Goal: Task Accomplishment & Management: Manage account settings

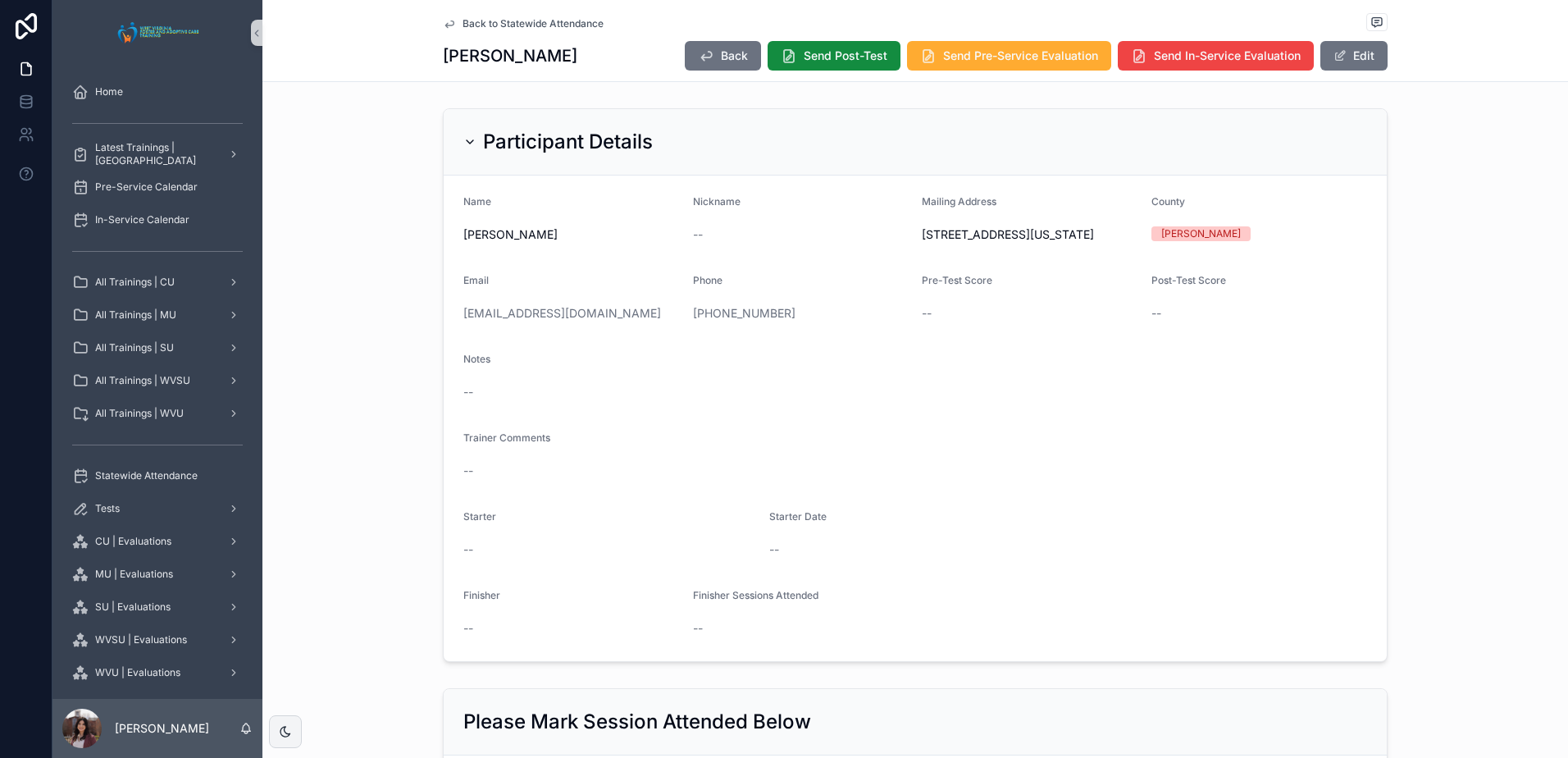
click at [529, 28] on span "Back to Statewide Attendance" at bounding box center [533, 24] width 141 height 13
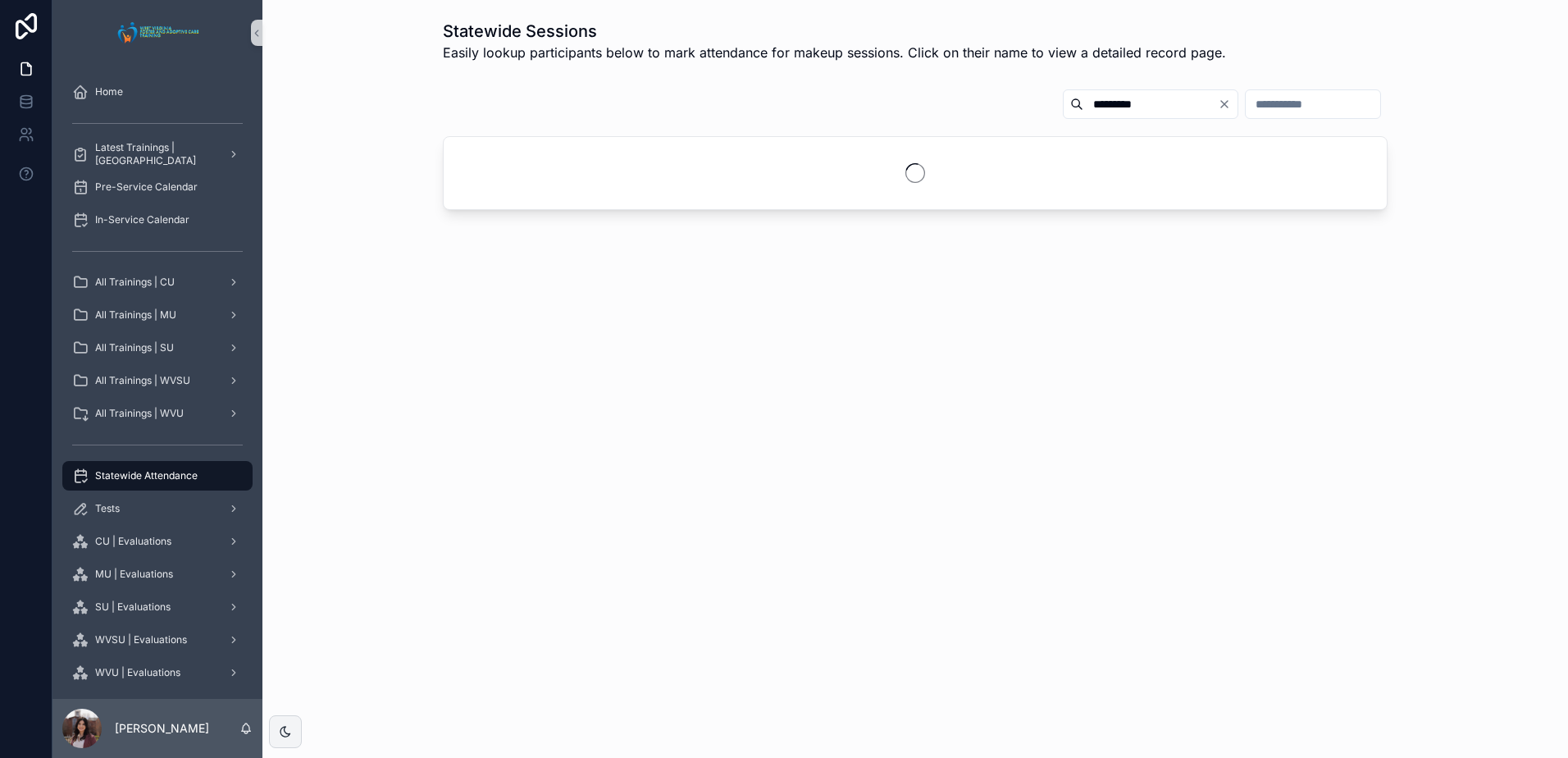
click at [1218, 103] on icon "Clear" at bounding box center [1225, 104] width 13 height 13
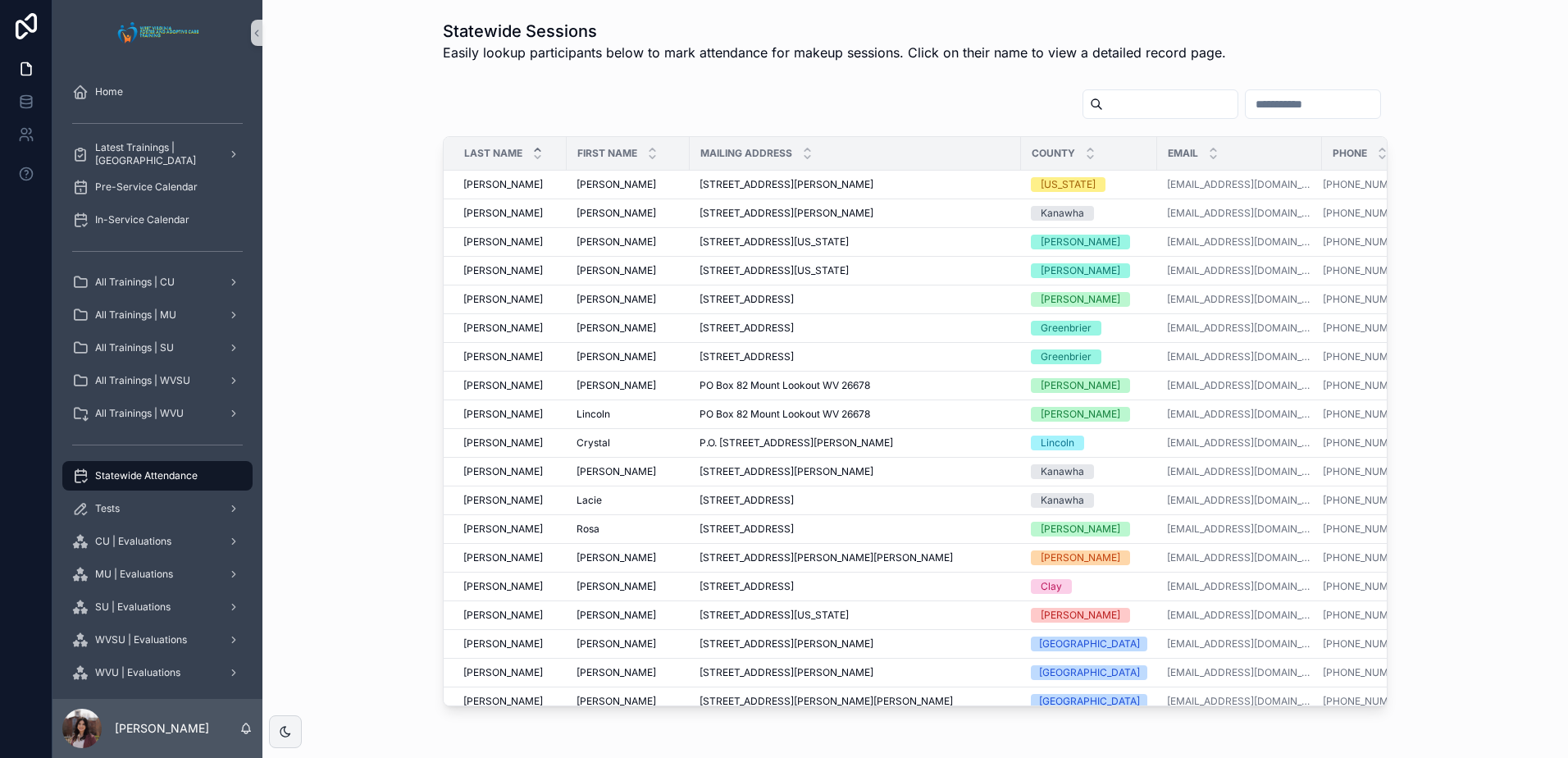
click at [1103, 100] on input "scrollable content" at bounding box center [1170, 104] width 134 height 23
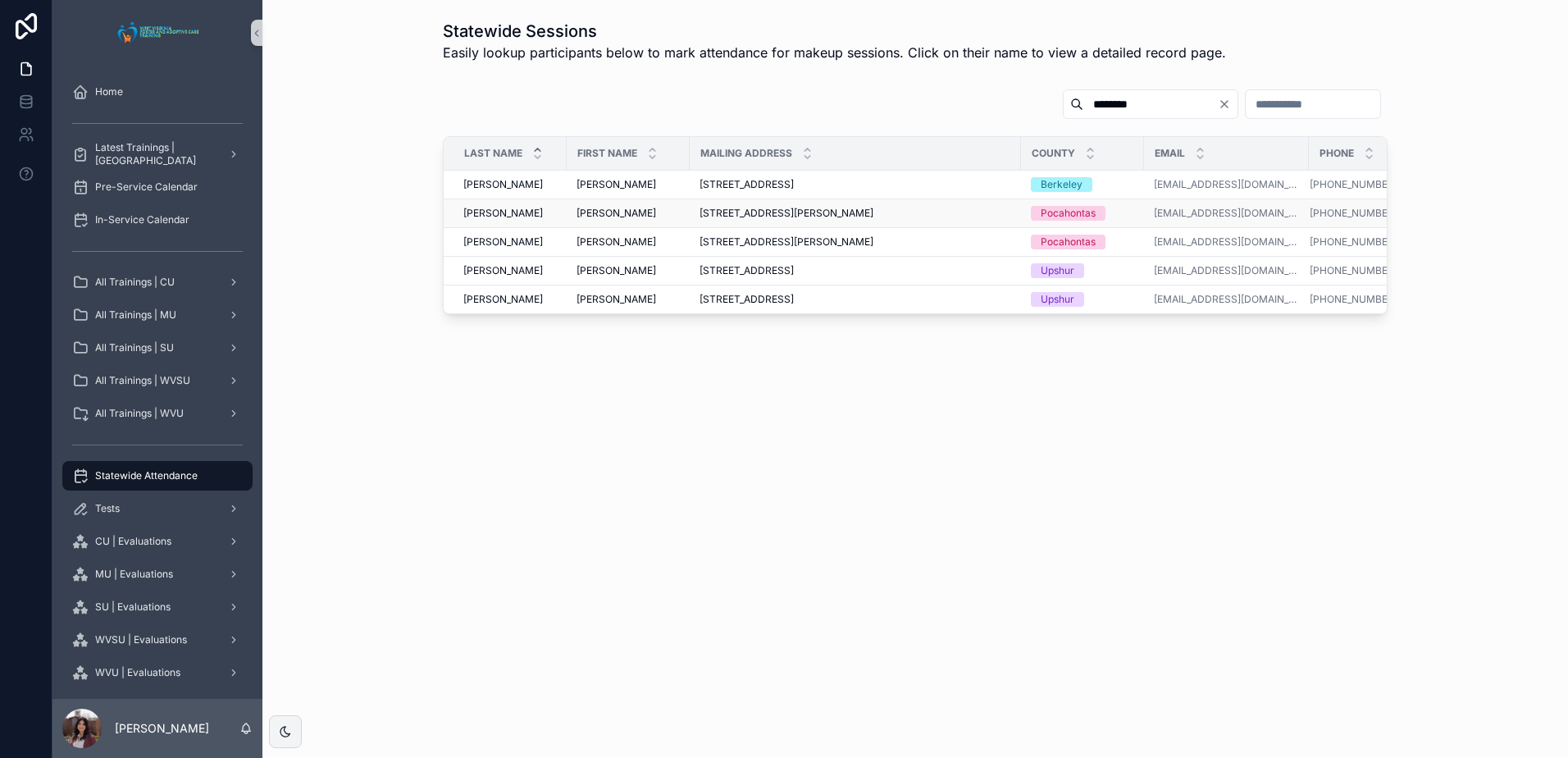
type input "********"
click at [616, 210] on div "[PERSON_NAME] [PERSON_NAME]" at bounding box center [629, 213] width 103 height 13
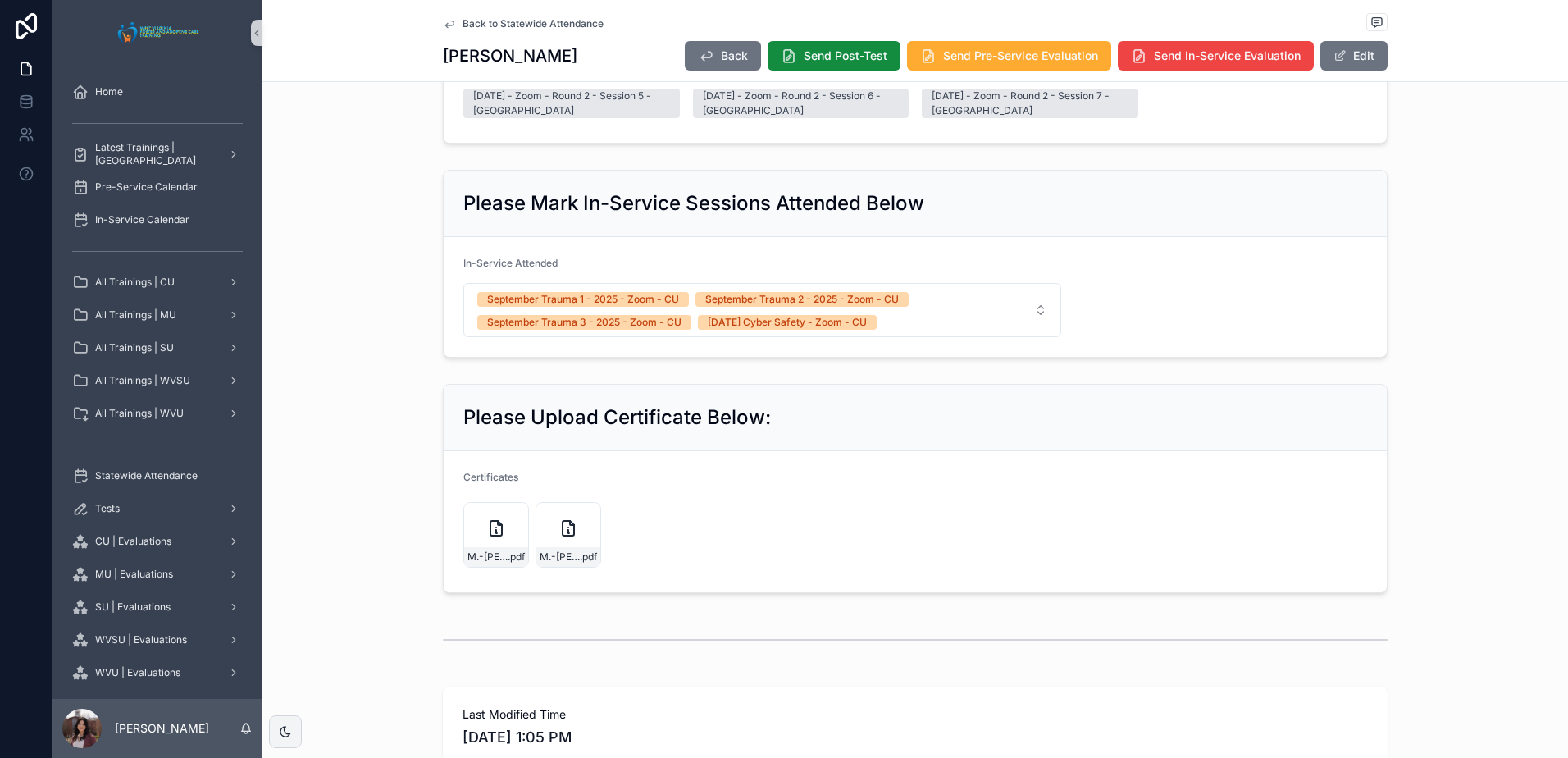
scroll to position [1014, 0]
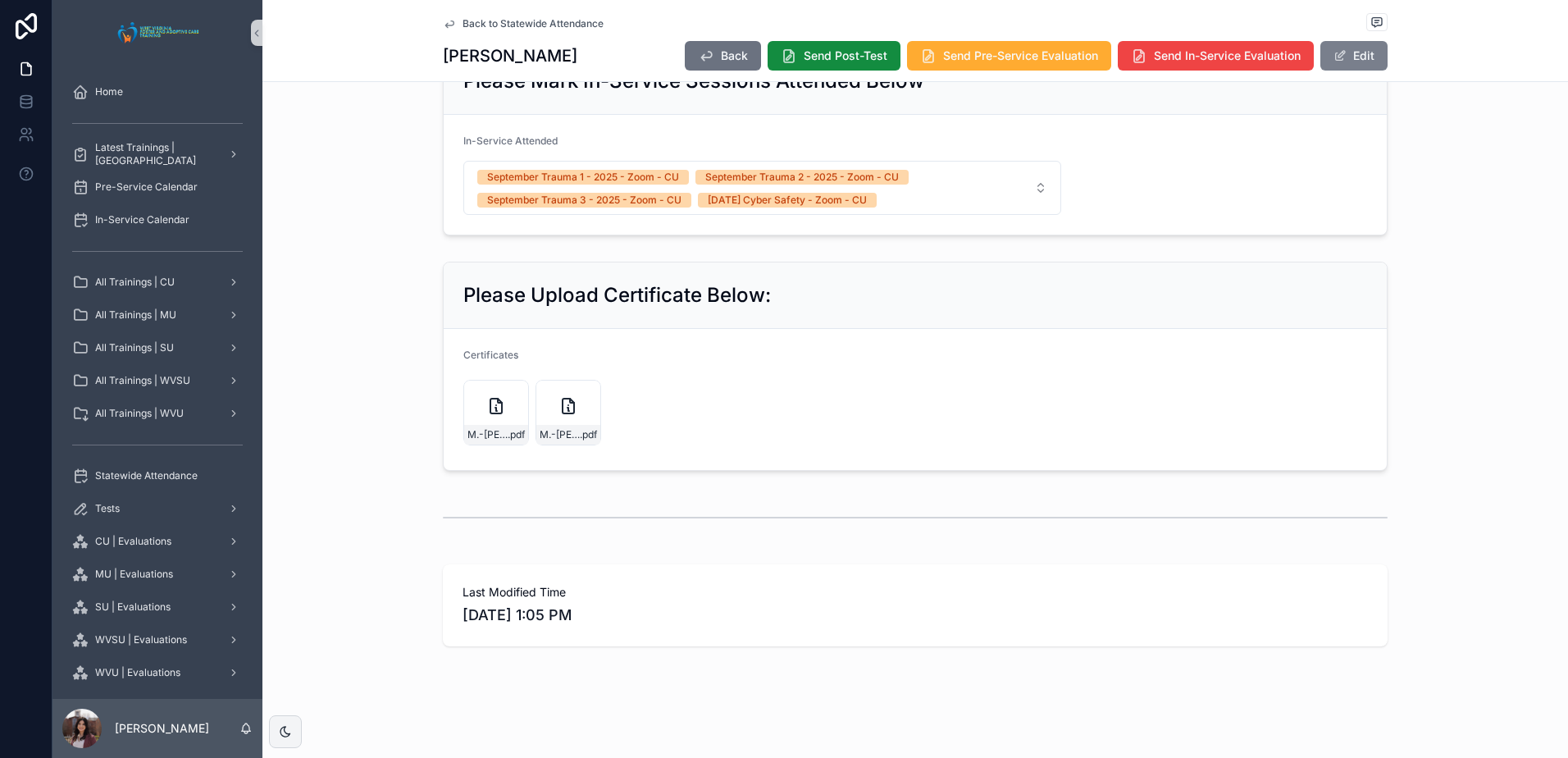
click at [1351, 60] on button "Edit" at bounding box center [1354, 55] width 68 height 29
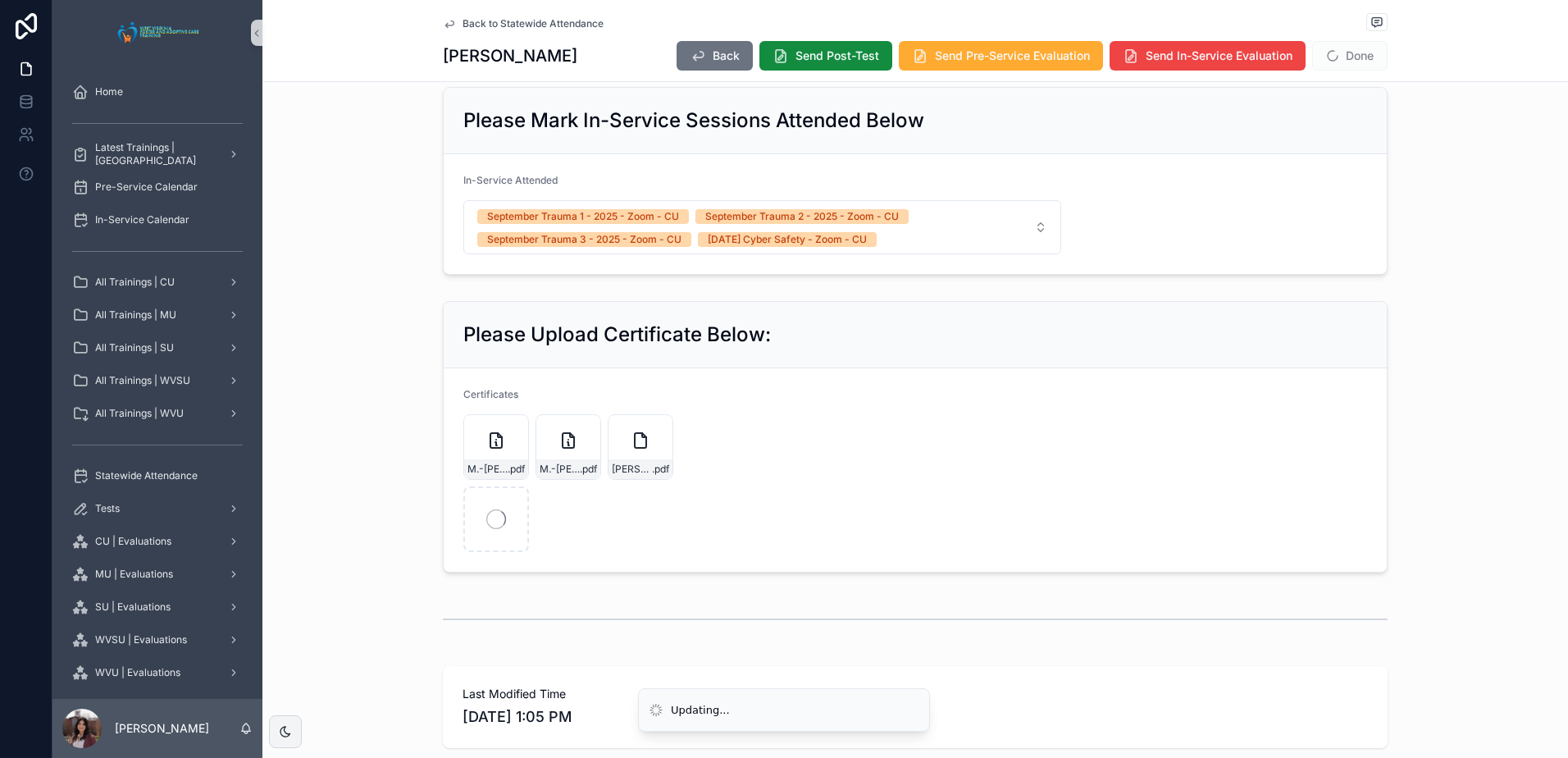
scroll to position [1058, 0]
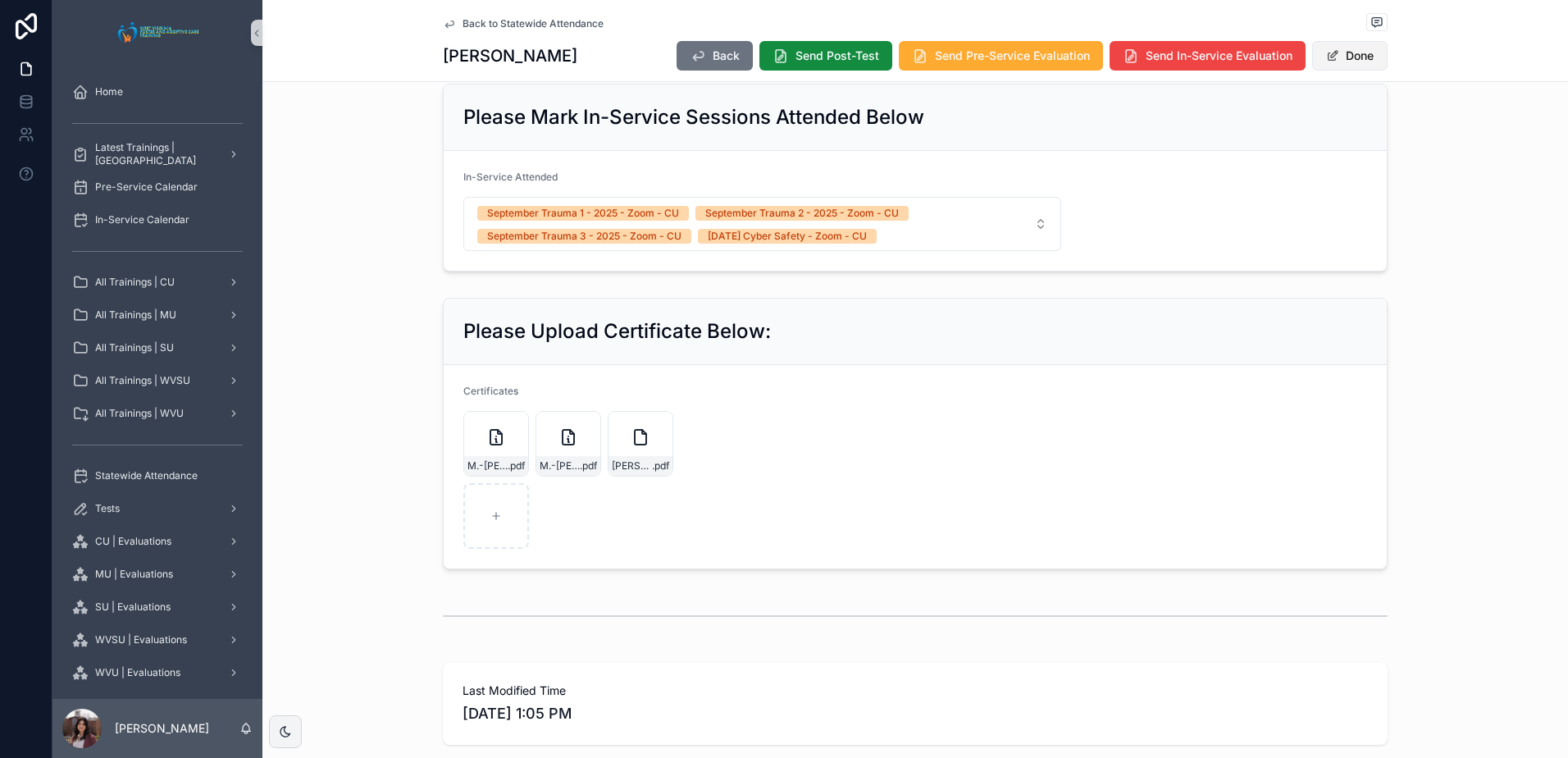
click at [1338, 55] on button "Done" at bounding box center [1350, 55] width 76 height 29
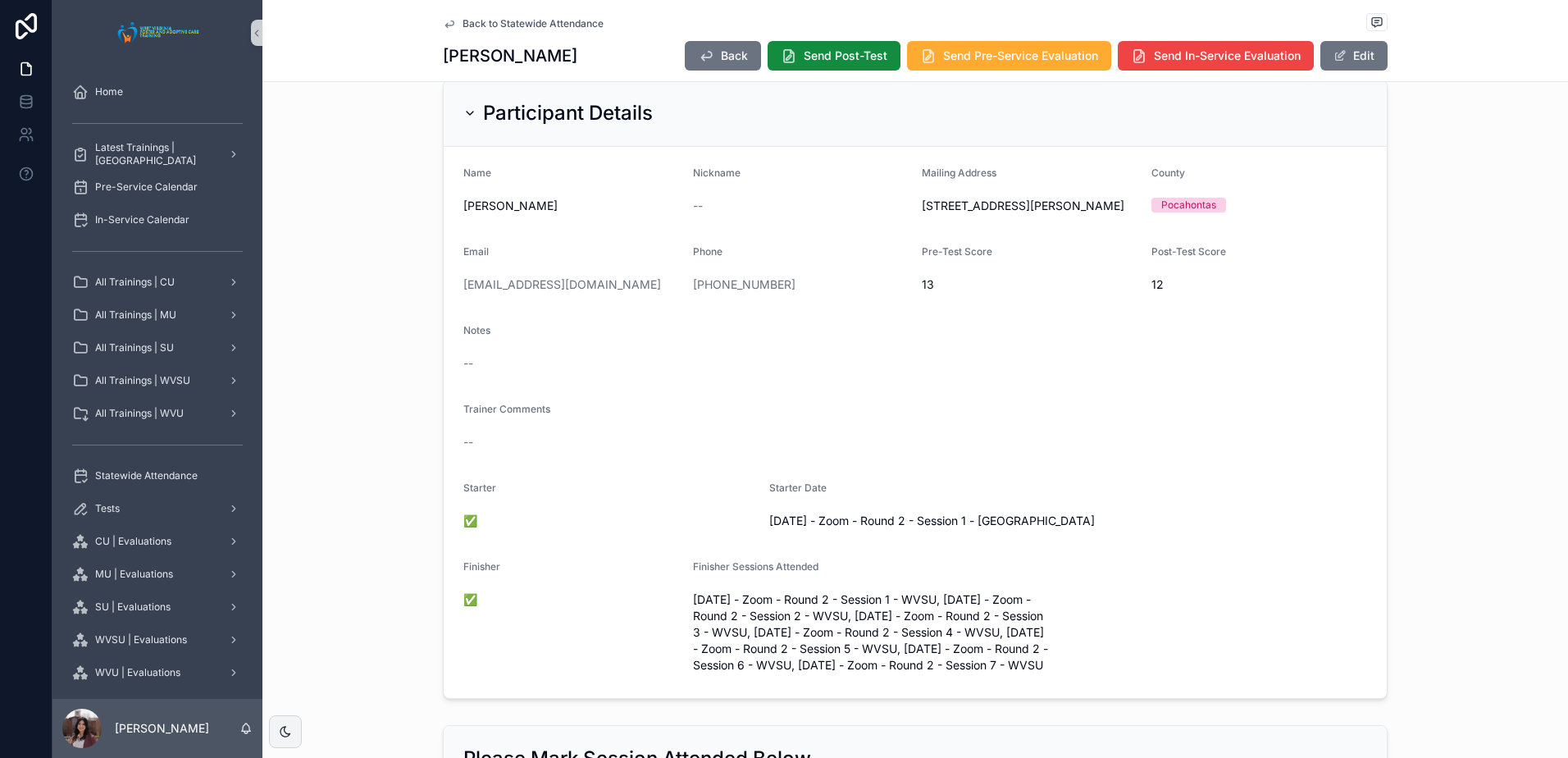
scroll to position [0, 0]
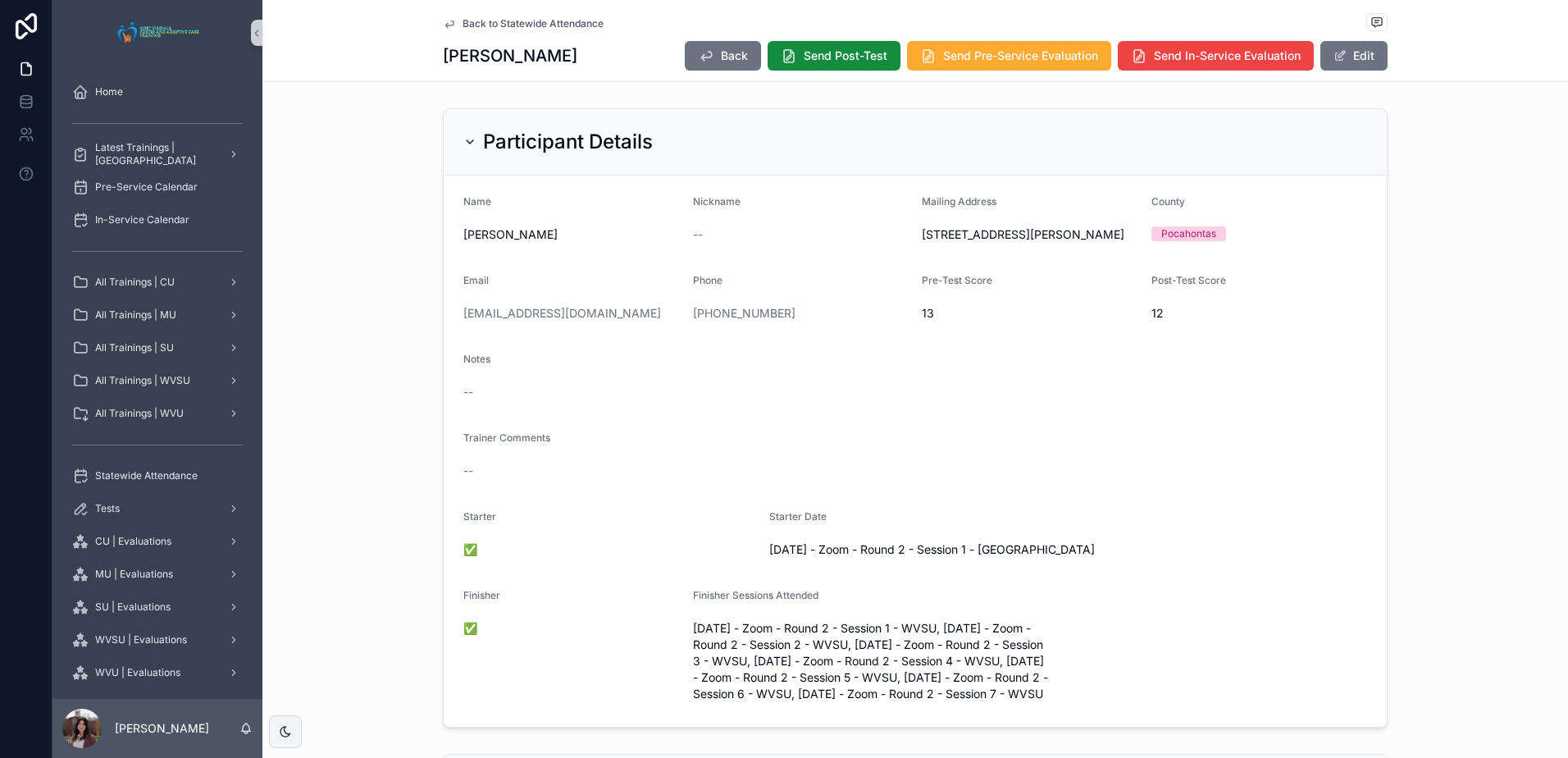
click at [1215, 373] on div "Notes" at bounding box center [915, 363] width 904 height 20
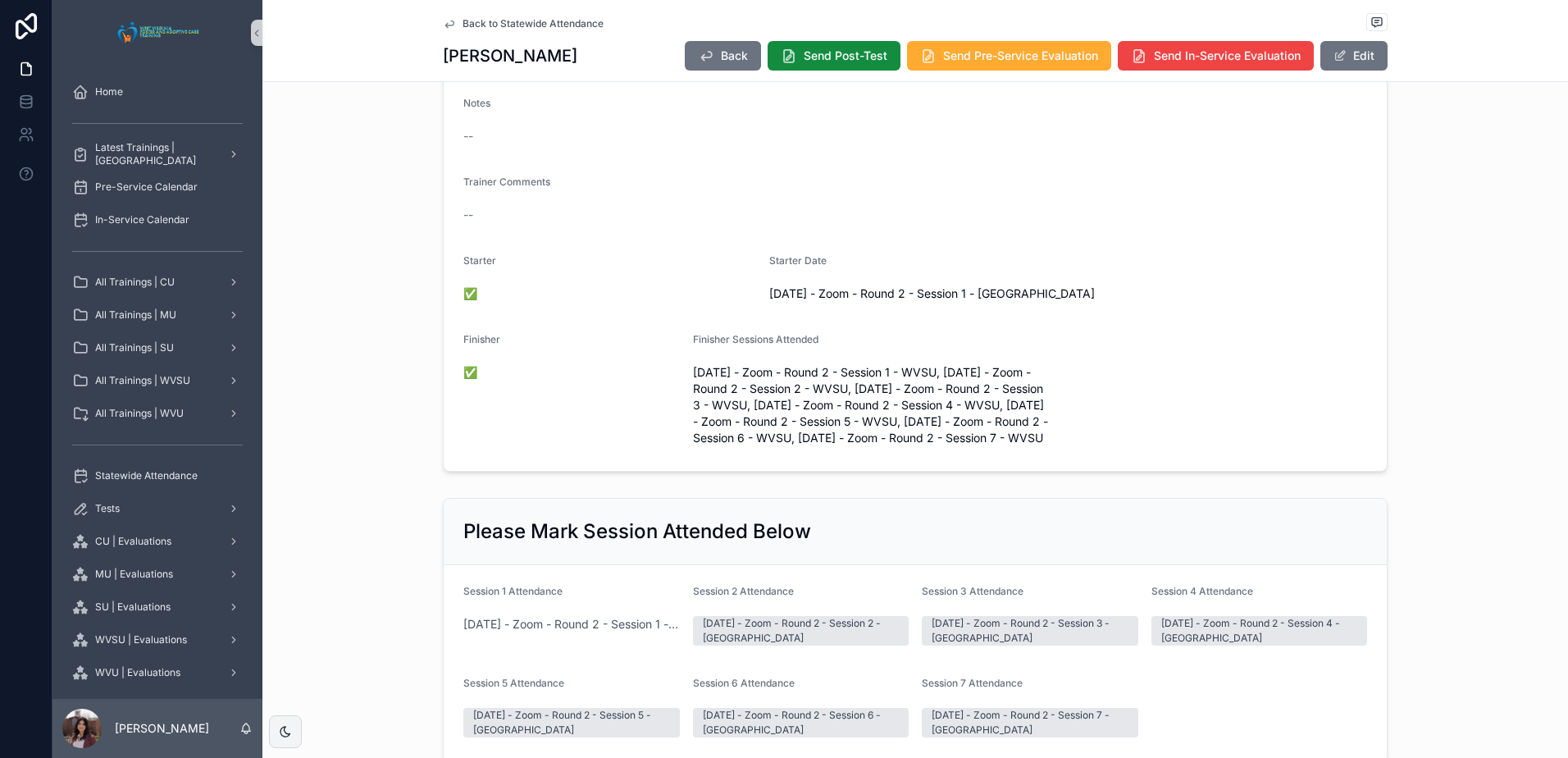
scroll to position [29, 0]
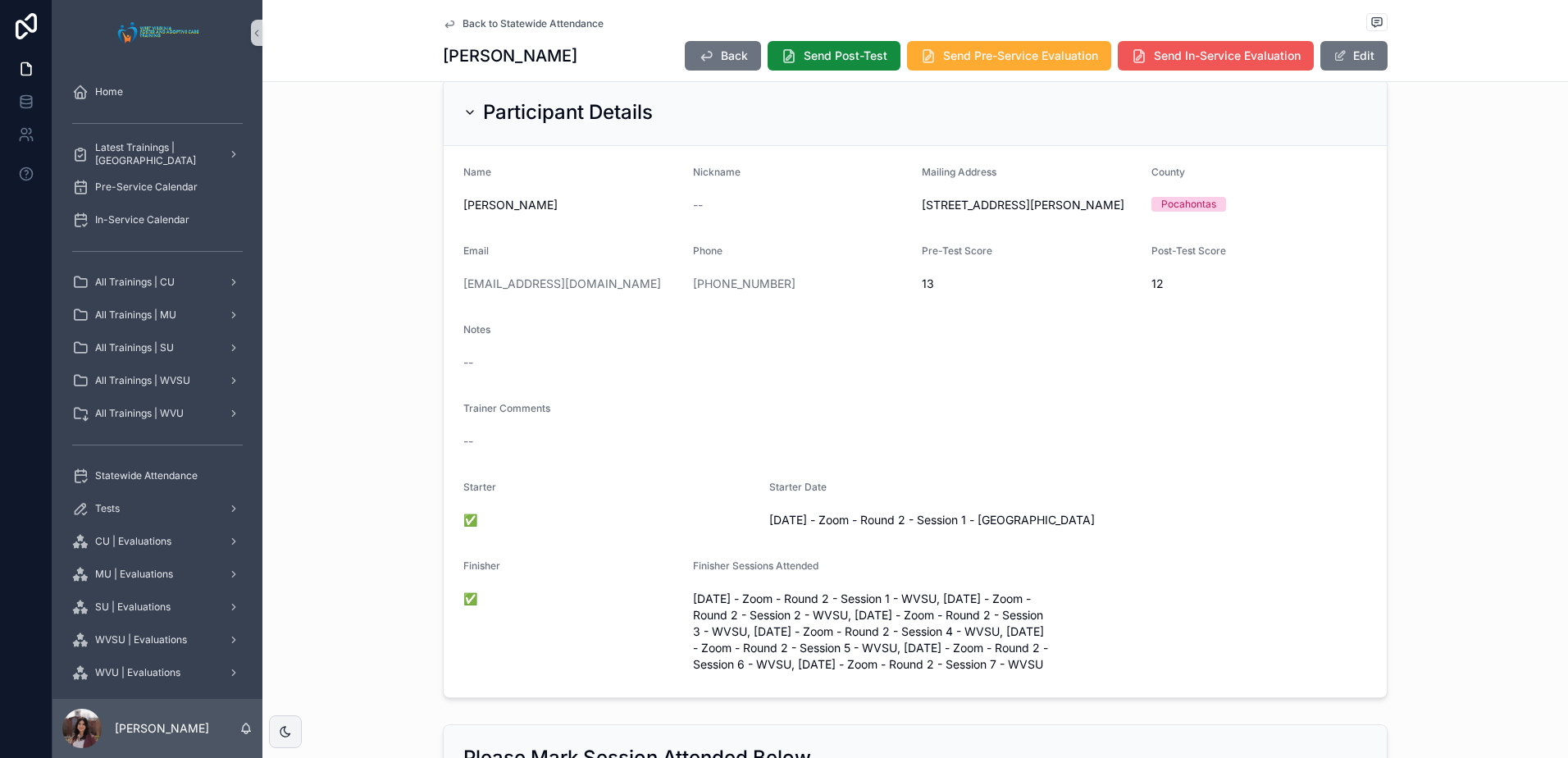
click at [1195, 67] on button "Send In-Service Evaluation" at bounding box center [1215, 55] width 196 height 29
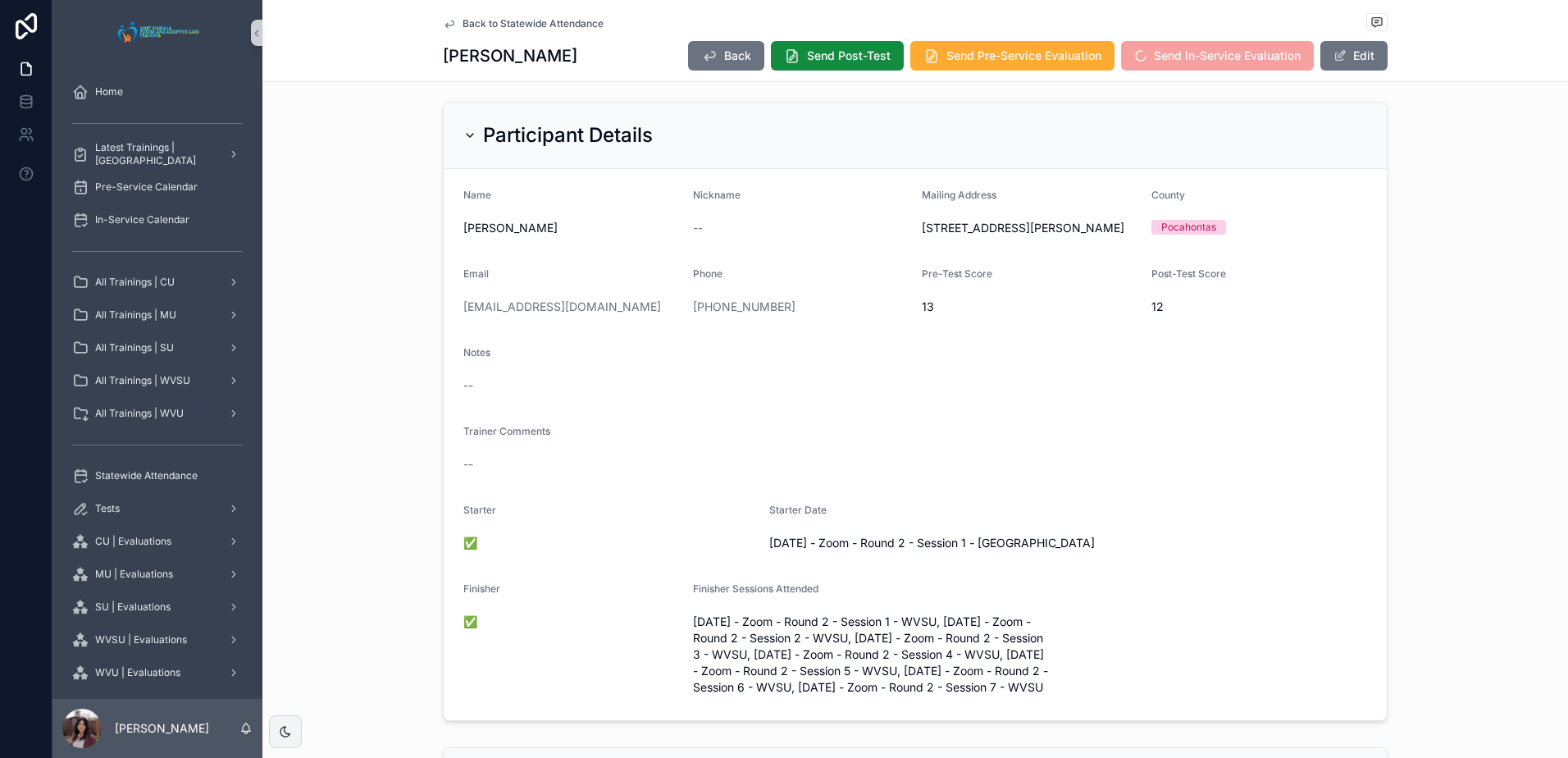
scroll to position [0, 0]
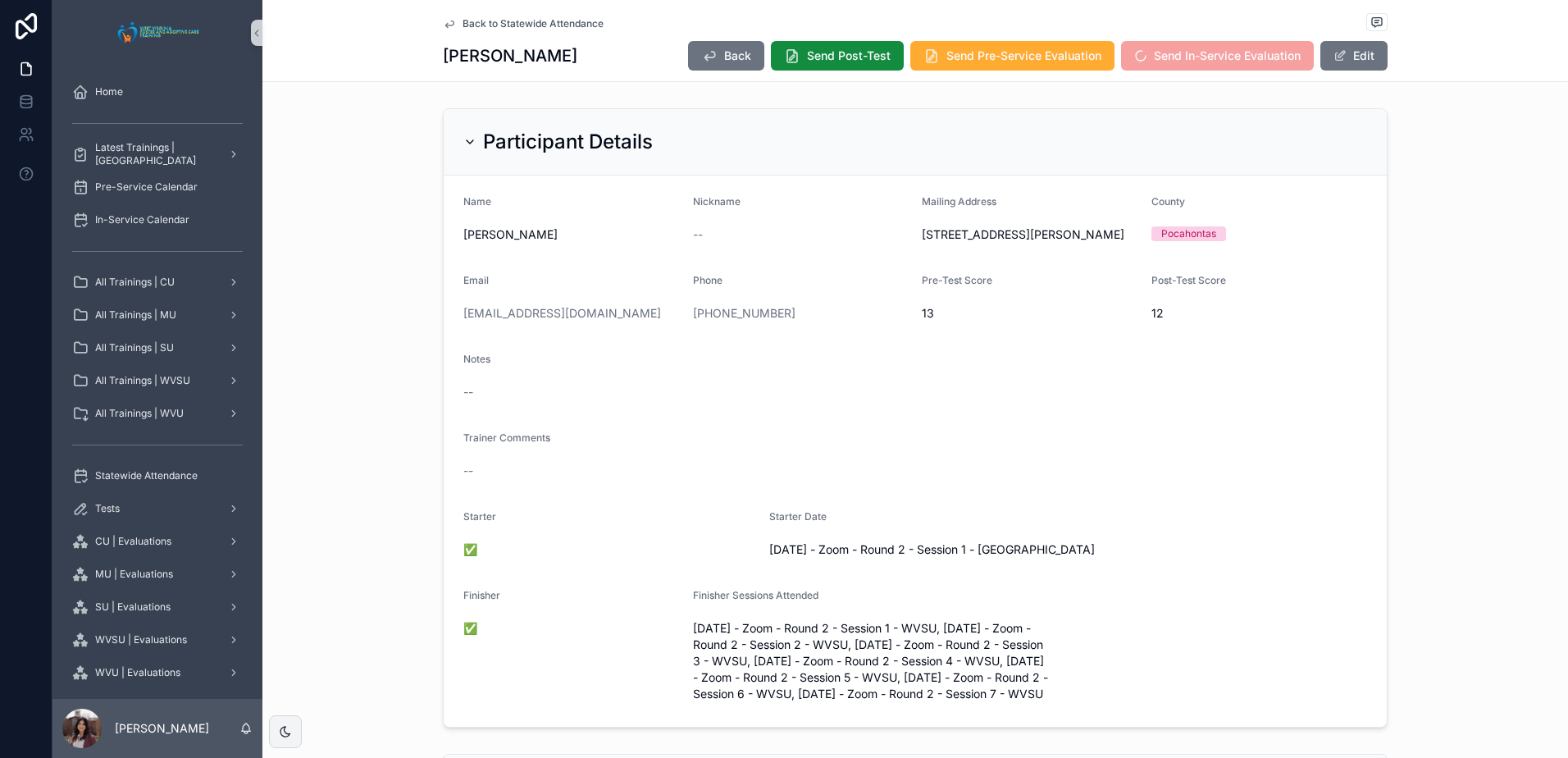
click at [545, 25] on span "Back to Statewide Attendance" at bounding box center [533, 24] width 141 height 13
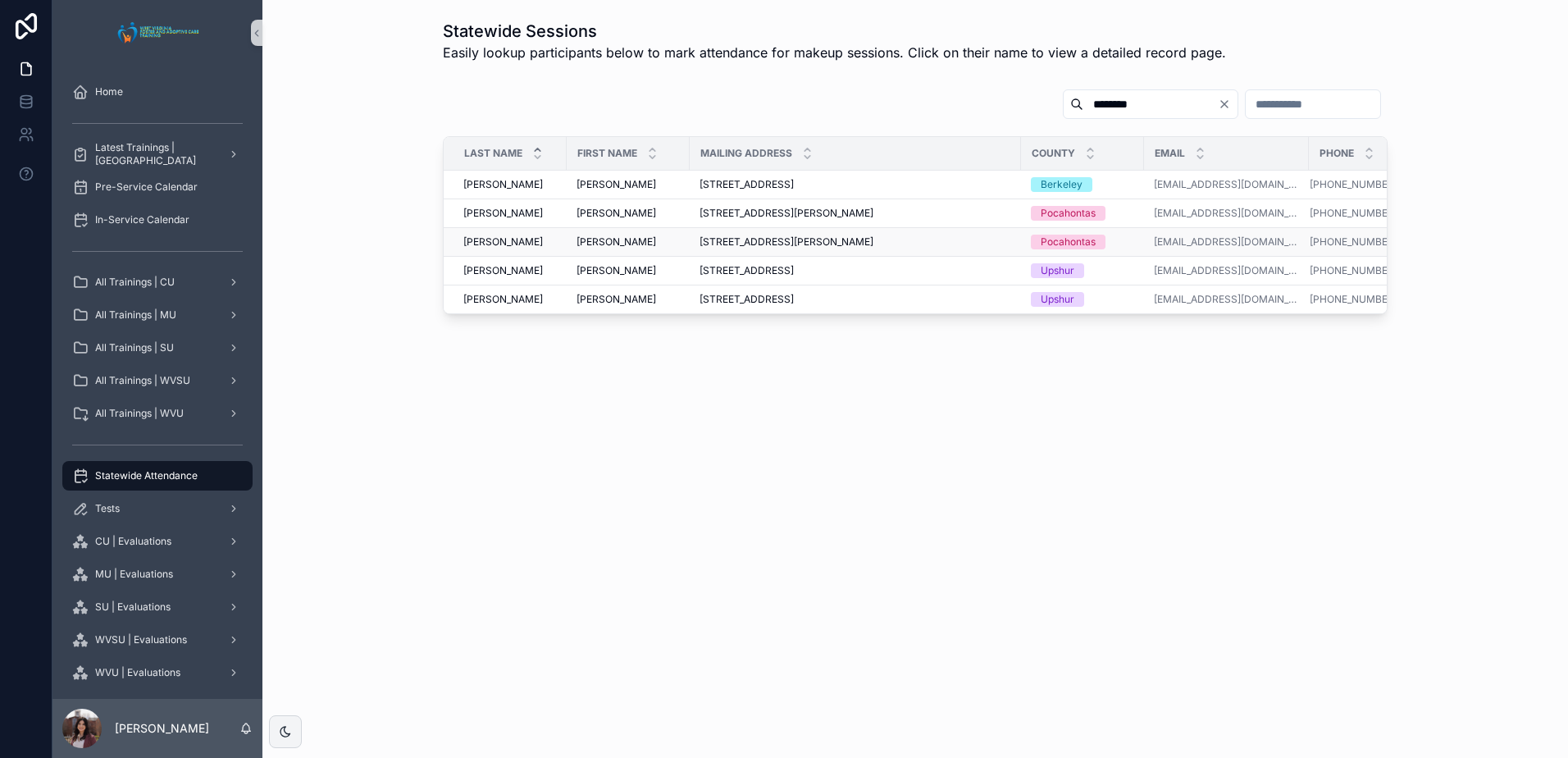
click at [592, 241] on span "[PERSON_NAME]" at bounding box center [616, 242] width 79 height 13
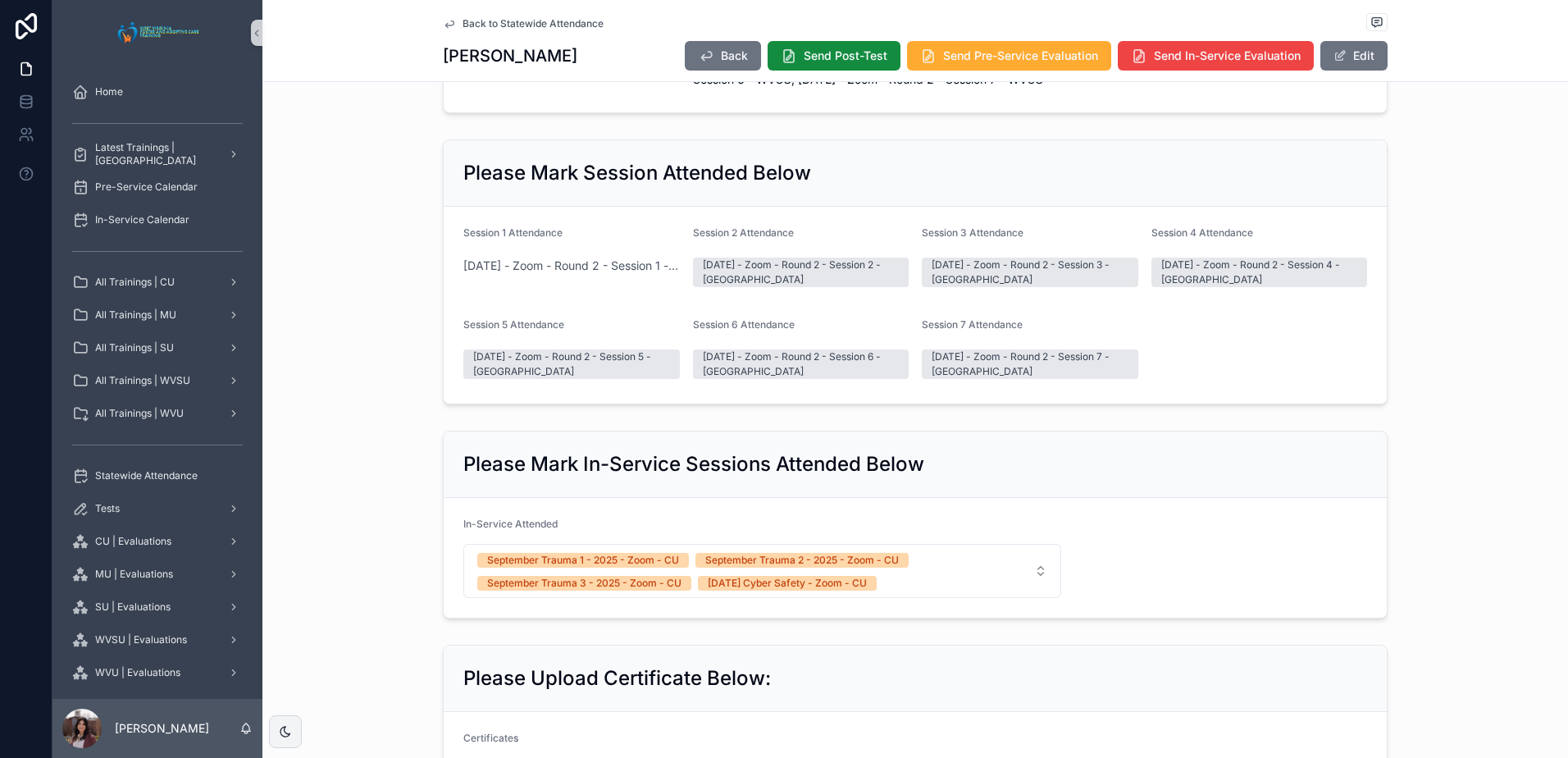
scroll to position [575, 0]
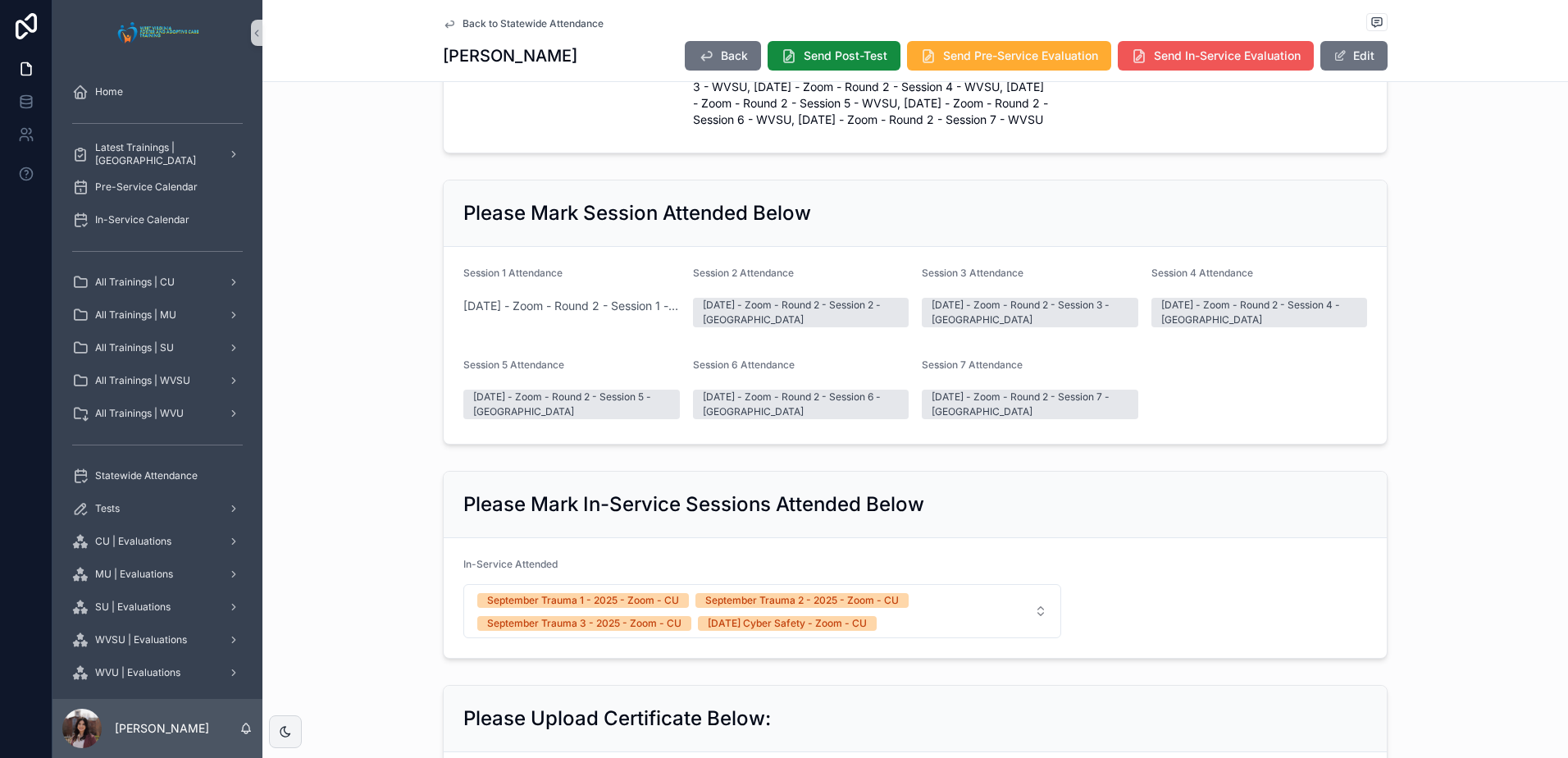
click at [1218, 63] on span "Send In-Service Evaluation" at bounding box center [1227, 56] width 147 height 17
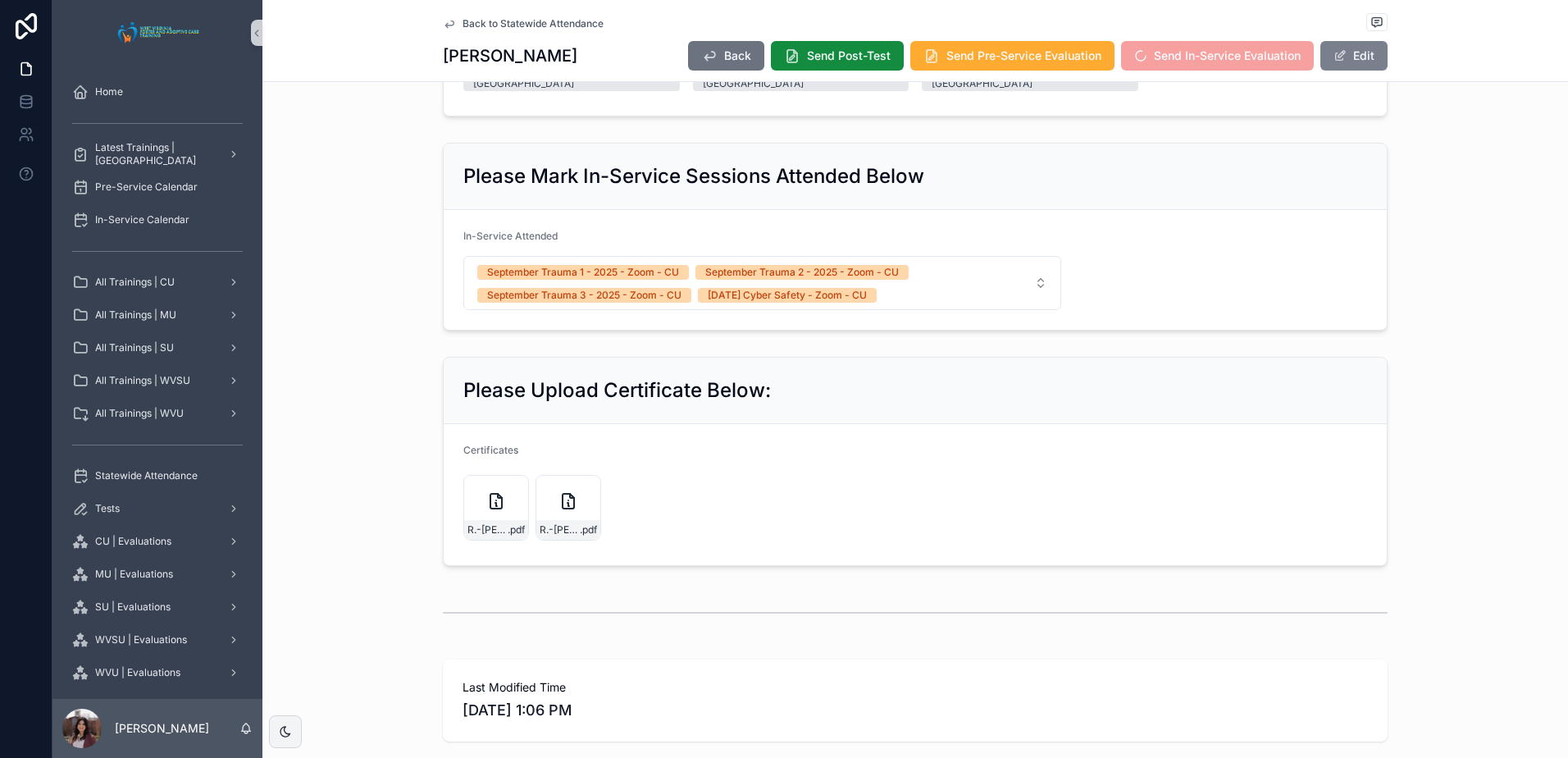
click at [1348, 57] on button "Edit" at bounding box center [1354, 55] width 68 height 29
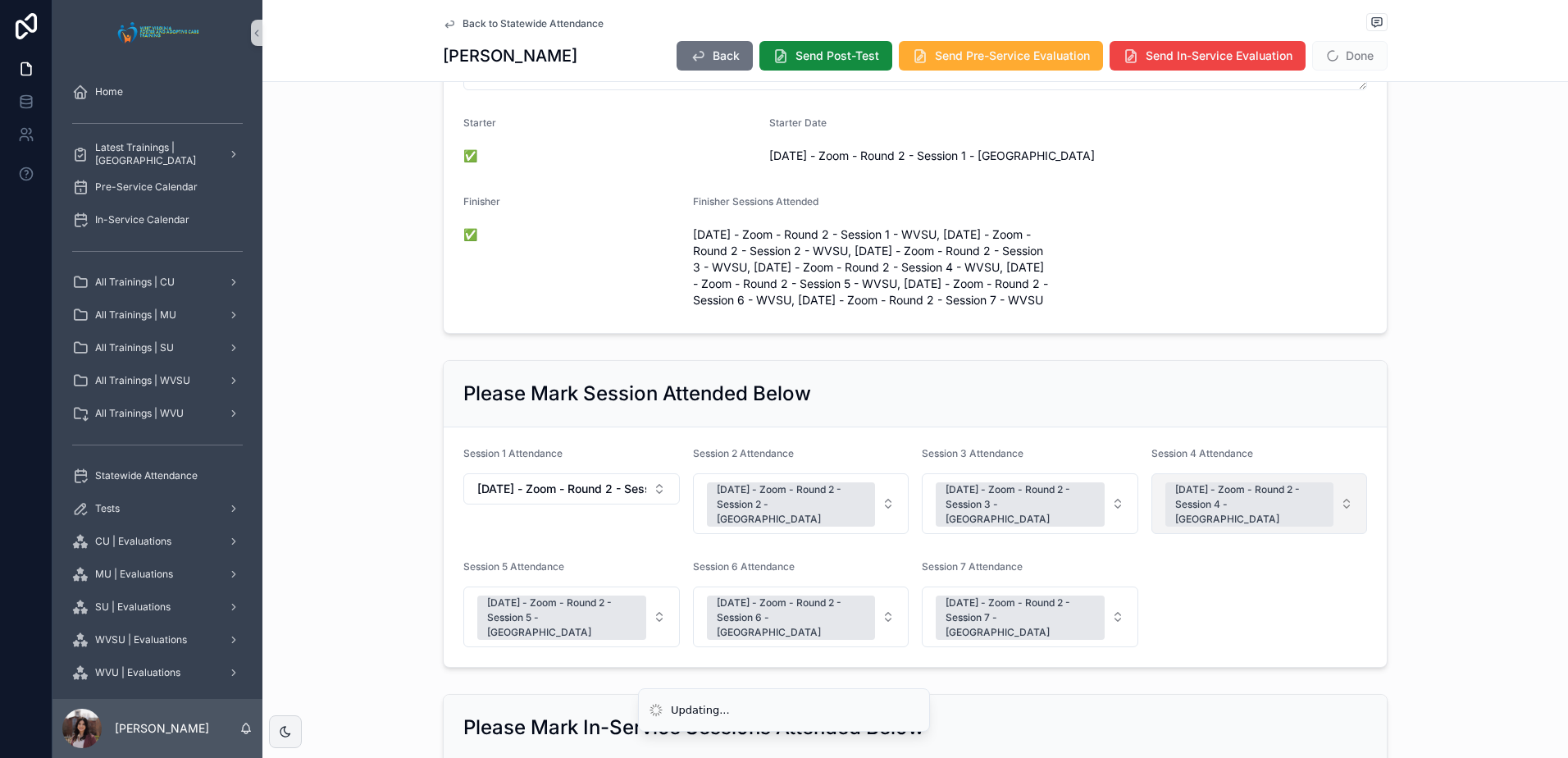
scroll to position [38, 0]
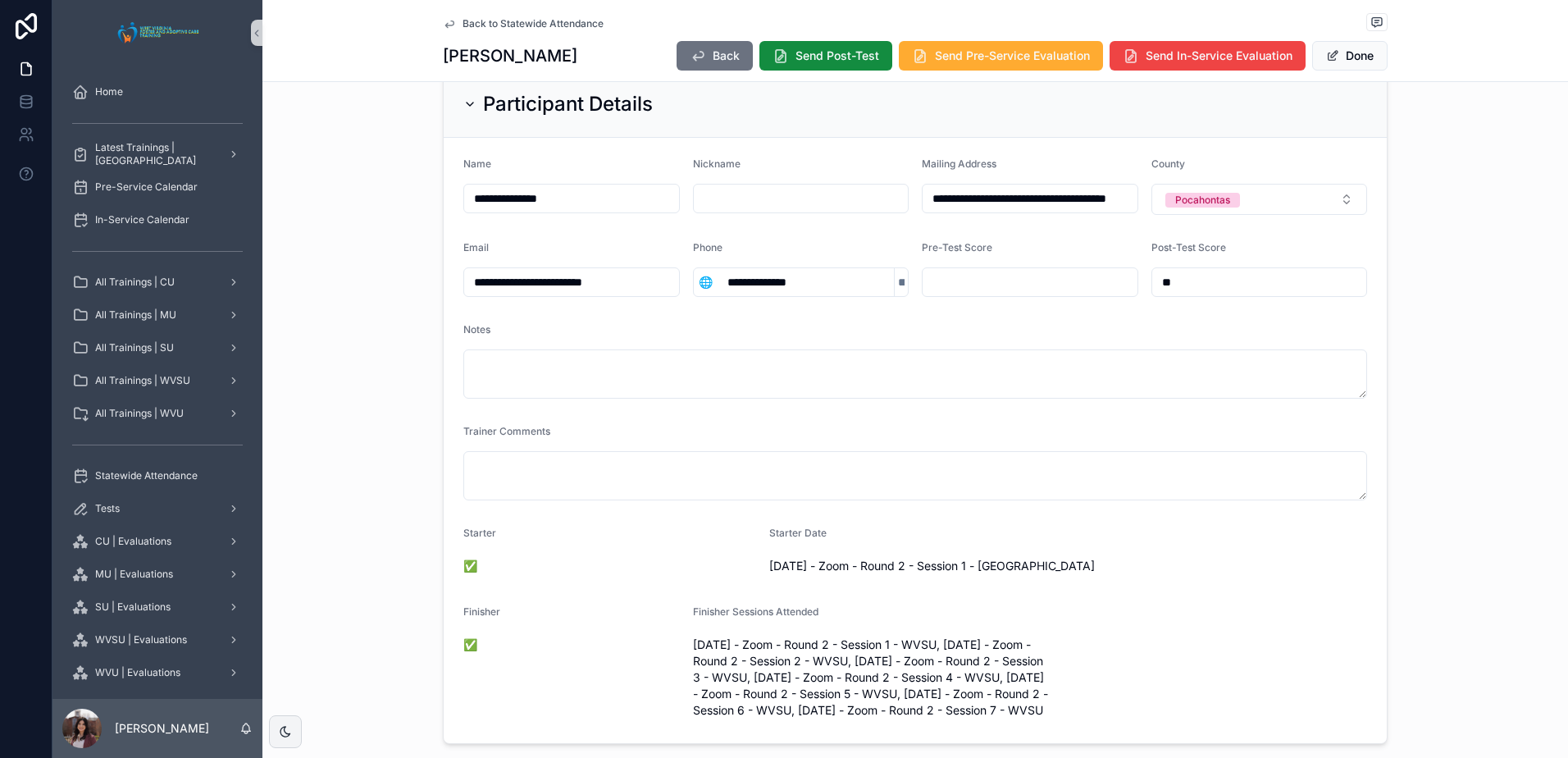
drag, startPoint x: 636, startPoint y: 285, endPoint x: 437, endPoint y: 288, distance: 199.0
click at [443, 287] on form "**********" at bounding box center [914, 440] width 943 height 605
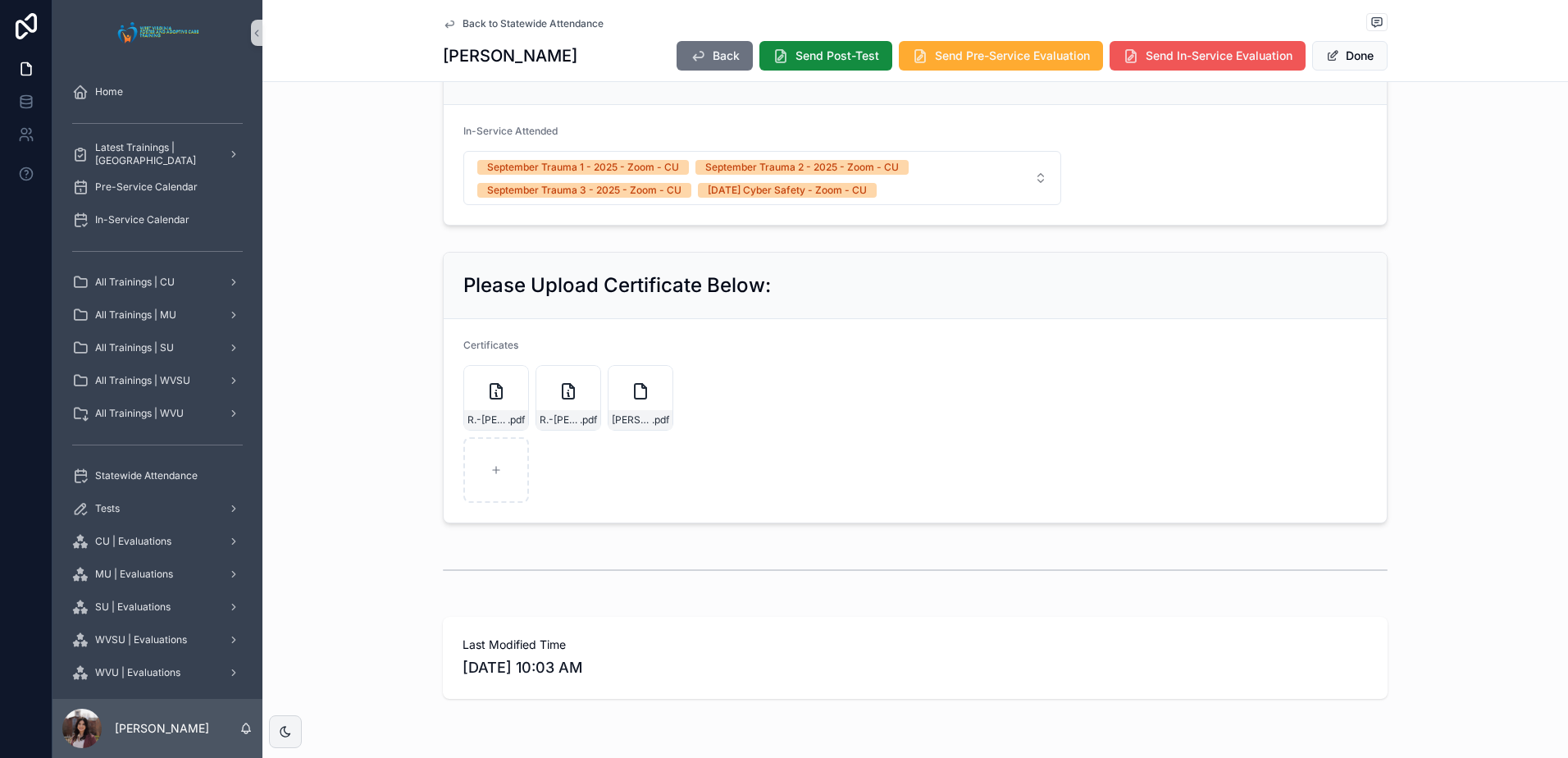
drag, startPoint x: 1349, startPoint y: 59, endPoint x: 1261, endPoint y: 60, distance: 88.0
click at [1349, 59] on button "Done" at bounding box center [1350, 55] width 76 height 29
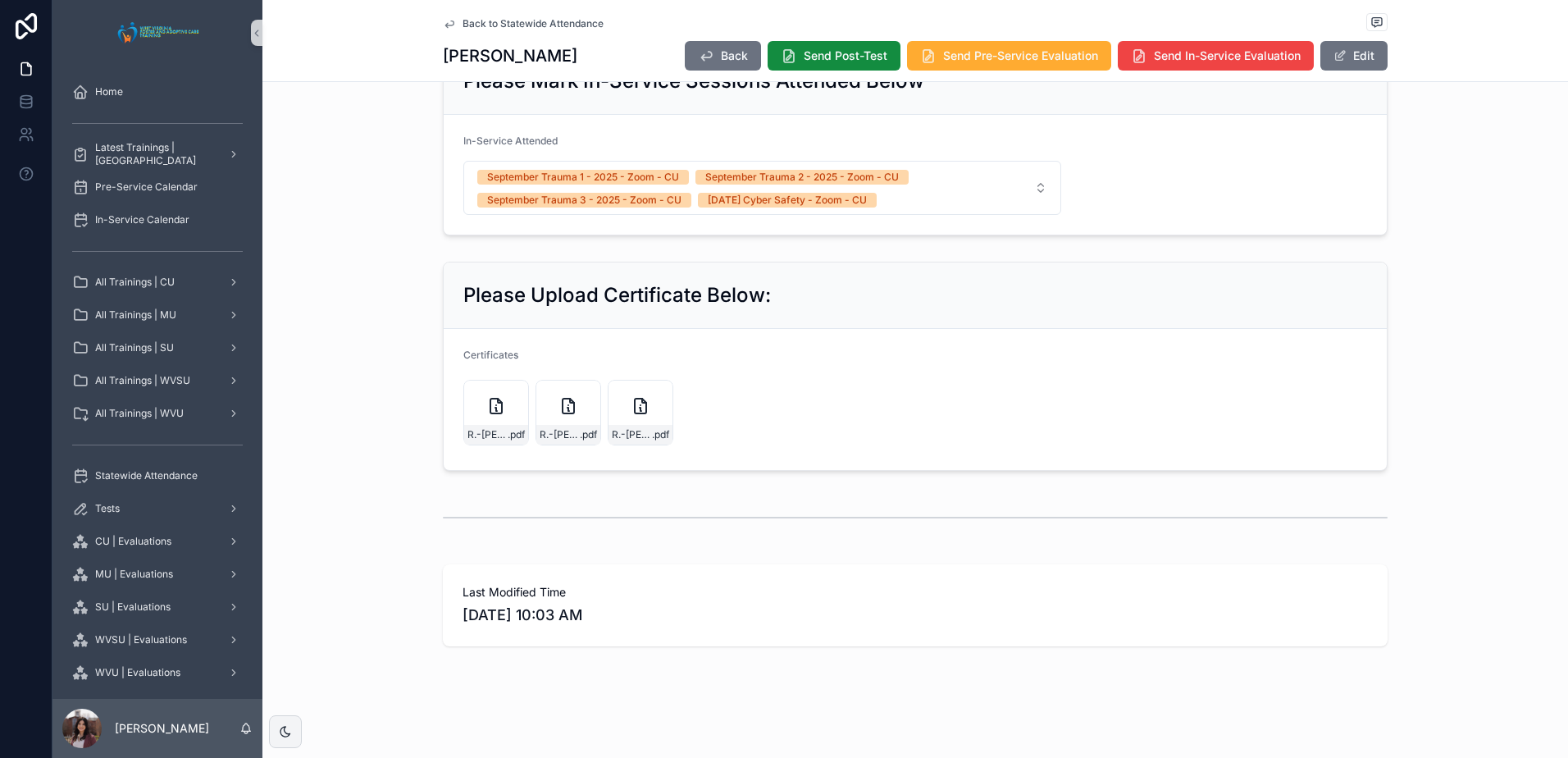
scroll to position [1014, 0]
click at [521, 25] on span "Back to Statewide Attendance" at bounding box center [533, 24] width 141 height 13
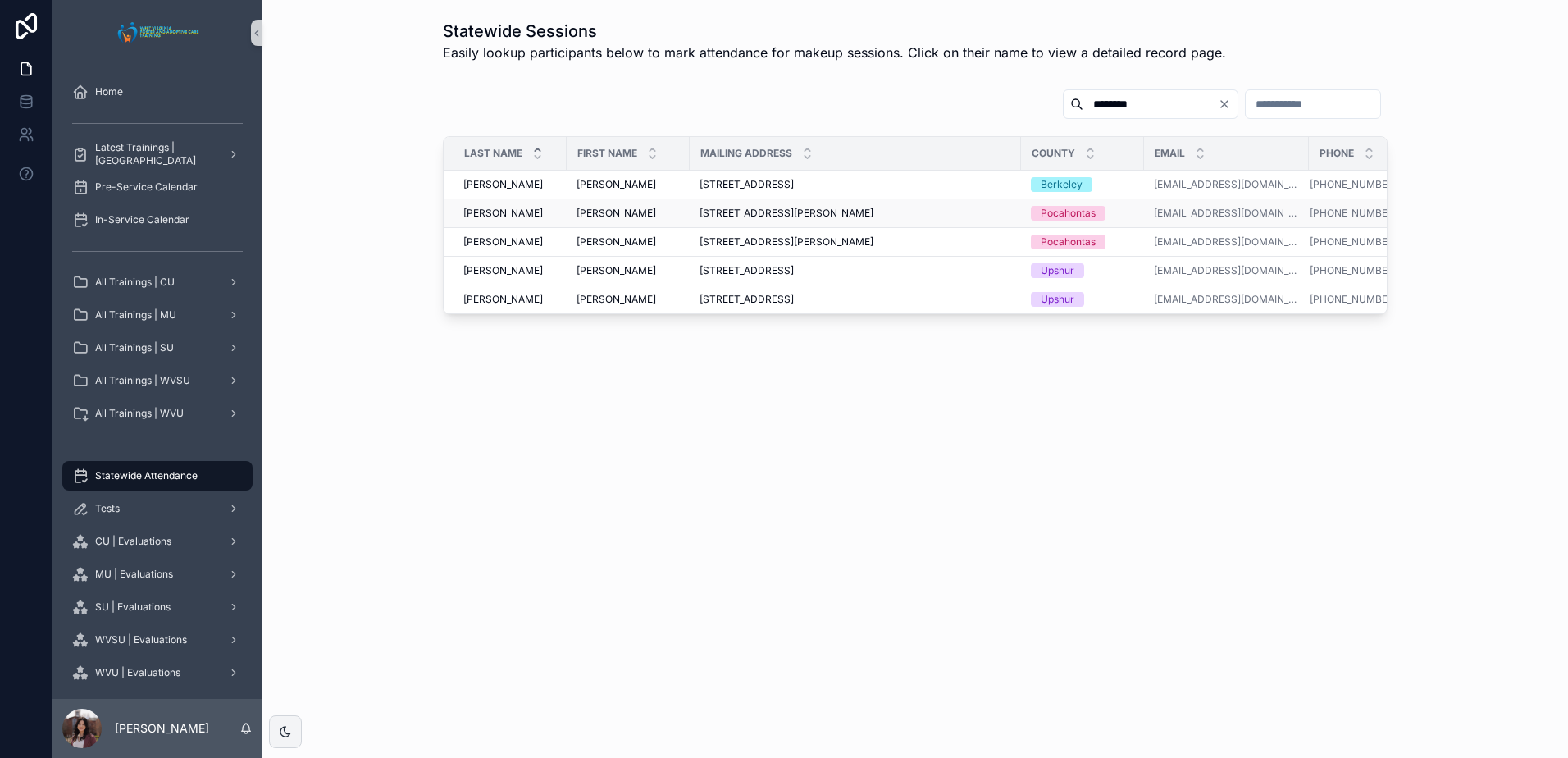
click at [595, 207] on span "[PERSON_NAME]" at bounding box center [616, 213] width 79 height 13
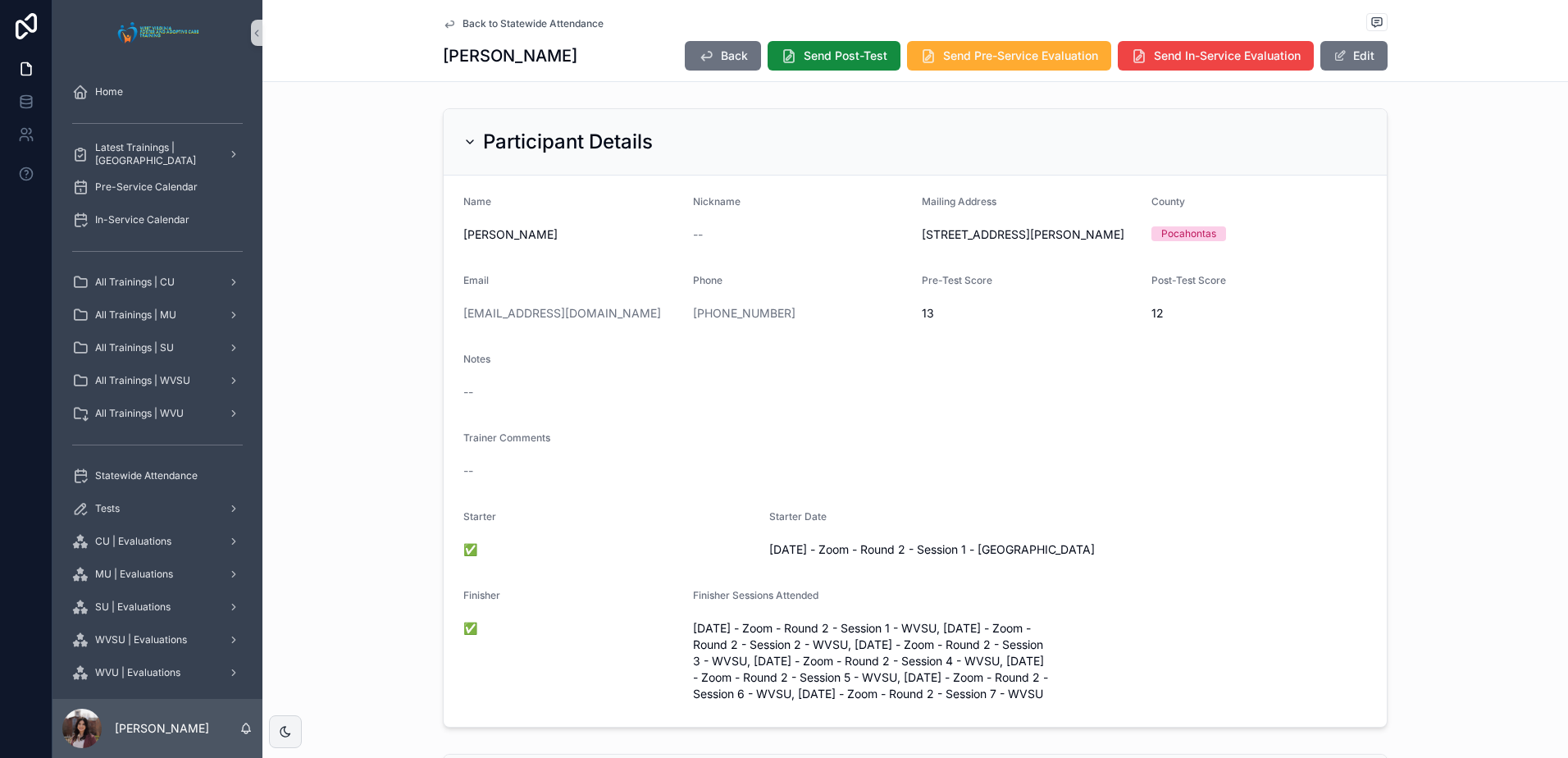
click at [514, 18] on span "Back to Statewide Attendance" at bounding box center [533, 24] width 141 height 13
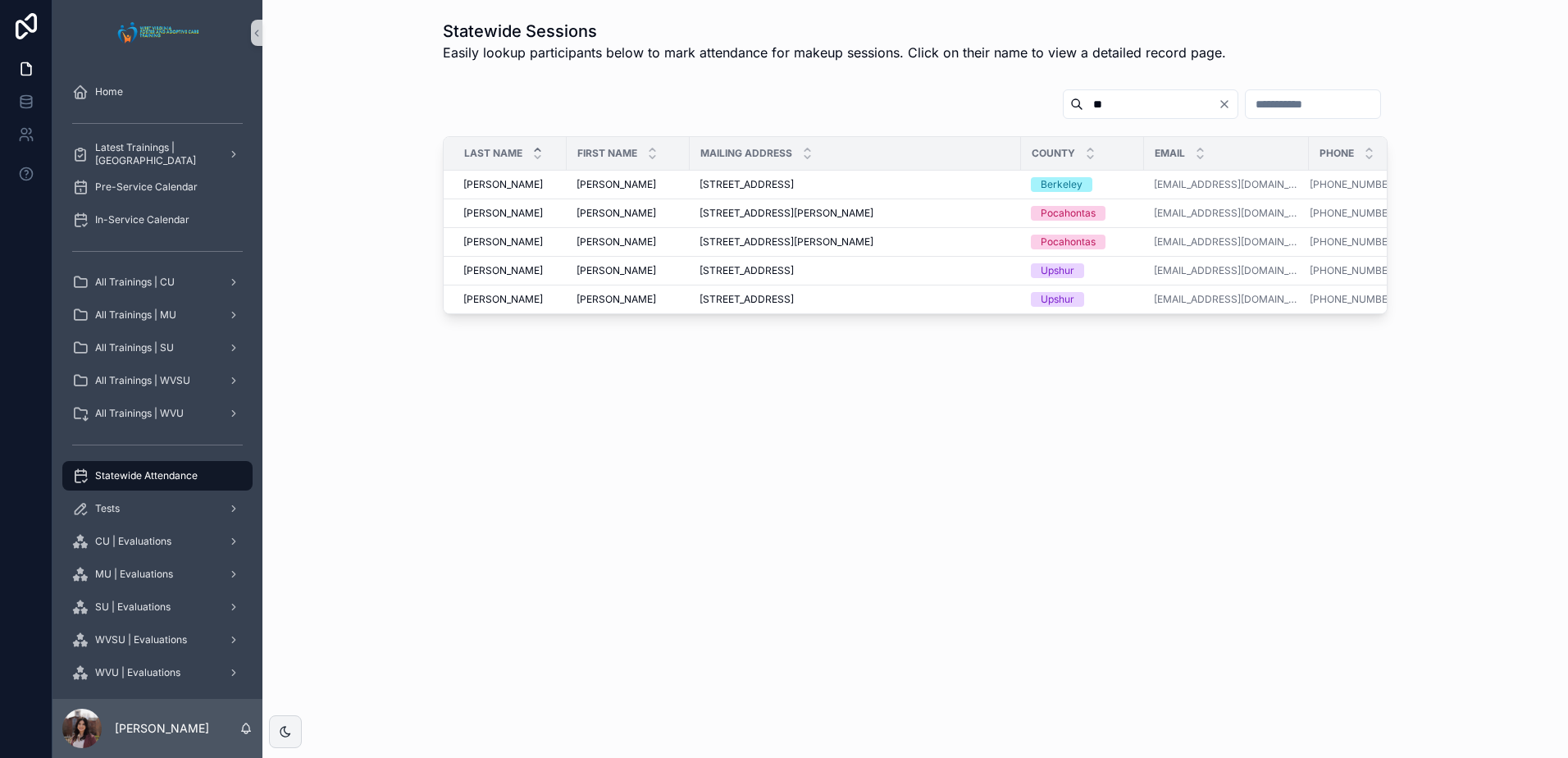
type input "*"
type input "*****"
click at [608, 188] on span "[PERSON_NAME]" at bounding box center [616, 184] width 79 height 13
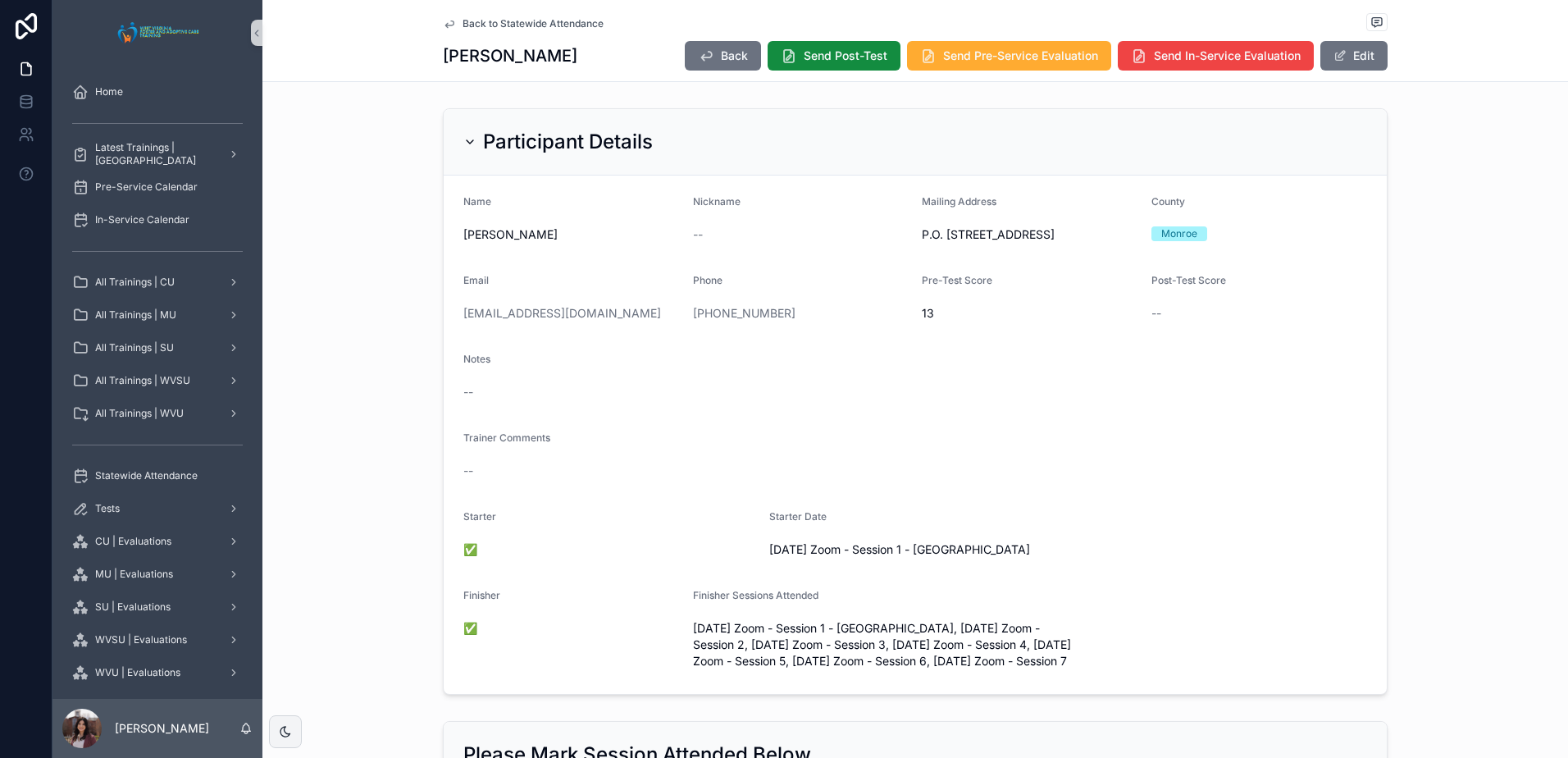
click at [534, 23] on span "Back to Statewide Attendance" at bounding box center [533, 24] width 141 height 13
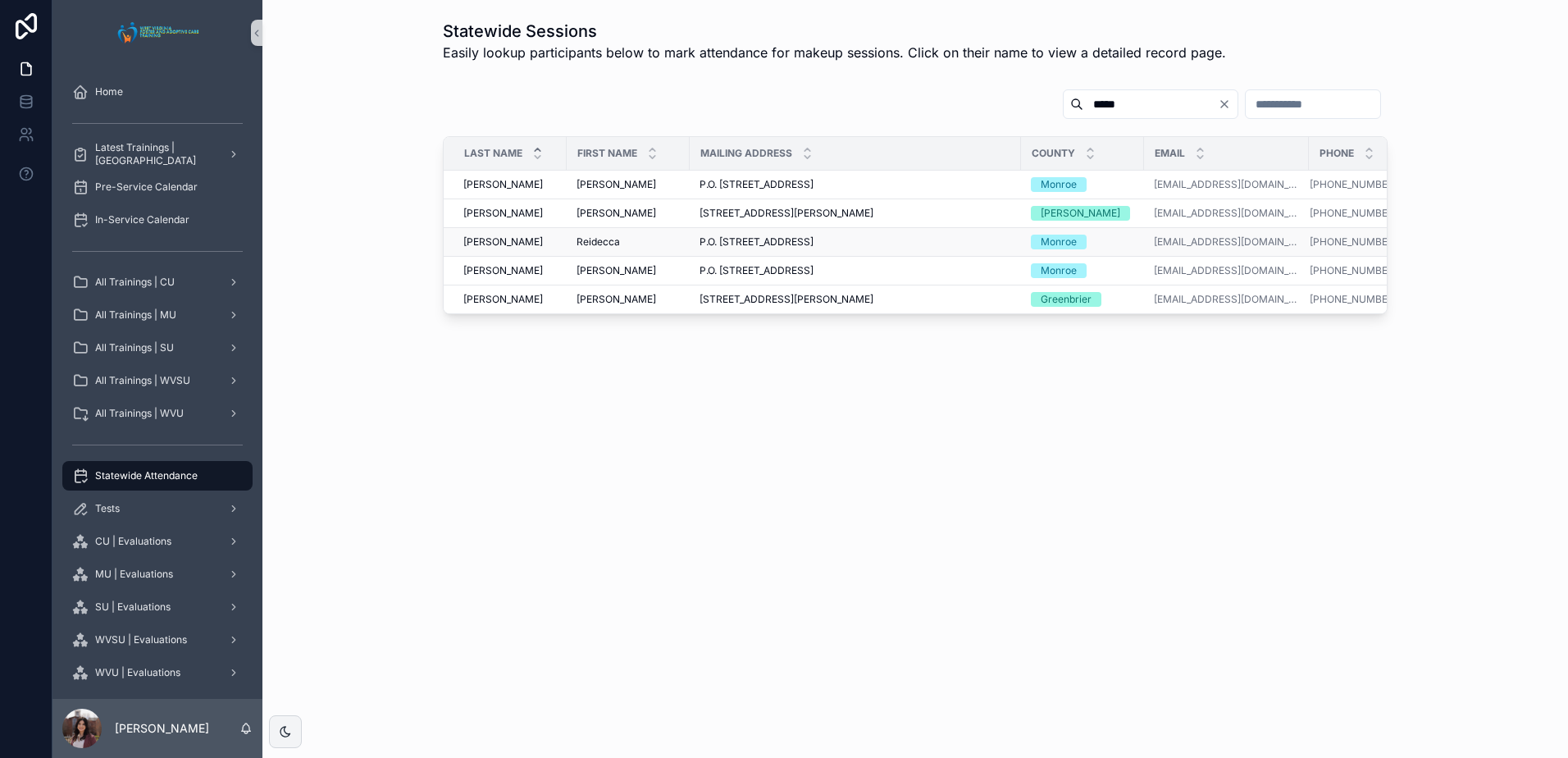
click at [759, 237] on span "P.O. [STREET_ADDRESS]" at bounding box center [756, 242] width 114 height 13
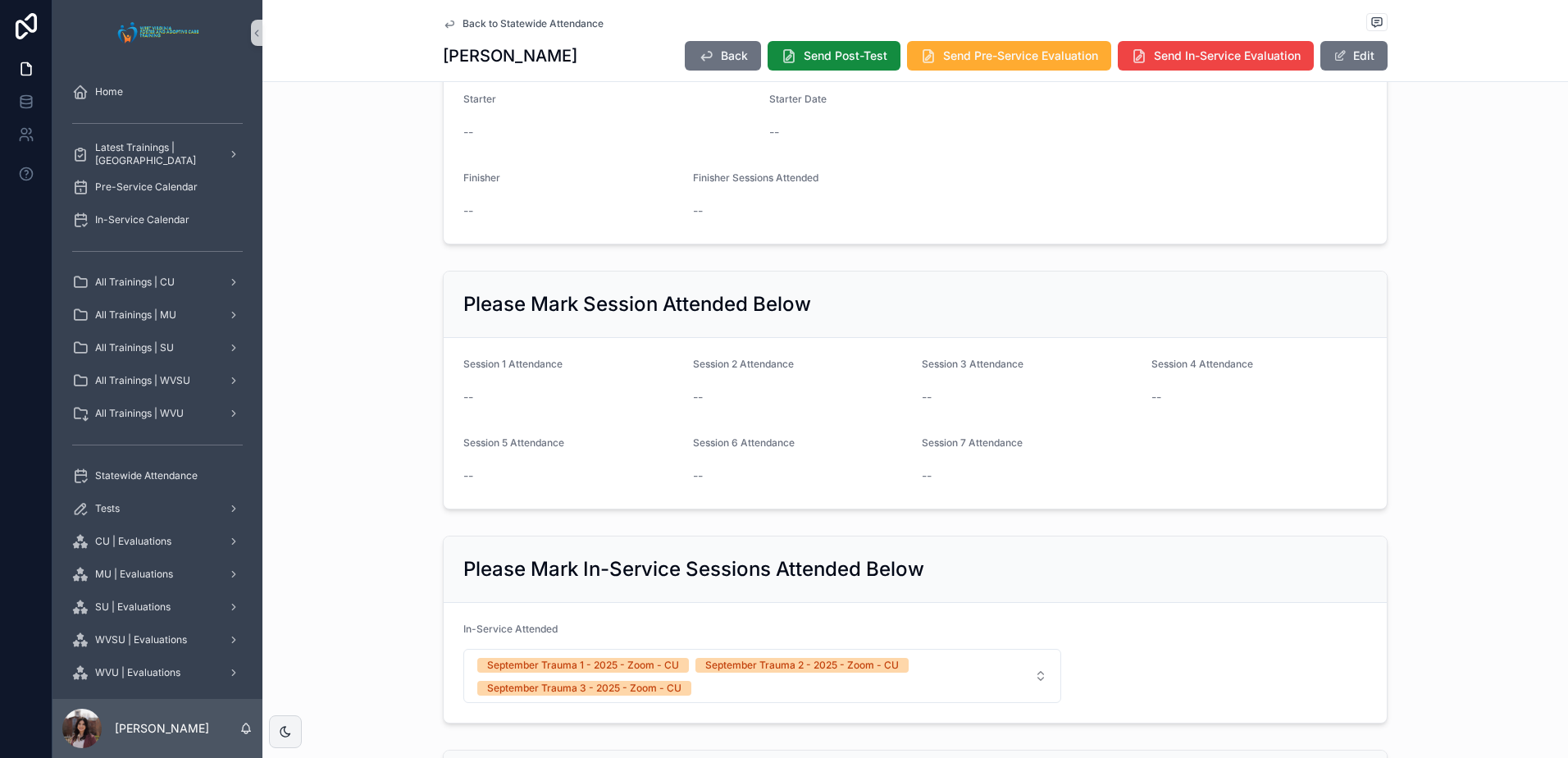
scroll to position [492, 0]
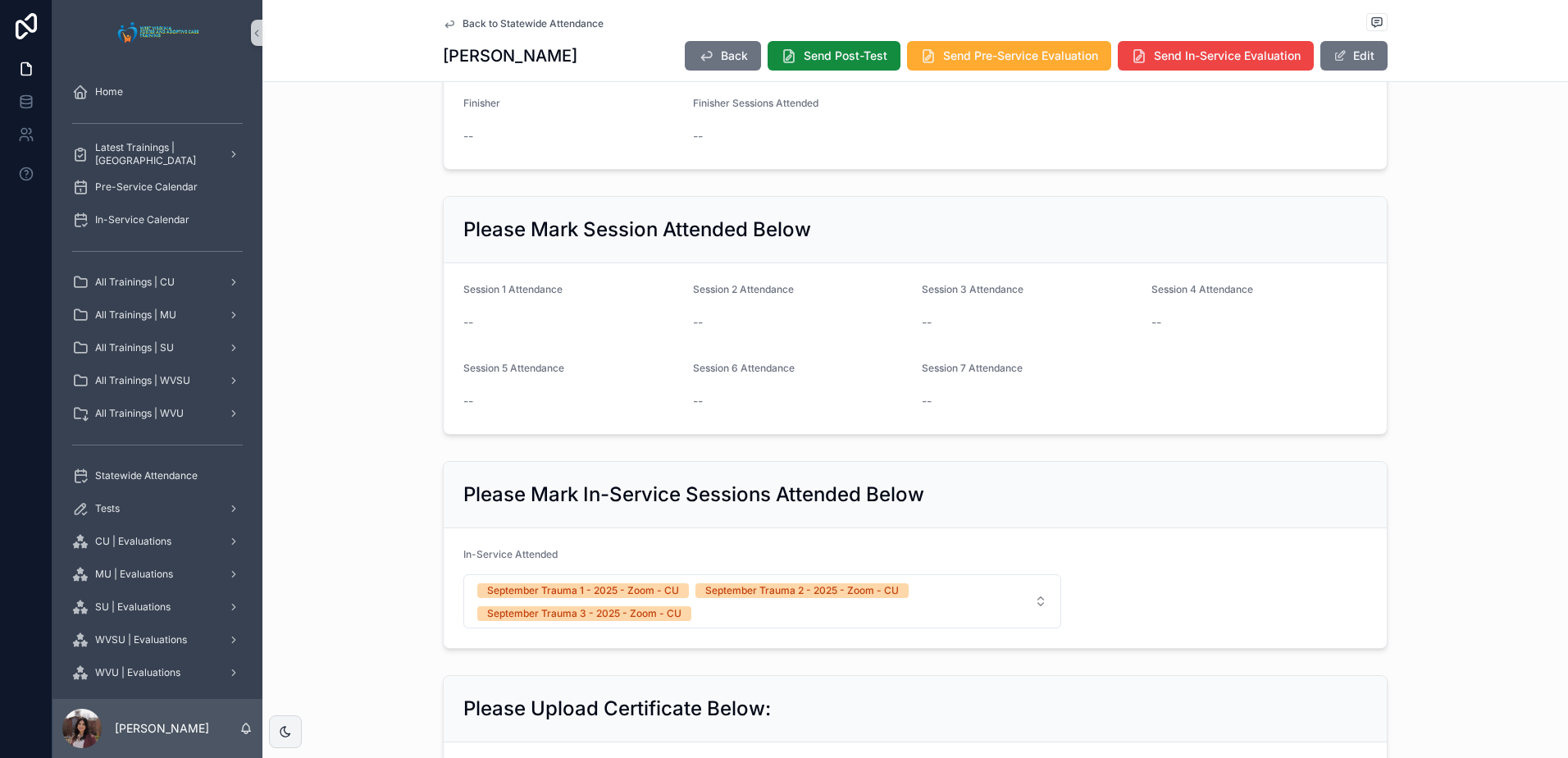
click at [554, 22] on span "Back to Statewide Attendance" at bounding box center [533, 24] width 141 height 13
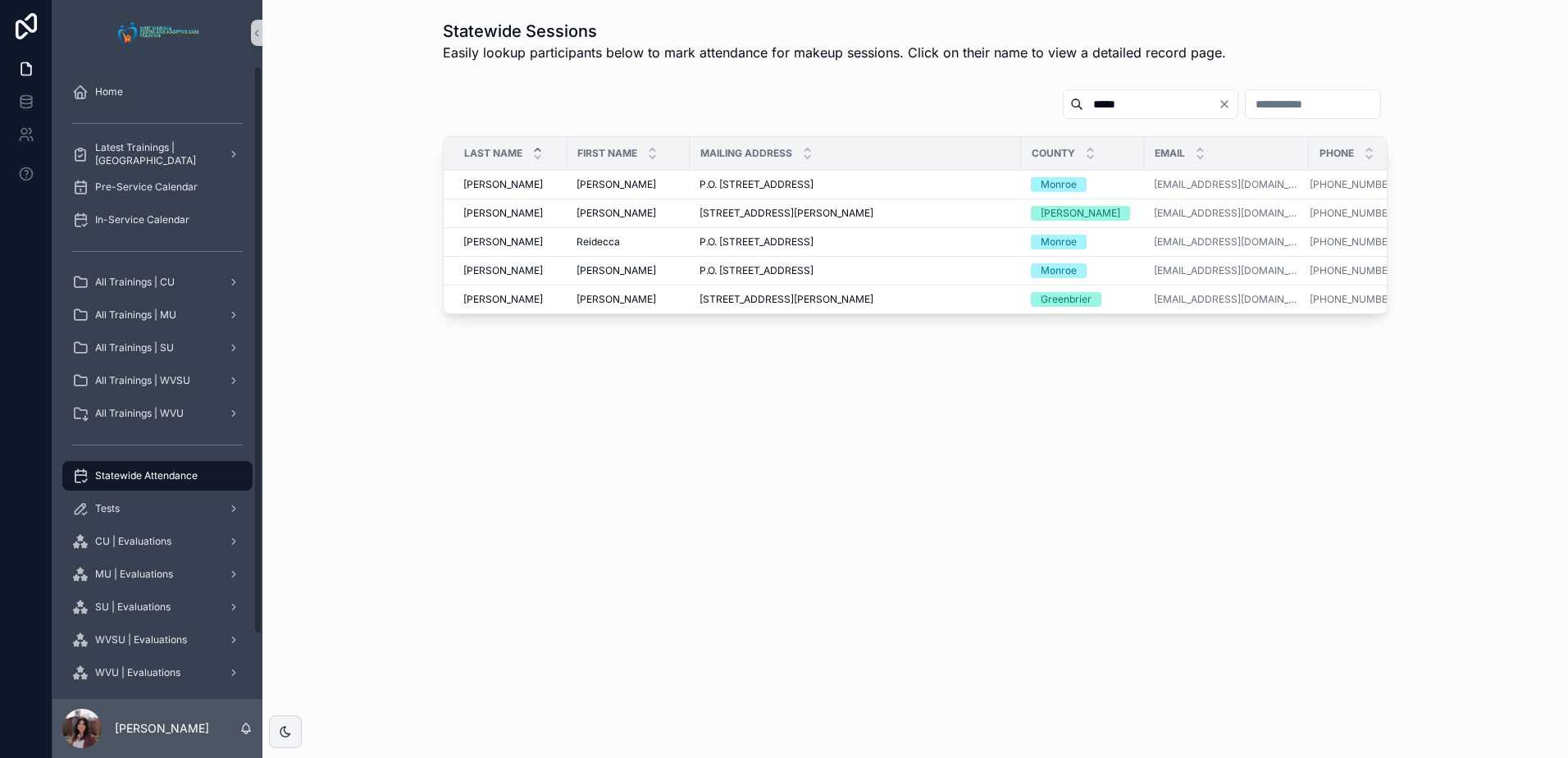
click at [725, 512] on div "Statewide Sessions Easily lookup participants below to mark attendance for make…" at bounding box center [915, 379] width 1305 height 758
click at [592, 242] on span "Reidecca" at bounding box center [599, 242] width 43 height 13
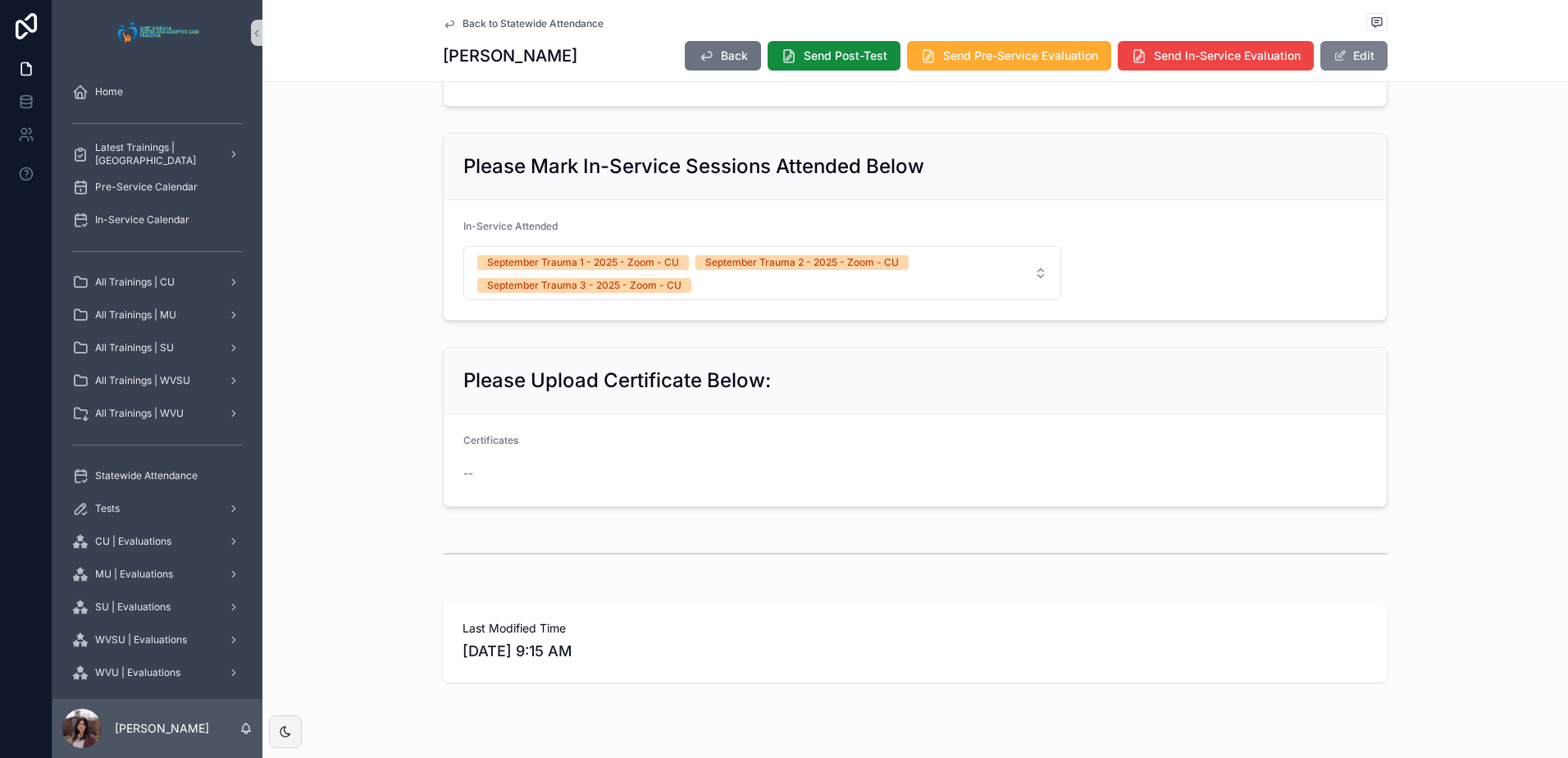
click at [1360, 66] on button "Edit" at bounding box center [1354, 55] width 68 height 29
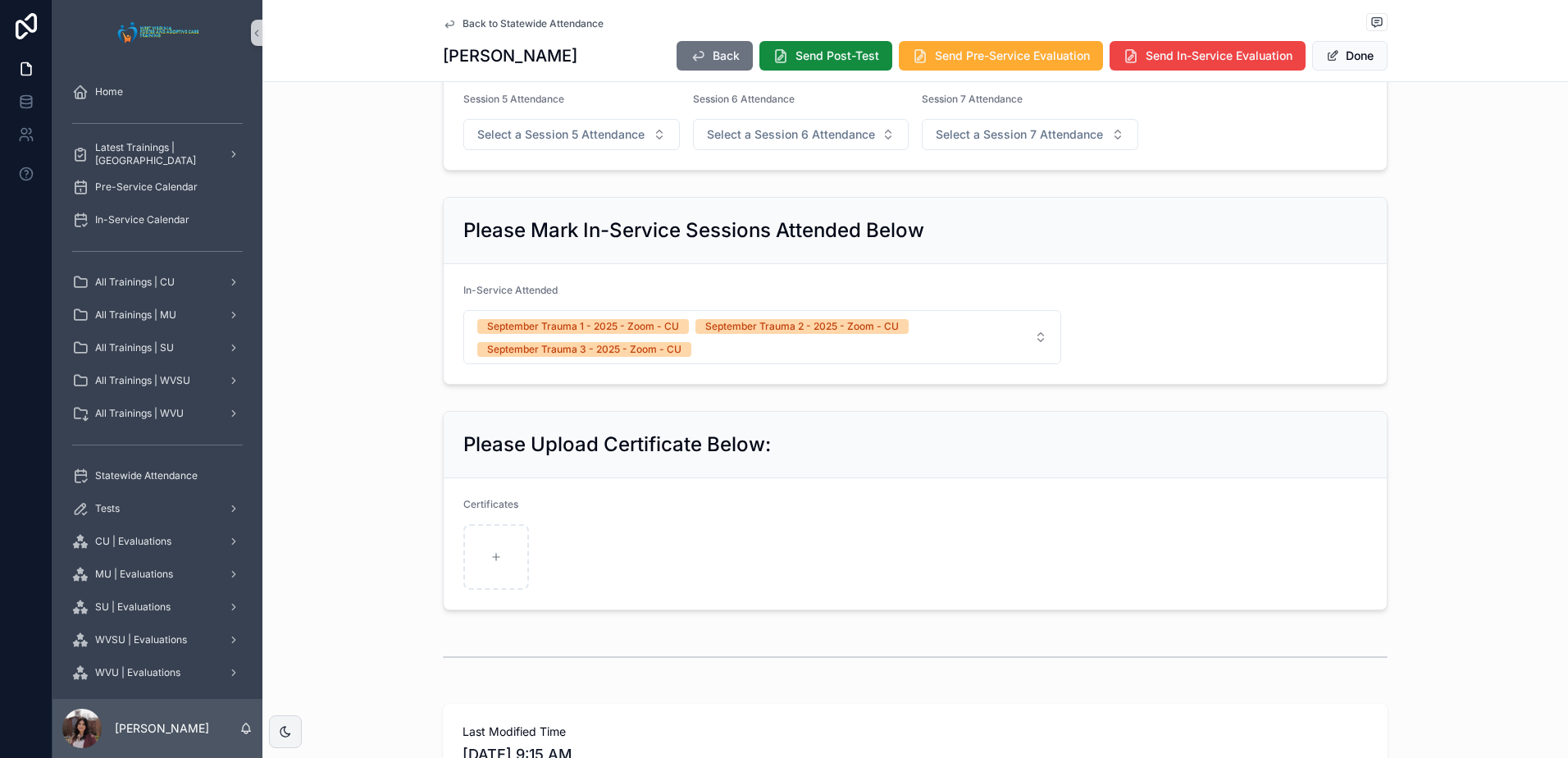
scroll to position [875, 0]
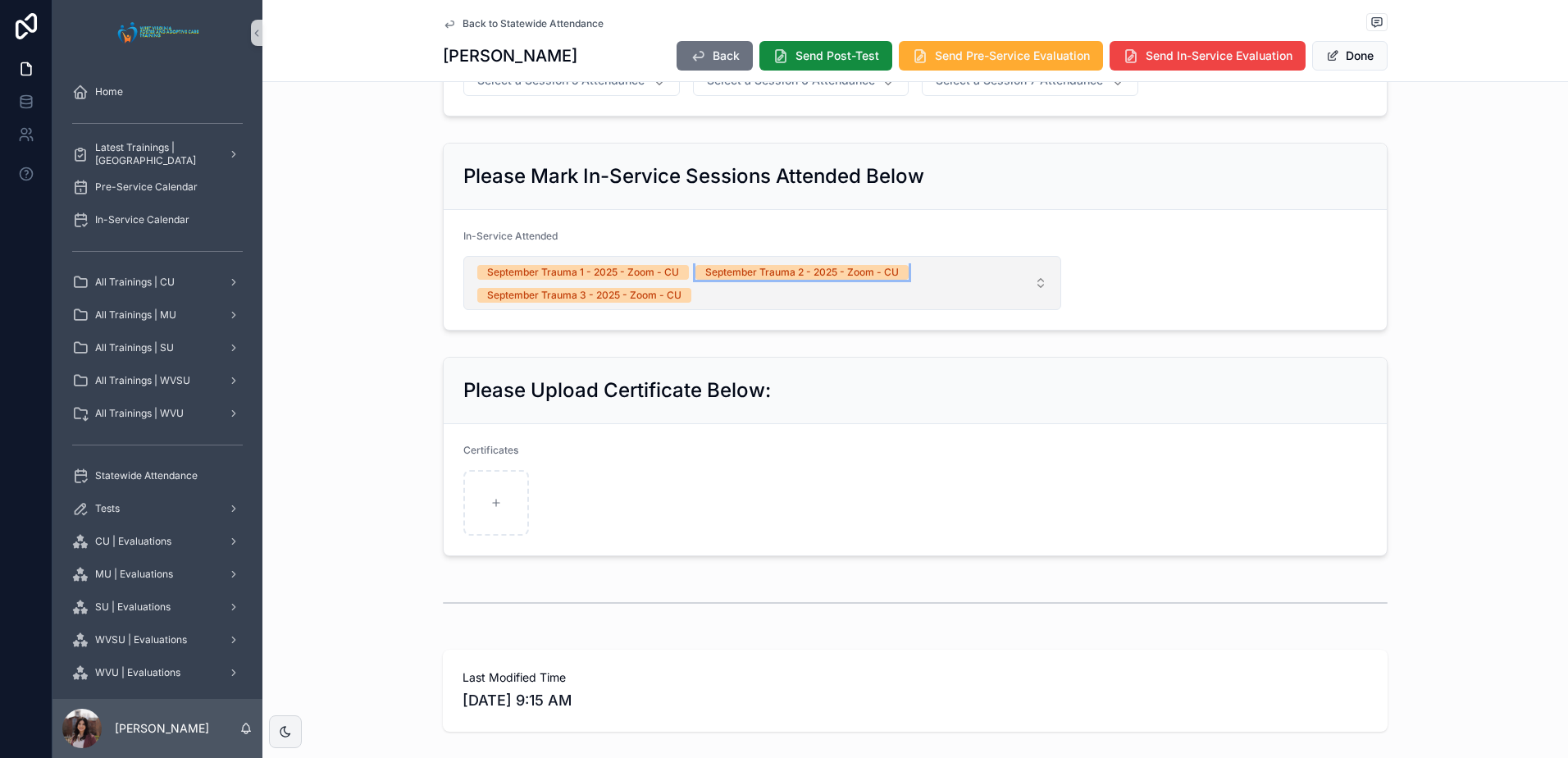
click at [862, 265] on div "September Trauma 2 - 2025 - Zoom - CU" at bounding box center [802, 273] width 193 height 15
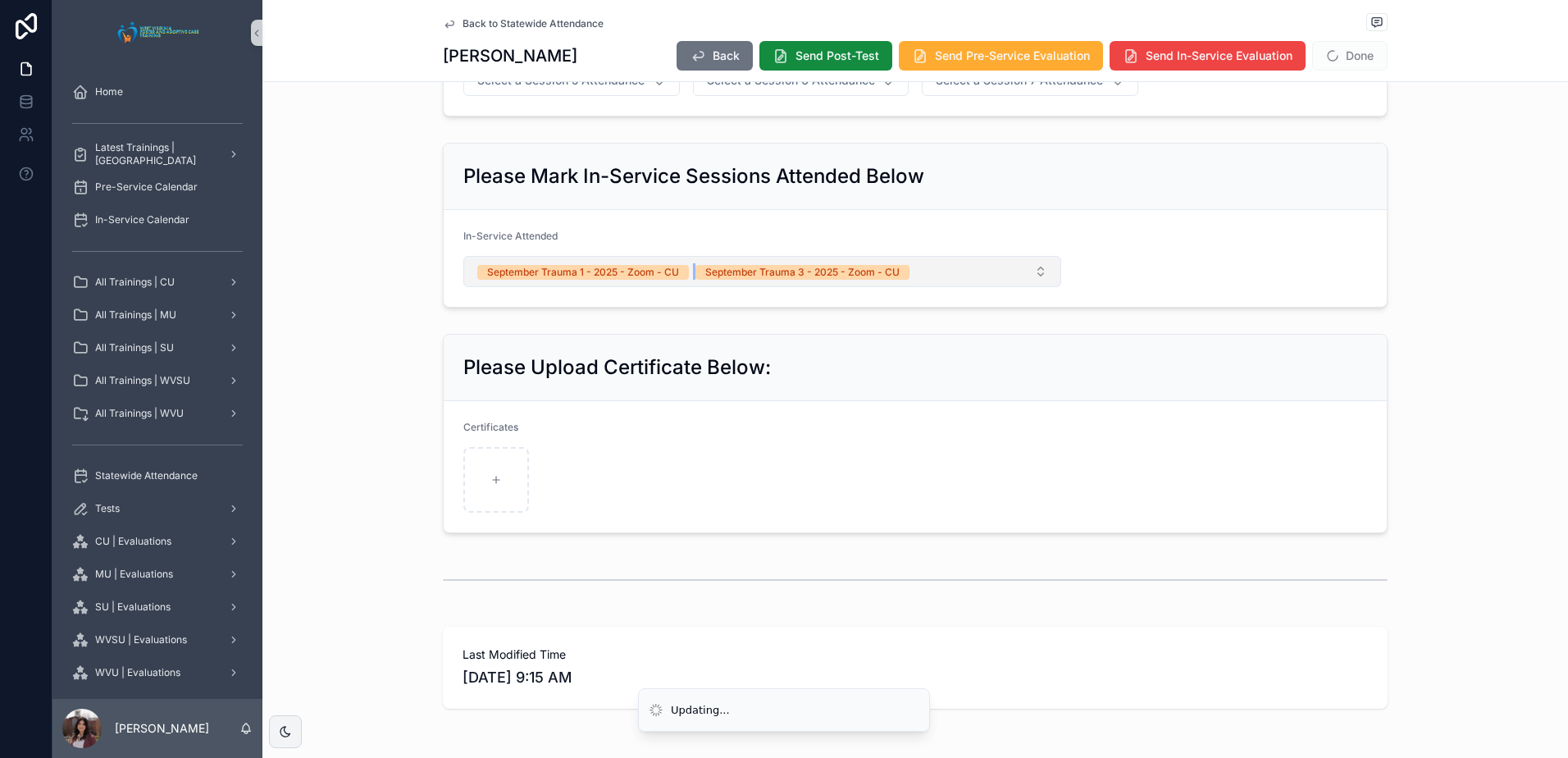
click at [859, 270] on div "September Trauma 3 - 2025 - Zoom - CU" at bounding box center [802, 273] width 194 height 15
drag, startPoint x: 628, startPoint y: 272, endPoint x: 653, endPoint y: 270, distance: 25.1
click at [629, 272] on div "September Trauma 1 - 2025 - Zoom - CU" at bounding box center [583, 273] width 192 height 15
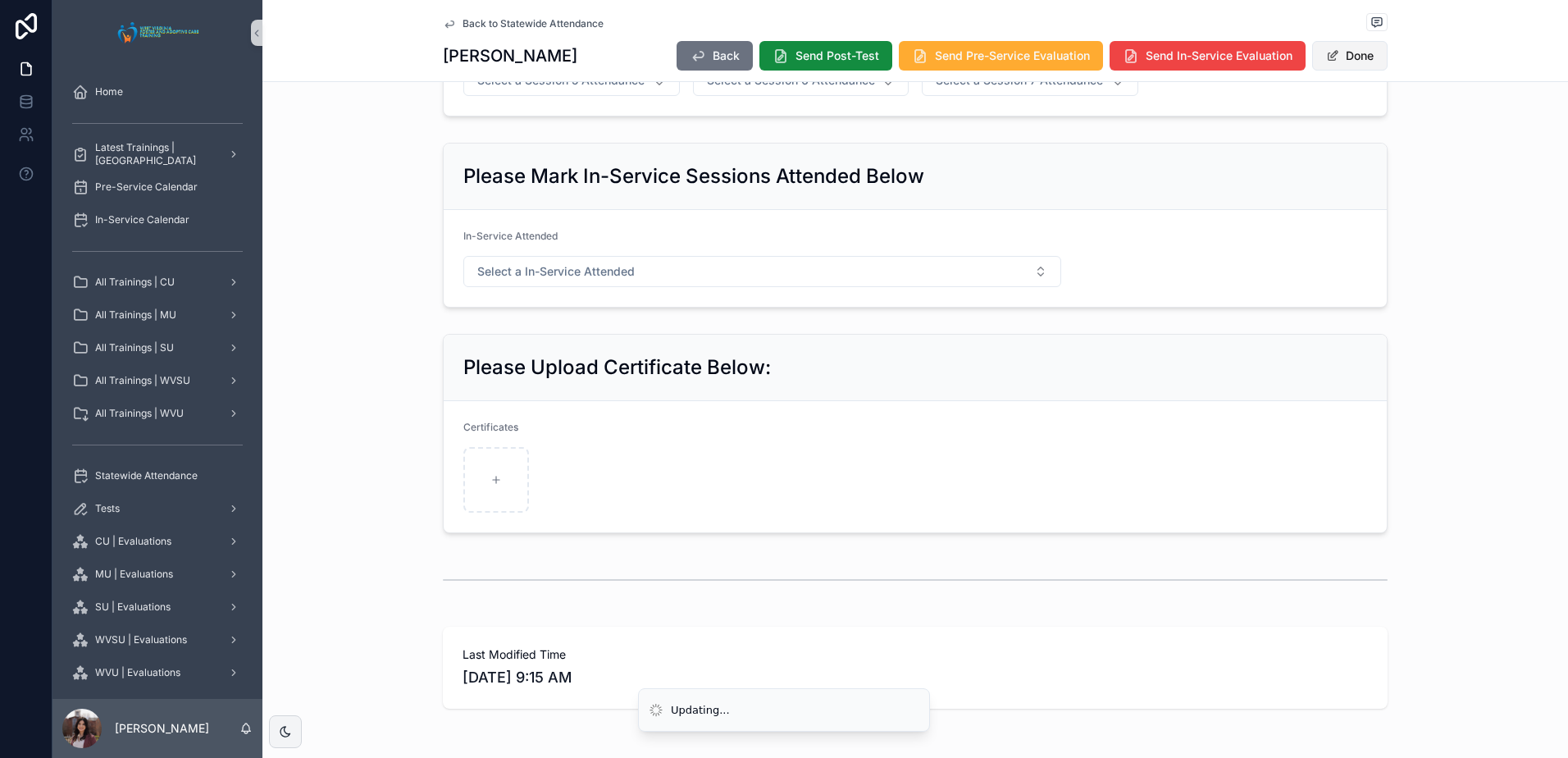
click at [1338, 62] on button "Done" at bounding box center [1350, 55] width 76 height 29
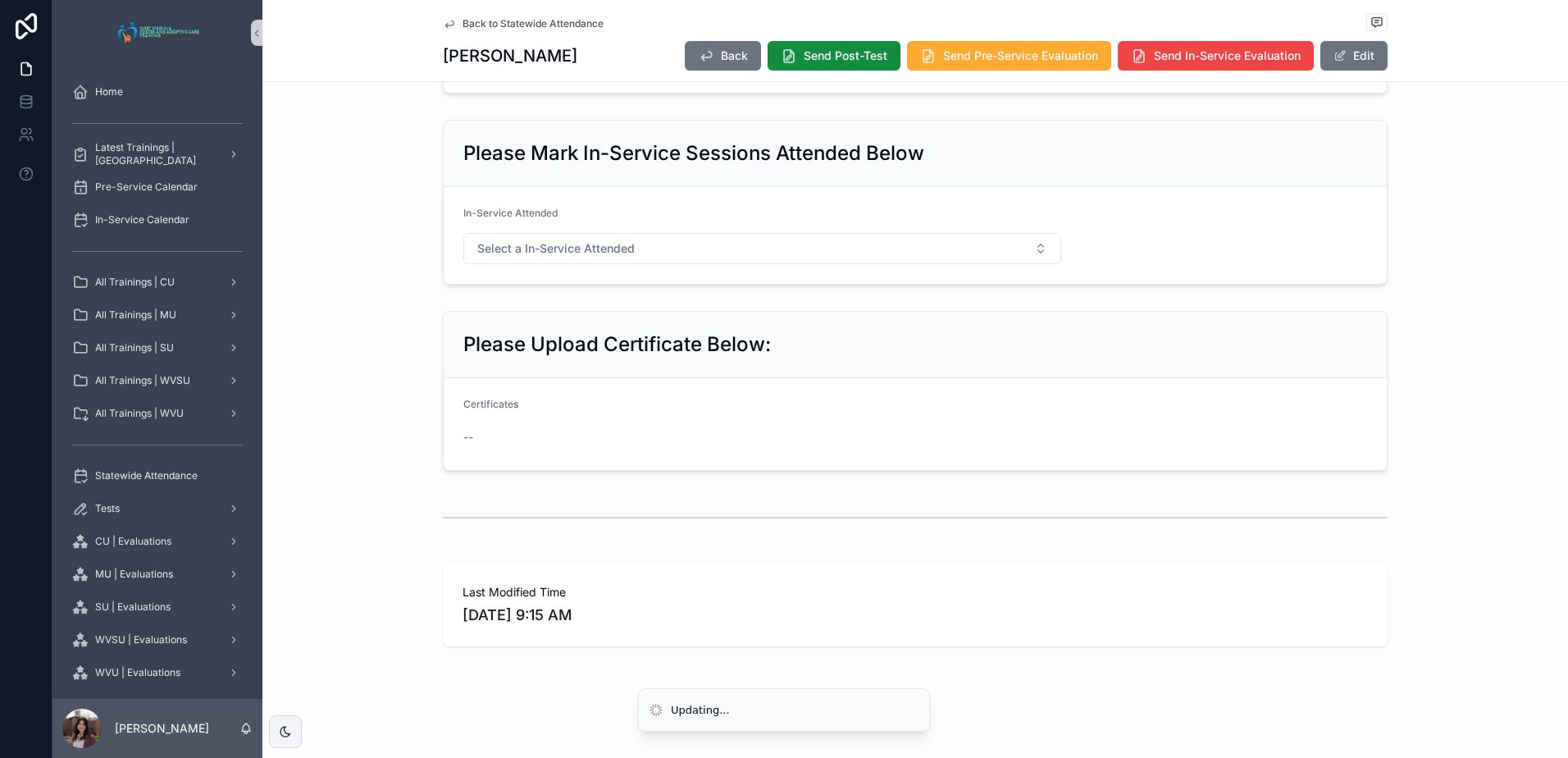
scroll to position [821, 0]
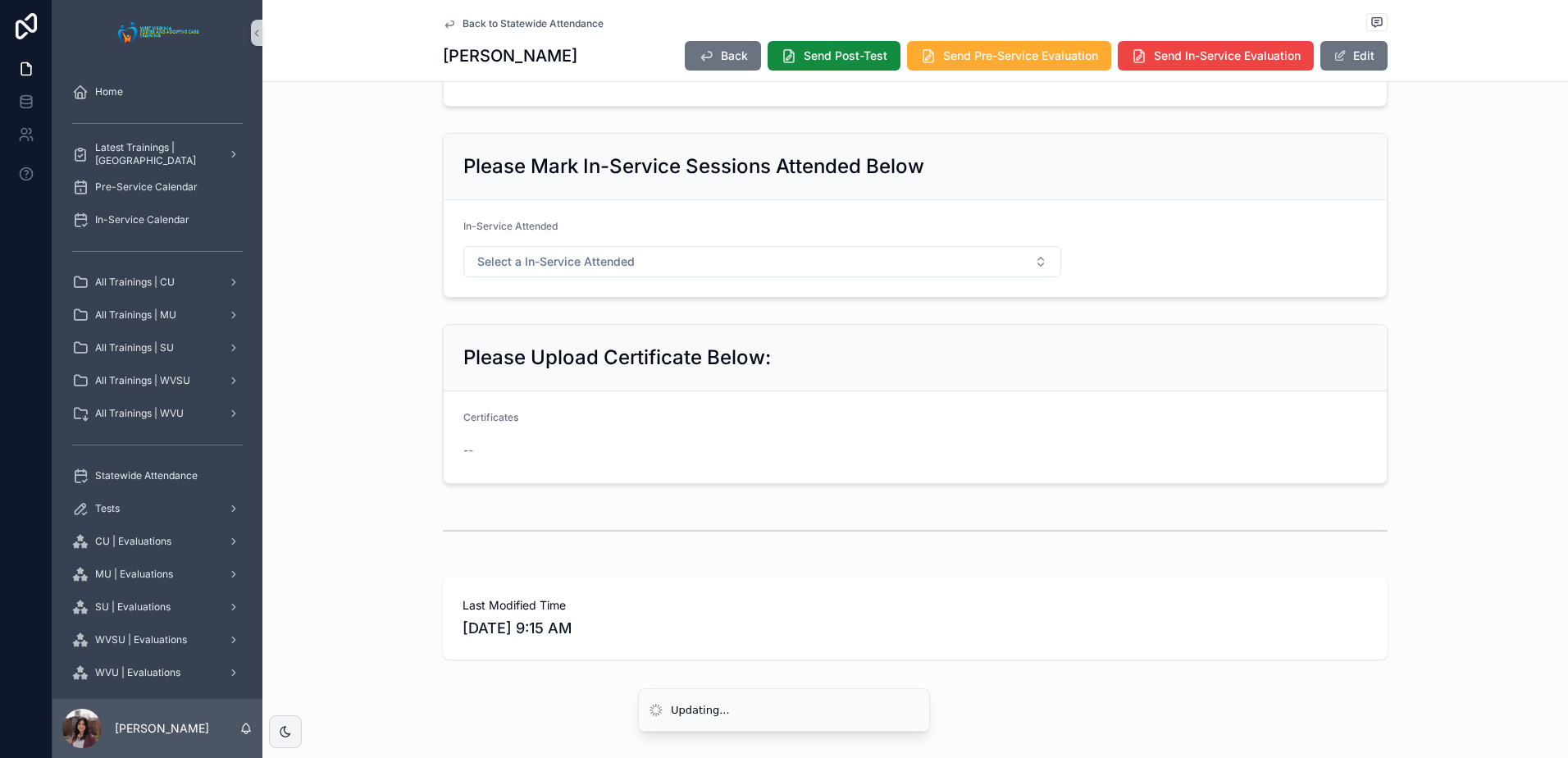
click at [543, 14] on div "Back to Statewide Attendance" at bounding box center [914, 23] width 944 height 21
click at [559, 18] on span "Back to Statewide Attendance" at bounding box center [533, 24] width 141 height 13
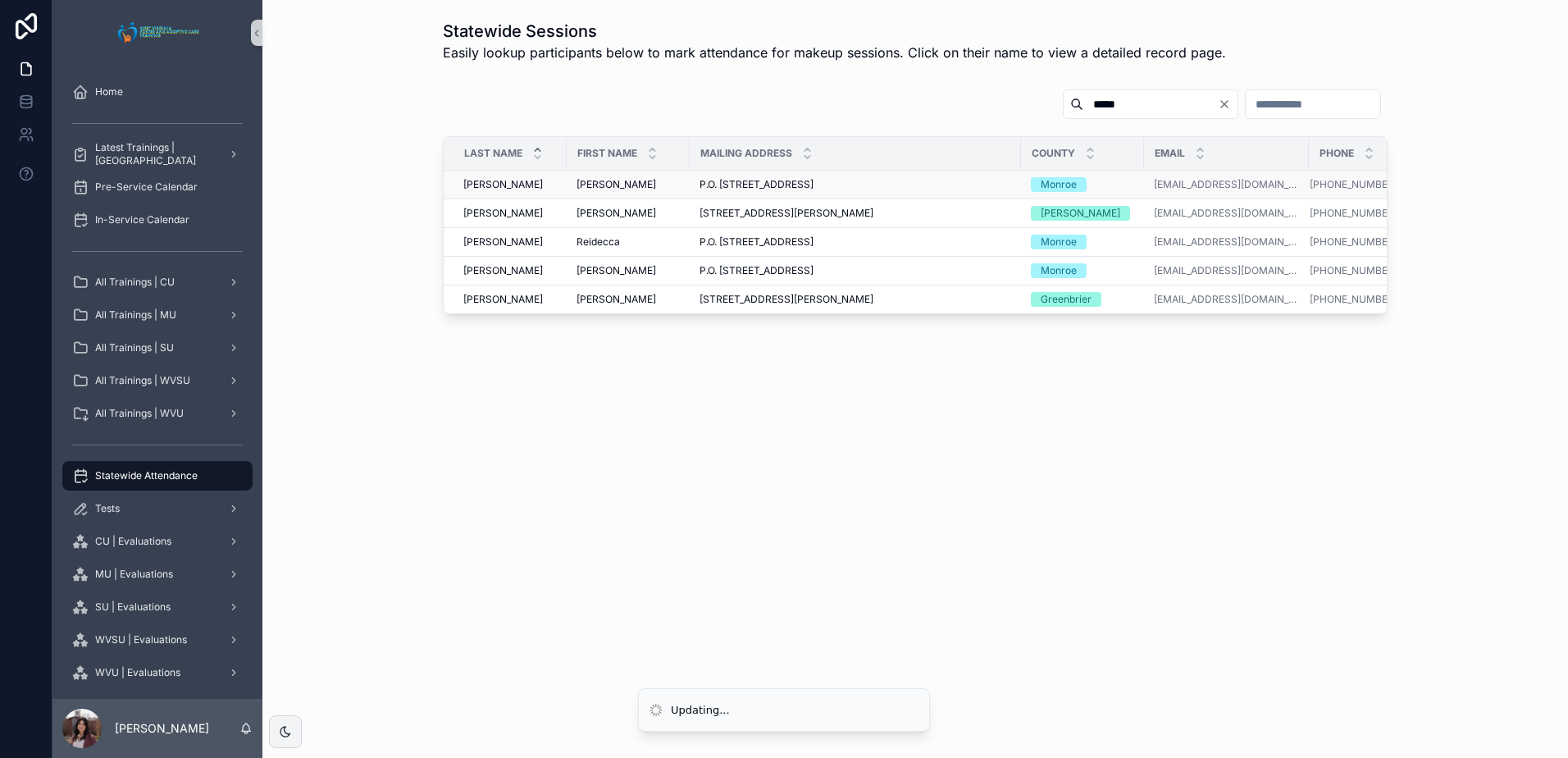
click at [582, 181] on span "[PERSON_NAME]" at bounding box center [616, 184] width 79 height 13
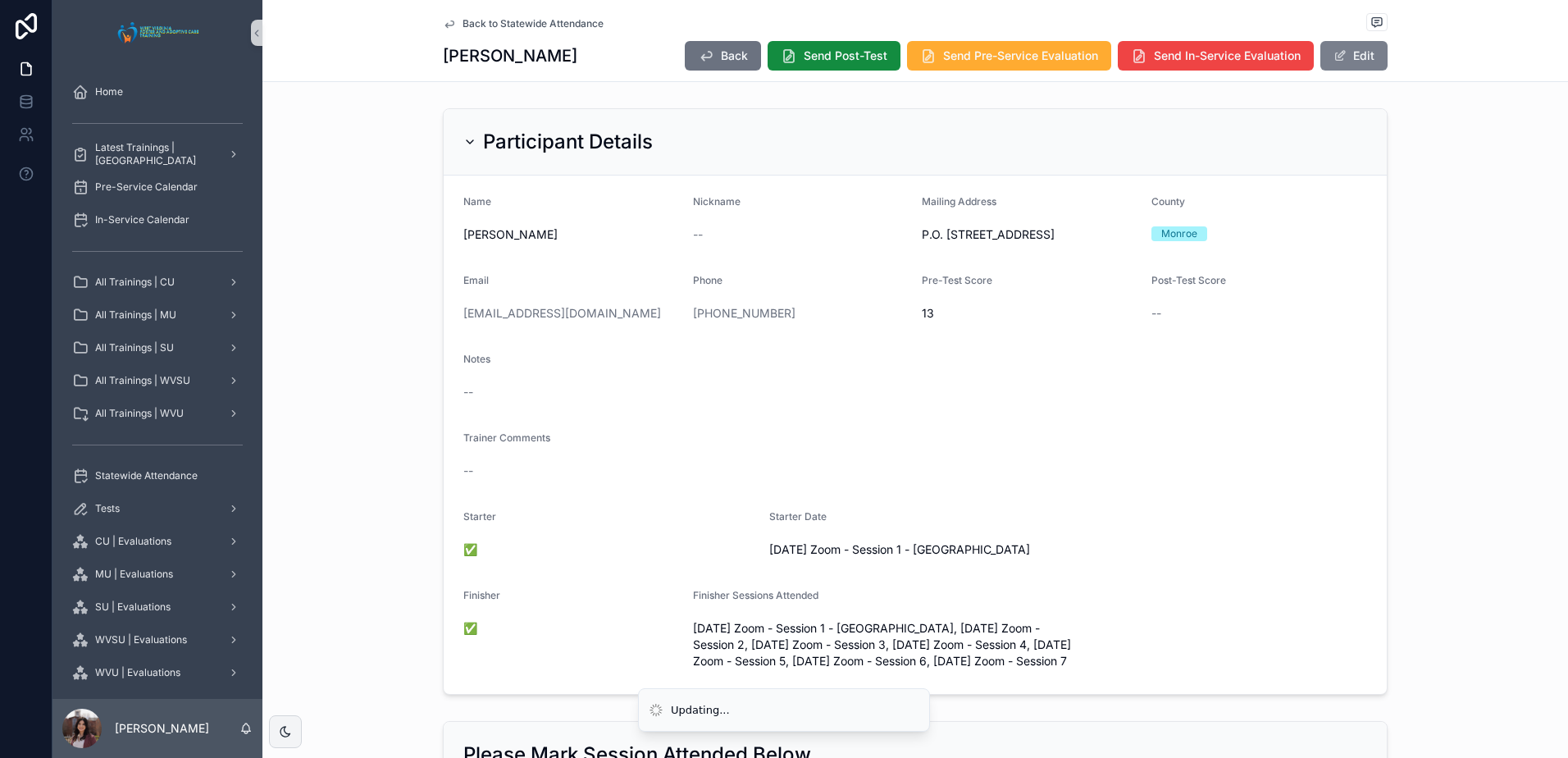
click at [1345, 70] on button "Edit" at bounding box center [1354, 55] width 68 height 29
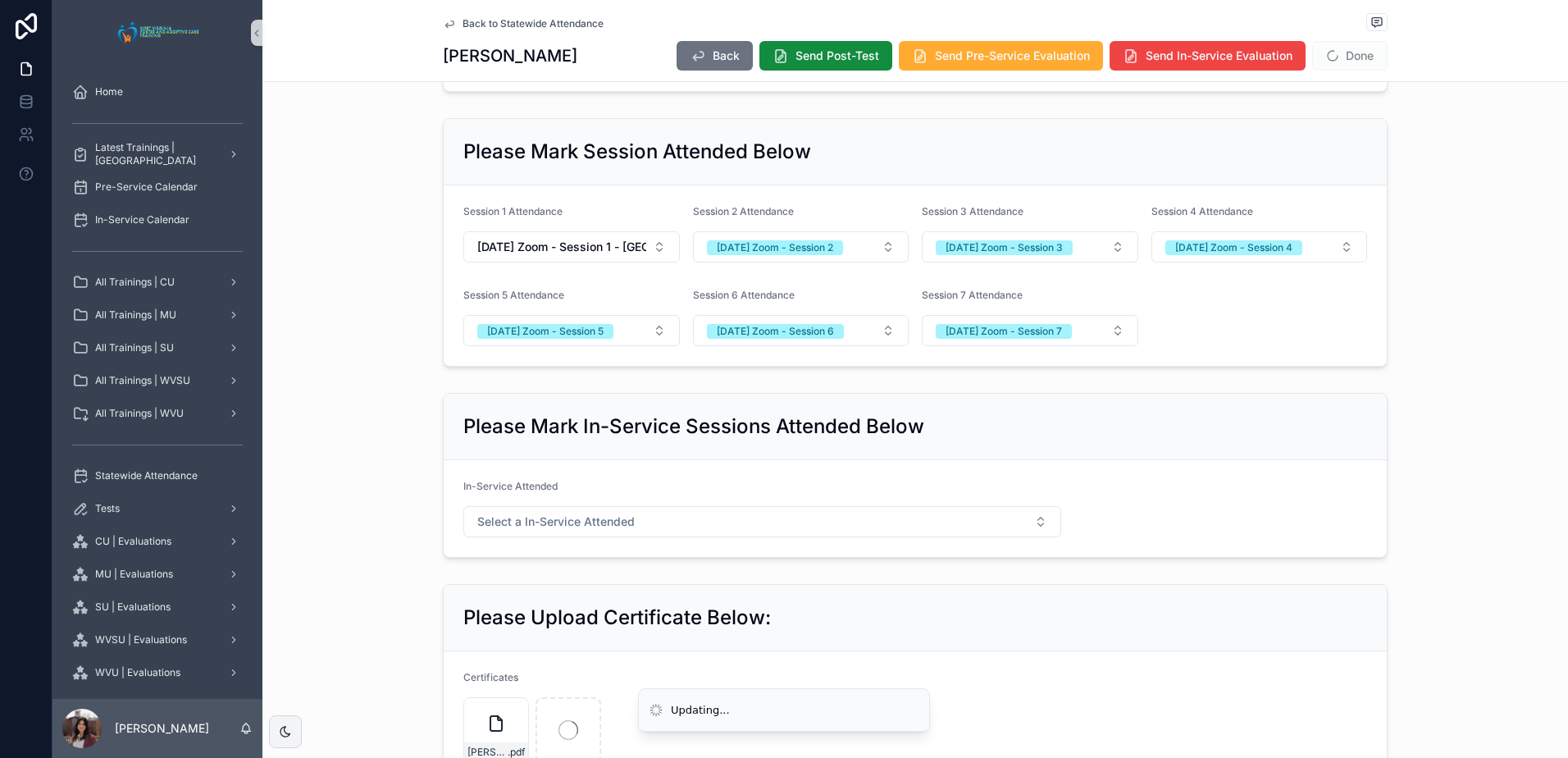
scroll to position [656, 0]
click at [654, 522] on button "Select a In-Service Attended" at bounding box center [762, 522] width 598 height 31
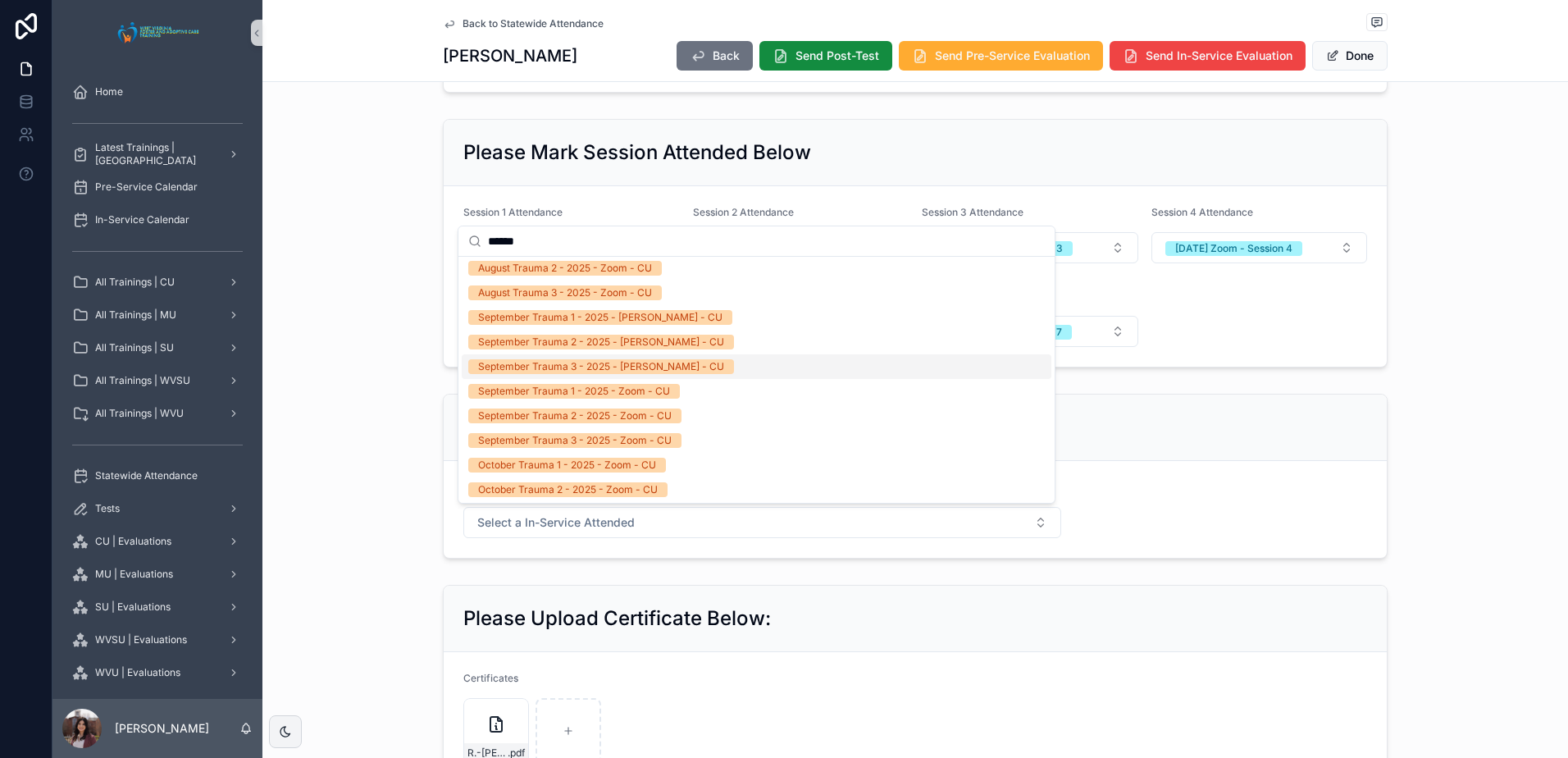
scroll to position [1313, 0]
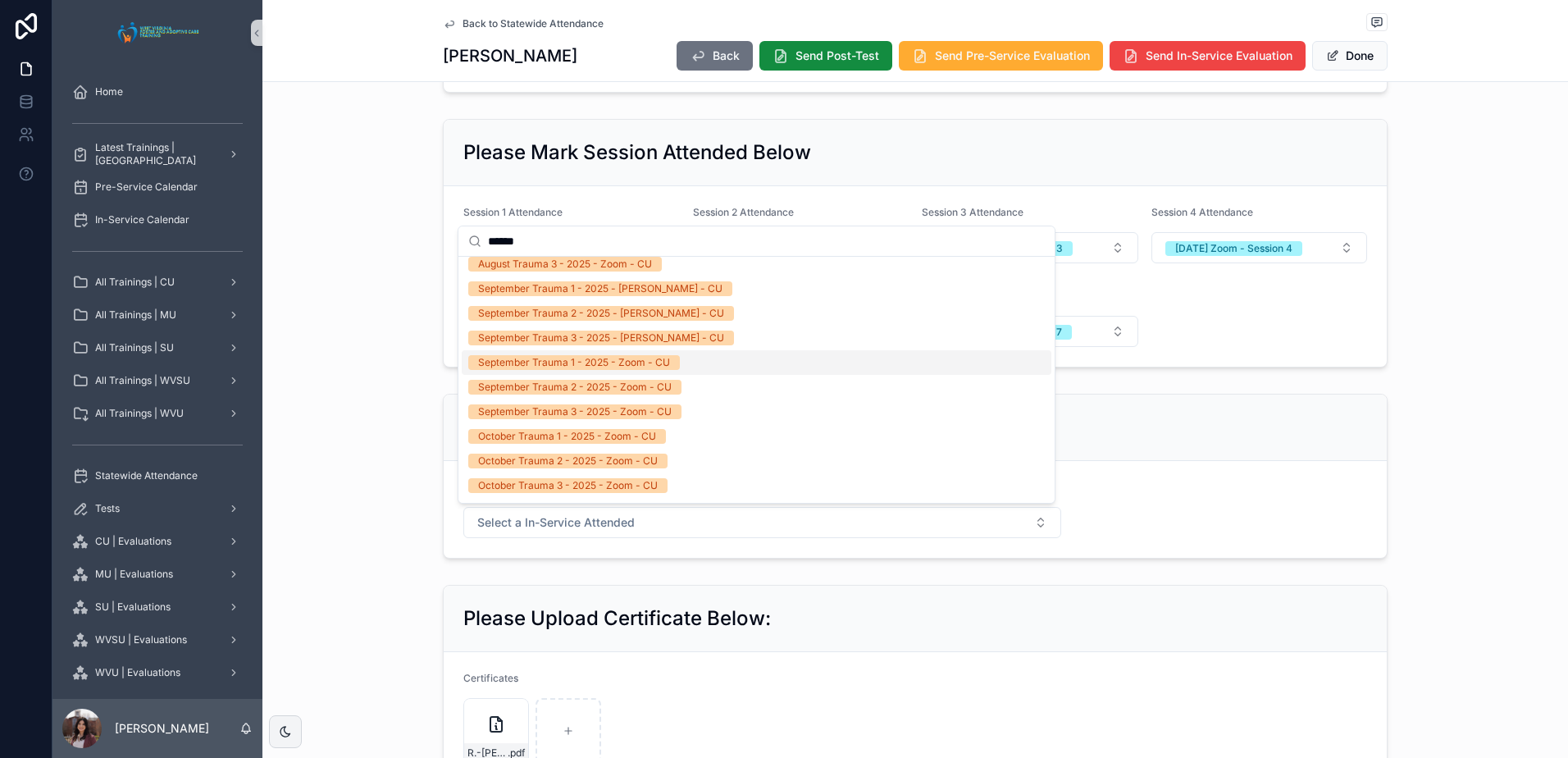
type input "******"
click at [644, 364] on div "September Trauma 1 - 2025 - Zoom - CU" at bounding box center [574, 363] width 192 height 15
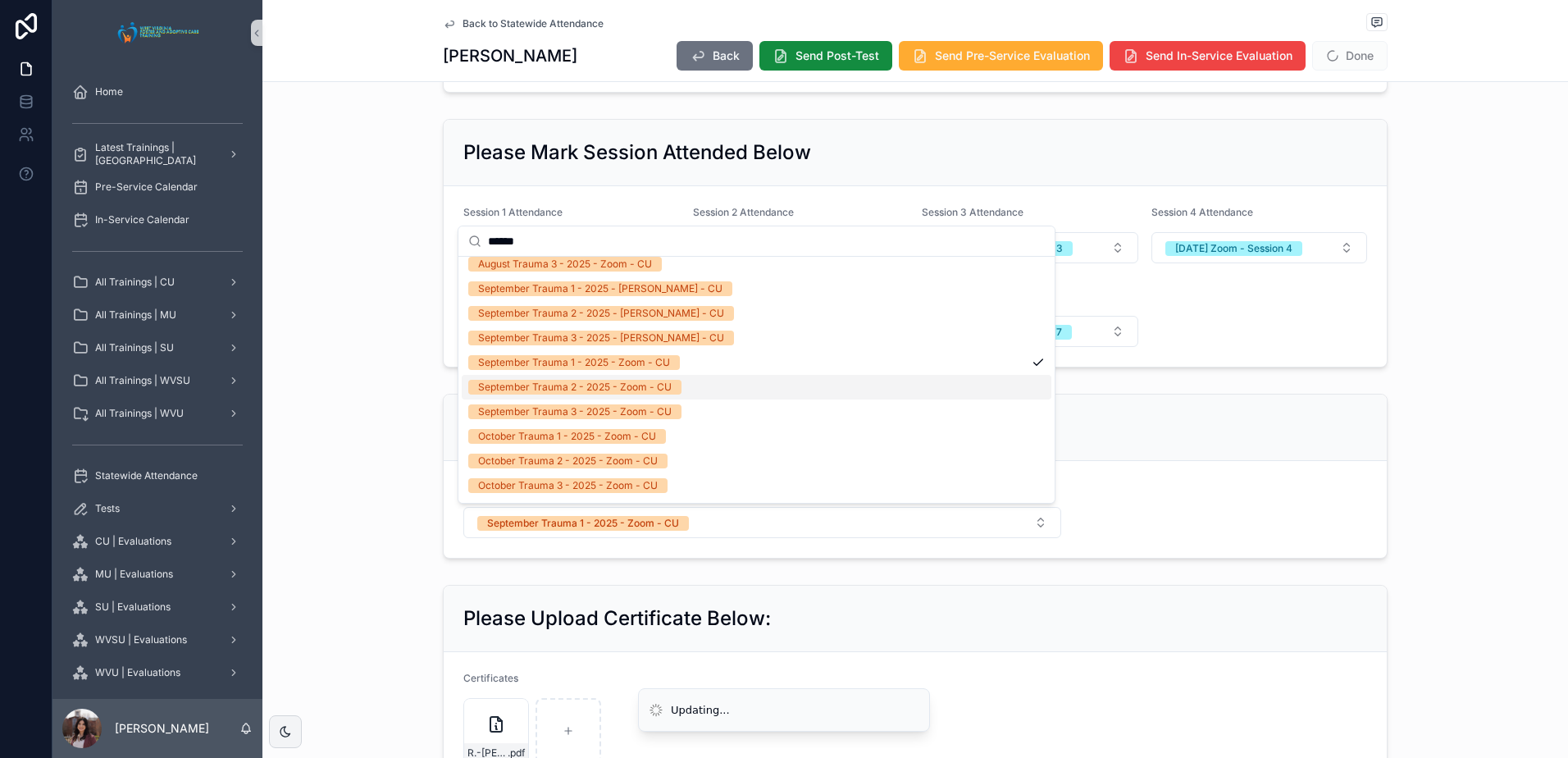
click at [649, 390] on div "September Trauma 2 - 2025 - Zoom - CU" at bounding box center [575, 387] width 193 height 15
click at [649, 411] on div "September Trauma 3 - 2025 - Zoom - CU" at bounding box center [575, 412] width 193 height 15
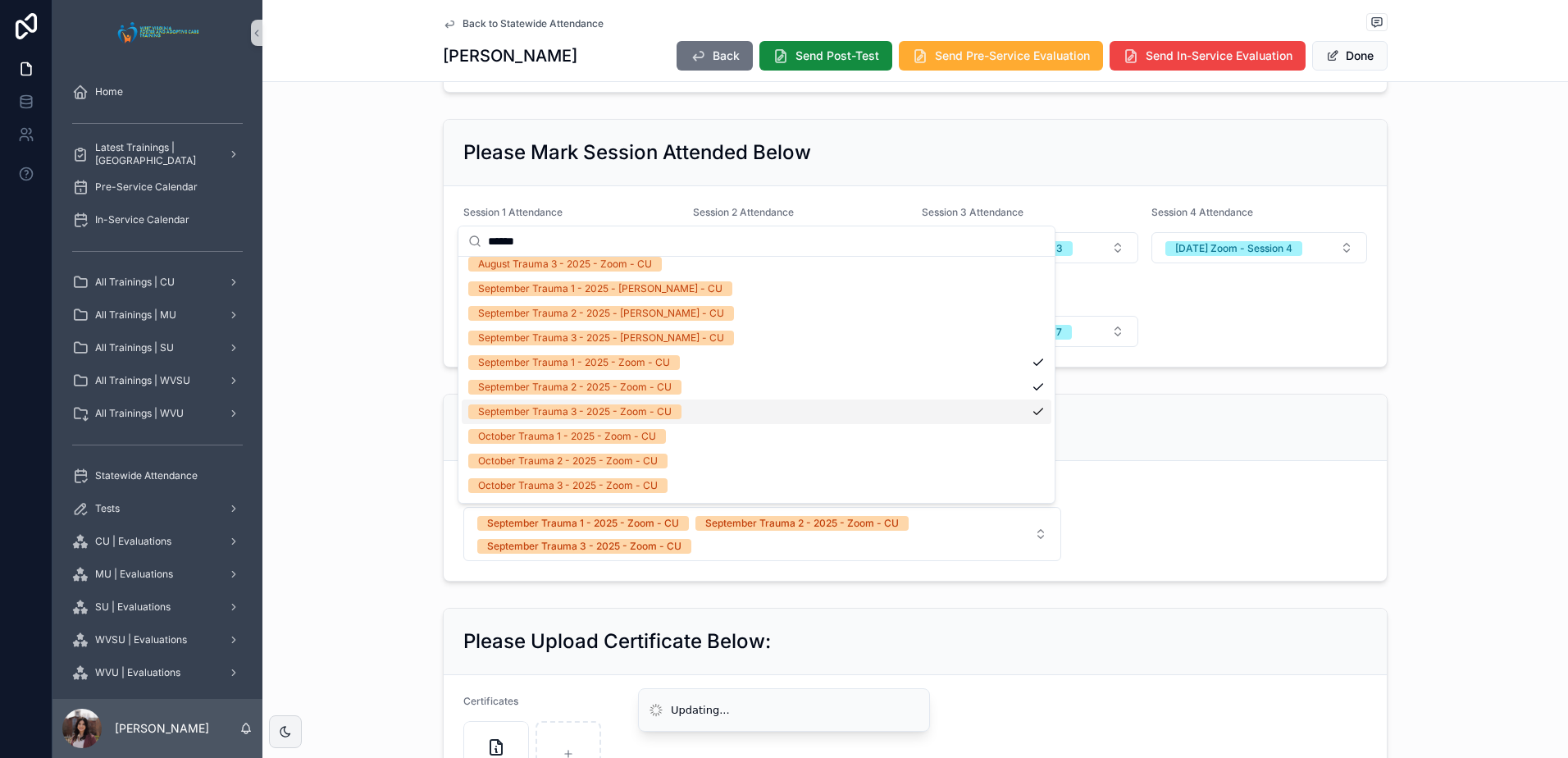
click at [1299, 489] on form "In-Service Attended September Trauma 1 - 2025 - Zoom - CU September Trauma 2 - …" at bounding box center [914, 521] width 943 height 120
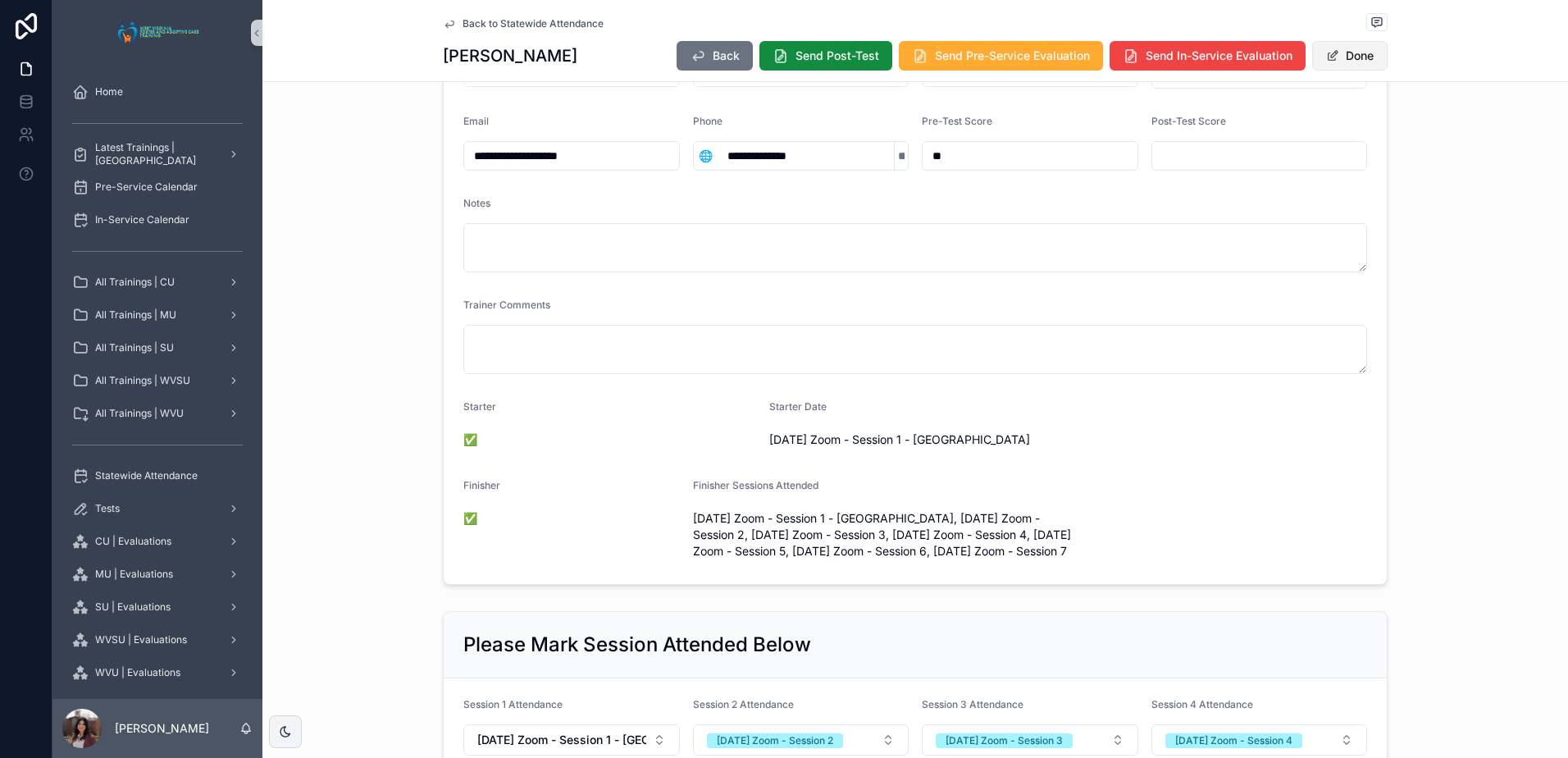
click at [1360, 61] on button "Done" at bounding box center [1350, 55] width 76 height 29
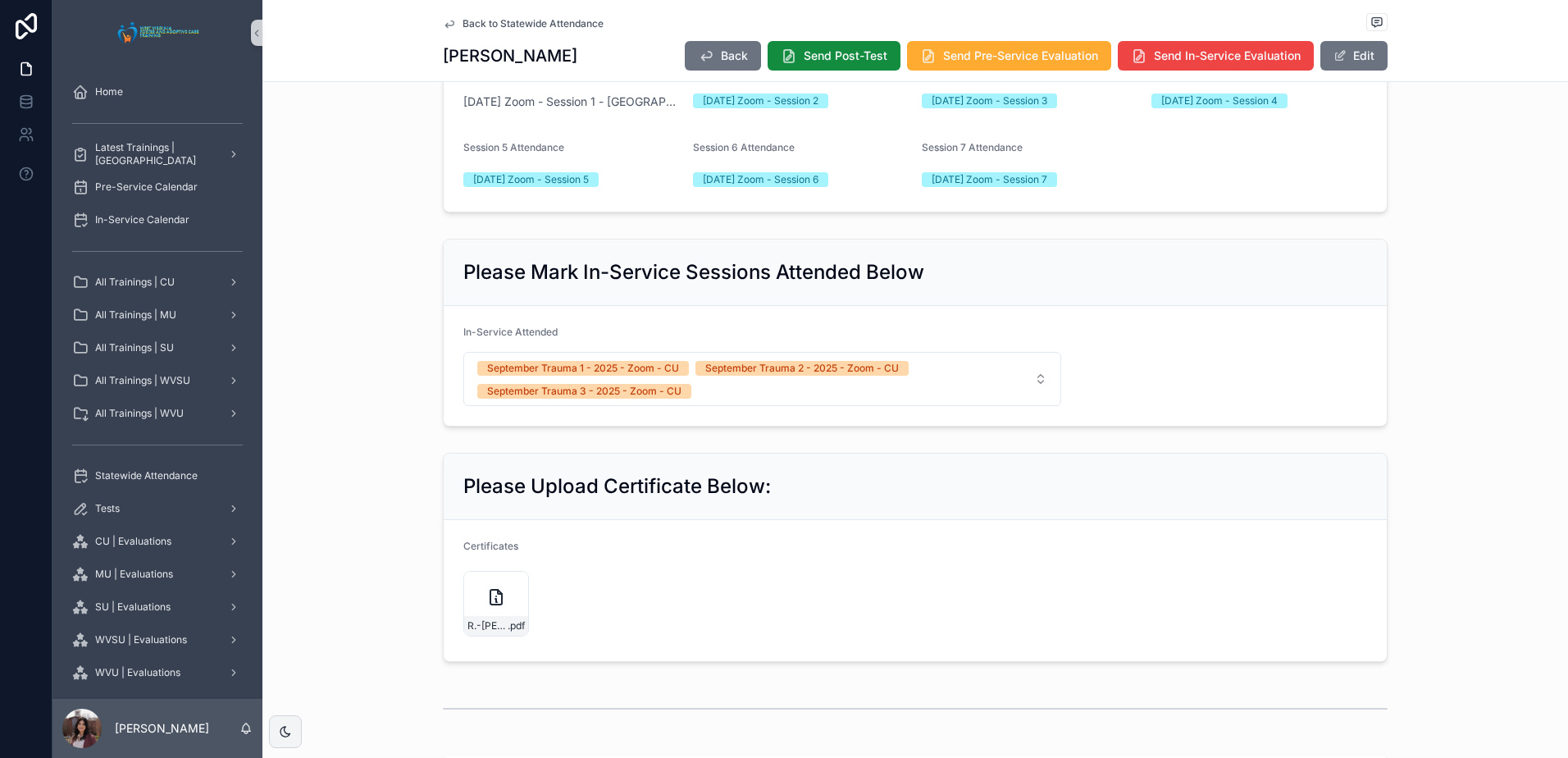
scroll to position [773, 0]
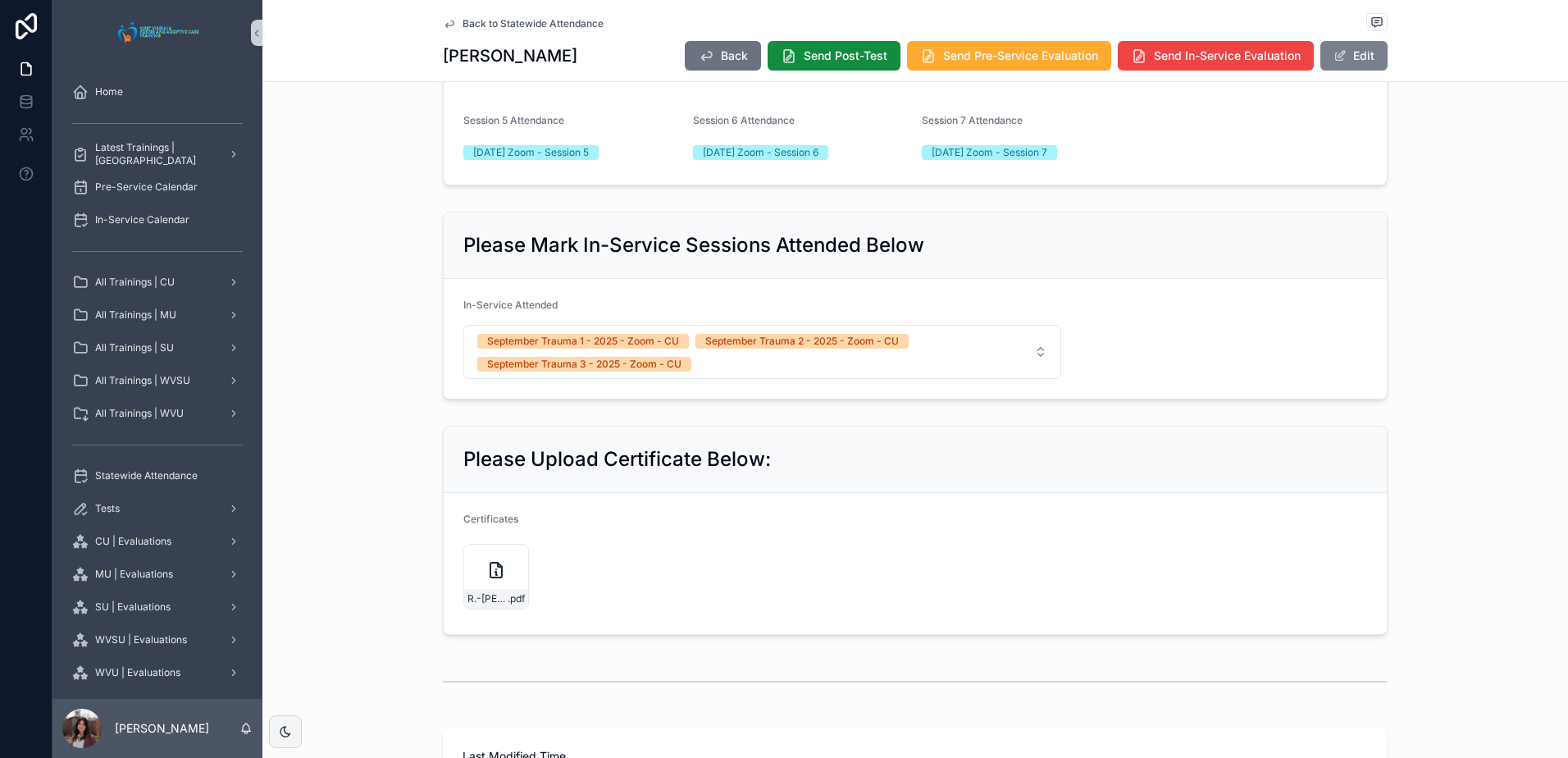
click at [1358, 51] on button "Edit" at bounding box center [1354, 55] width 68 height 29
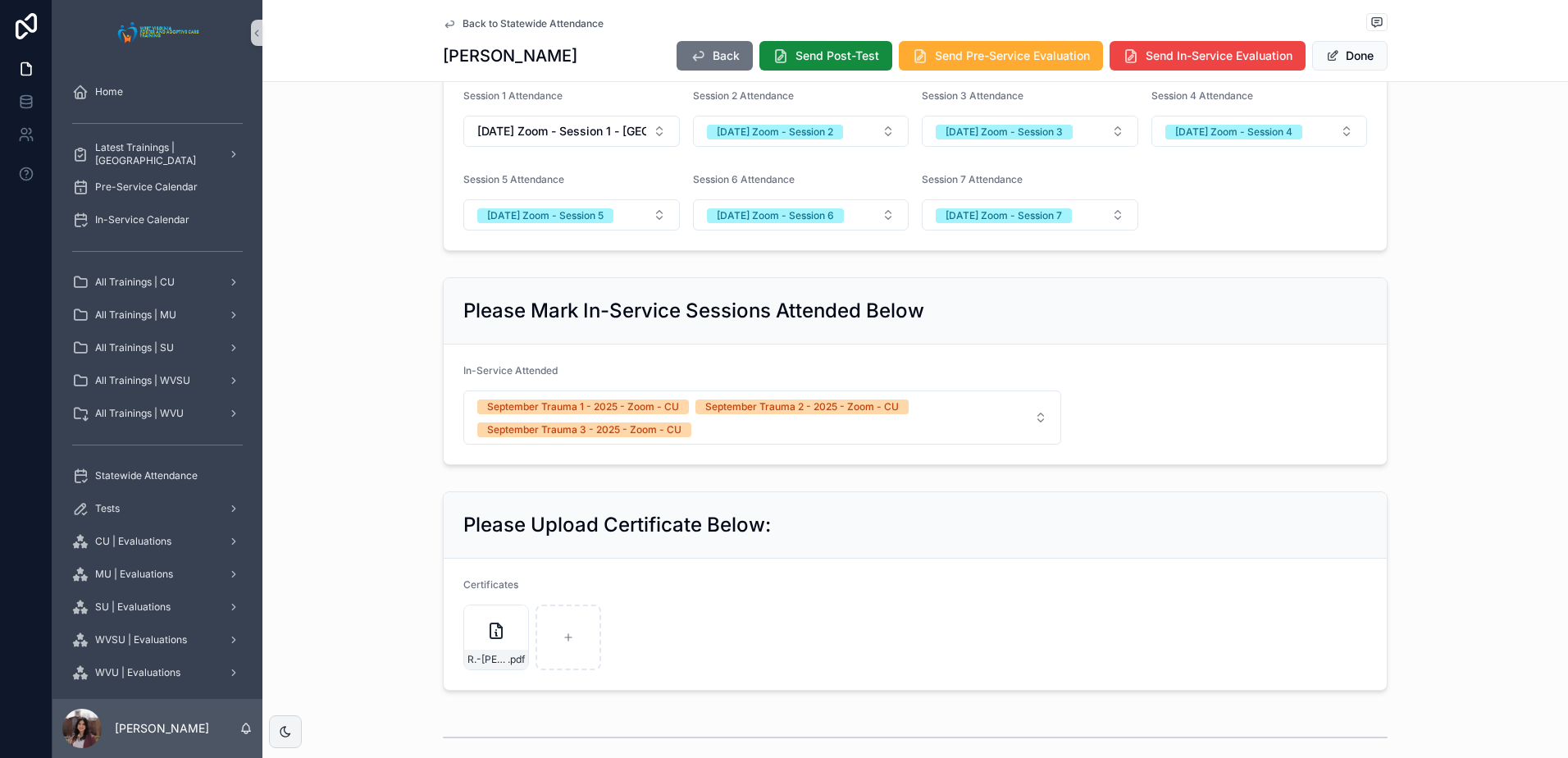
scroll to position [827, 0]
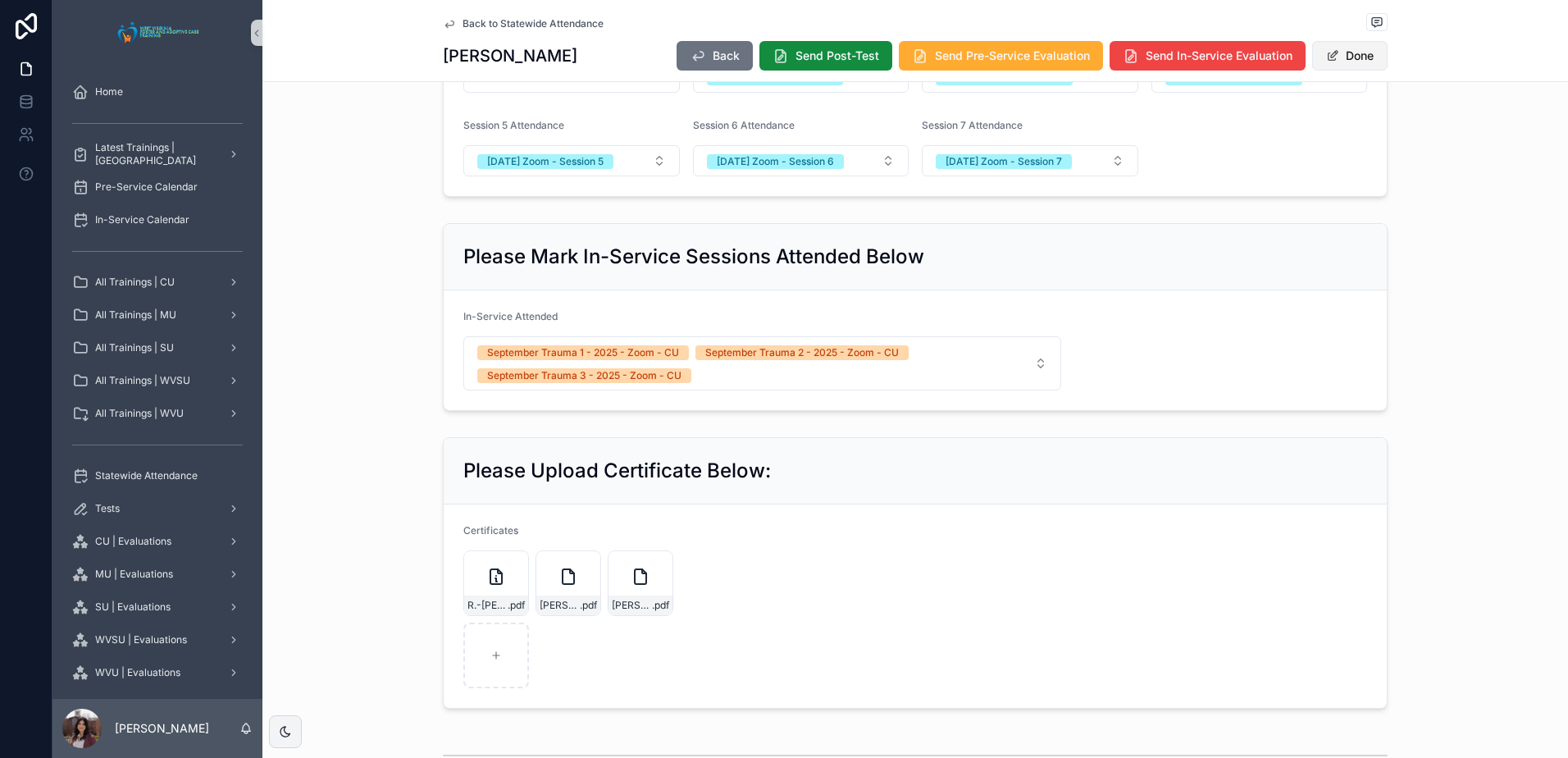
click at [1360, 60] on button "Done" at bounding box center [1350, 55] width 76 height 29
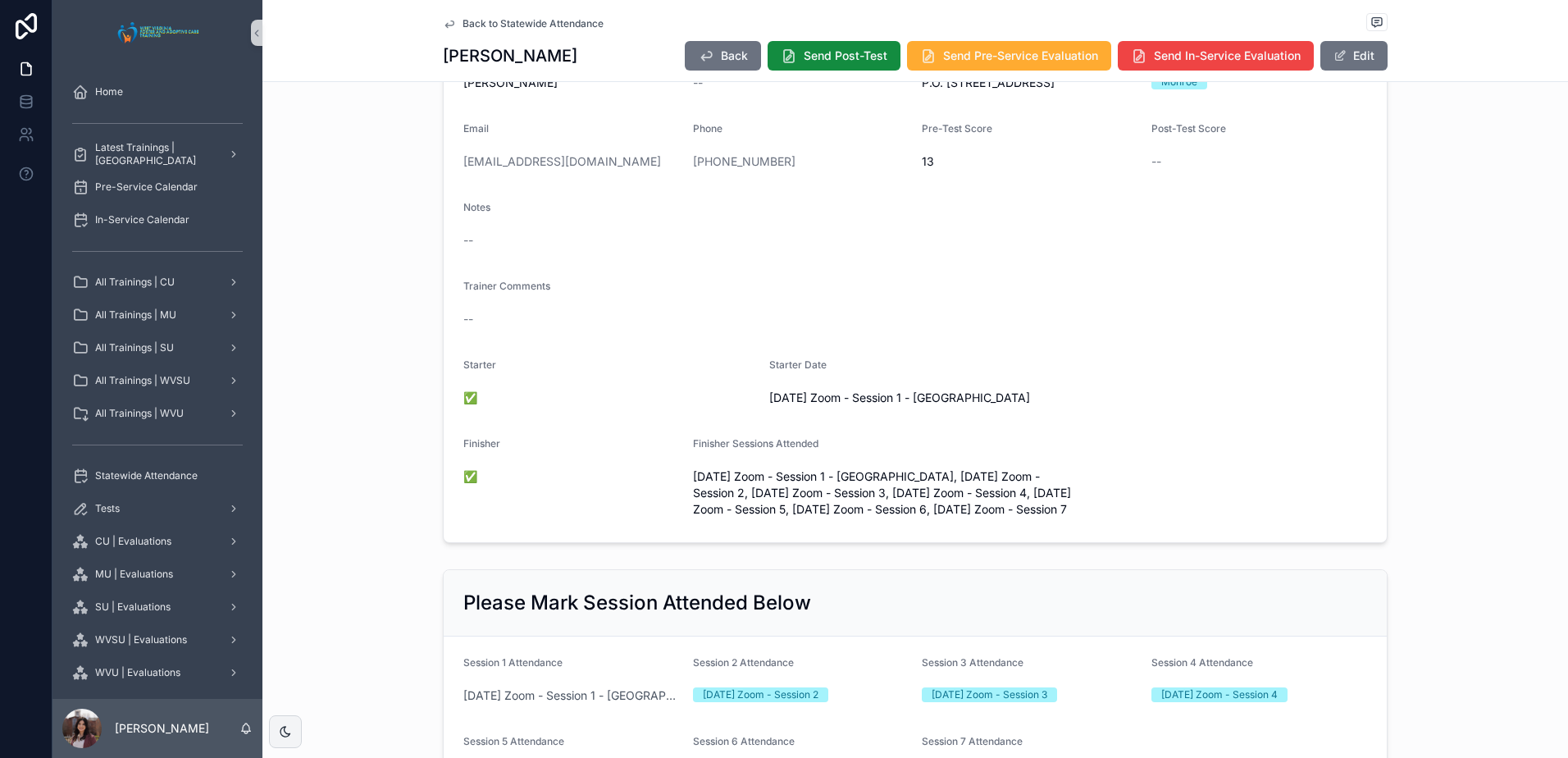
scroll to position [0, 0]
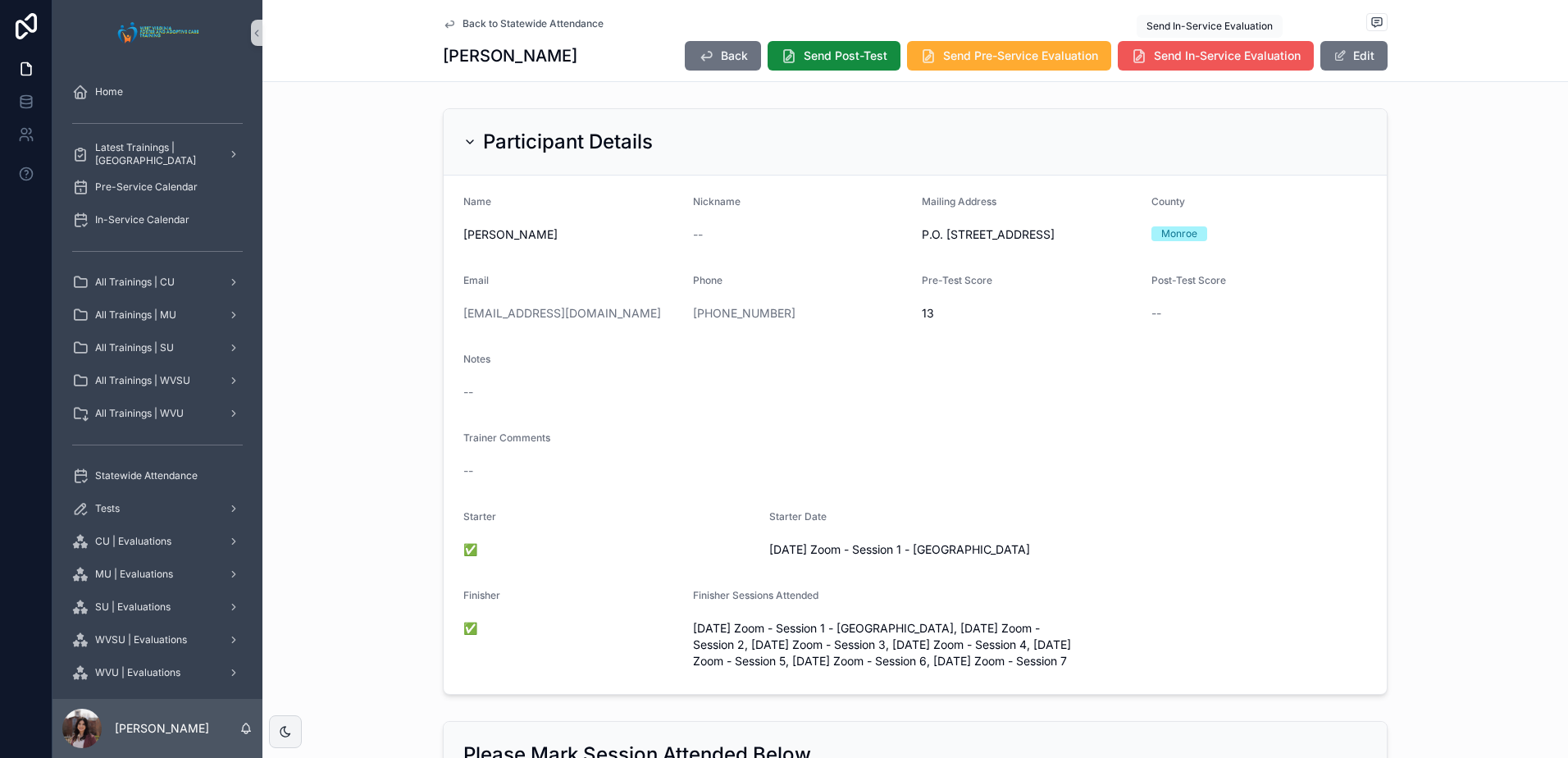
click at [1165, 66] on button "Send In-Service Evaluation" at bounding box center [1215, 55] width 196 height 29
click at [547, 28] on span "Back to Statewide Attendance" at bounding box center [533, 24] width 141 height 13
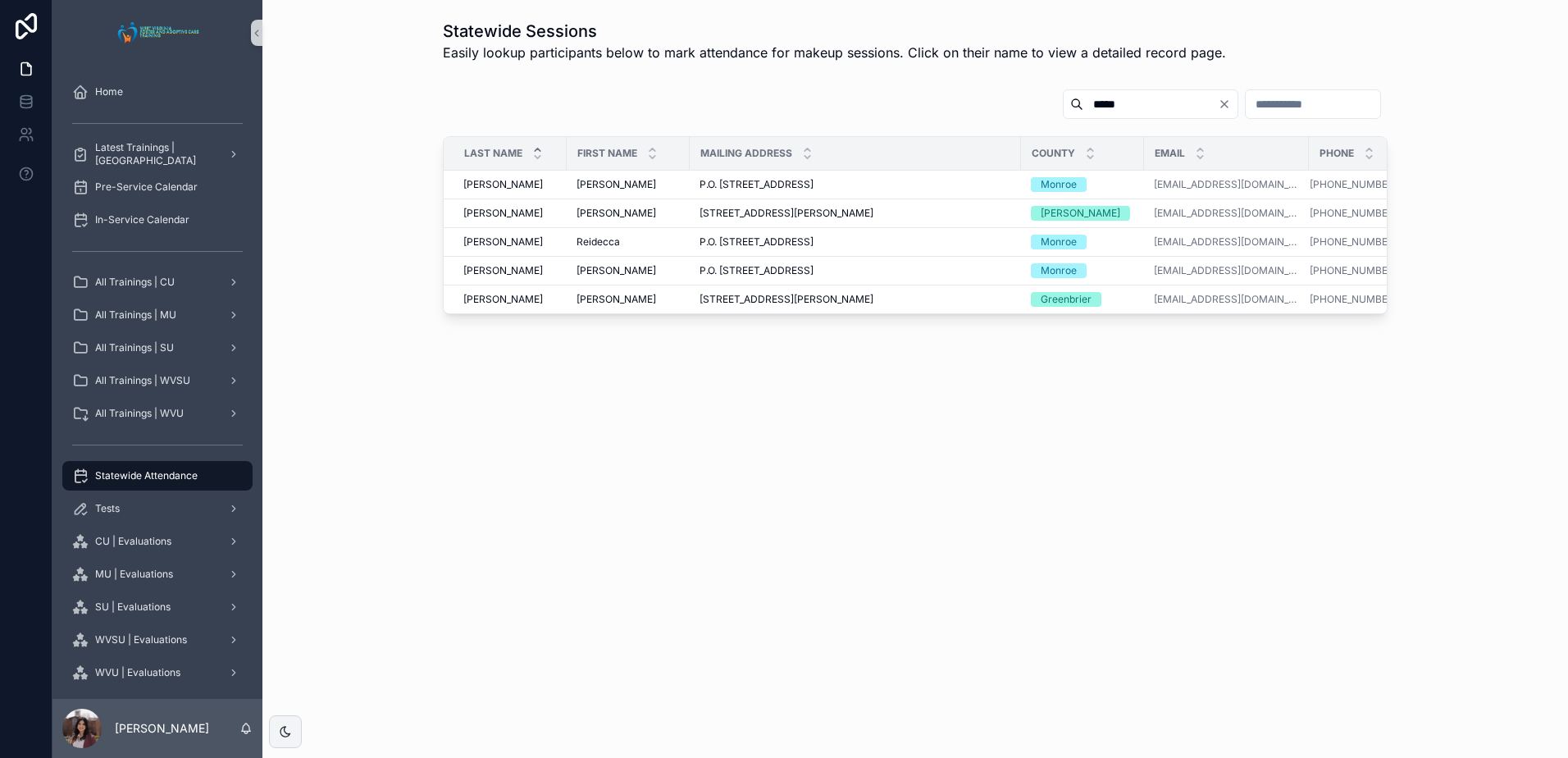
click at [669, 447] on div "Statewide Sessions Easily lookup participants below to mark attendance for make…" at bounding box center [915, 226] width 1305 height 452
click at [598, 274] on span "[PERSON_NAME]" at bounding box center [616, 271] width 79 height 13
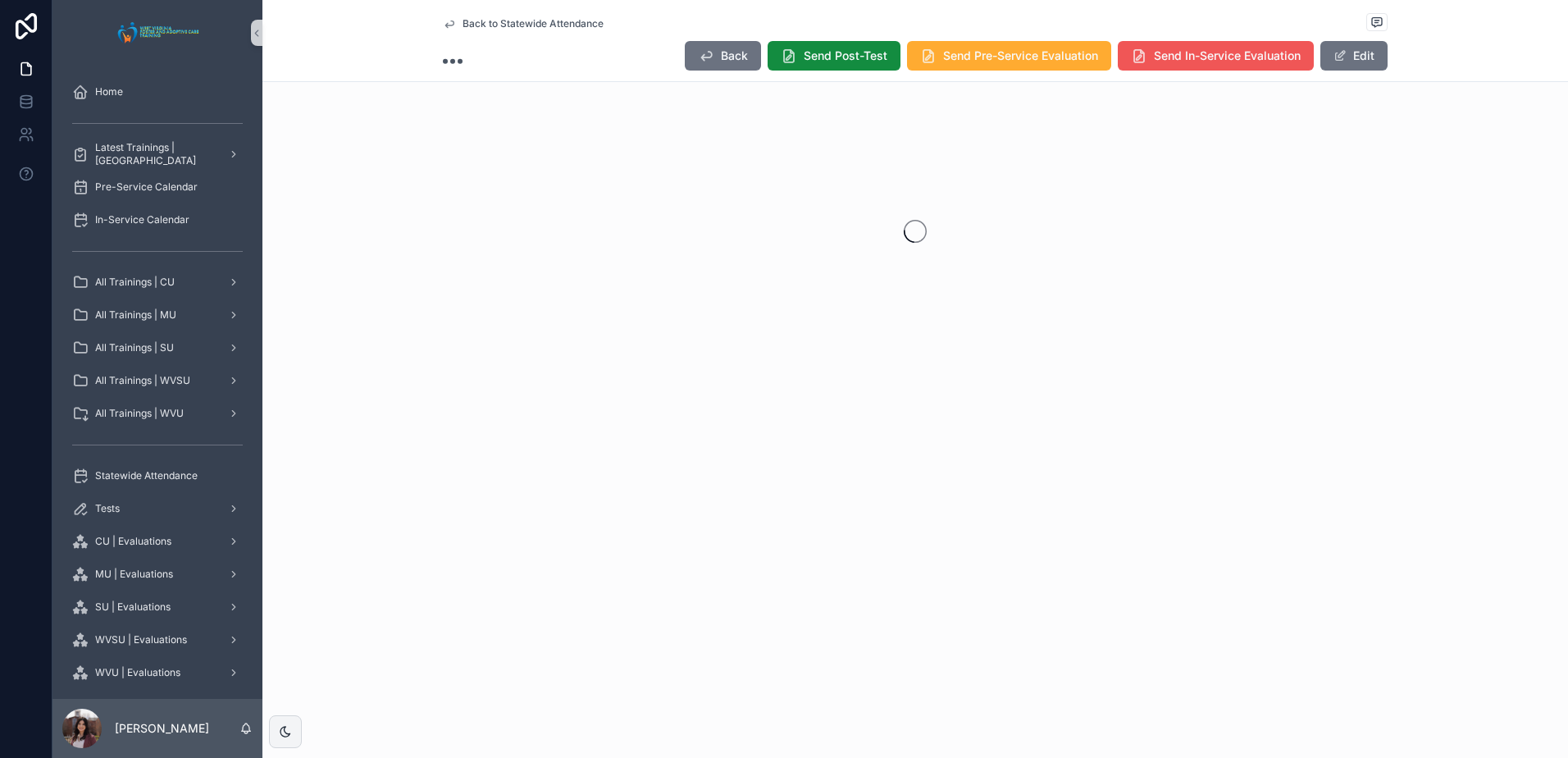
click at [1198, 51] on span "Send In-Service Evaluation" at bounding box center [1227, 56] width 147 height 17
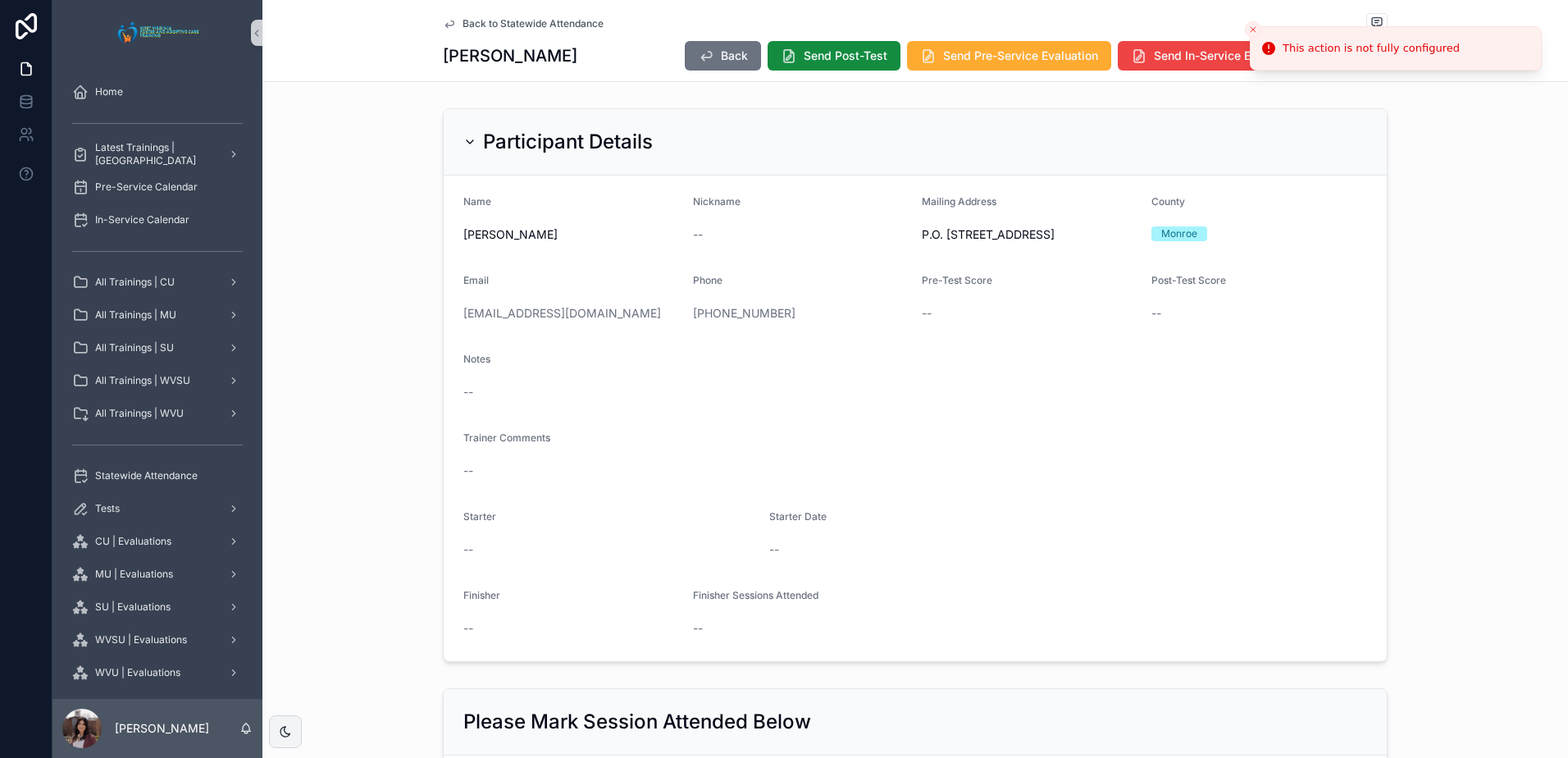
click at [1253, 26] on icon "Close toast" at bounding box center [1253, 30] width 10 height 10
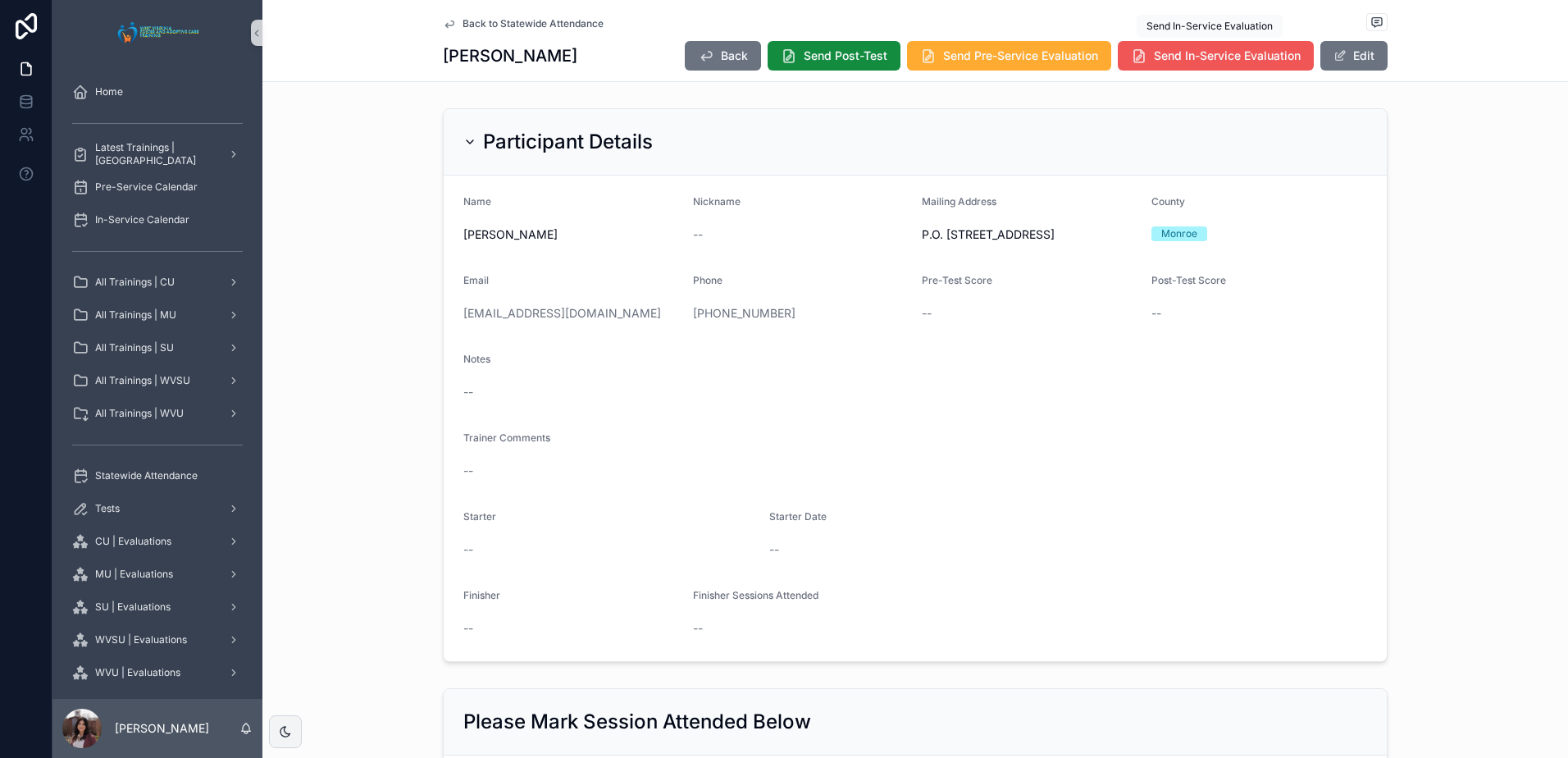
click at [1220, 50] on span "Send In-Service Evaluation" at bounding box center [1227, 56] width 147 height 17
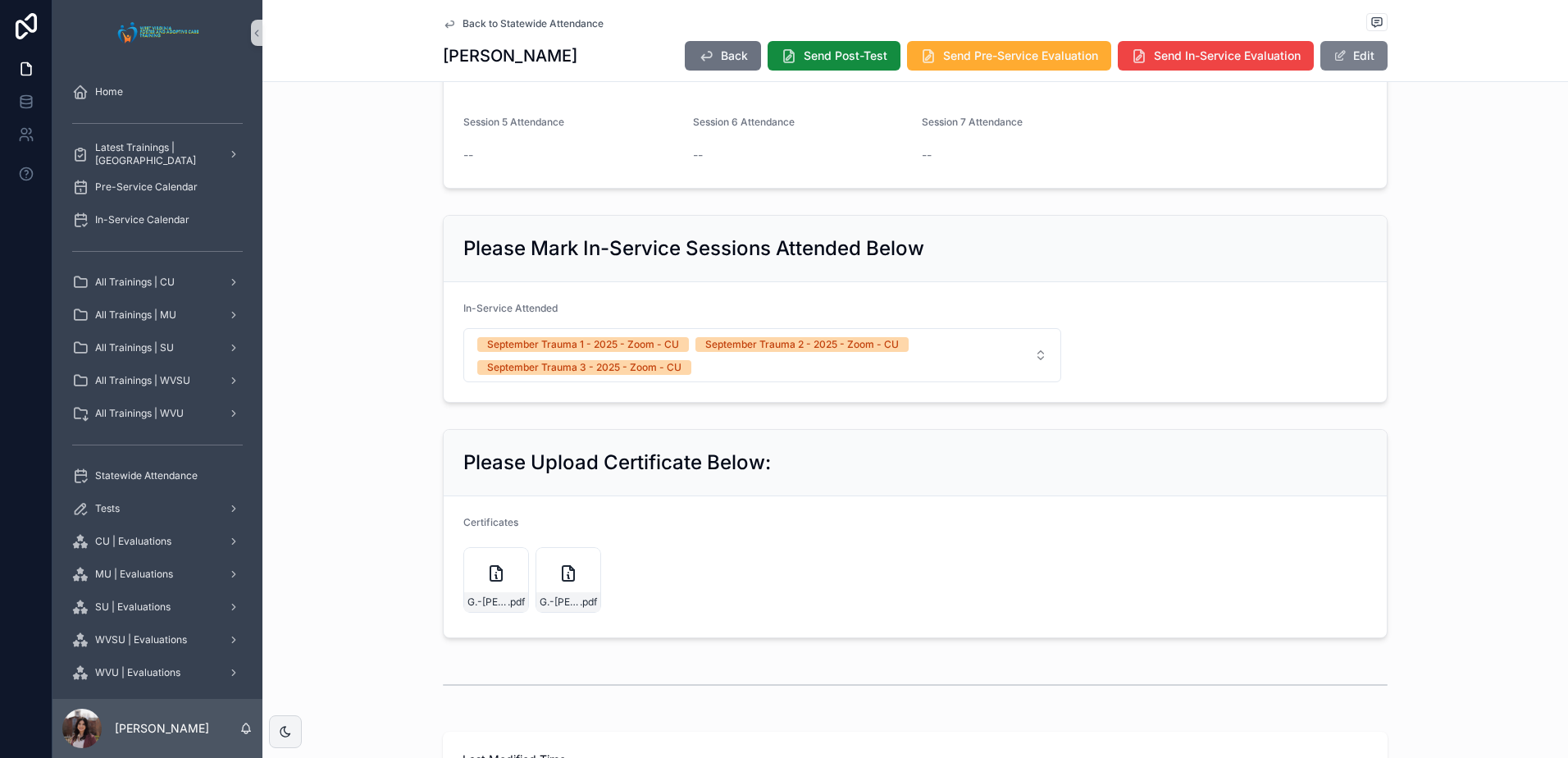
click at [1351, 58] on button "Edit" at bounding box center [1354, 55] width 68 height 29
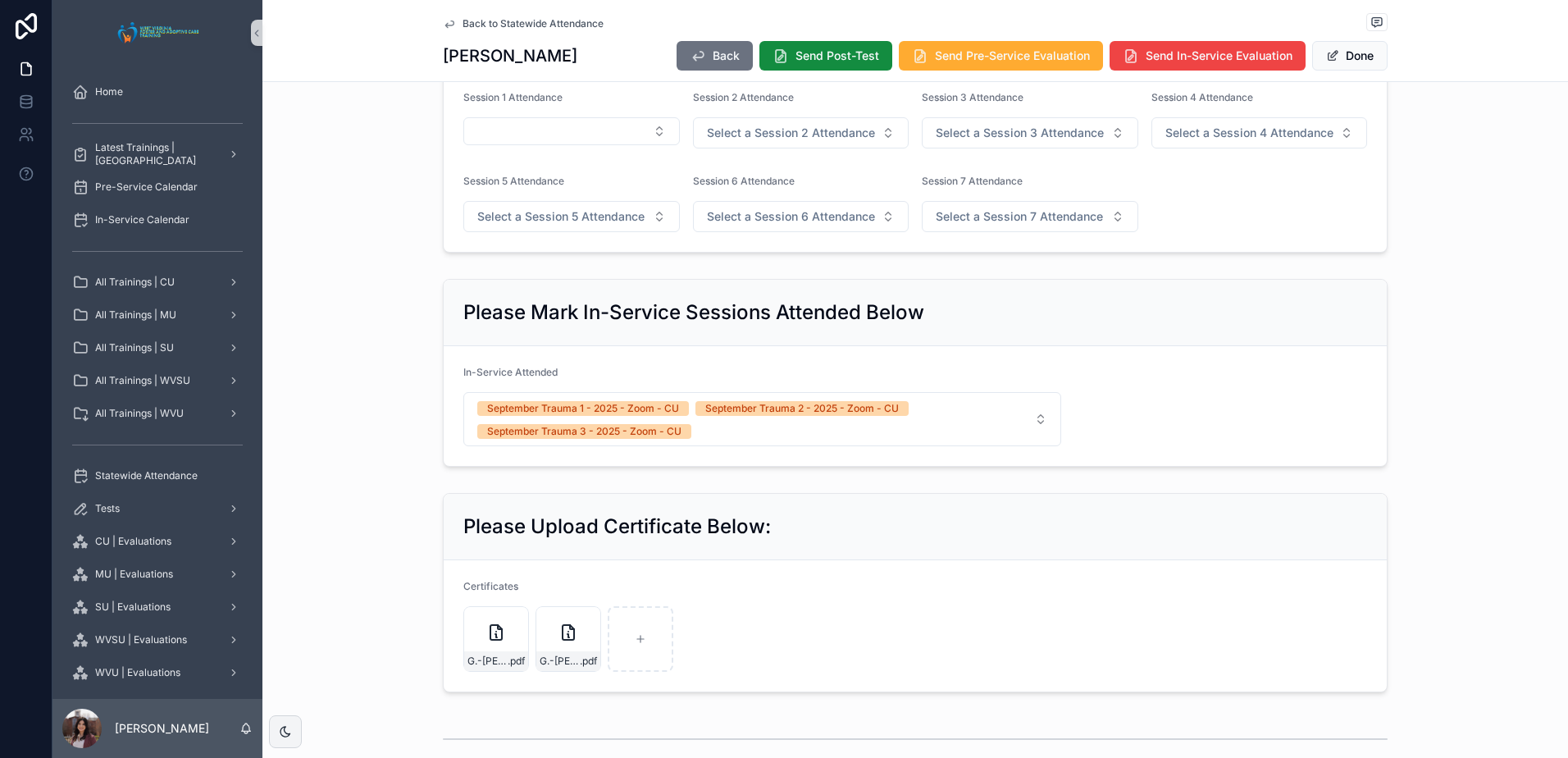
scroll to position [792, 0]
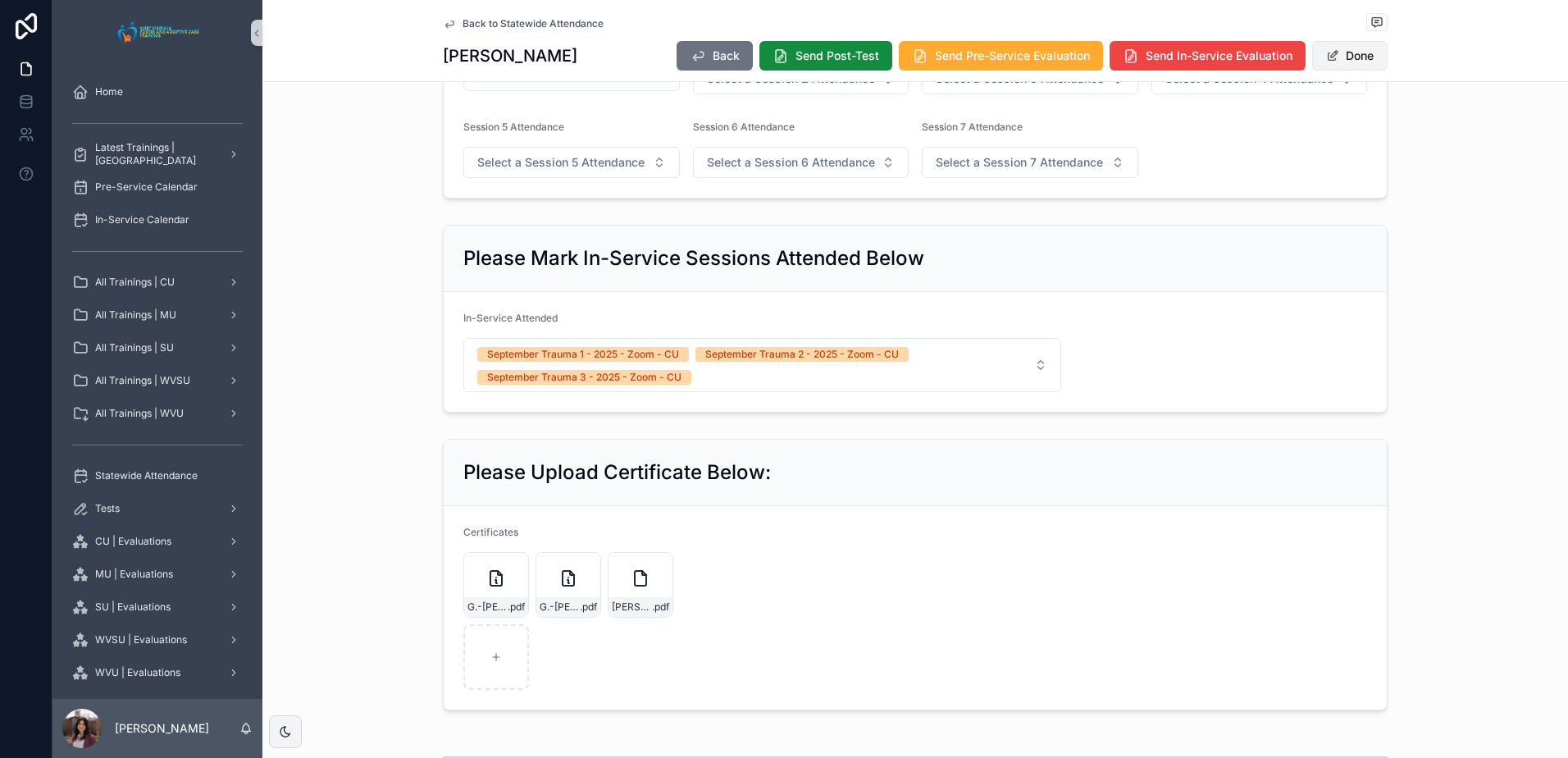
click at [1355, 49] on button "Done" at bounding box center [1350, 55] width 76 height 29
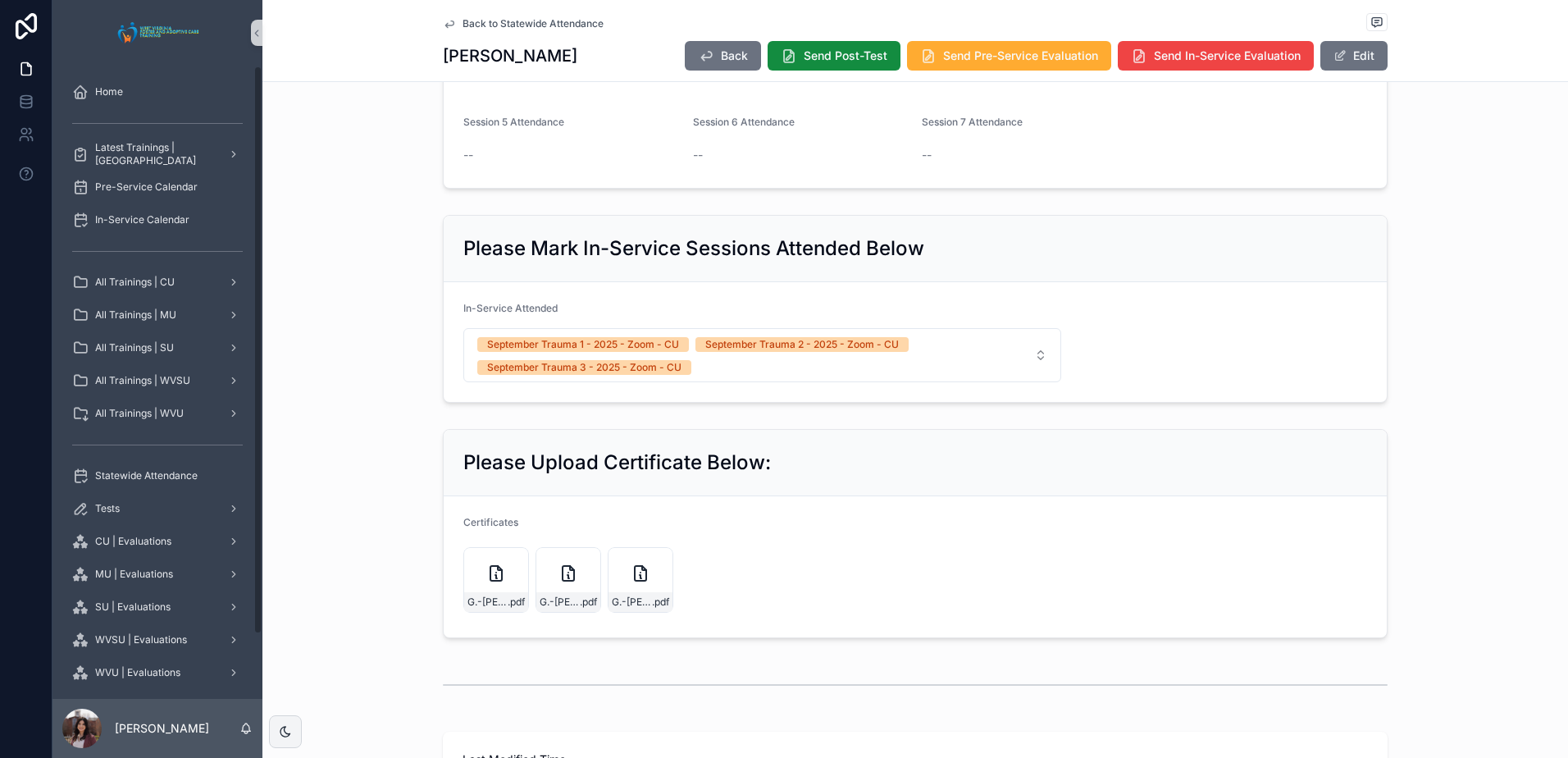
scroll to position [329, 0]
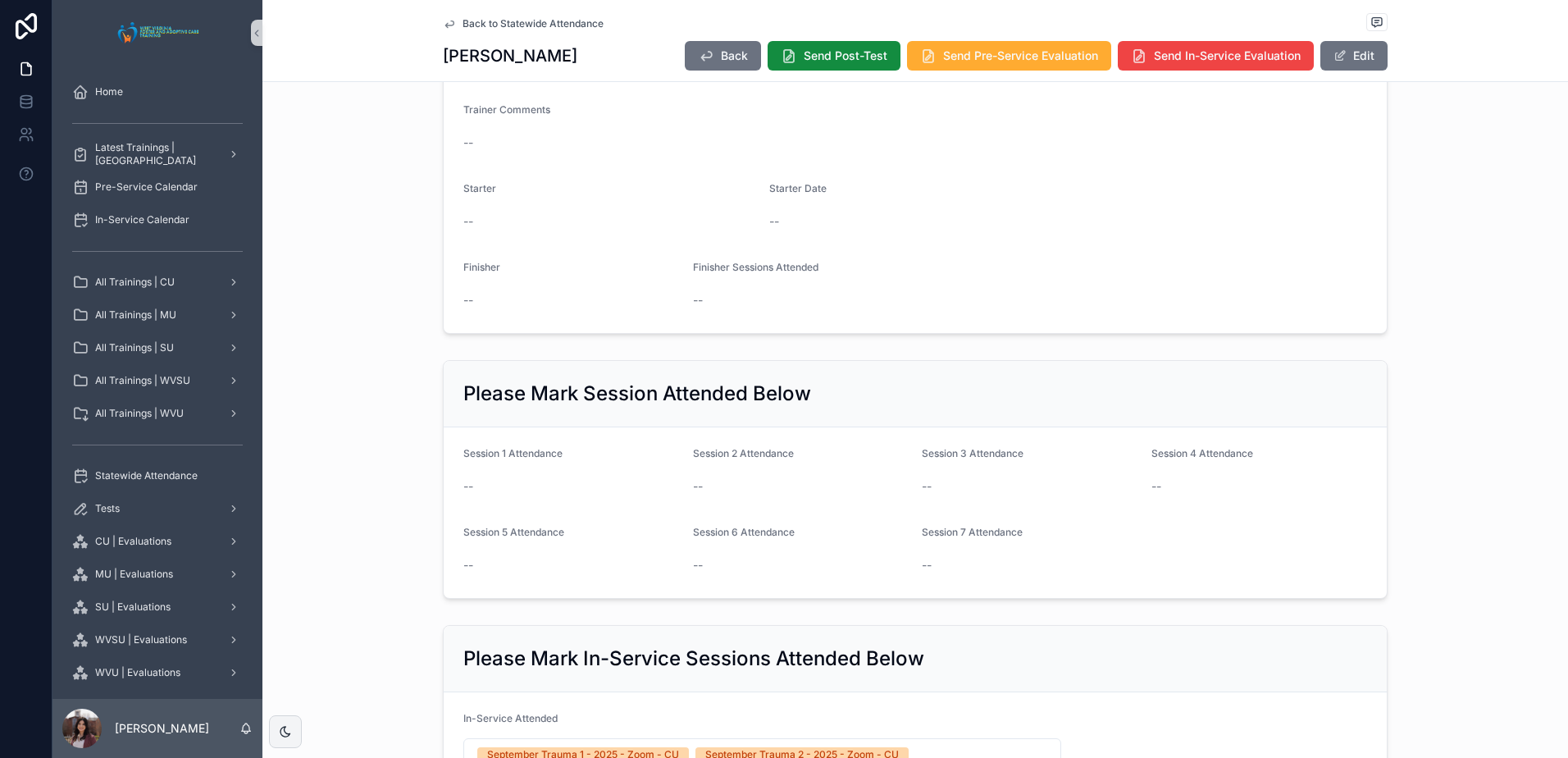
click at [567, 30] on div "Back to Statewide Attendance" at bounding box center [914, 23] width 944 height 21
click at [567, 23] on span "Back to Statewide Attendance" at bounding box center [533, 24] width 141 height 13
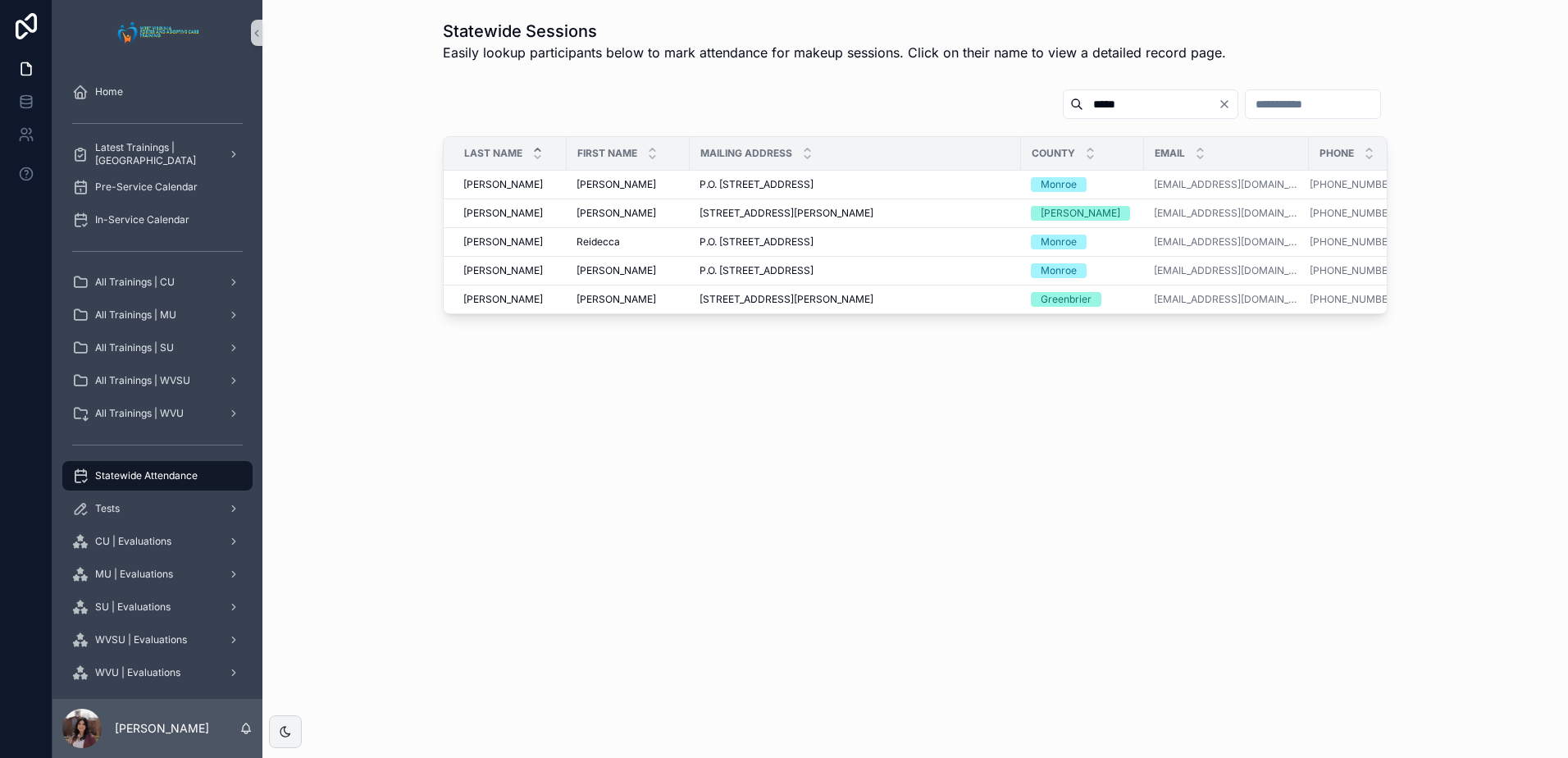
click at [1084, 109] on input "*****" at bounding box center [1150, 104] width 134 height 23
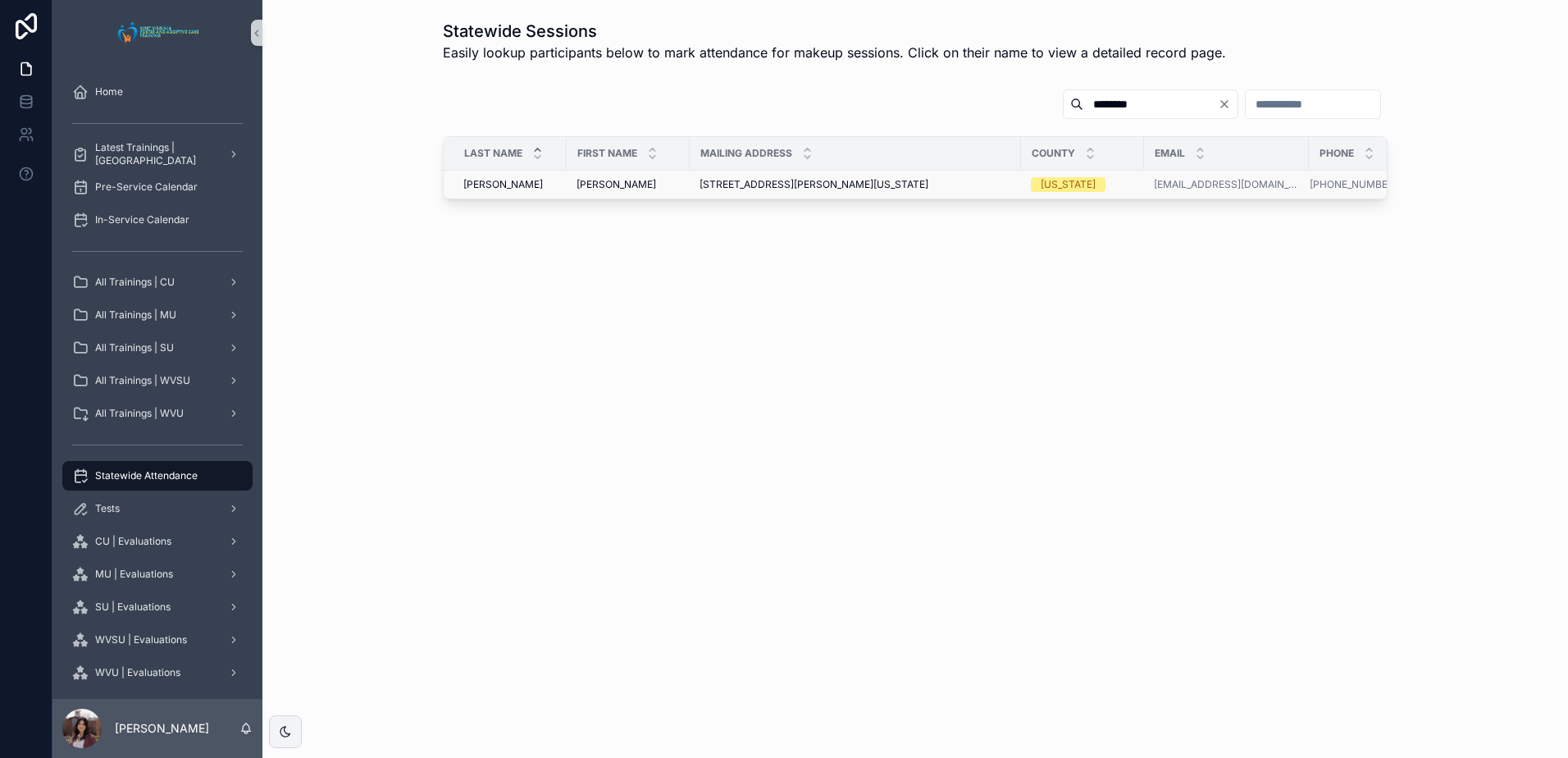
type input "********"
click at [762, 182] on span "[STREET_ADDRESS][PERSON_NAME][US_STATE]" at bounding box center [814, 184] width 228 height 13
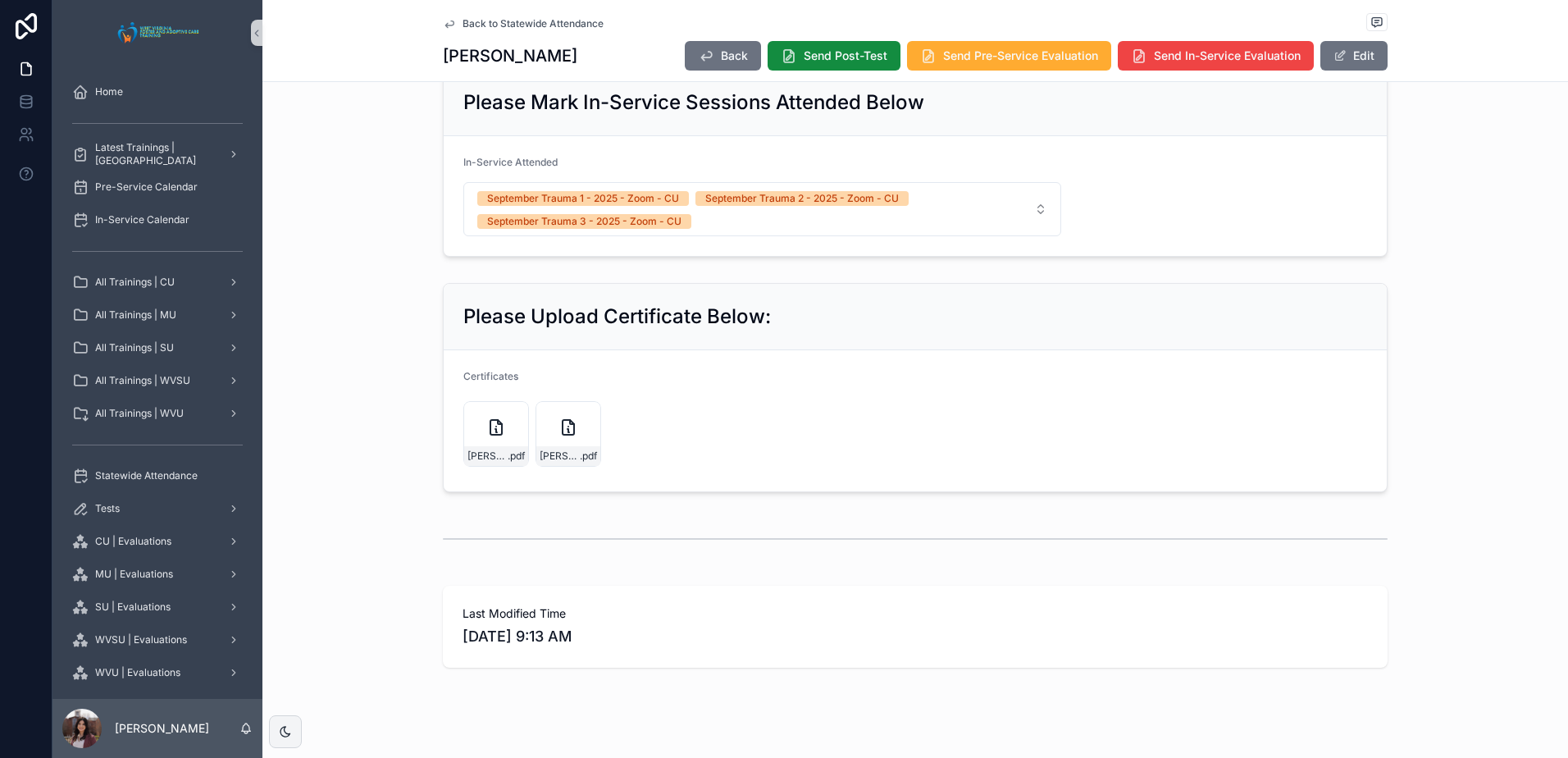
scroll to position [902, 0]
click at [1347, 61] on button "Edit" at bounding box center [1354, 55] width 68 height 29
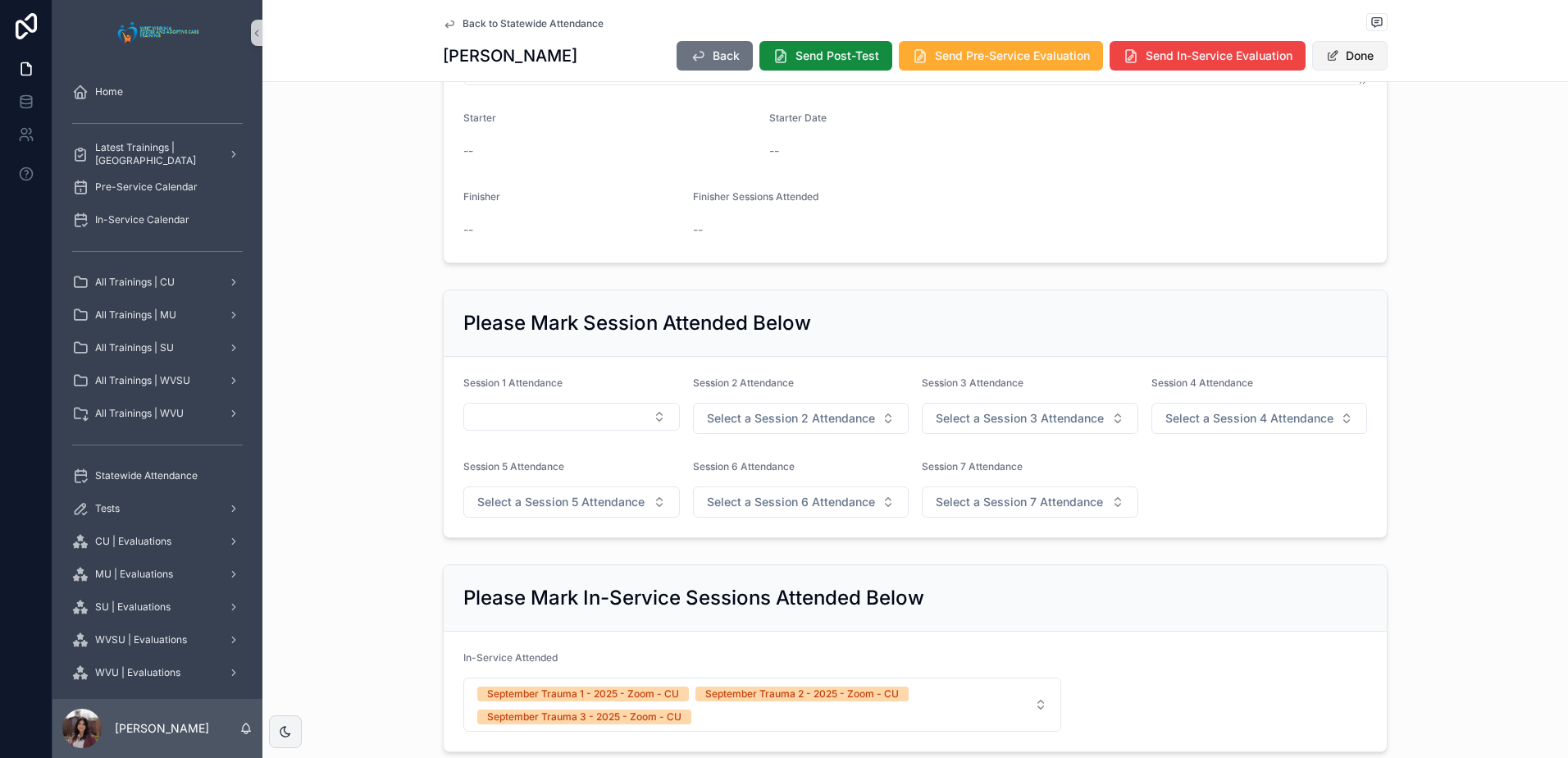
click at [1360, 62] on button "Done" at bounding box center [1350, 55] width 76 height 29
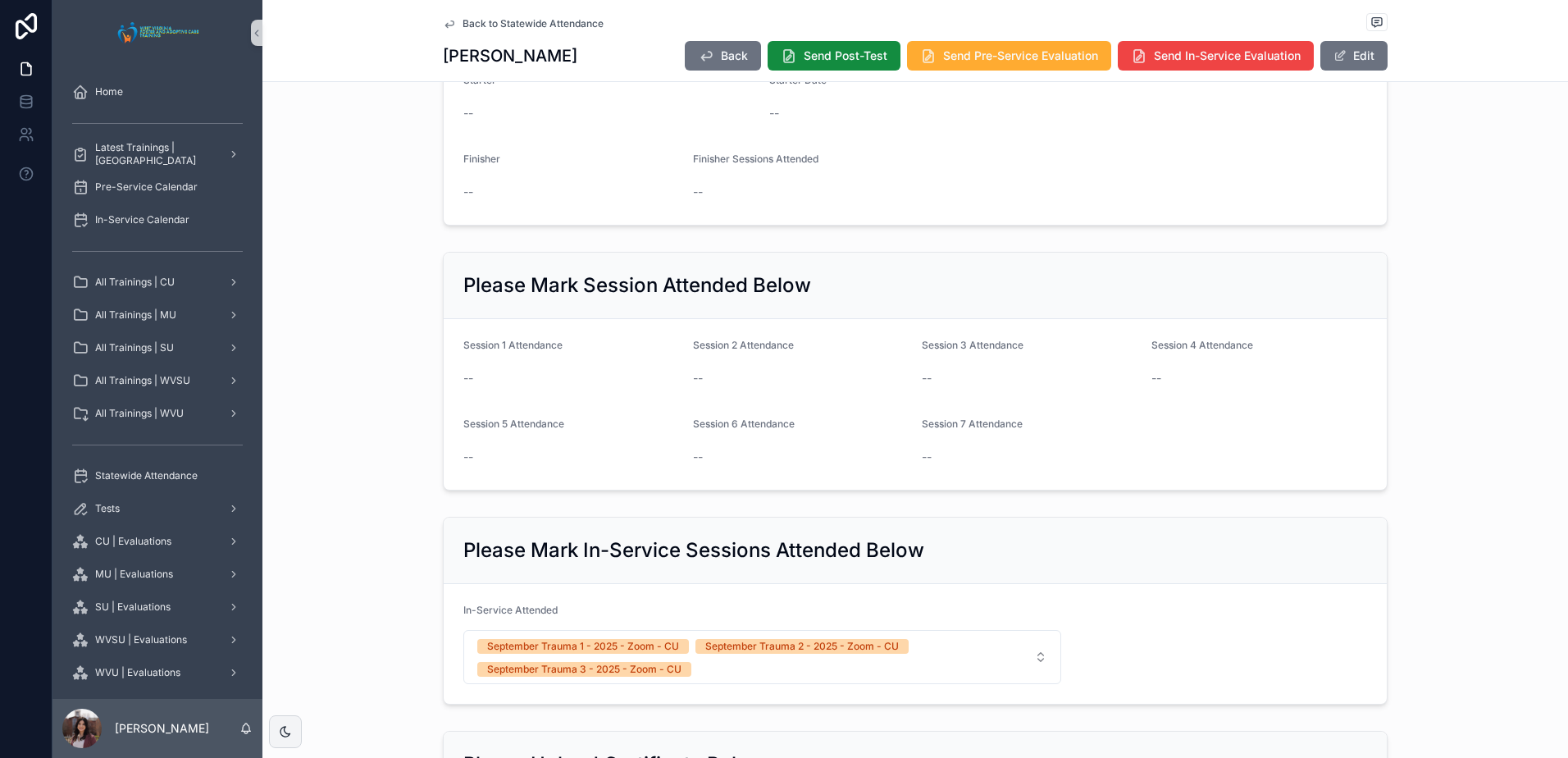
scroll to position [438, 0]
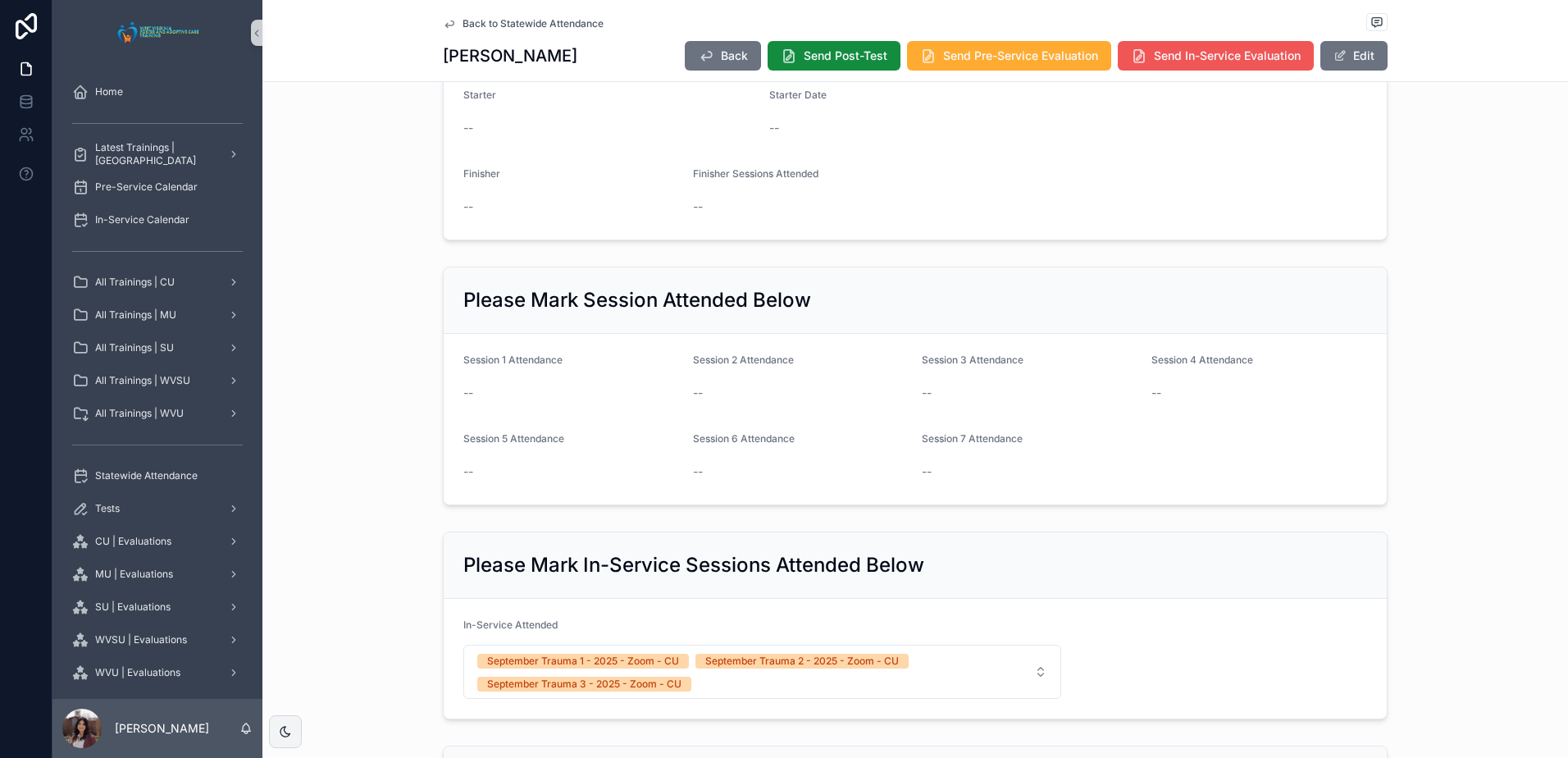
click at [1217, 62] on span "Send In-Service Evaluation" at bounding box center [1227, 56] width 147 height 17
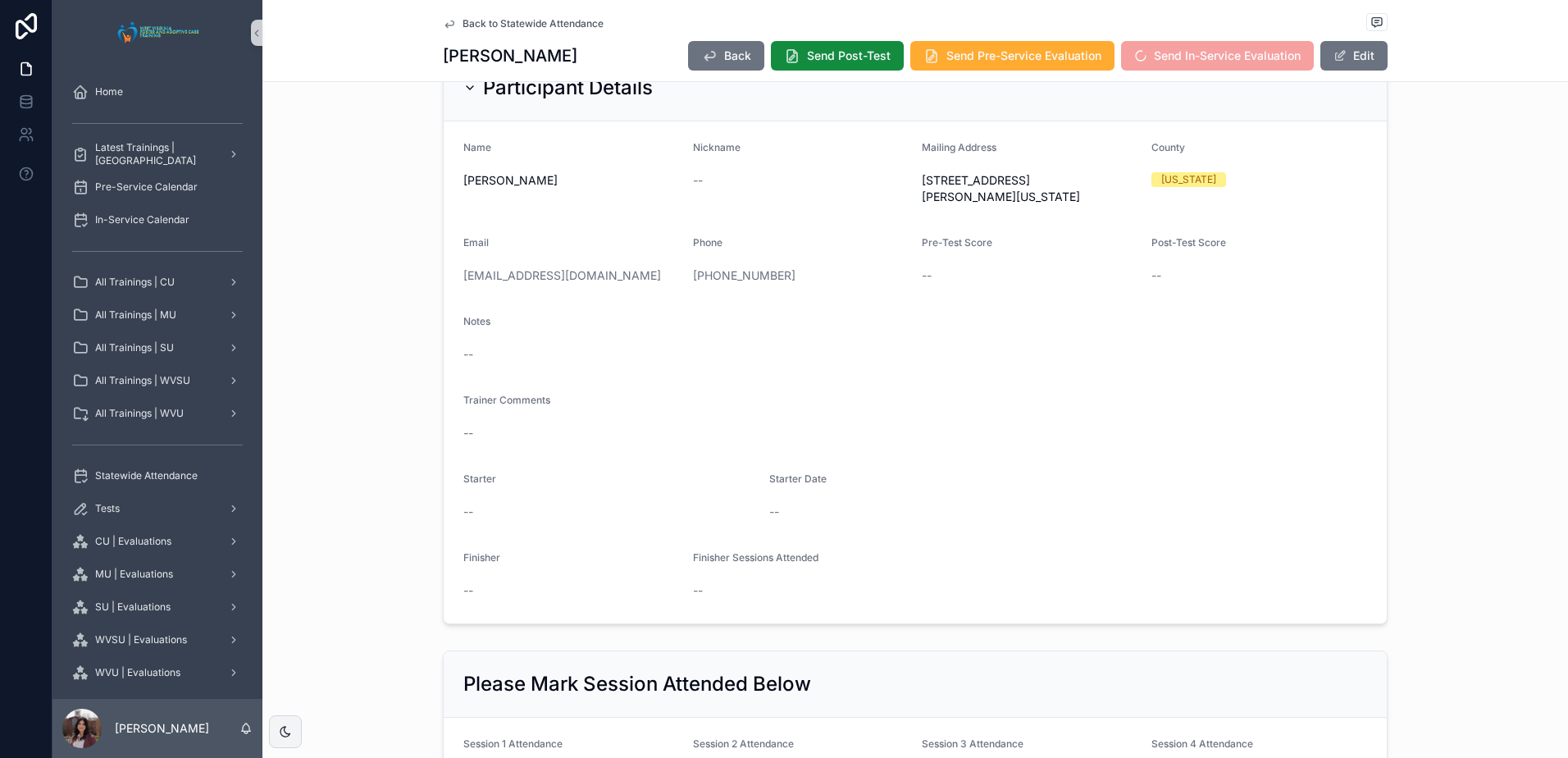
scroll to position [0, 0]
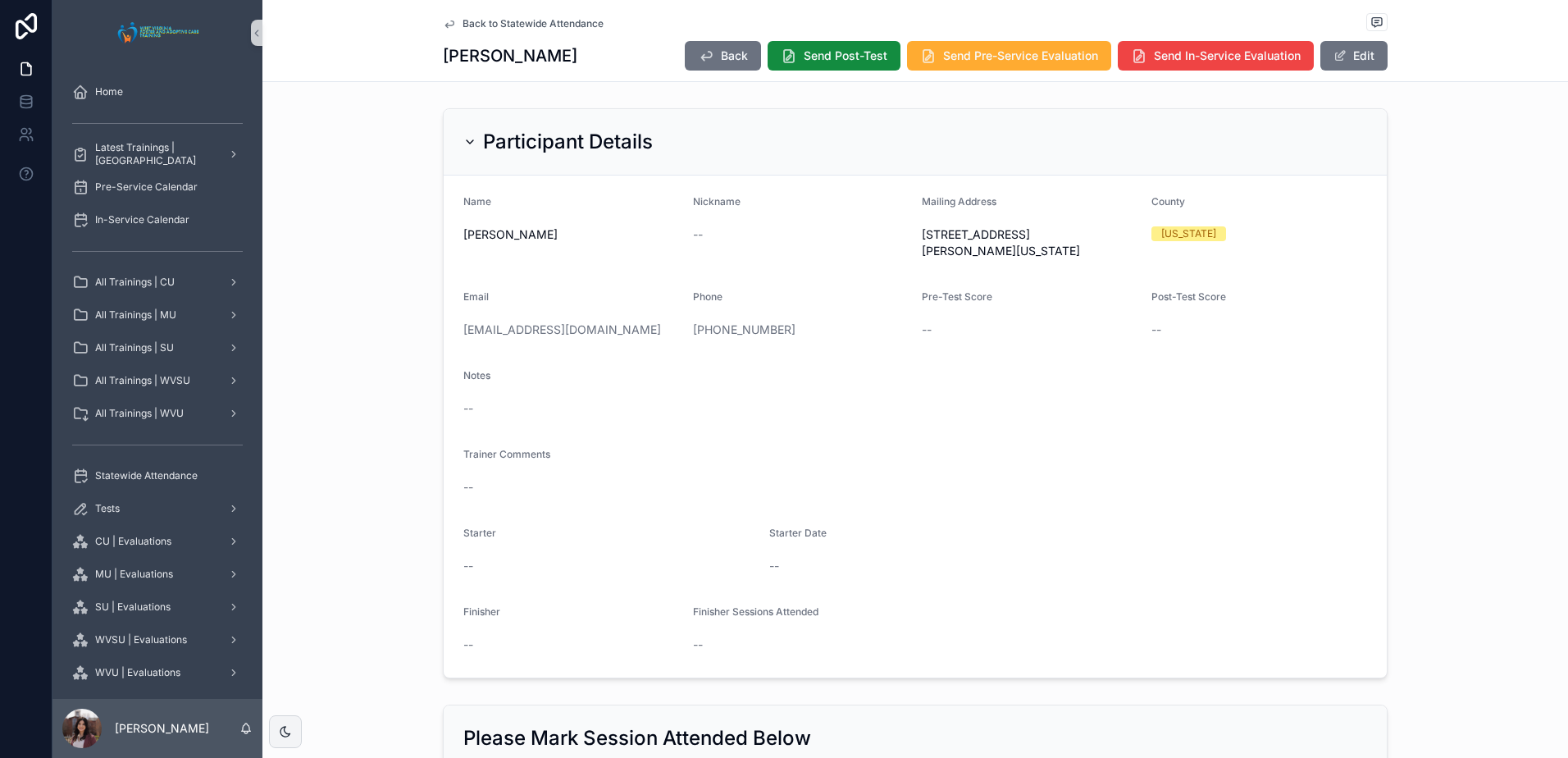
click at [495, 23] on span "Back to Statewide Attendance" at bounding box center [533, 24] width 141 height 13
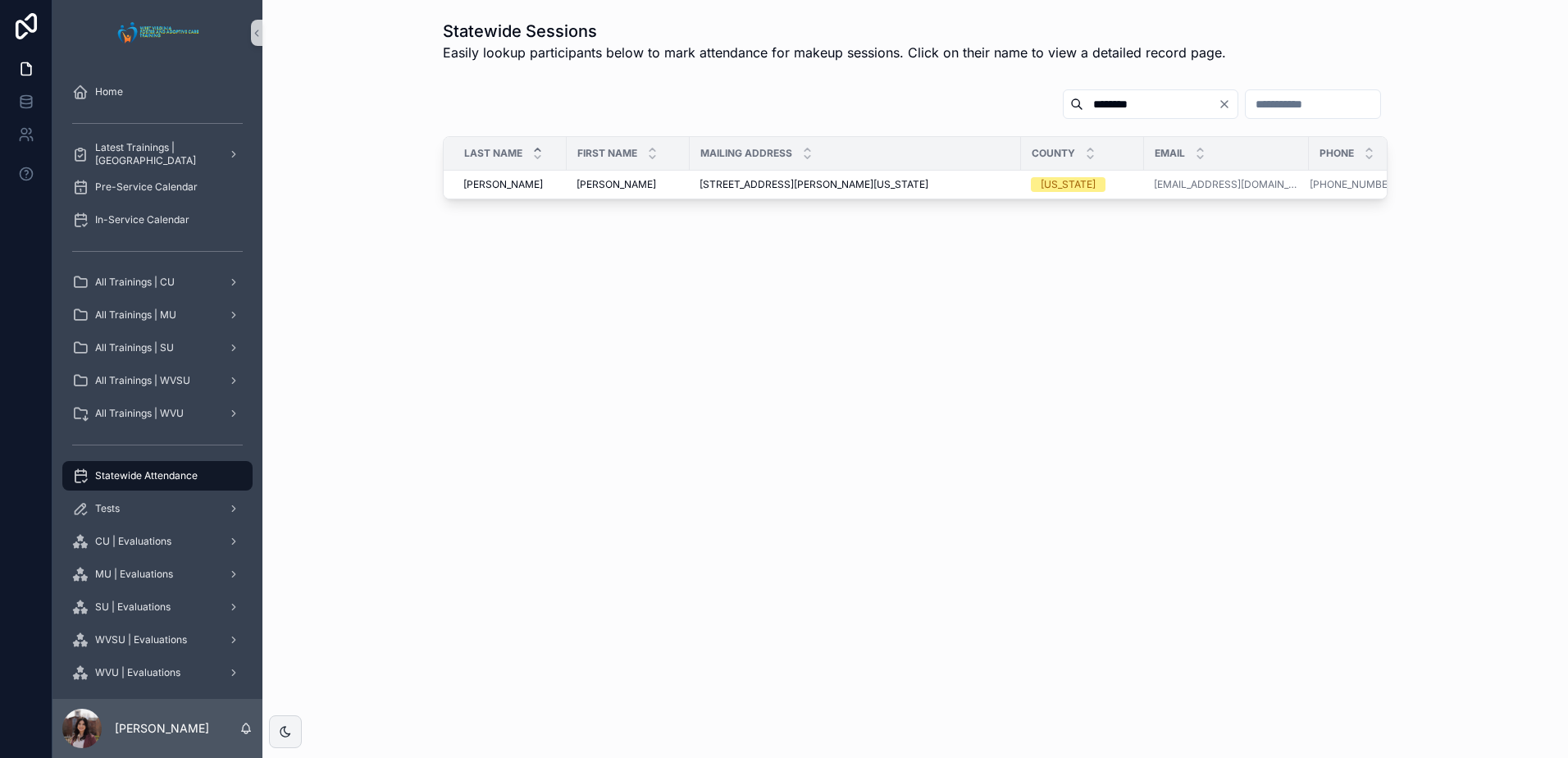
click at [1084, 104] on input "********" at bounding box center [1150, 104] width 134 height 23
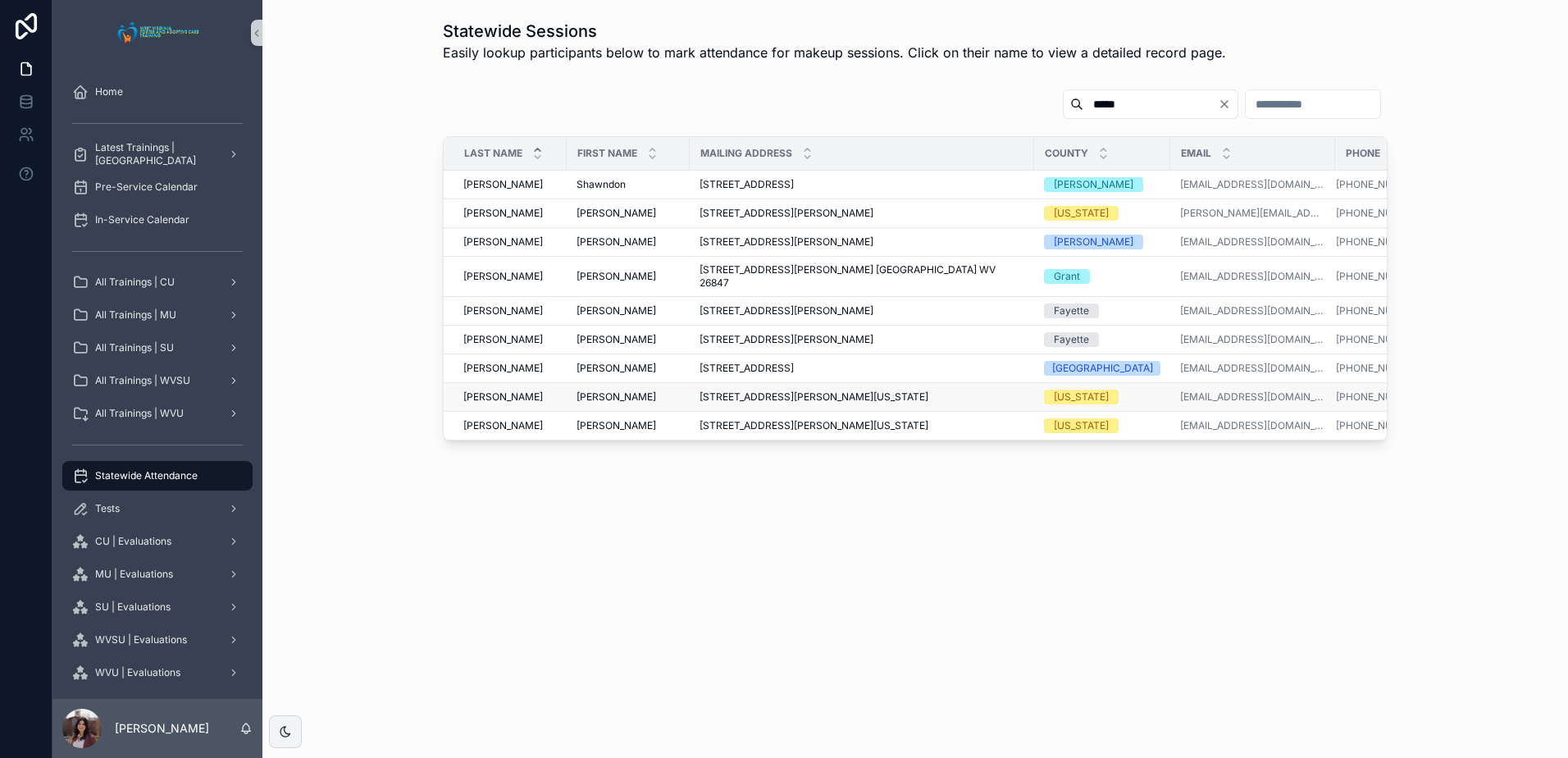
type input "****"
click at [587, 390] on span "[PERSON_NAME]" at bounding box center [616, 397] width 79 height 13
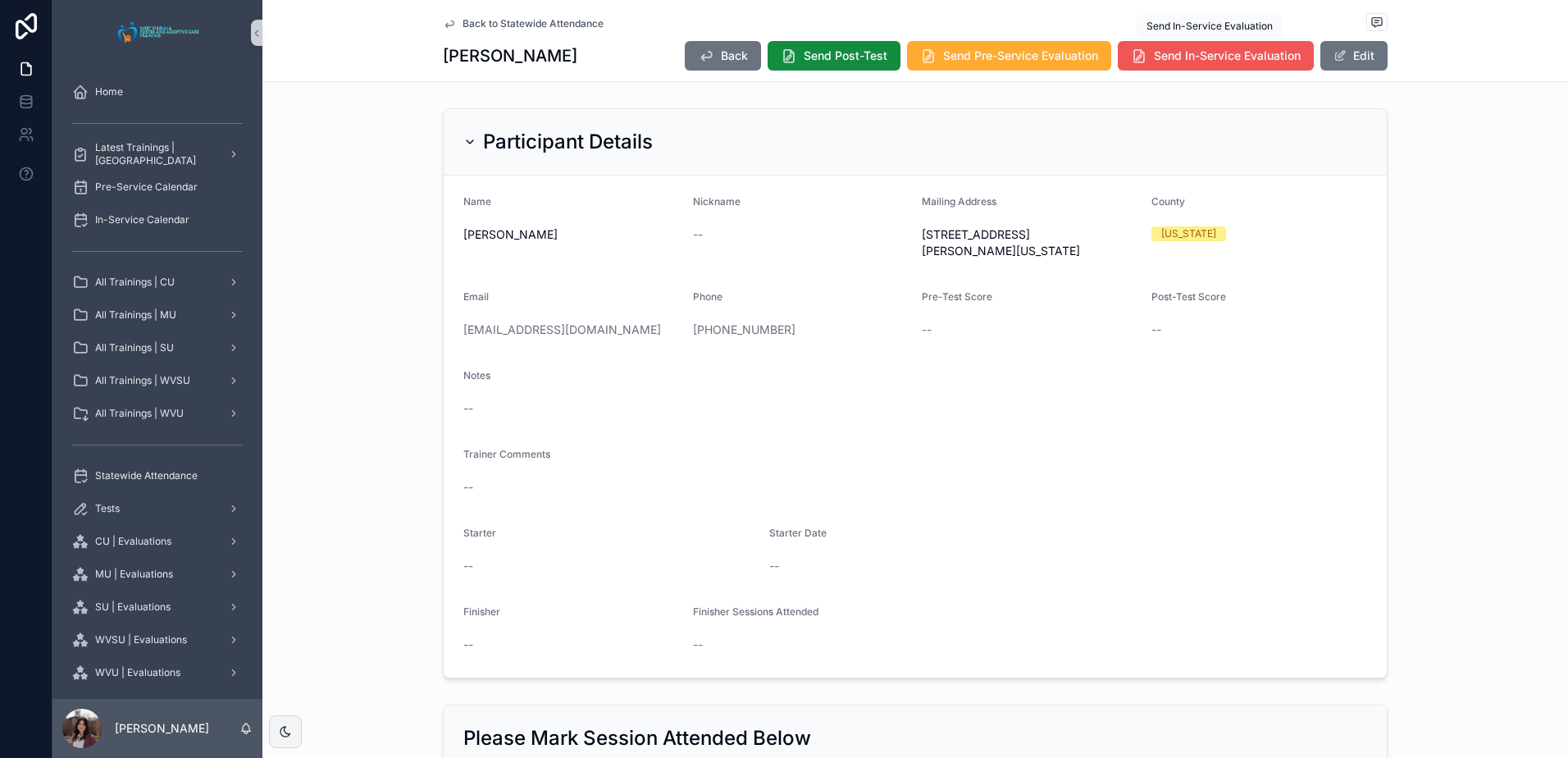
click at [1236, 48] on span "Send In-Service Evaluation" at bounding box center [1227, 56] width 147 height 17
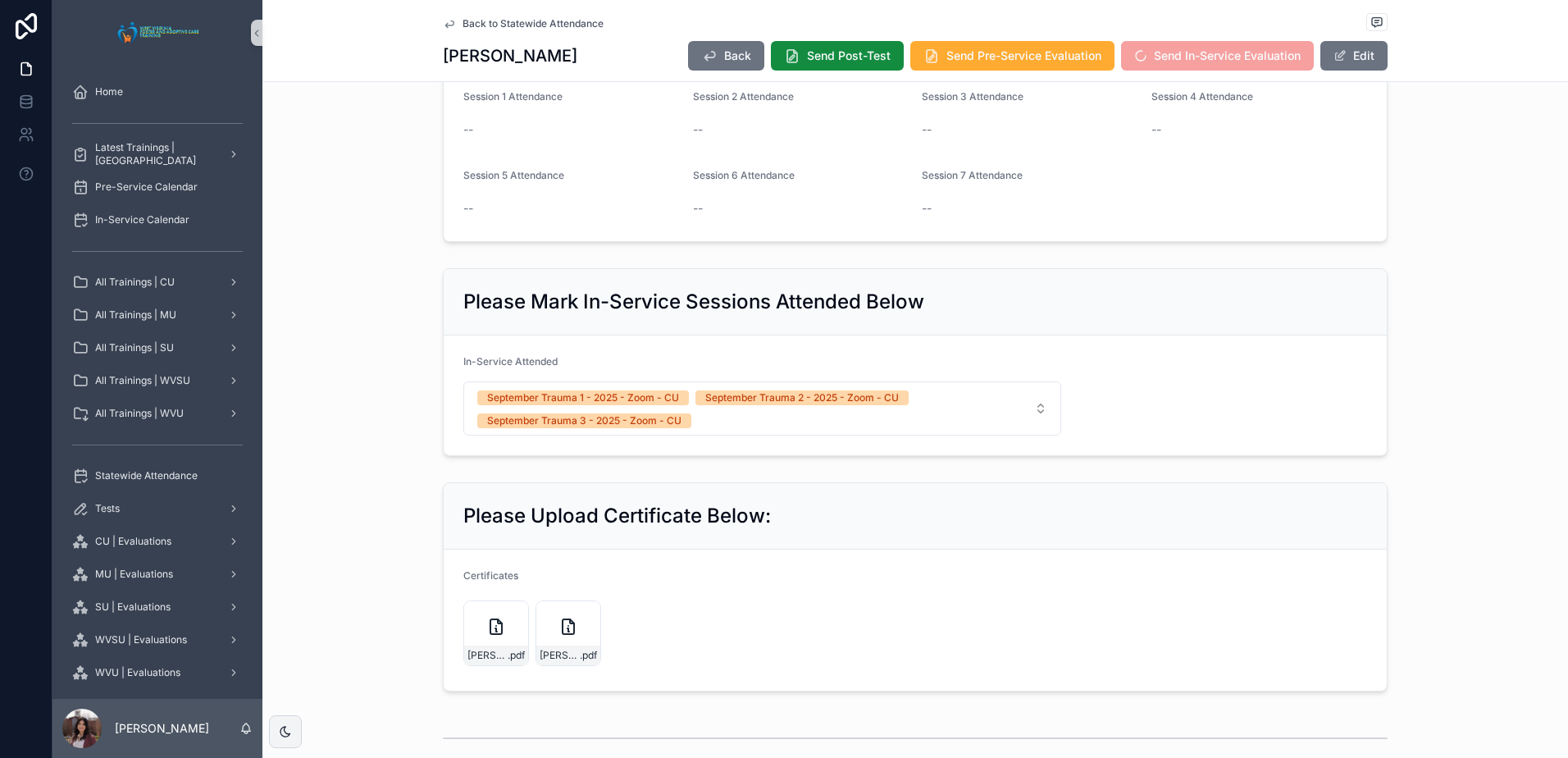
scroll to position [738, 0]
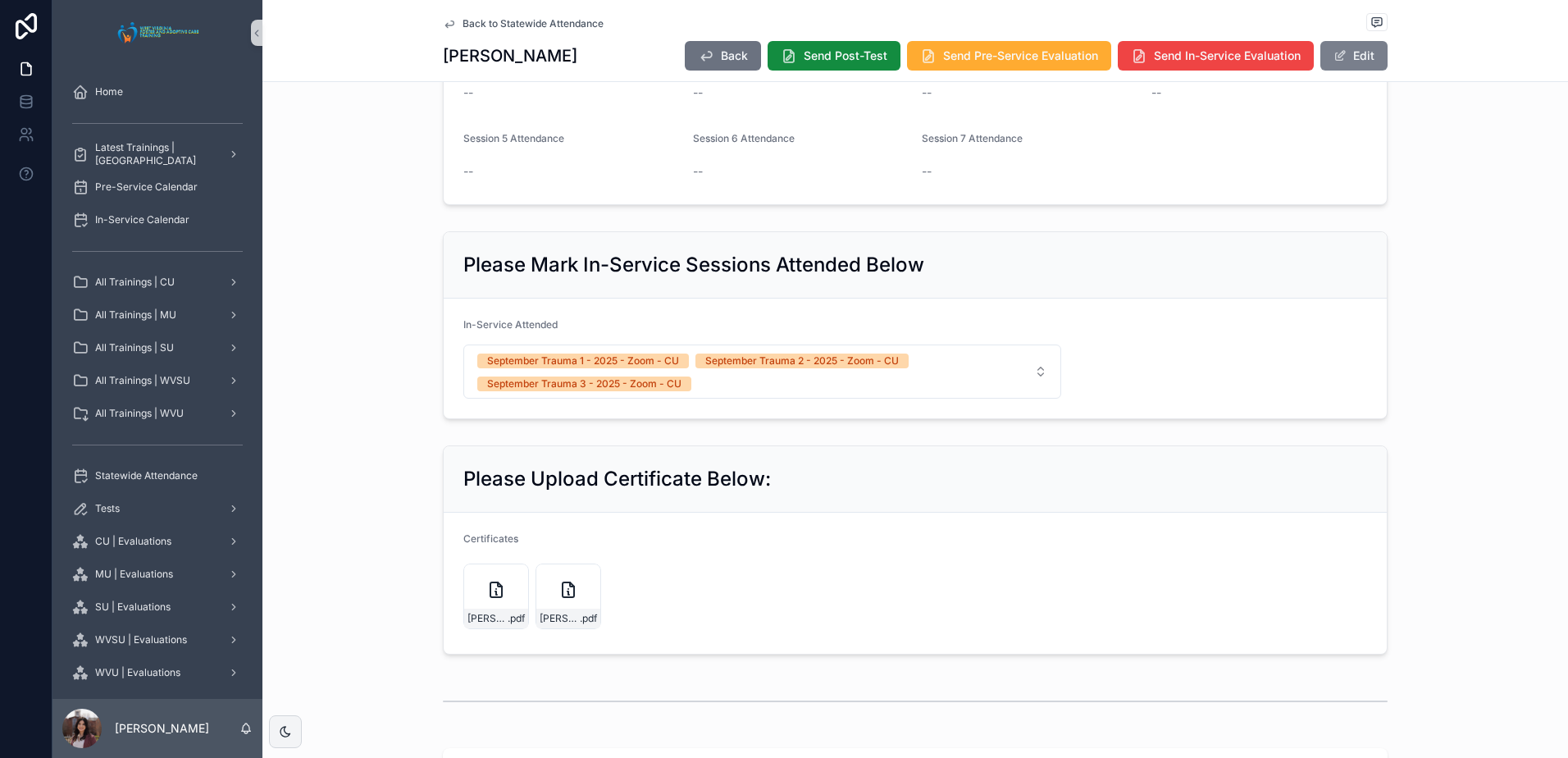
click at [1359, 58] on button "Edit" at bounding box center [1354, 55] width 68 height 29
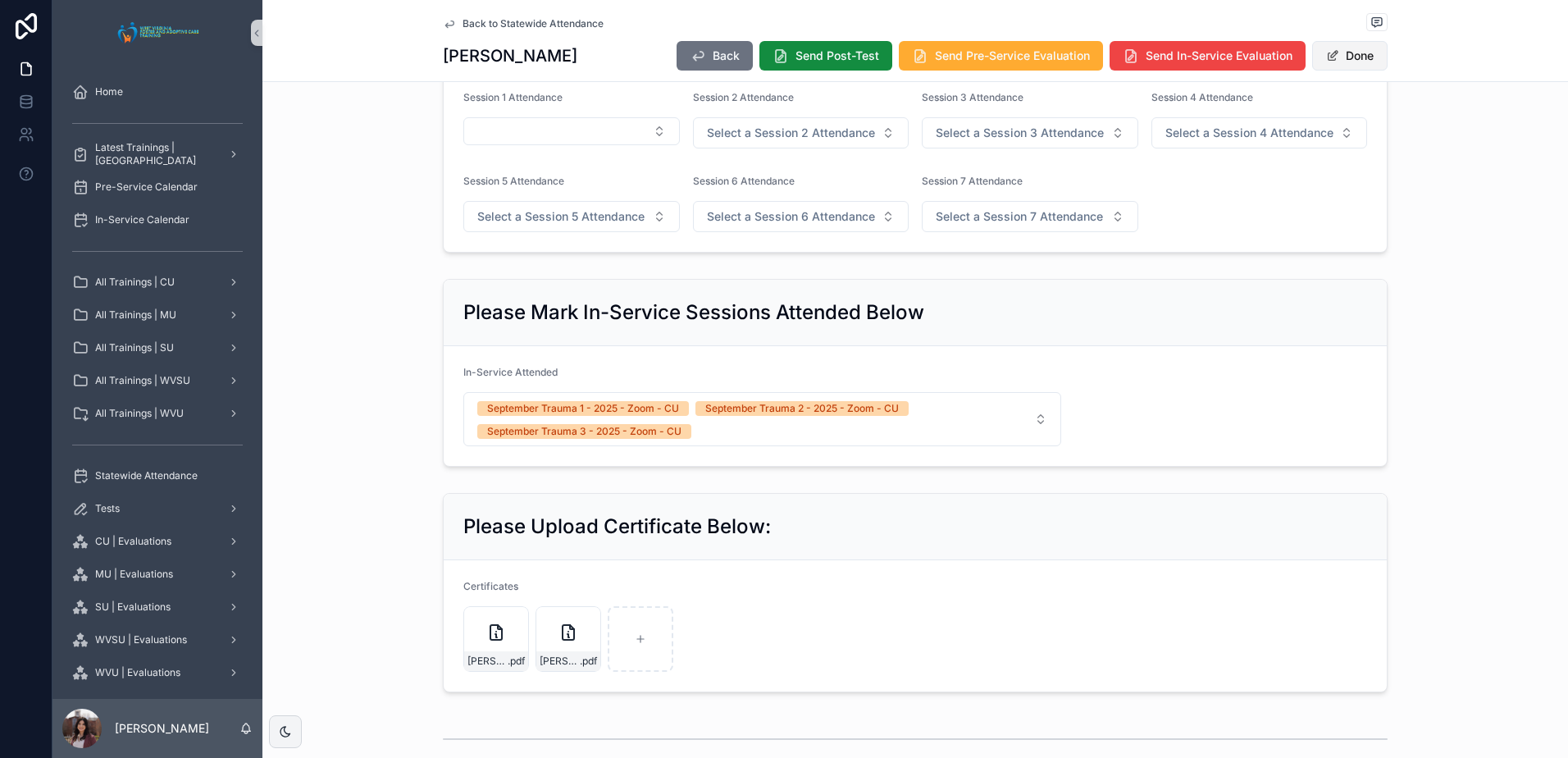
scroll to position [776, 0]
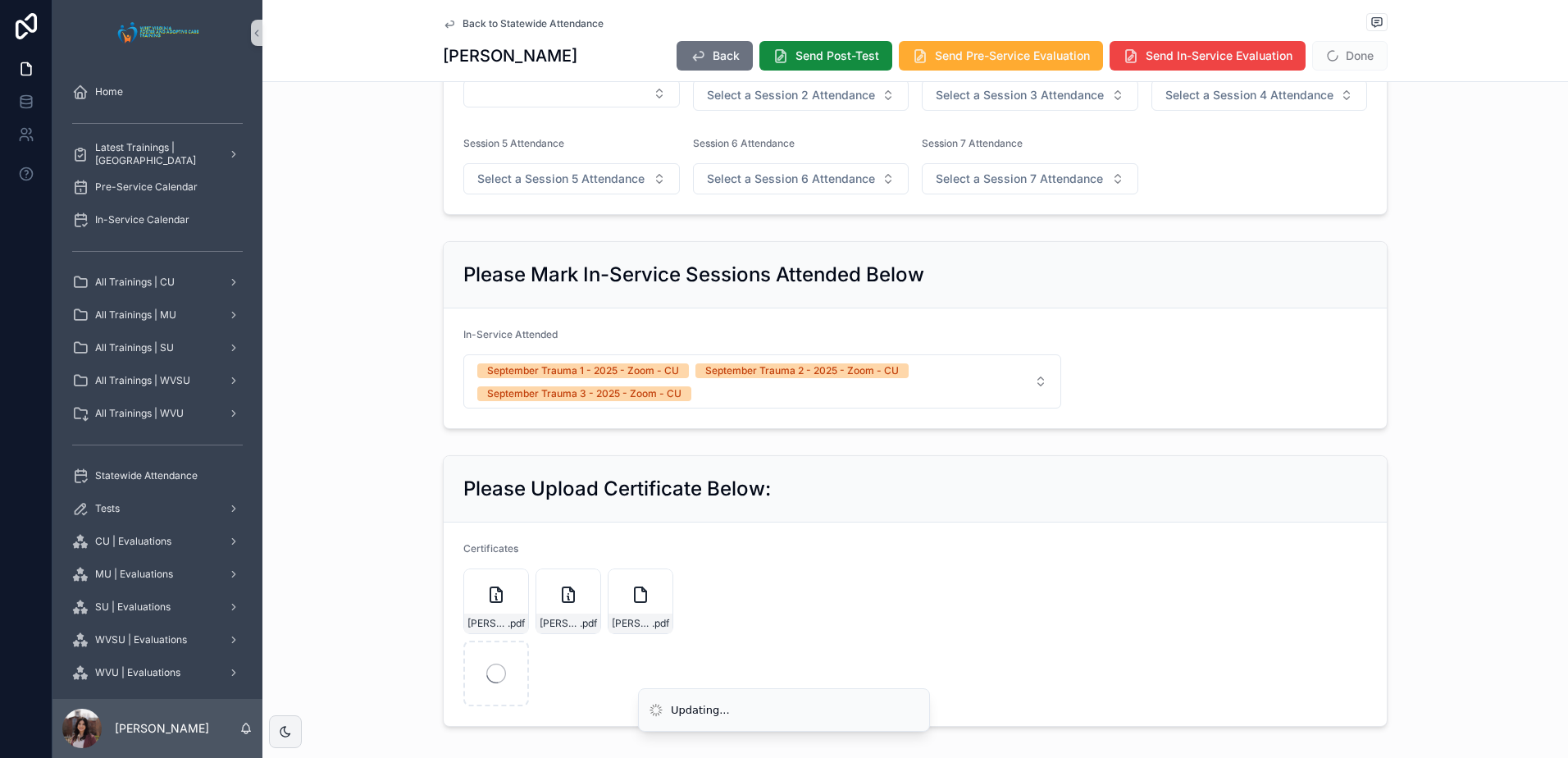
click at [1422, 132] on div "Please [PERSON_NAME] Session Attended Below Session 1 Attendance Session 2 Atte…" at bounding box center [915, 91] width 1305 height 262
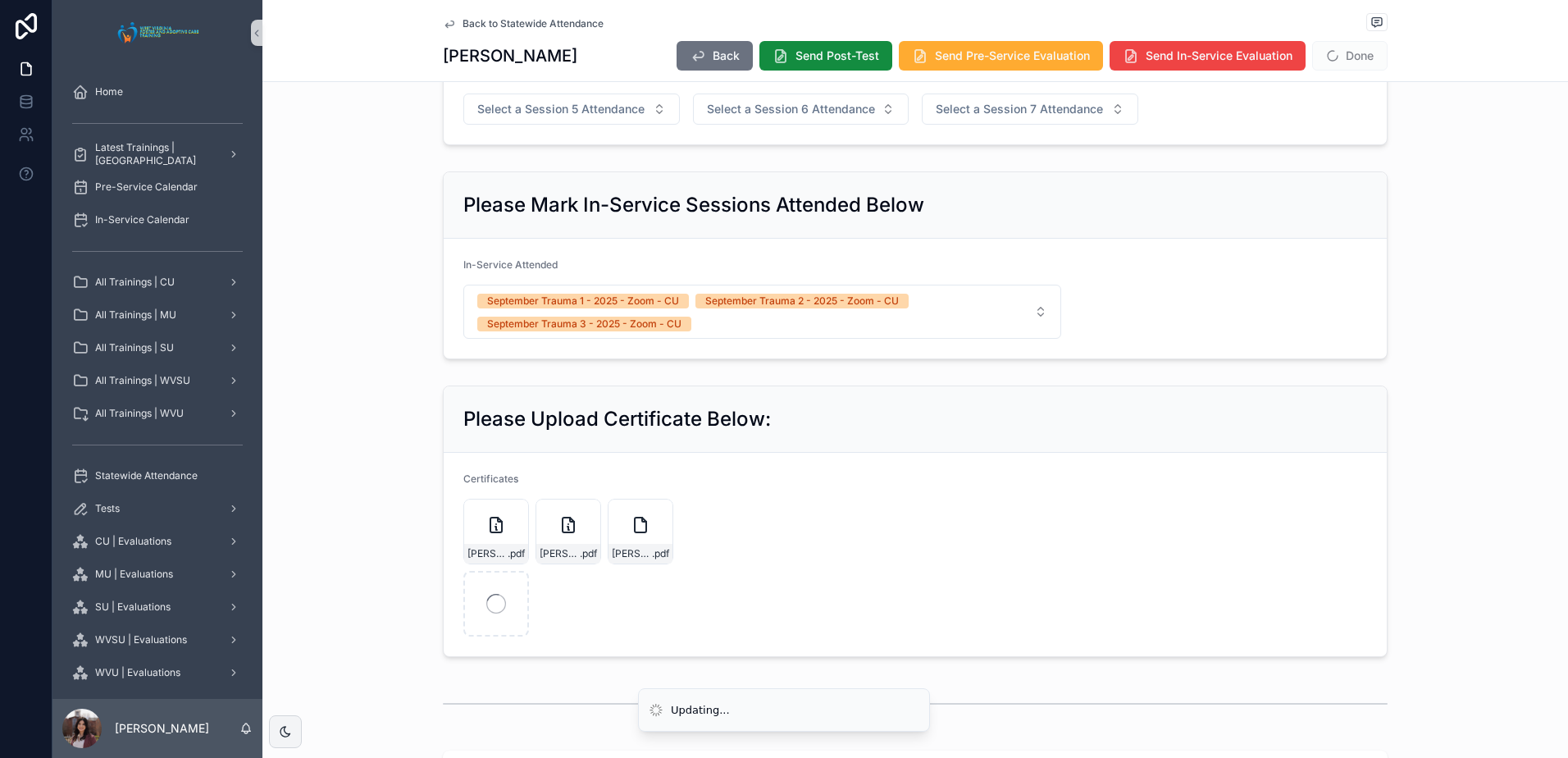
scroll to position [1032, 0]
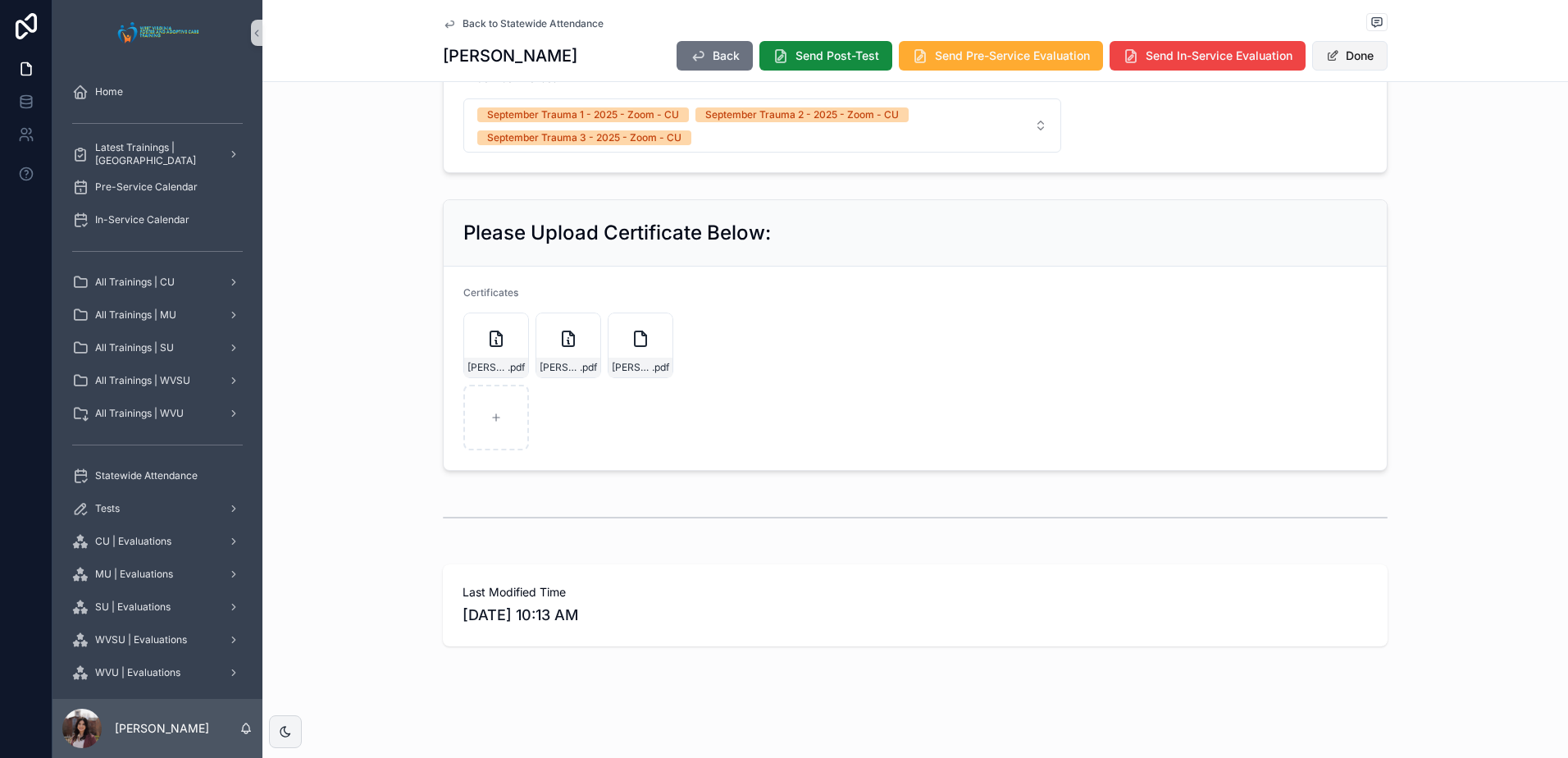
click at [1349, 55] on button "Done" at bounding box center [1350, 55] width 76 height 29
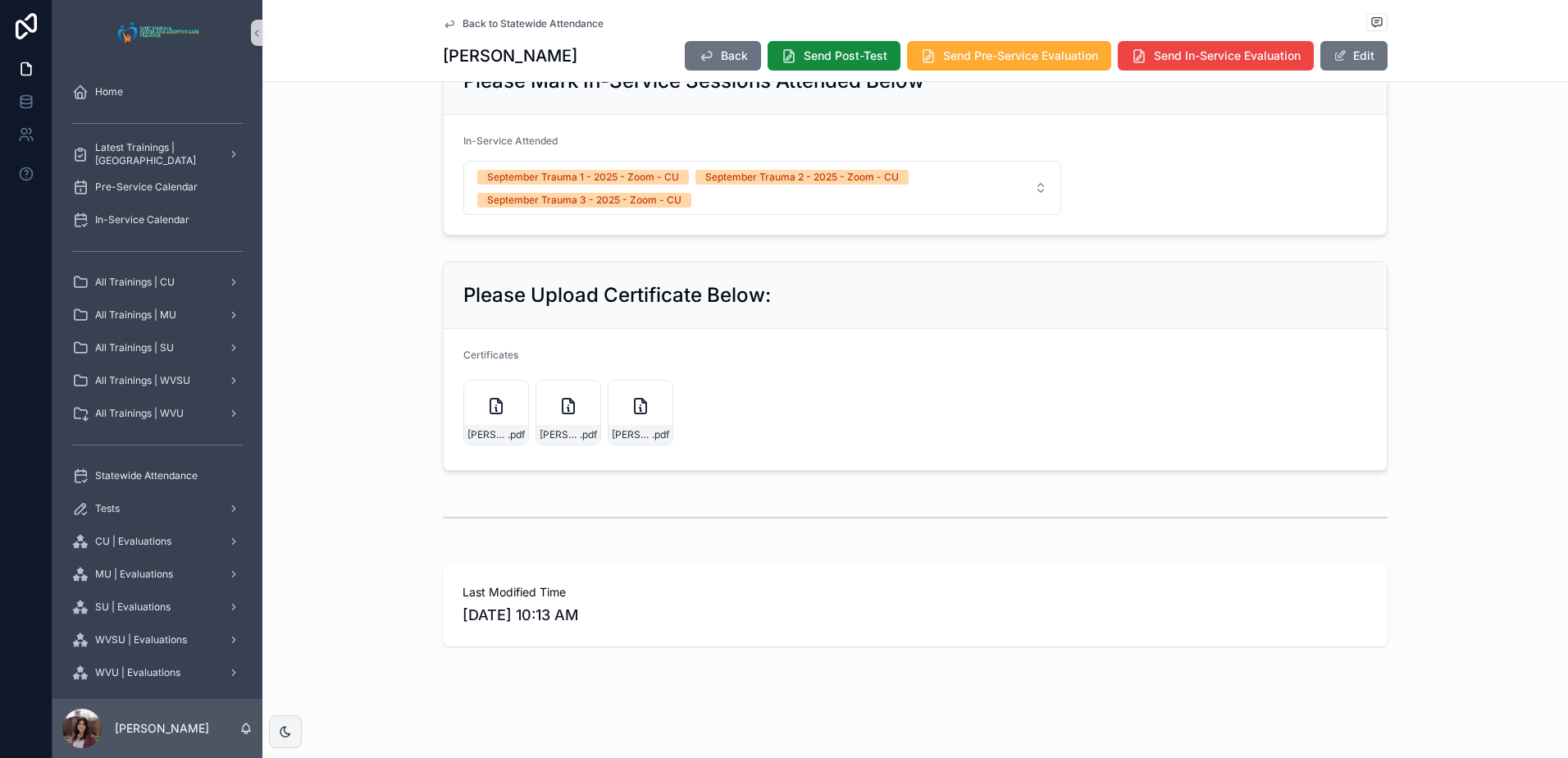
scroll to position [922, 0]
click at [531, 28] on span "Back to Statewide Attendance" at bounding box center [533, 24] width 141 height 13
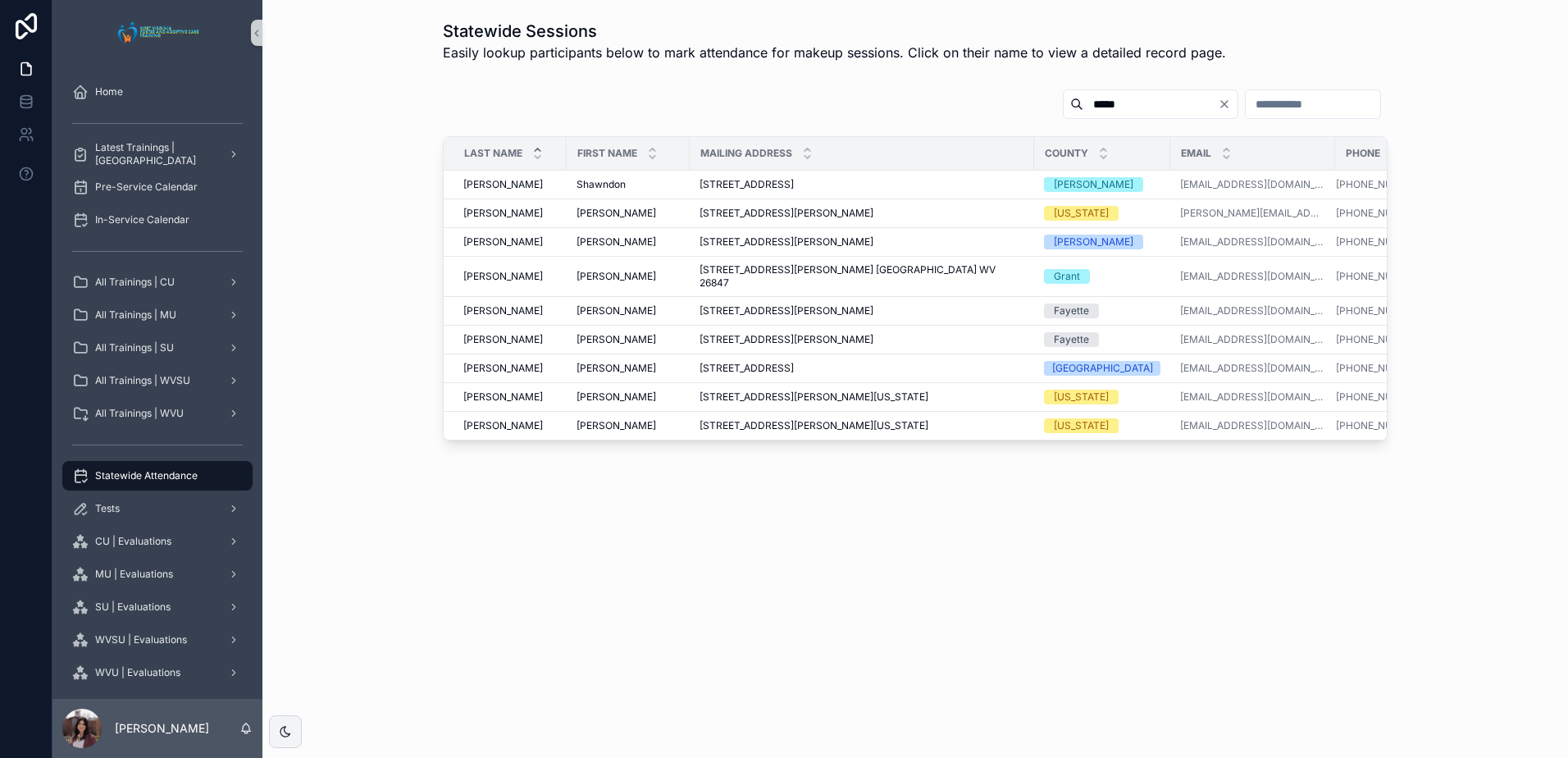
click at [1084, 108] on input "****" at bounding box center [1150, 104] width 134 height 23
click at [1218, 109] on icon "Clear" at bounding box center [1225, 104] width 13 height 13
click at [1245, 104] on input "scrollable content" at bounding box center [1312, 104] width 134 height 23
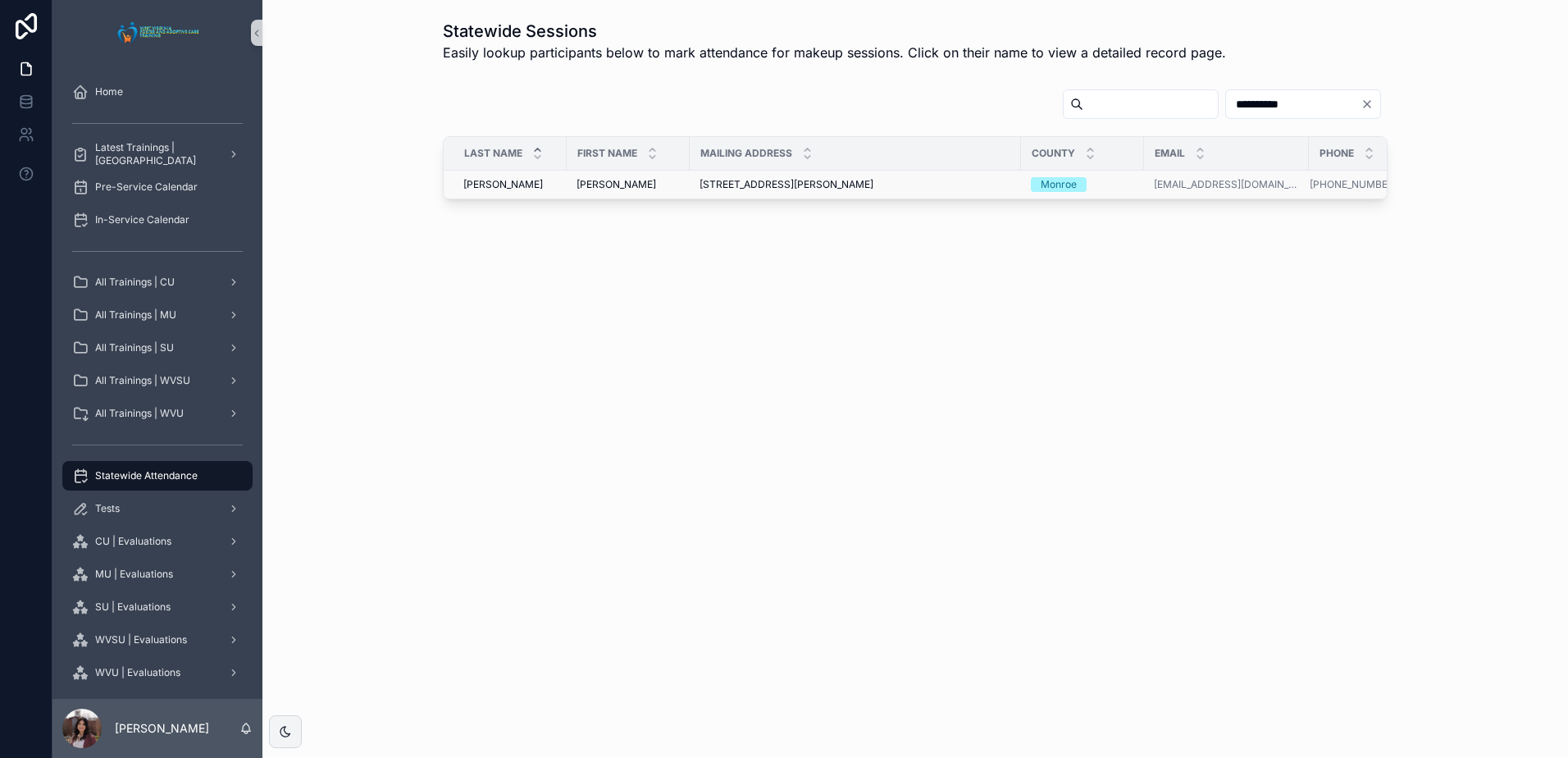
type input "**********"
click at [651, 179] on div "[PERSON_NAME] [PERSON_NAME]" at bounding box center [629, 184] width 103 height 13
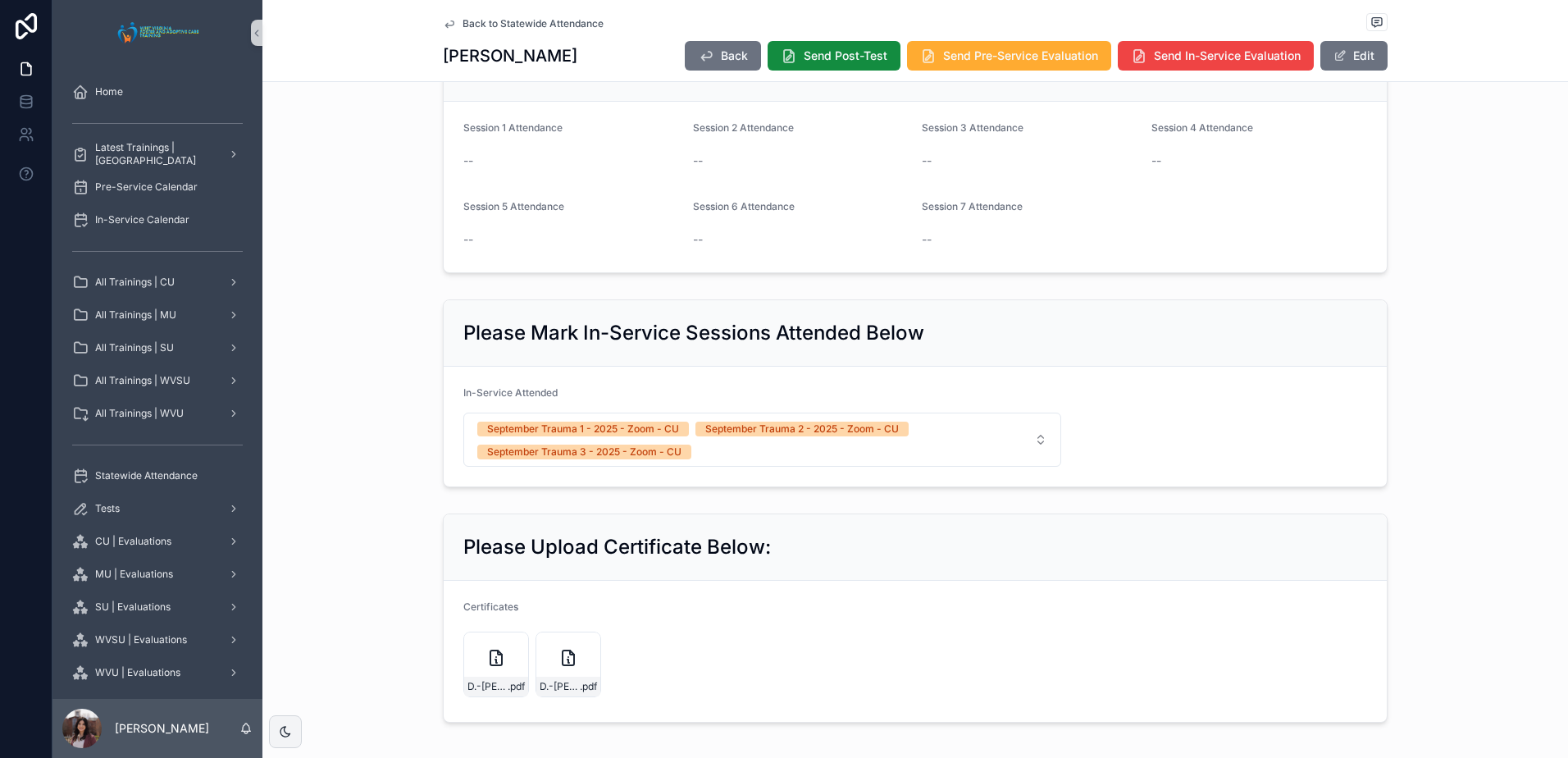
scroll to position [902, 0]
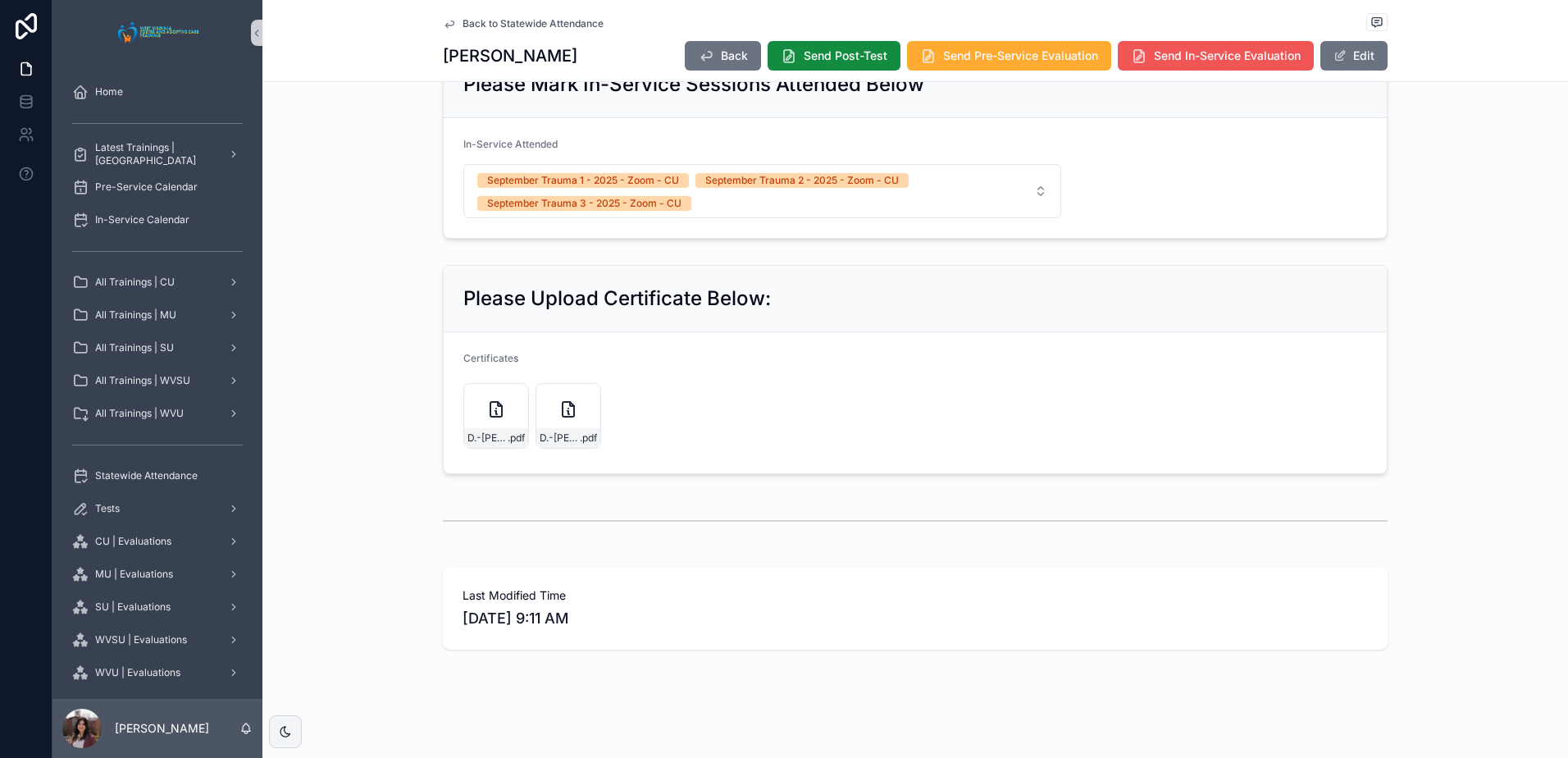
click at [1240, 58] on span "Send In-Service Evaluation" at bounding box center [1227, 56] width 147 height 17
click at [1342, 55] on button "Edit" at bounding box center [1354, 55] width 68 height 29
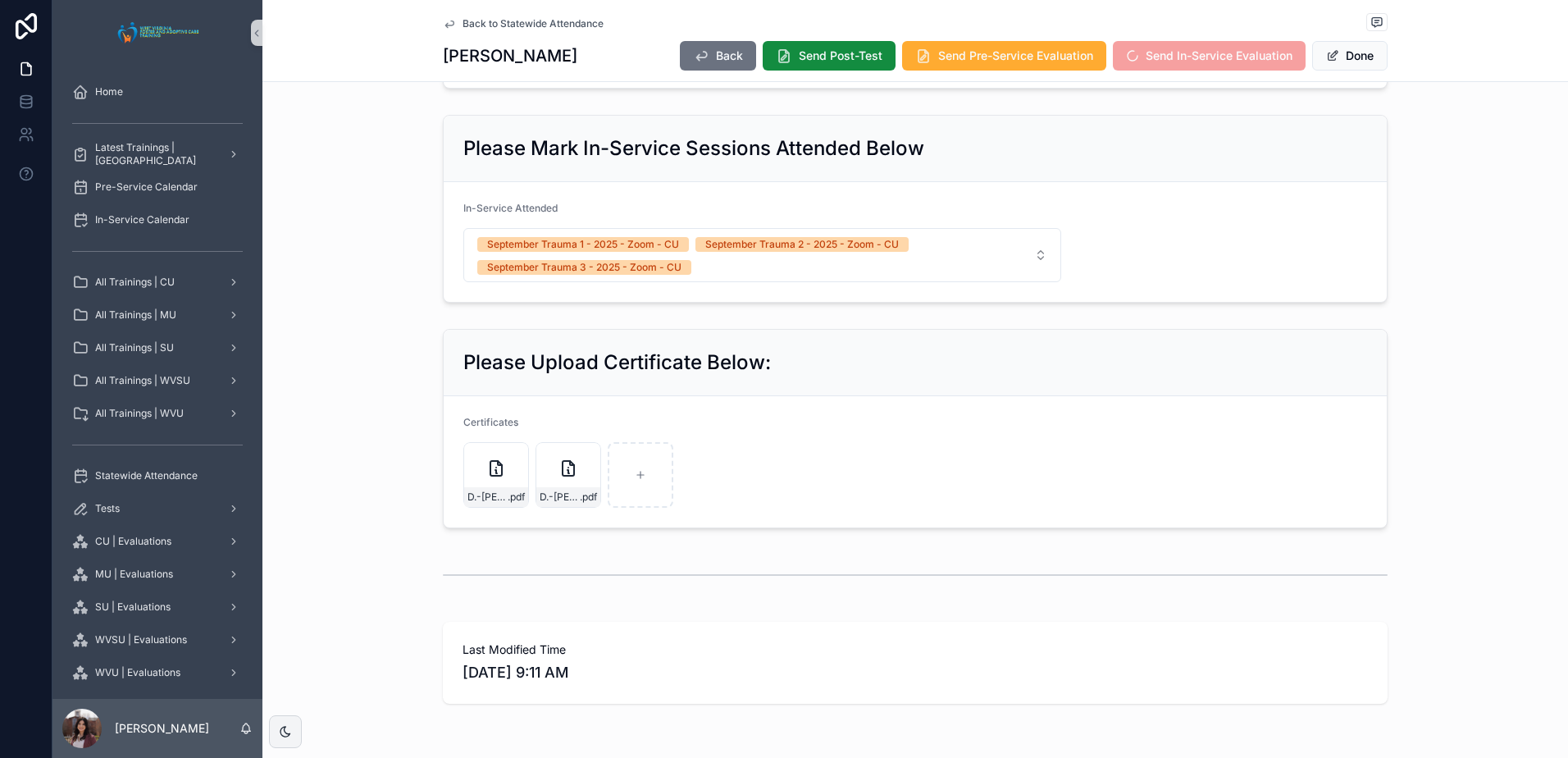
scroll to position [945, 0]
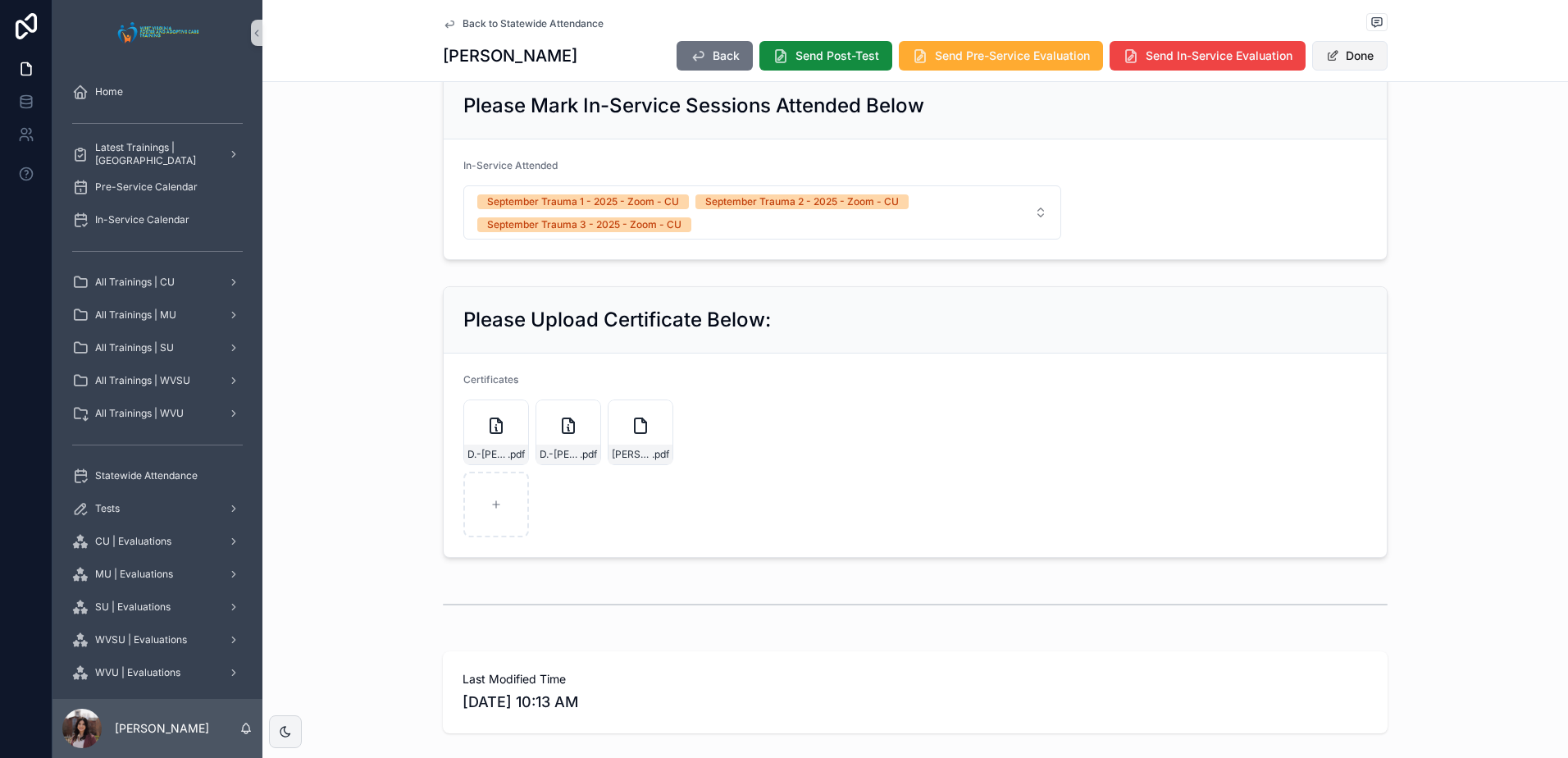
click at [1356, 62] on button "Done" at bounding box center [1350, 55] width 76 height 29
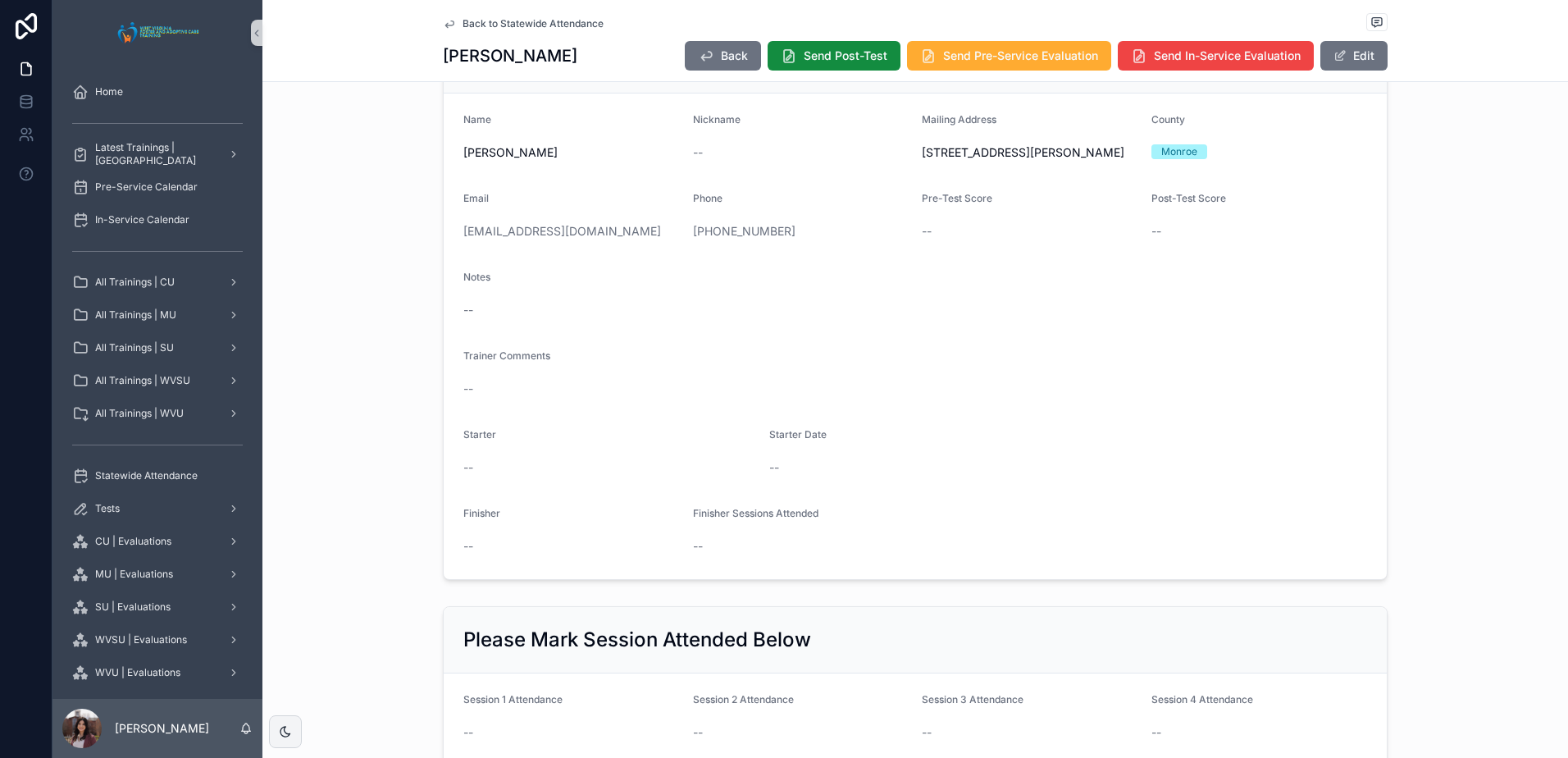
scroll to position [0, 0]
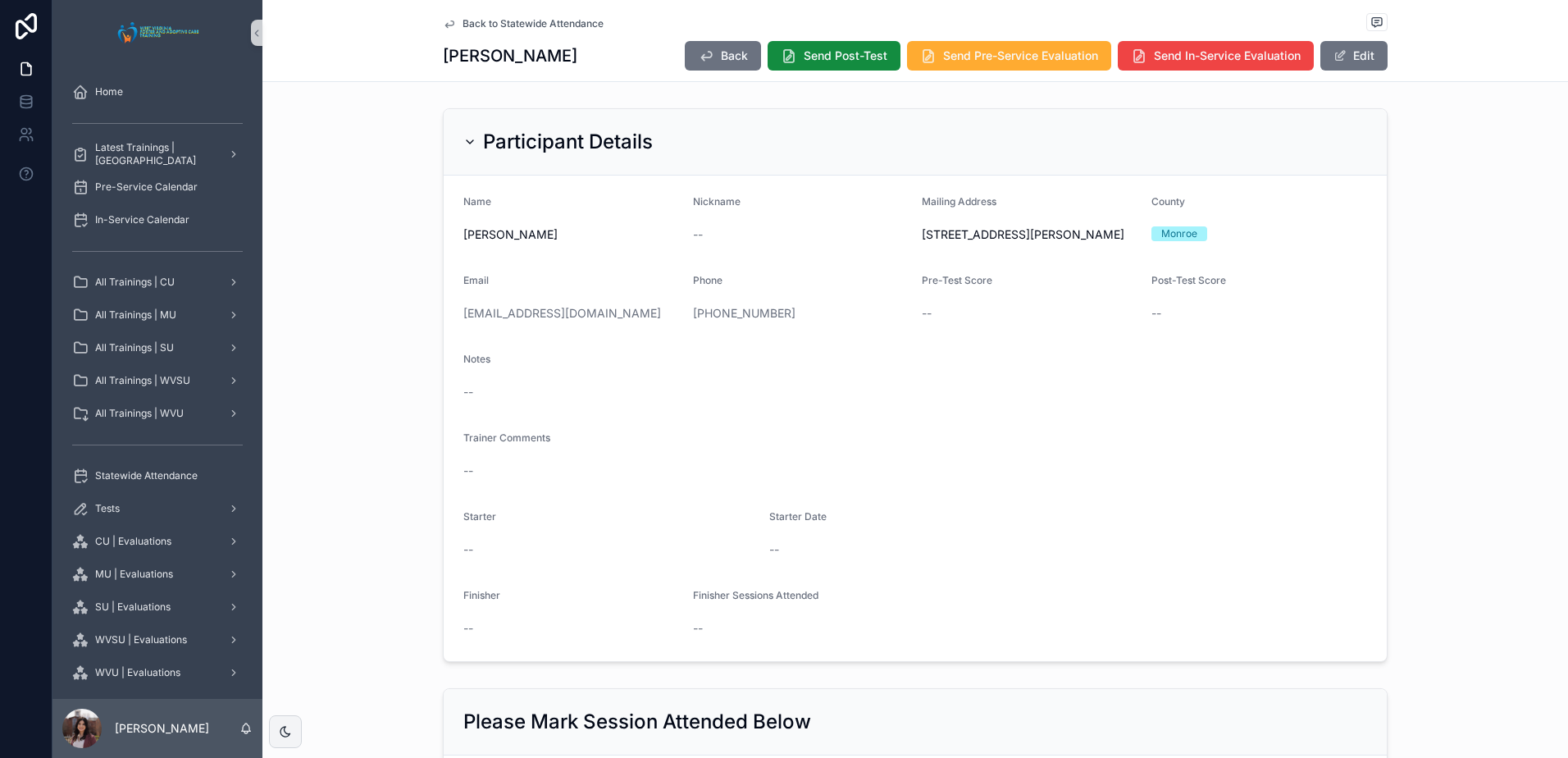
click at [543, 24] on span "Back to Statewide Attendance" at bounding box center [533, 24] width 141 height 13
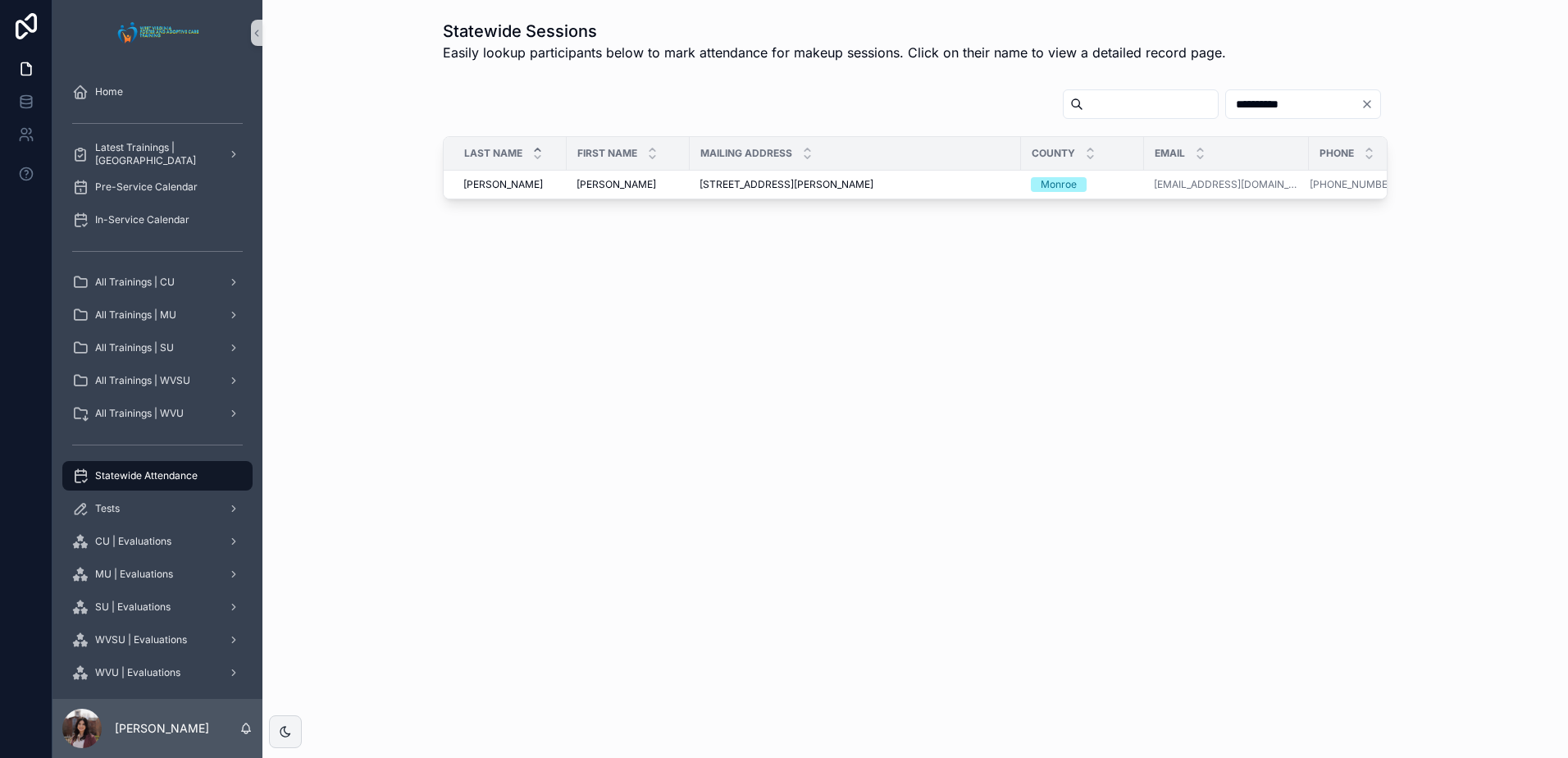
click at [1084, 108] on input "scrollable content" at bounding box center [1150, 104] width 134 height 23
click at [1370, 106] on icon "Clear" at bounding box center [1367, 104] width 13 height 13
click at [1292, 112] on input "scrollable content" at bounding box center [1312, 104] width 134 height 23
type input "**********"
click at [1004, 183] on div "22 Outlaw Trail, [GEOGRAPHIC_DATA], [GEOGRAPHIC_DATA], 26833 [STREET_ADDRESS]" at bounding box center [855, 184] width 312 height 13
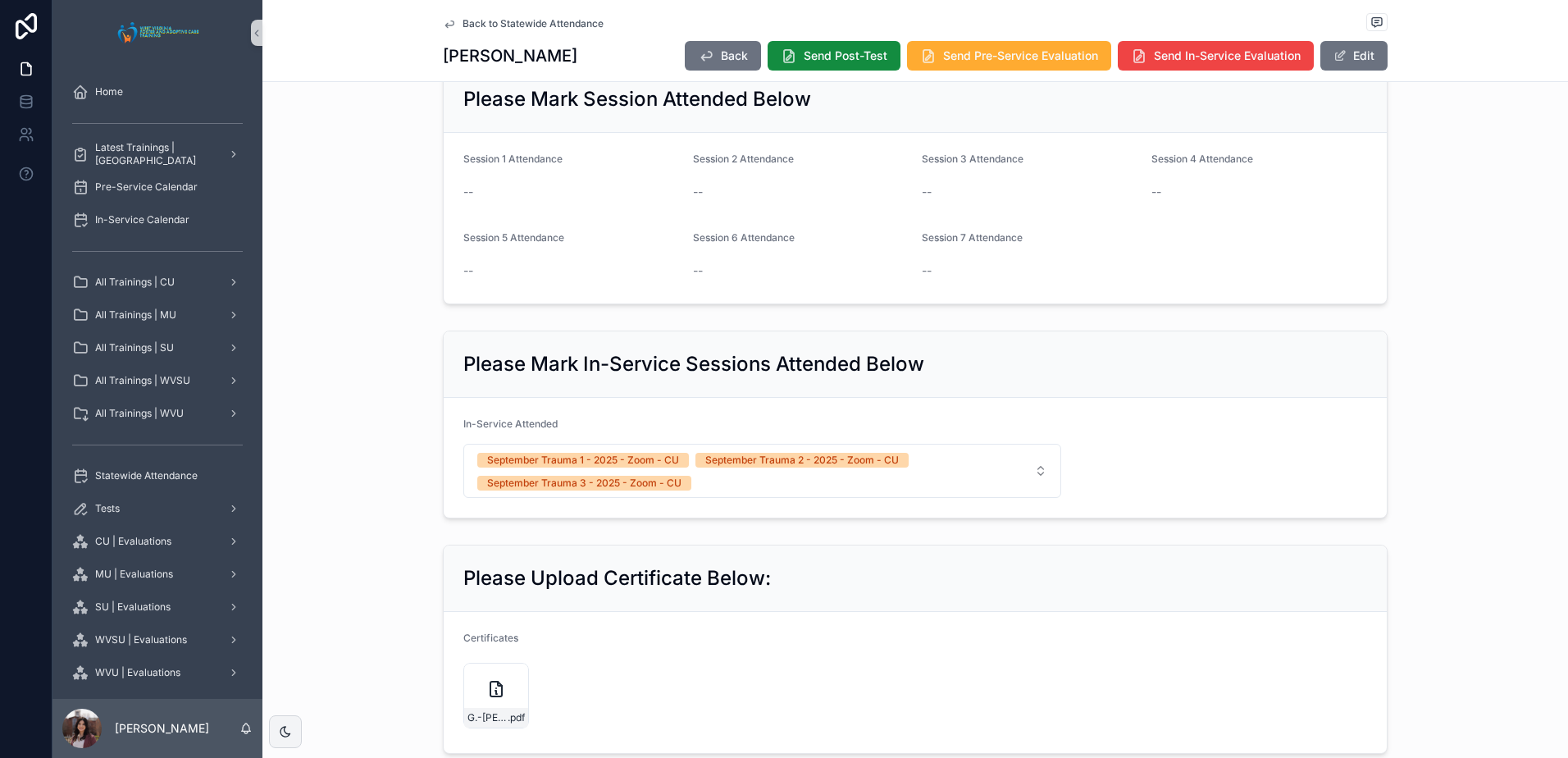
scroll to position [656, 0]
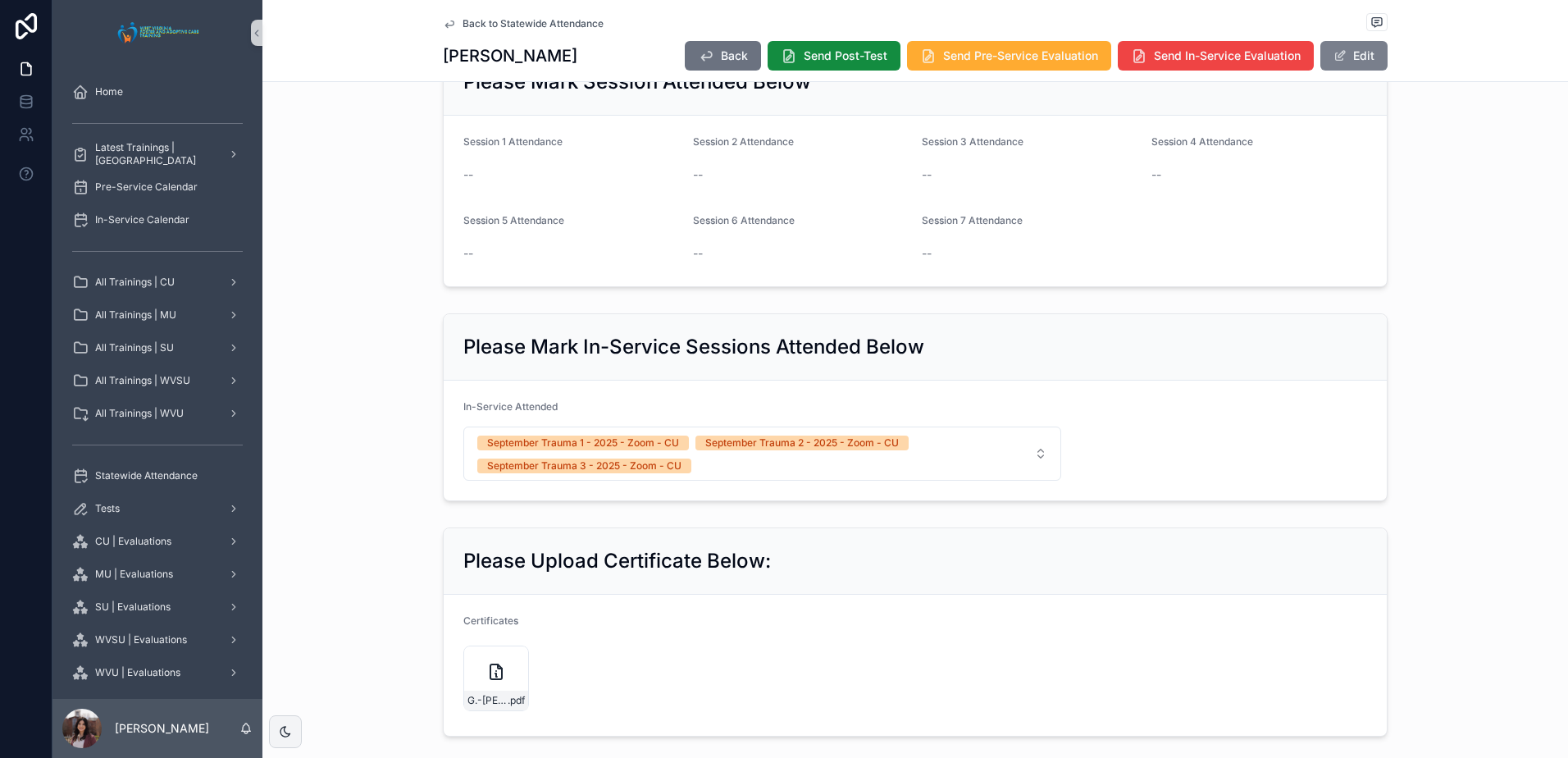
click at [1358, 51] on button "Edit" at bounding box center [1354, 55] width 68 height 29
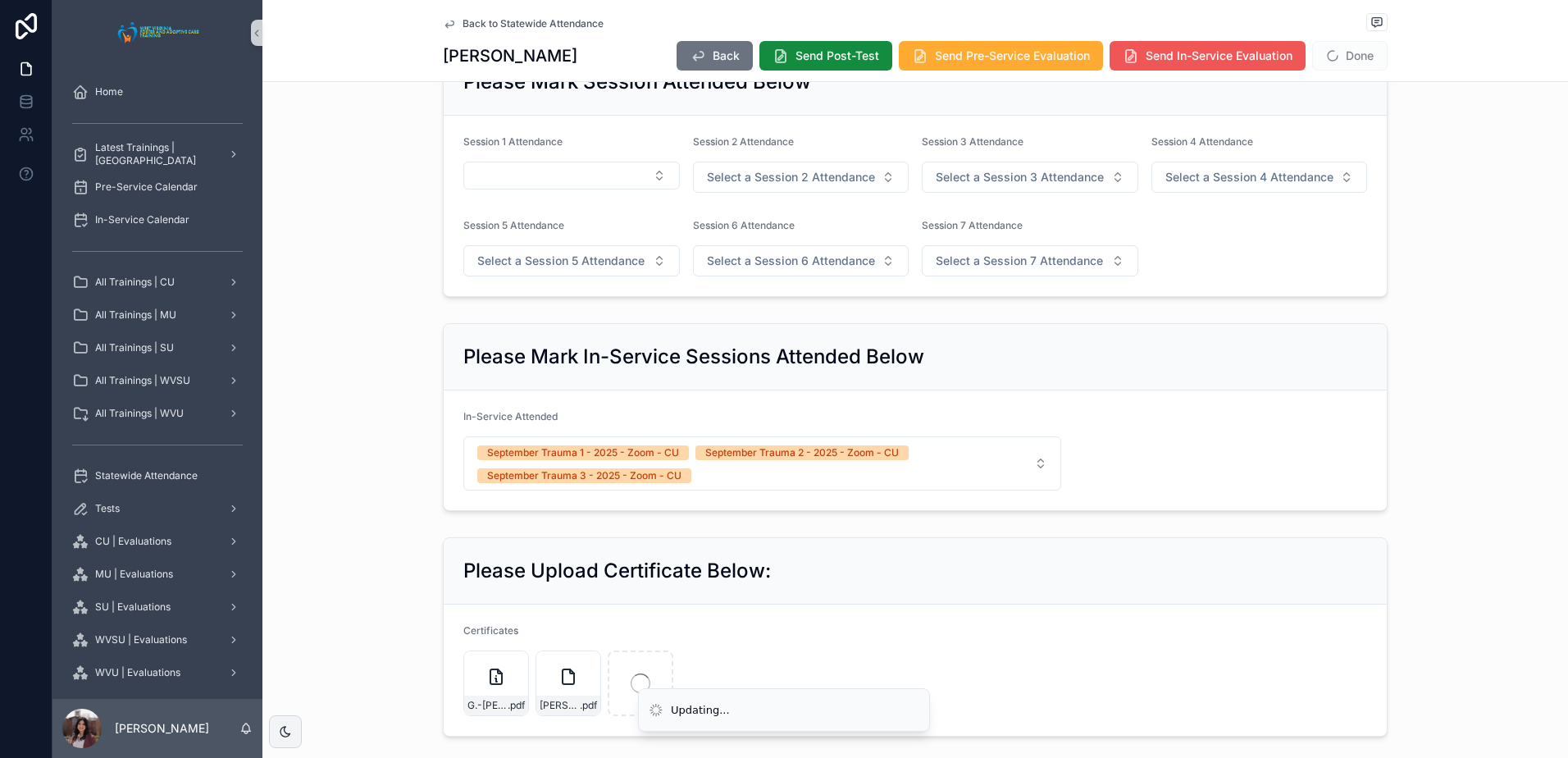
click at [1174, 58] on span "Send In-Service Evaluation" at bounding box center [1219, 56] width 147 height 17
click at [1341, 57] on button "Done" at bounding box center [1350, 55] width 76 height 29
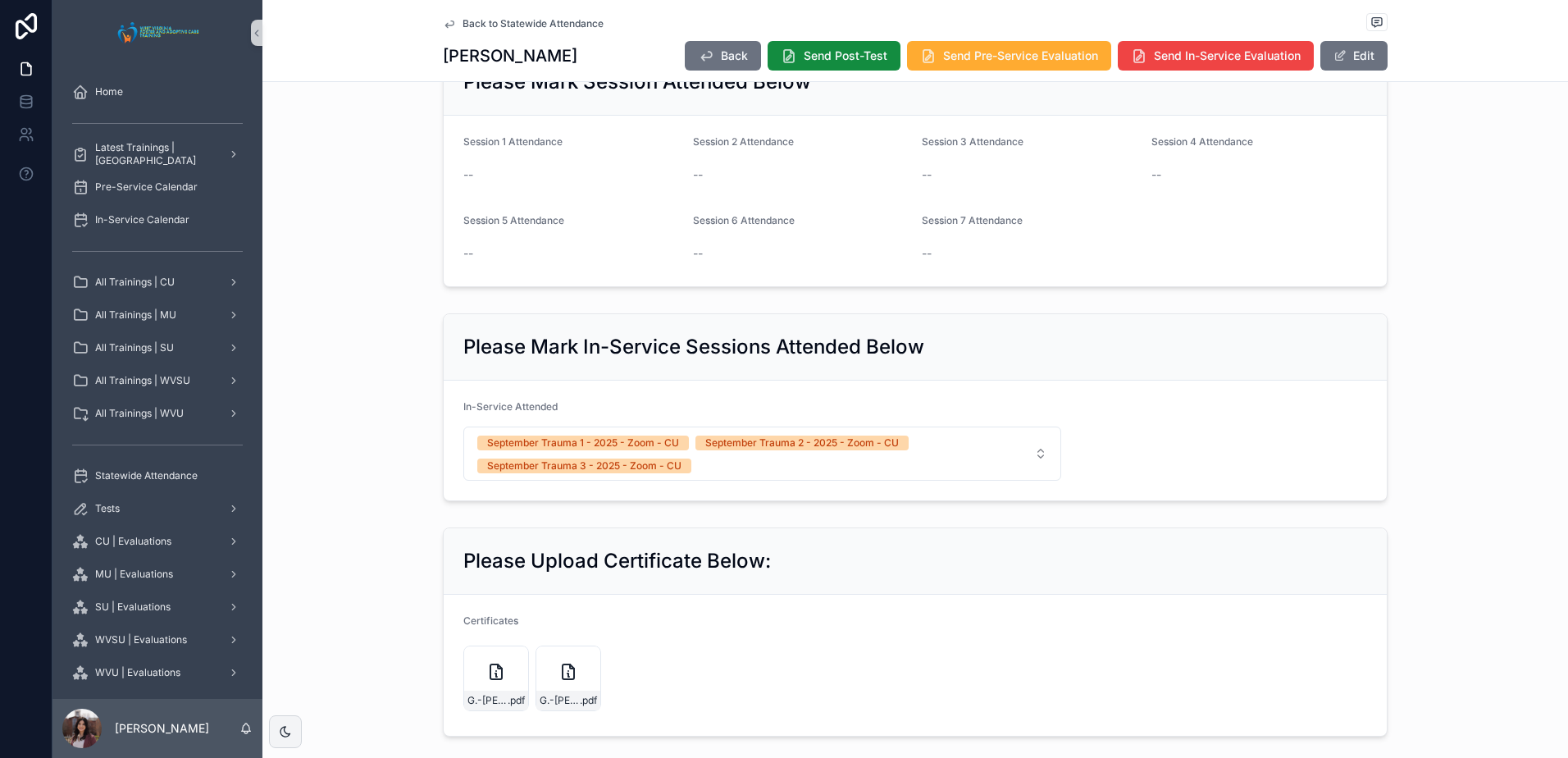
click at [526, 25] on span "Back to Statewide Attendance" at bounding box center [533, 24] width 141 height 13
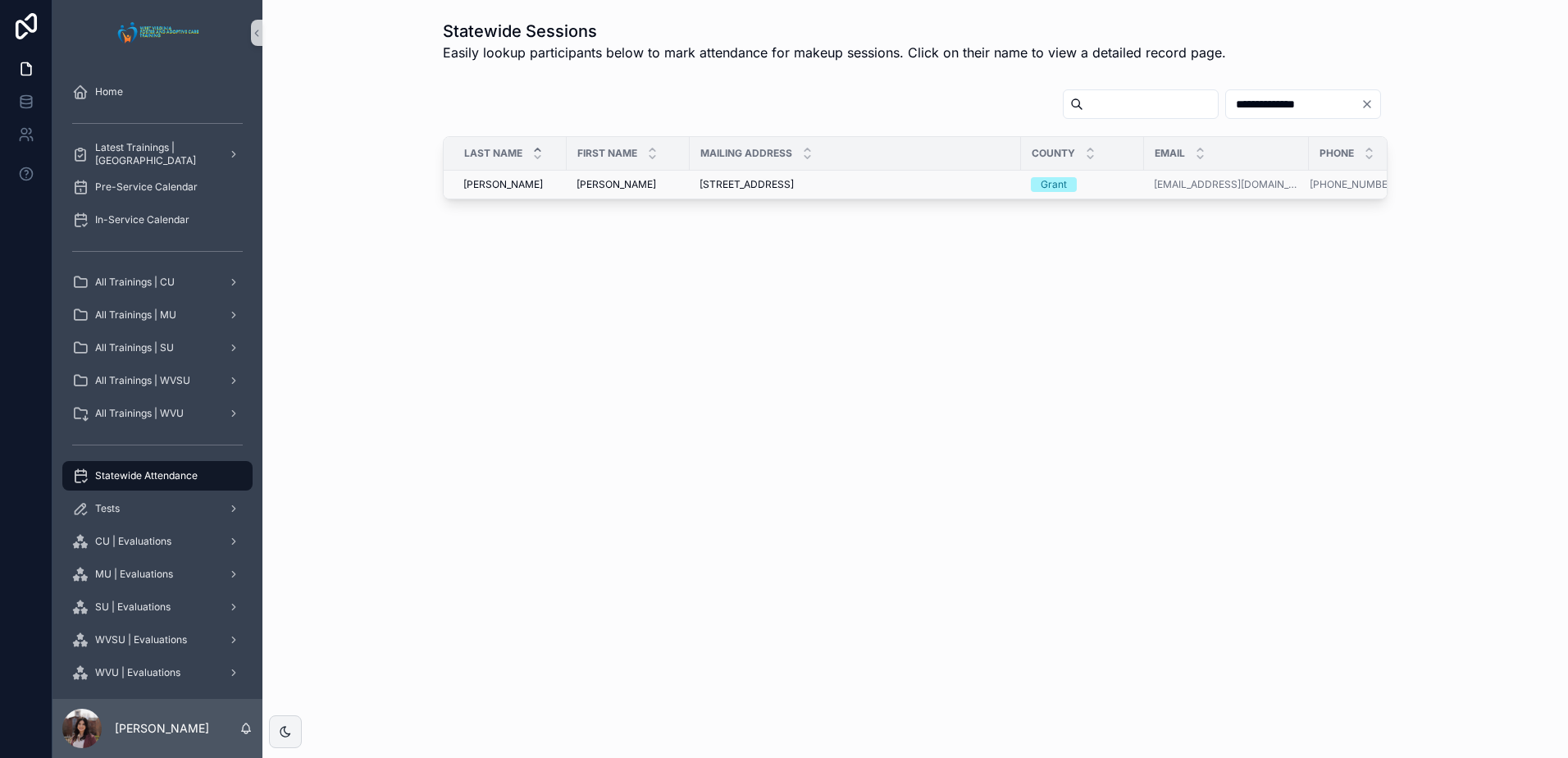
click at [677, 186] on div "[PERSON_NAME]" at bounding box center [629, 184] width 103 height 13
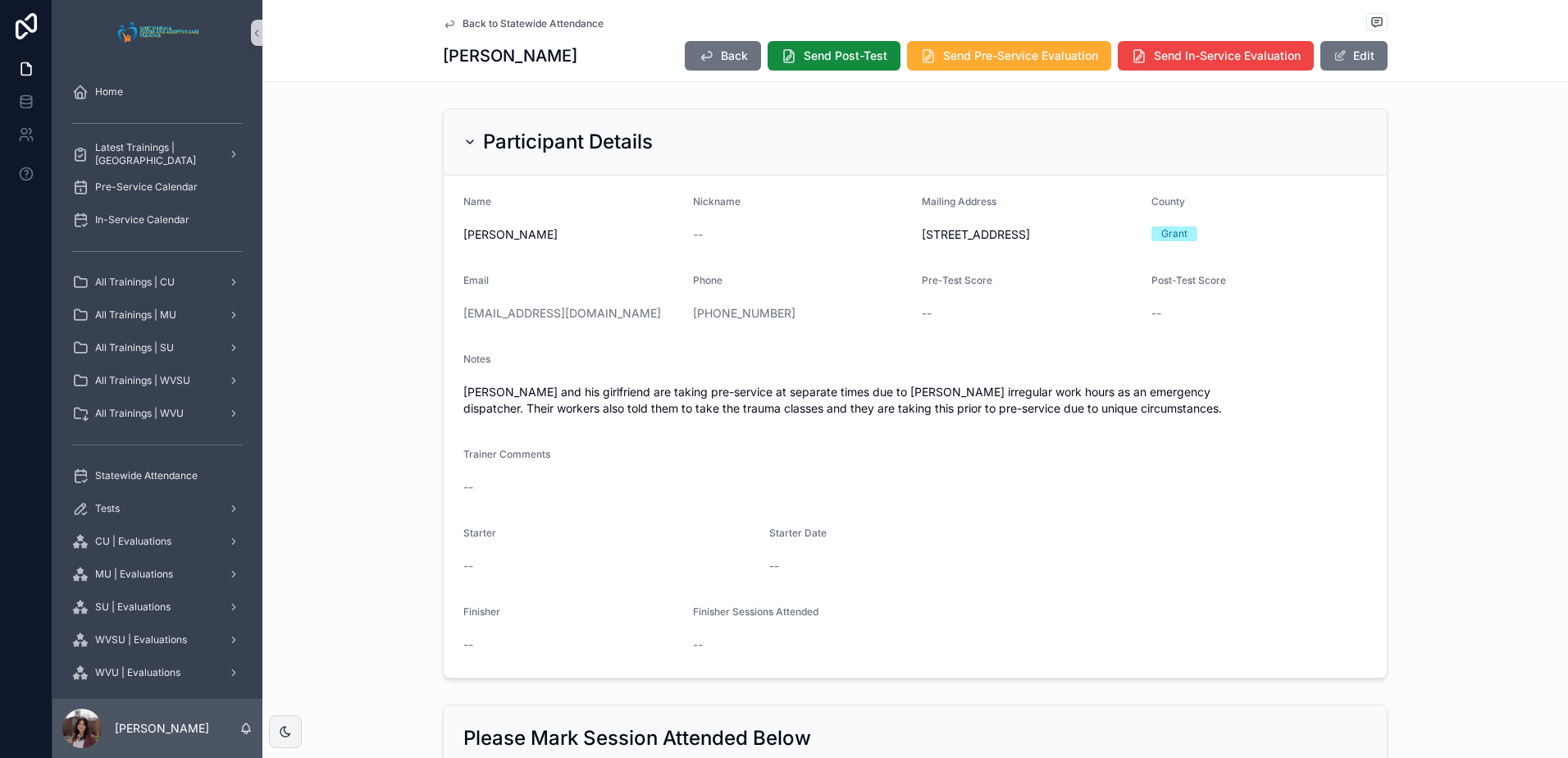
click at [529, 27] on span "Back to Statewide Attendance" at bounding box center [533, 24] width 141 height 13
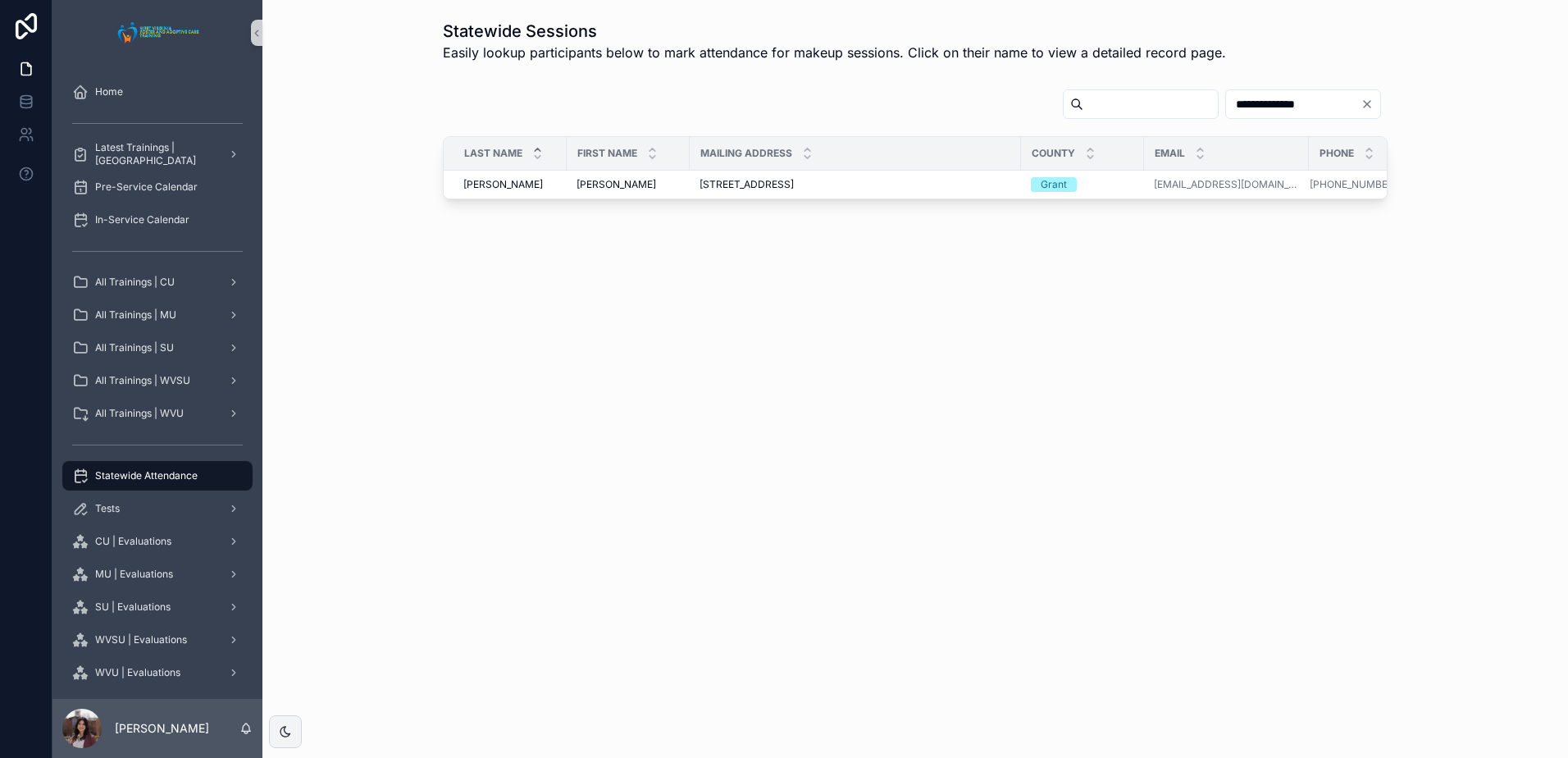
click at [1265, 98] on input "**********" at bounding box center [1293, 104] width 134 height 23
type input "******"
click at [605, 180] on div "[PERSON_NAME] [PERSON_NAME]" at bounding box center [629, 184] width 103 height 13
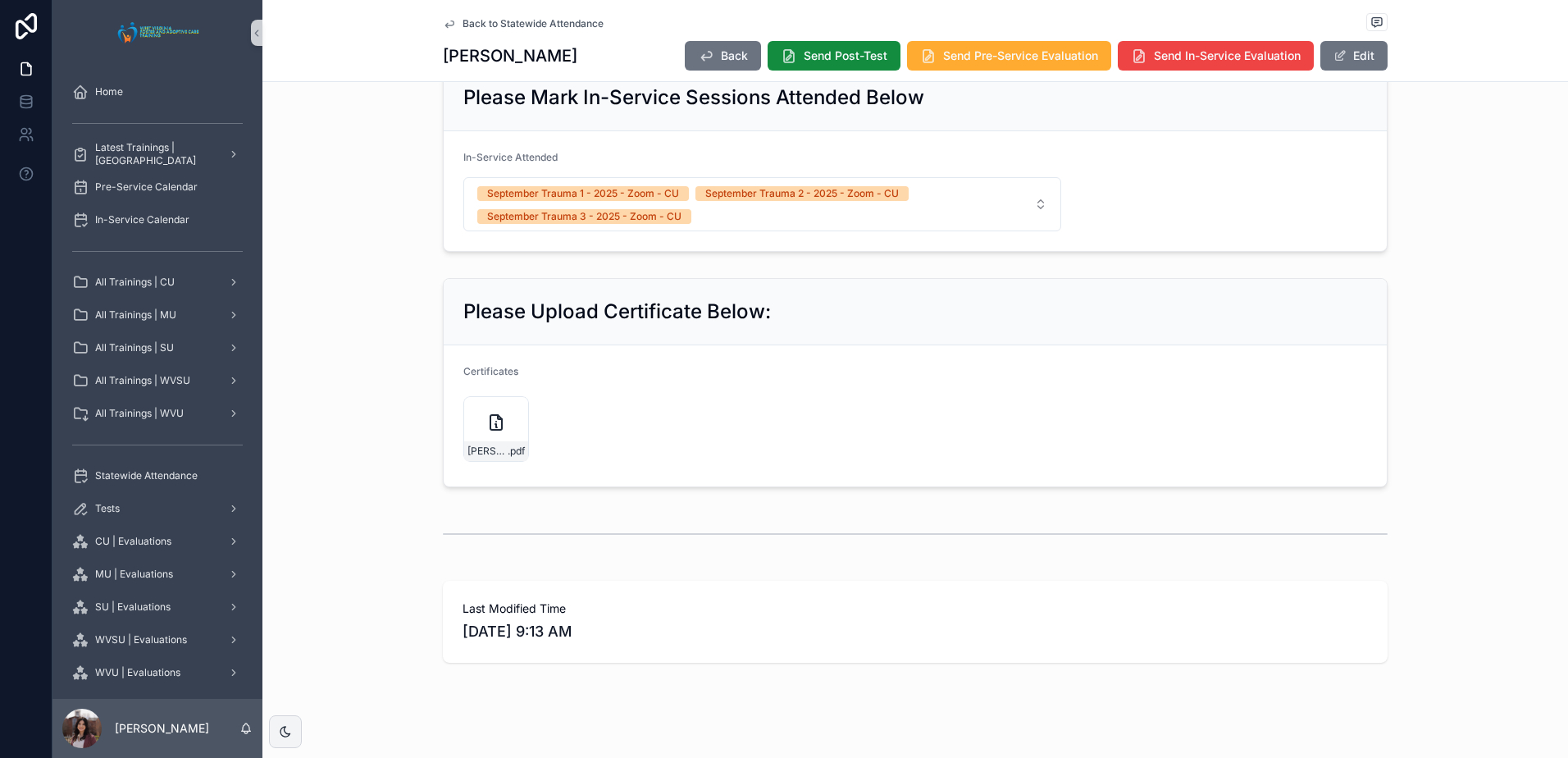
scroll to position [902, 0]
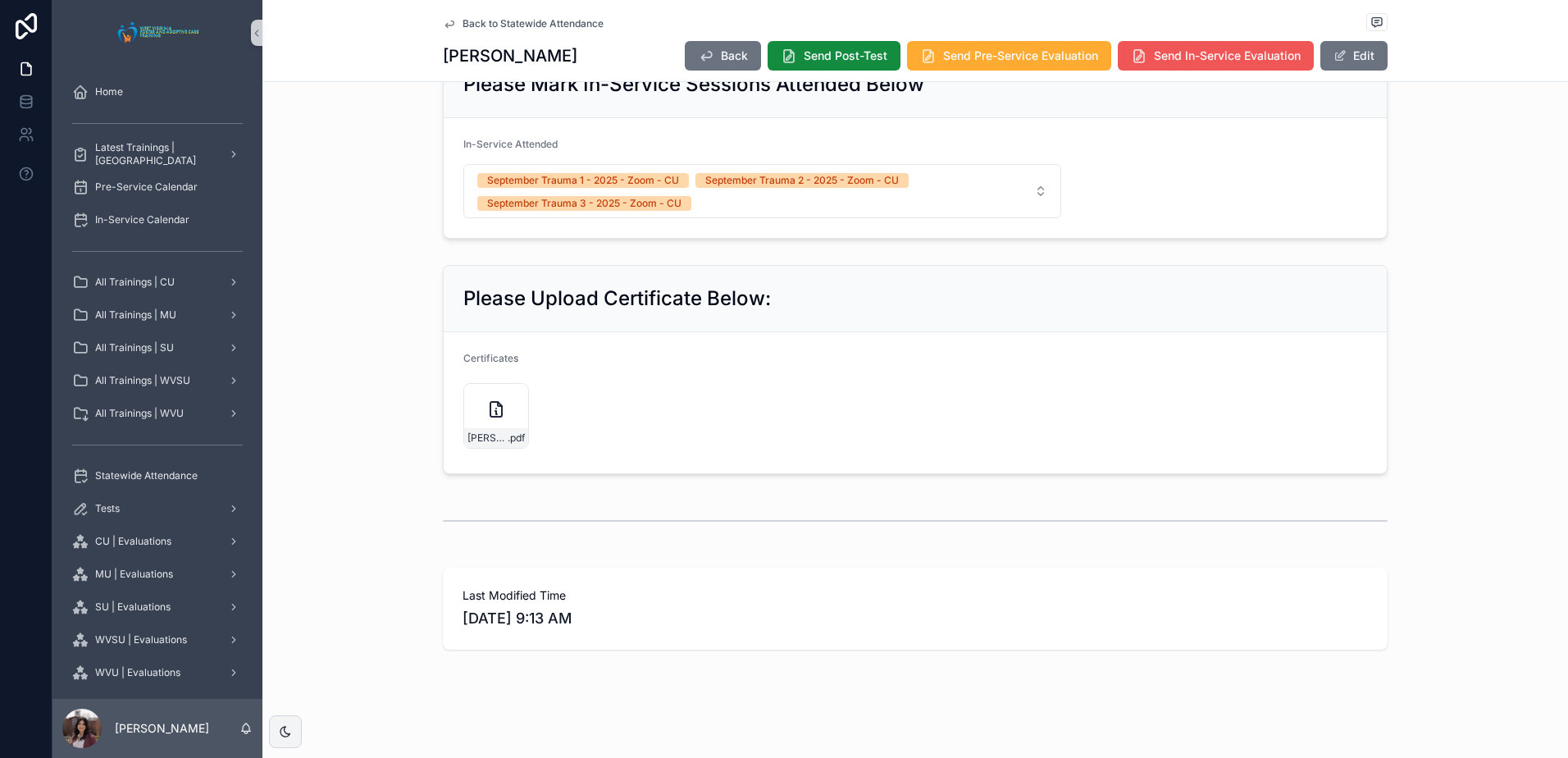
click at [1240, 57] on span "Send In-Service Evaluation" at bounding box center [1227, 56] width 147 height 17
click at [1355, 58] on button "Edit" at bounding box center [1354, 55] width 68 height 29
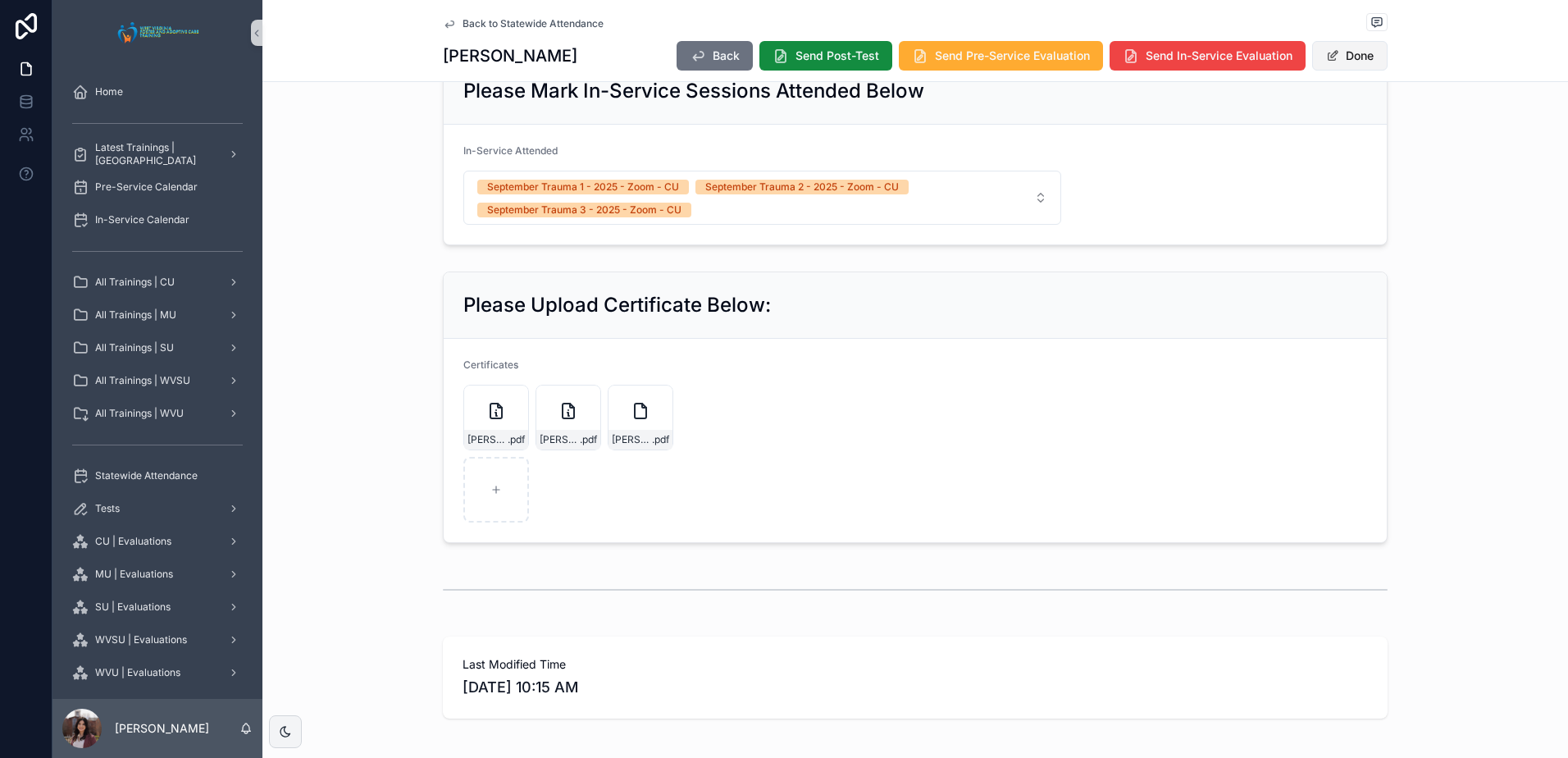
click at [1341, 64] on button "Done" at bounding box center [1350, 55] width 76 height 29
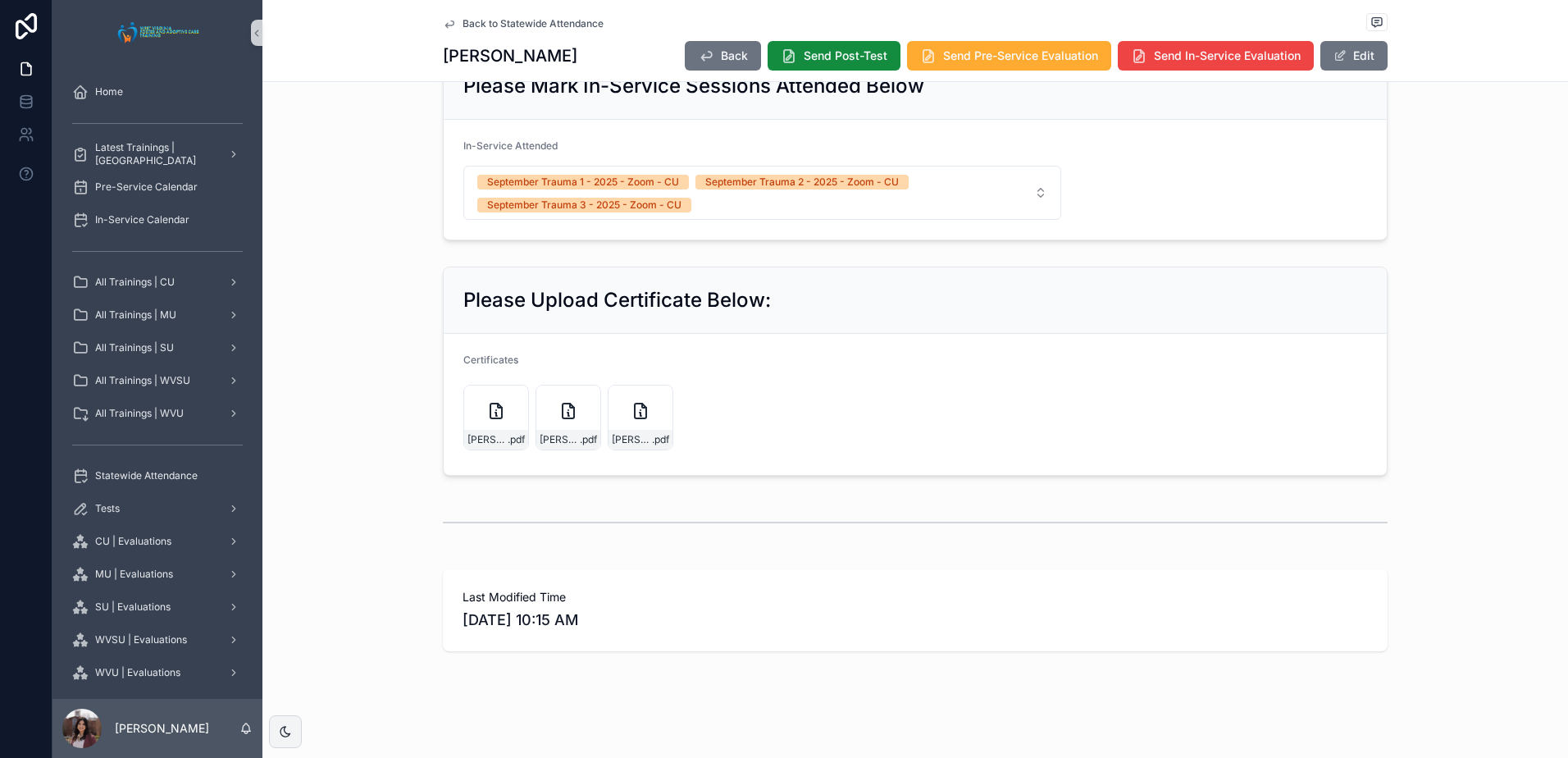
click at [529, 23] on span "Back to Statewide Attendance" at bounding box center [533, 24] width 141 height 13
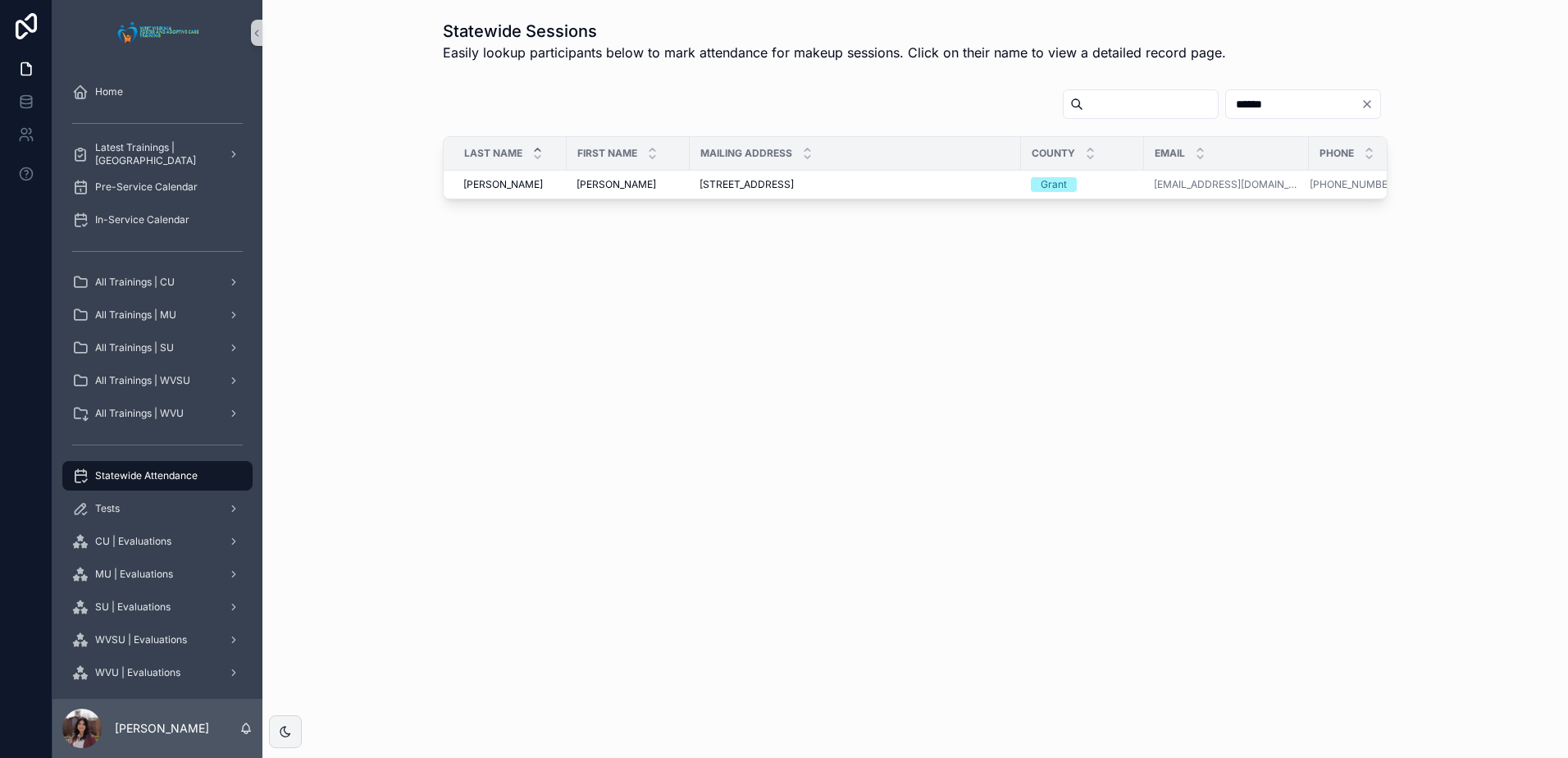
click at [1230, 99] on input "******" at bounding box center [1293, 104] width 134 height 23
type input "*****"
click at [605, 184] on div "[PERSON_NAME] [PERSON_NAME]" at bounding box center [629, 184] width 103 height 13
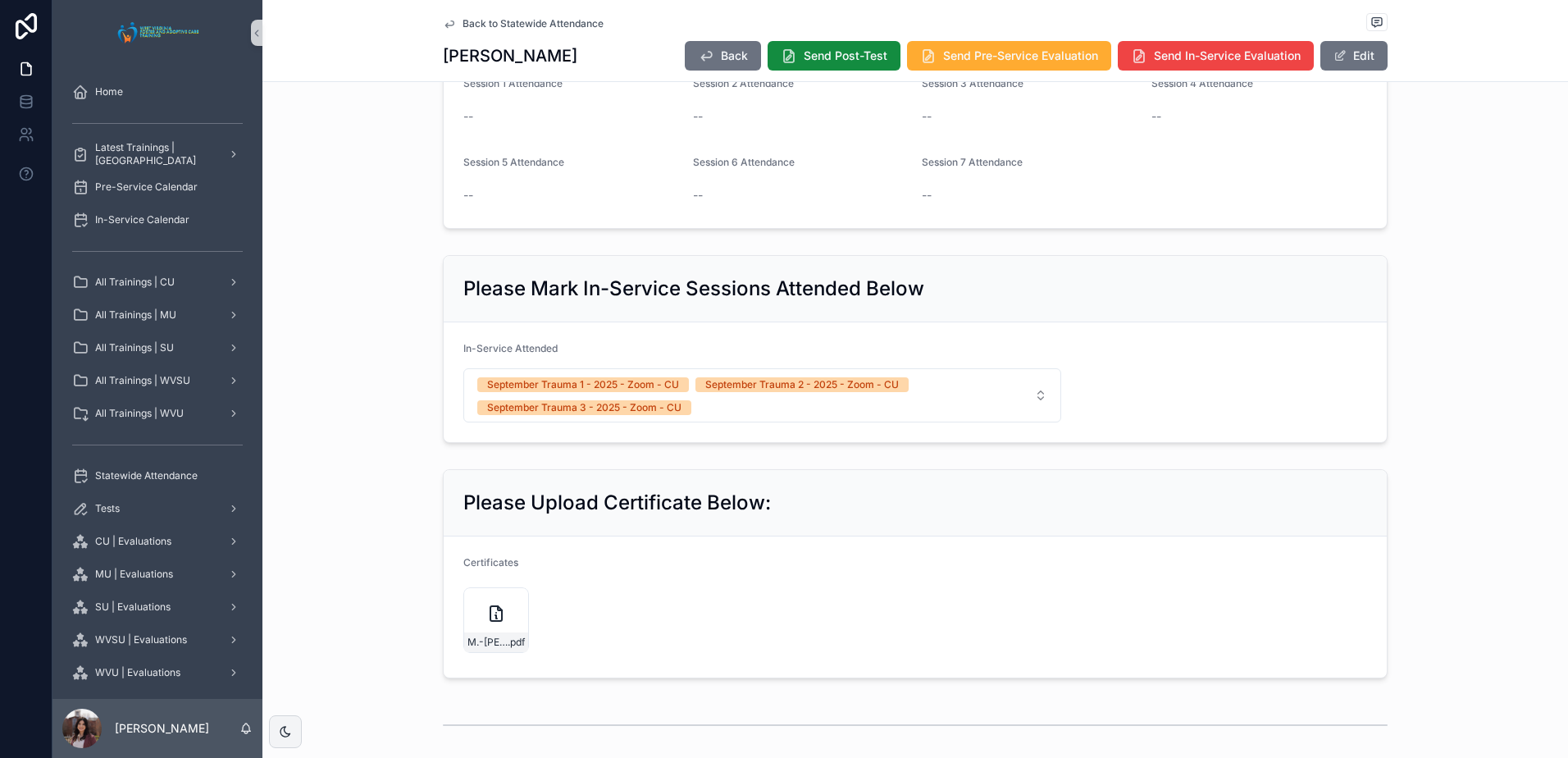
scroll to position [738, 0]
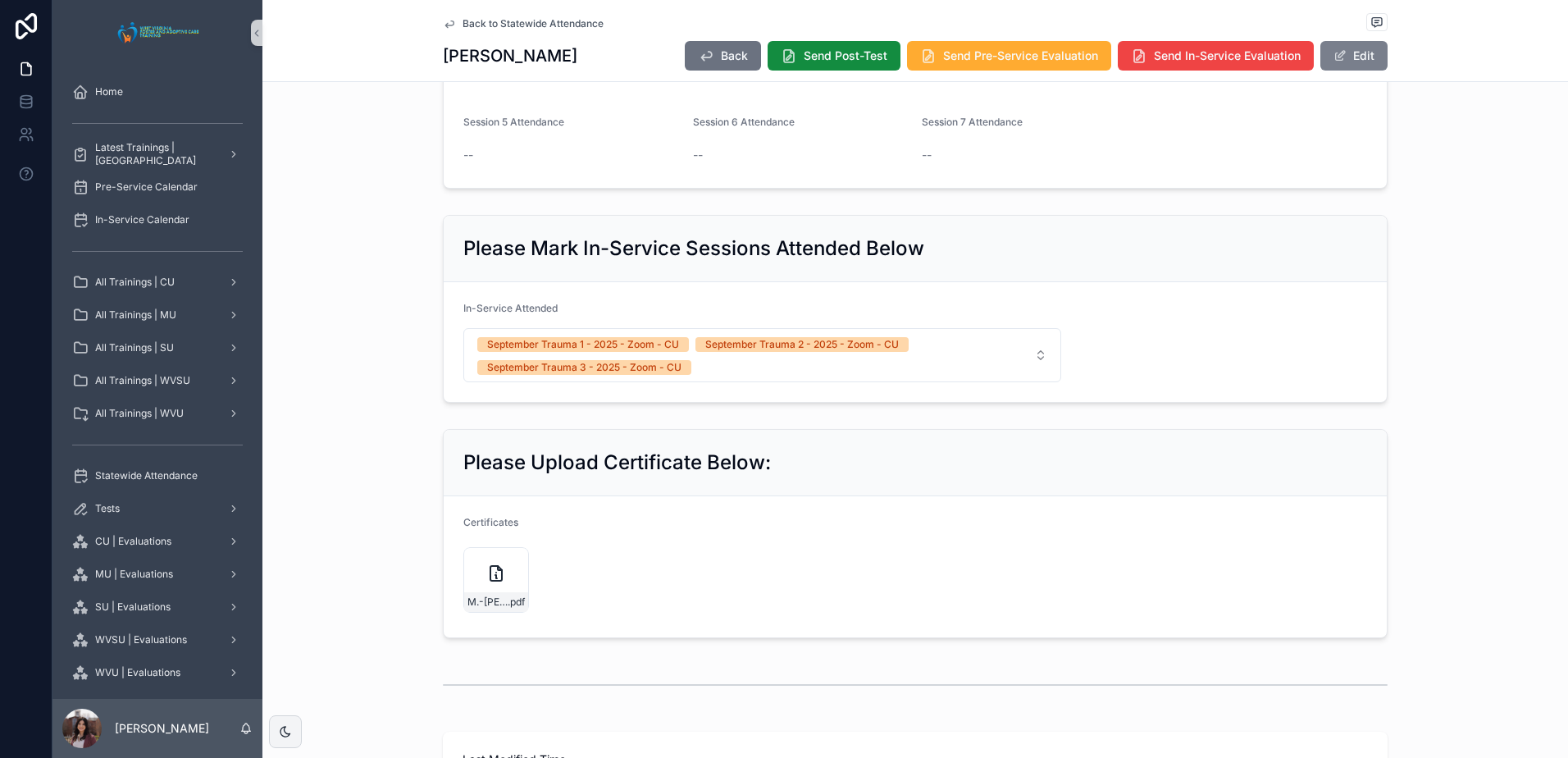
click at [1345, 63] on button "Edit" at bounding box center [1354, 55] width 68 height 29
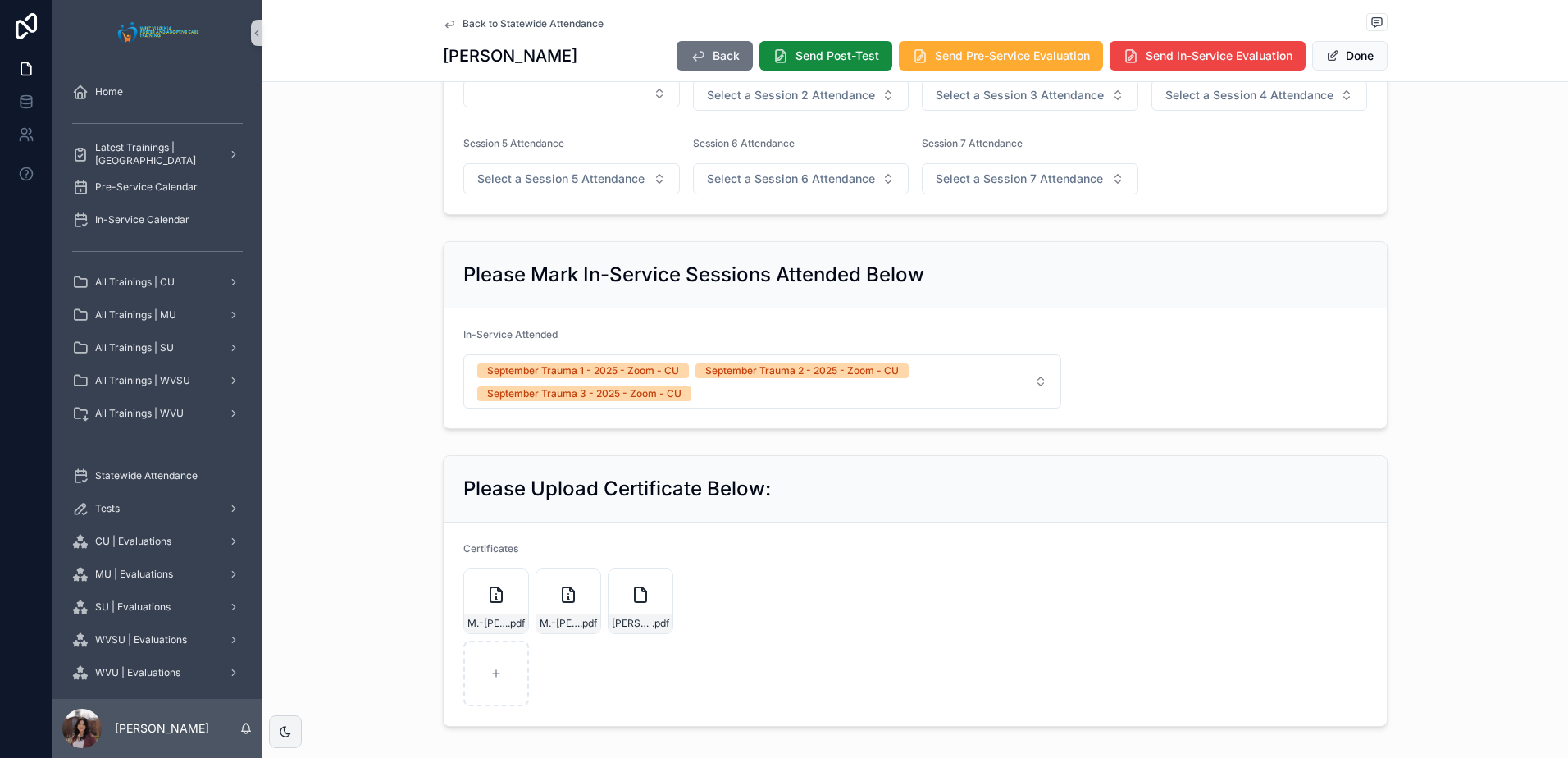
drag, startPoint x: 1362, startPoint y: 65, endPoint x: 1370, endPoint y: 88, distance: 24.4
click at [1362, 64] on button "Done" at bounding box center [1350, 55] width 76 height 29
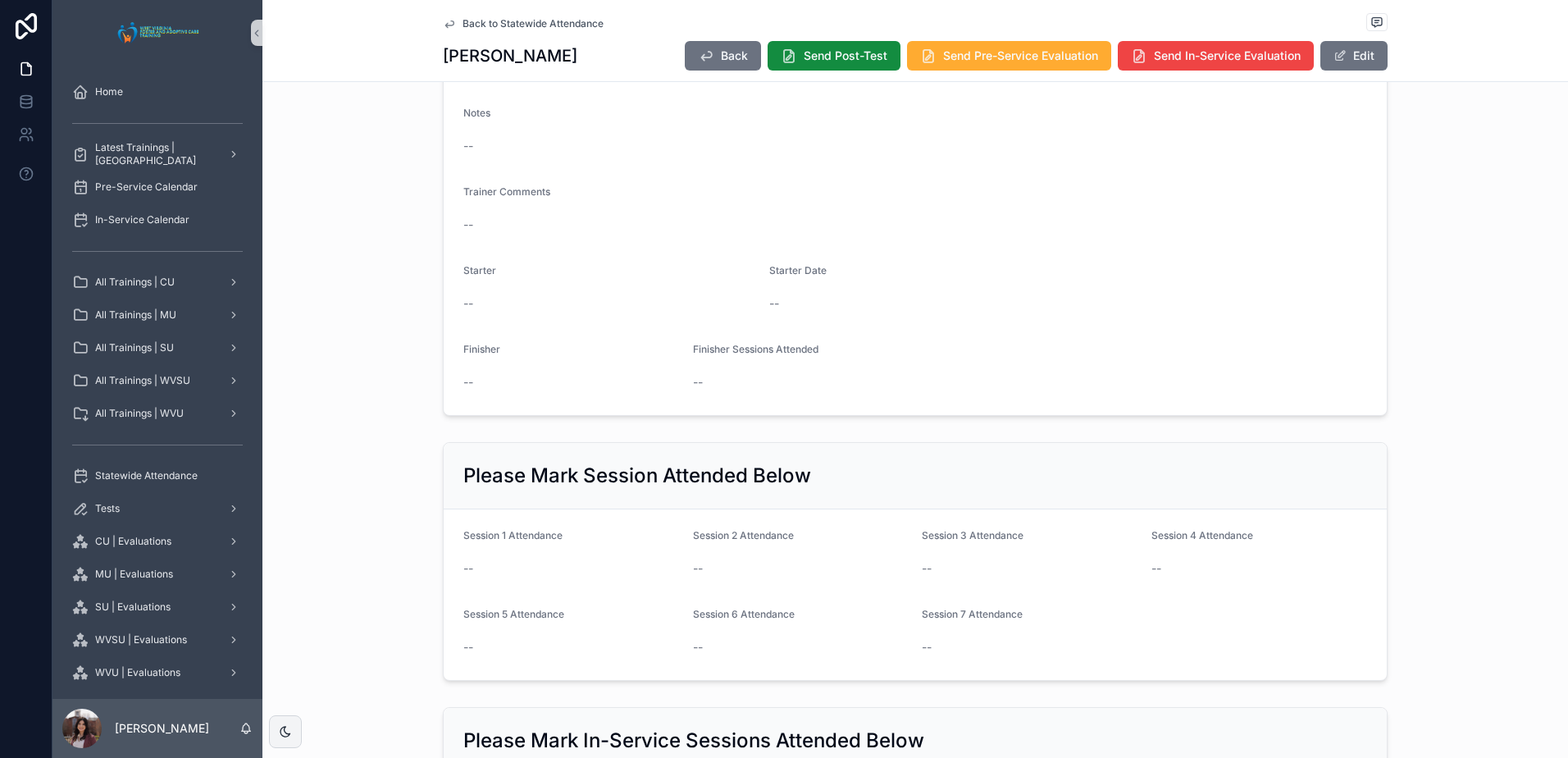
scroll to position [0, 0]
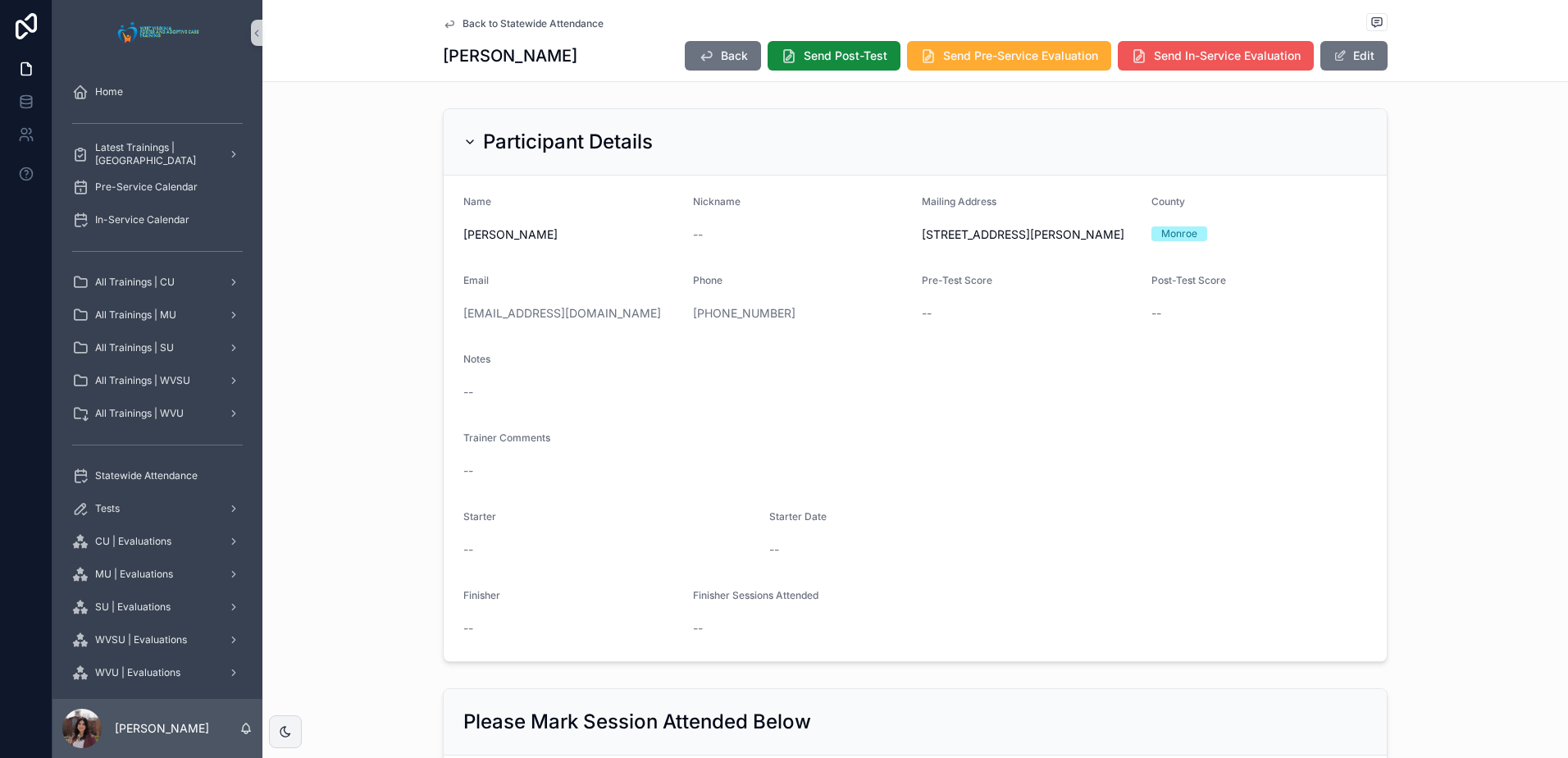
click at [1194, 60] on span "Send In-Service Evaluation" at bounding box center [1227, 56] width 147 height 17
click at [1291, 400] on div "--" at bounding box center [915, 392] width 904 height 17
click at [549, 25] on span "Back to Statewide Attendance" at bounding box center [533, 24] width 141 height 13
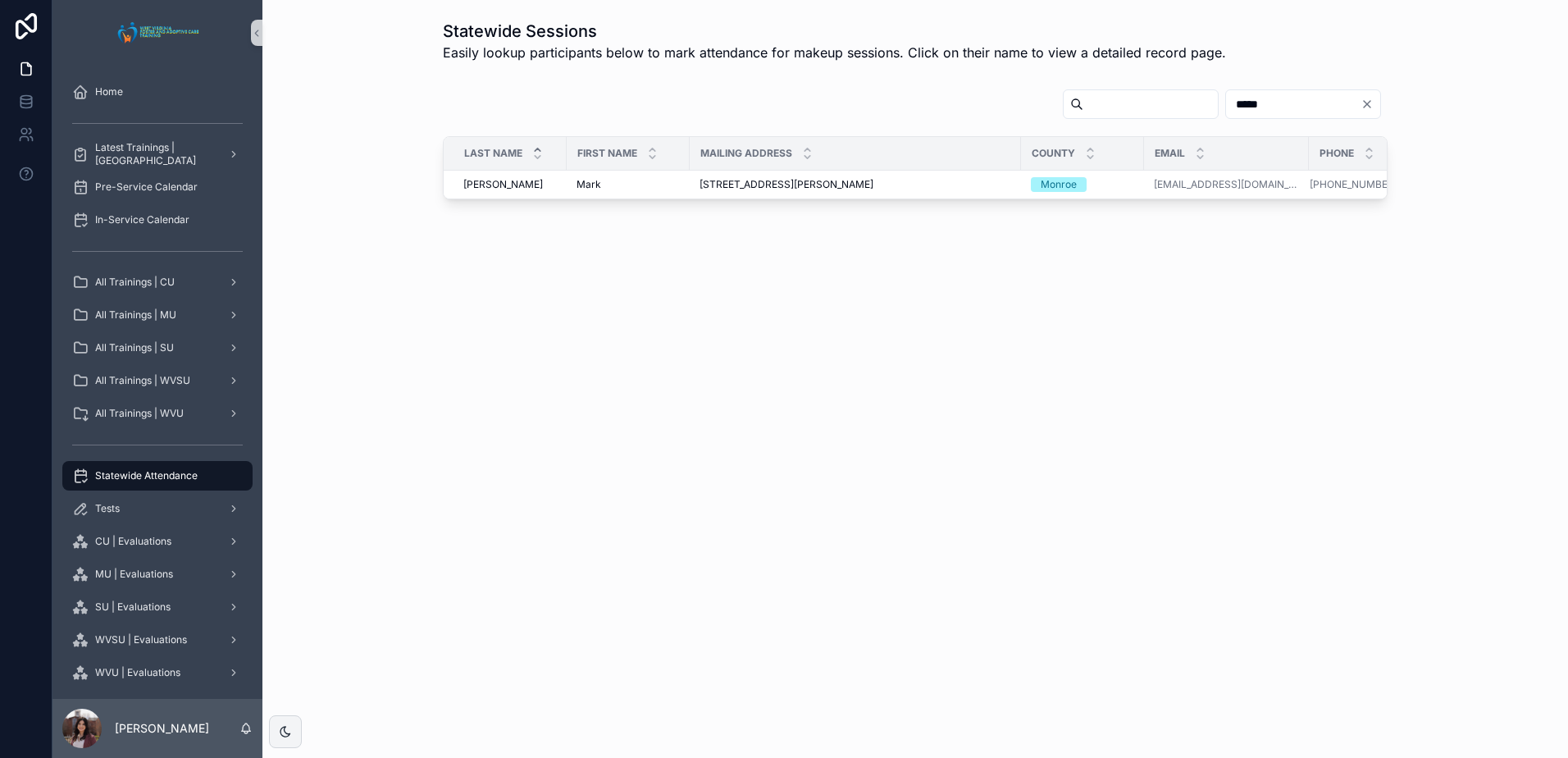
click at [1235, 103] on input "*****" at bounding box center [1293, 104] width 134 height 23
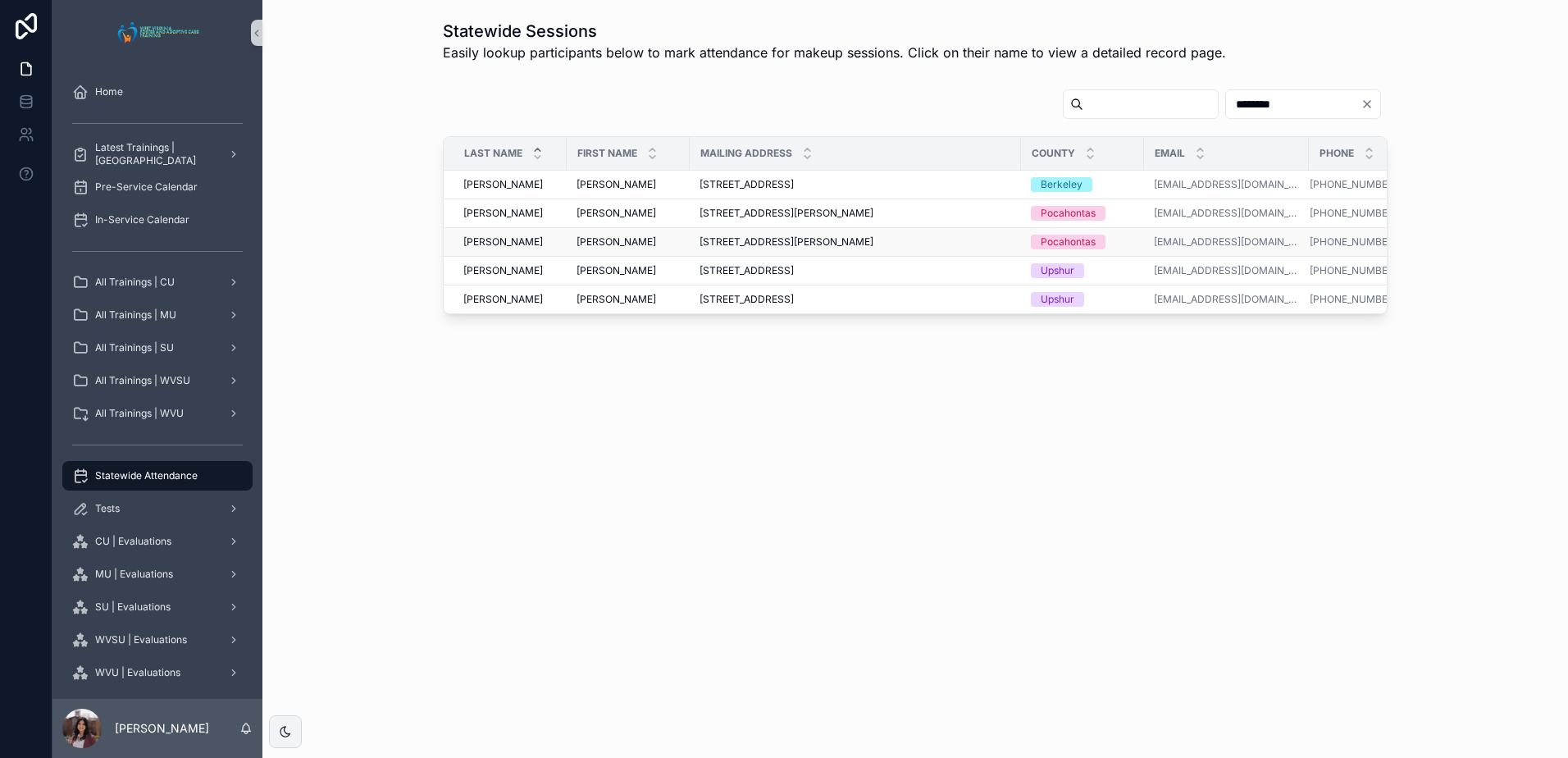
type input "********"
click at [655, 245] on div "[PERSON_NAME] [PERSON_NAME]" at bounding box center [629, 242] width 103 height 13
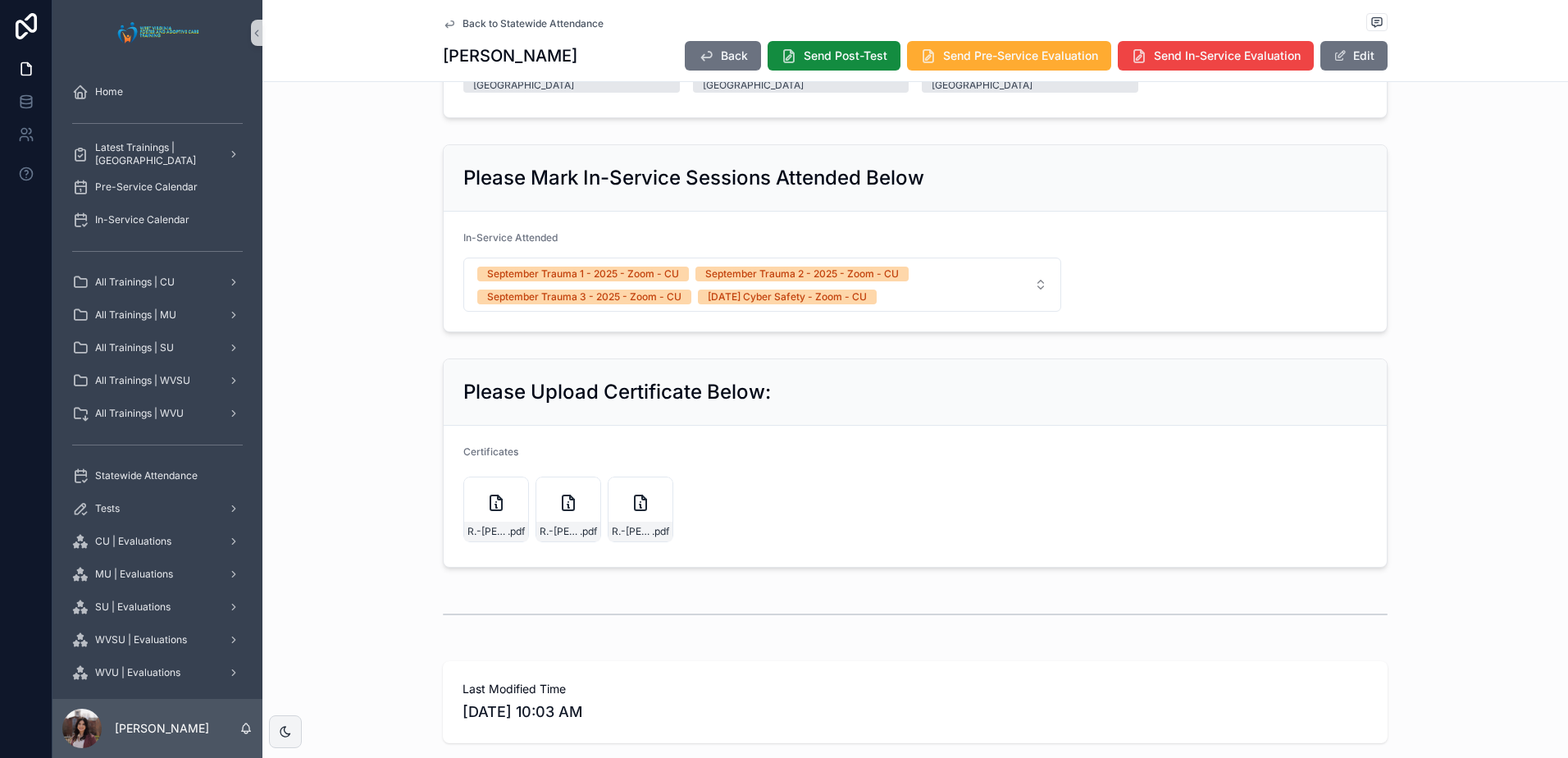
scroll to position [902, 0]
click at [1341, 63] on button "Edit" at bounding box center [1354, 55] width 68 height 29
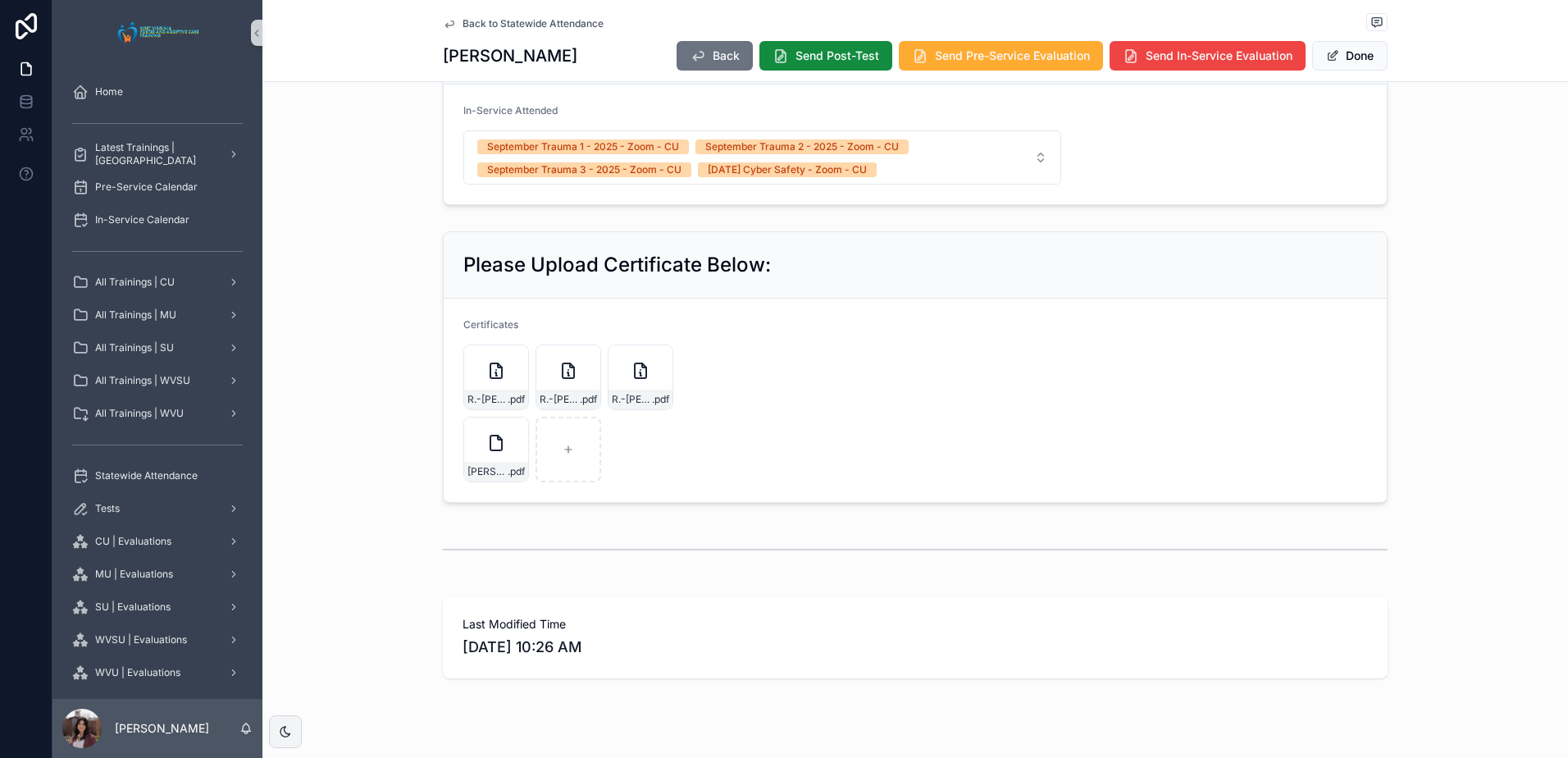
scroll to position [1127, 0]
click at [1364, 66] on button "Done" at bounding box center [1350, 55] width 76 height 29
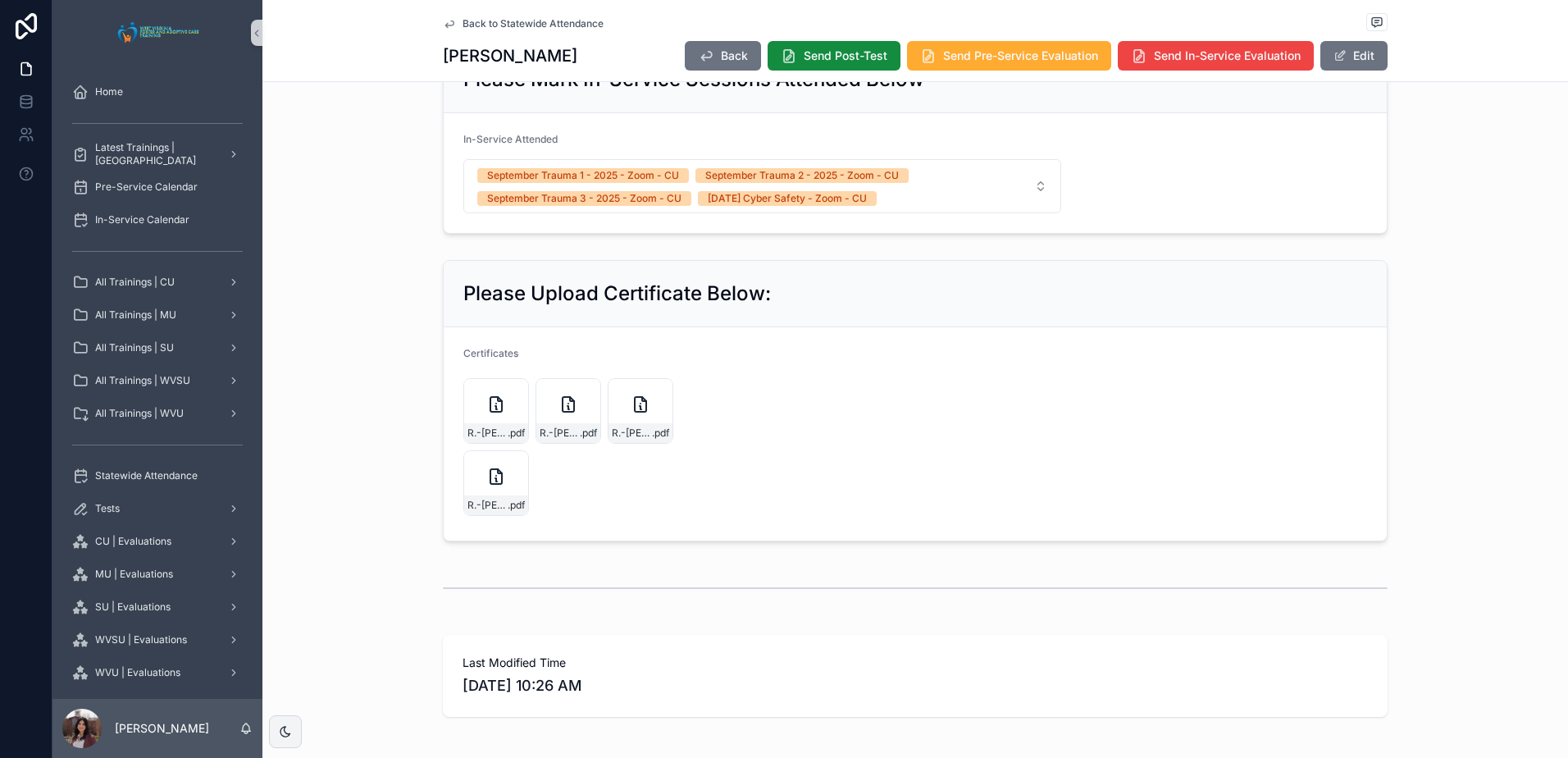
scroll to position [1087, 0]
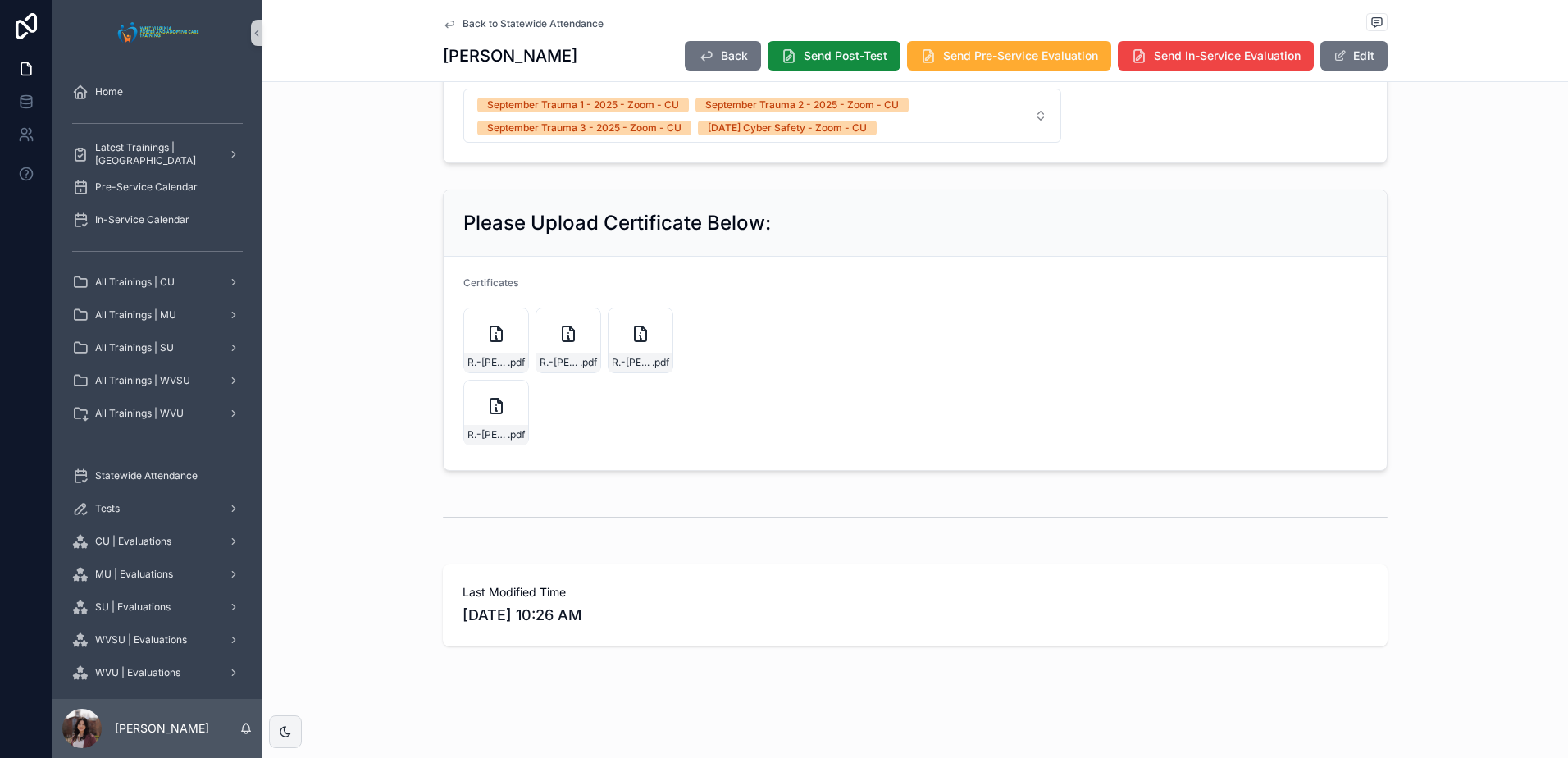
click at [1340, 289] on form "Certificates R.-[PERSON_NAME]-(Pocahontas) .pdf R.-[PERSON_NAME]-Trauma-II .pdf…" at bounding box center [914, 364] width 943 height 213
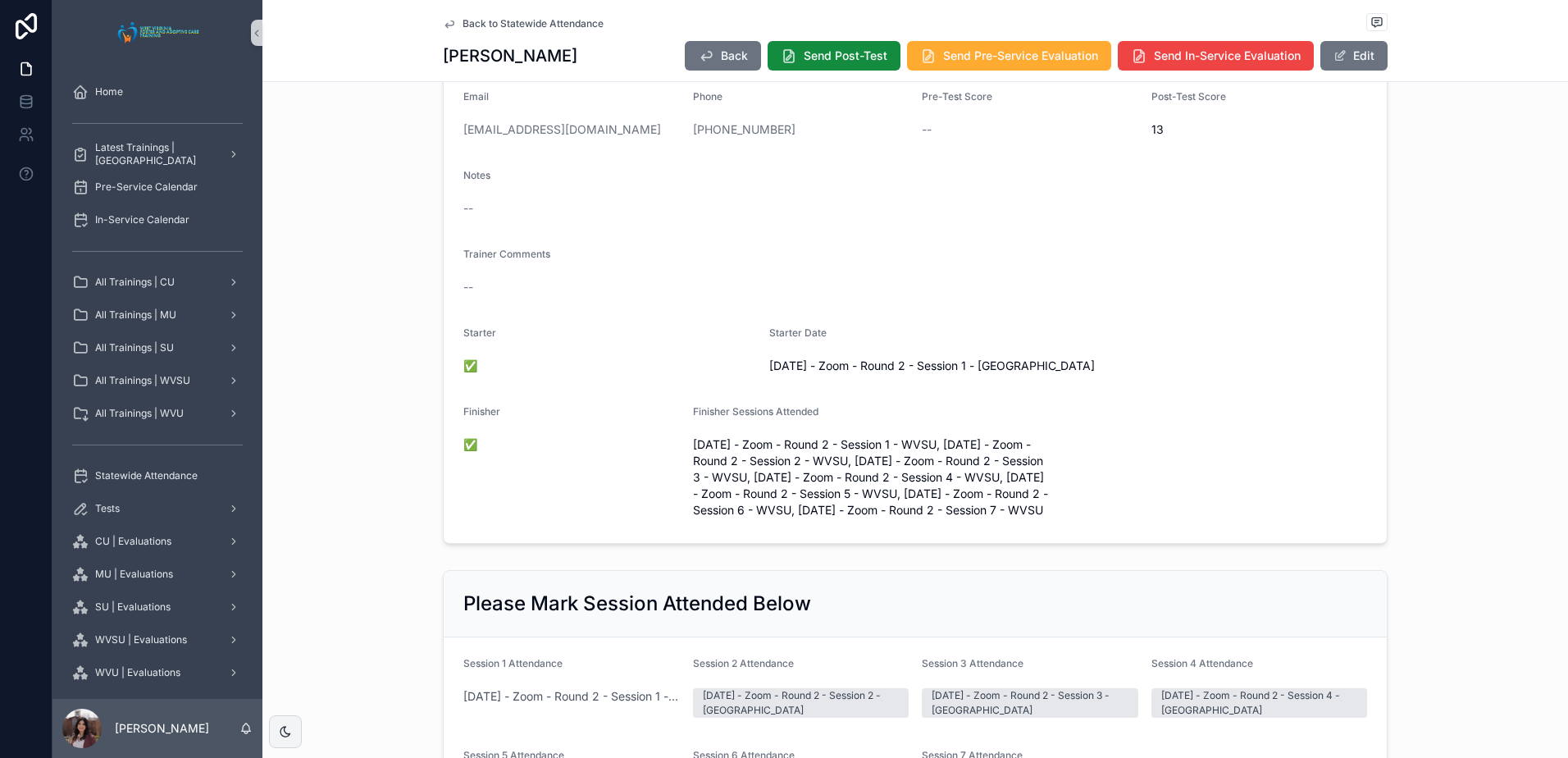
scroll to position [0, 0]
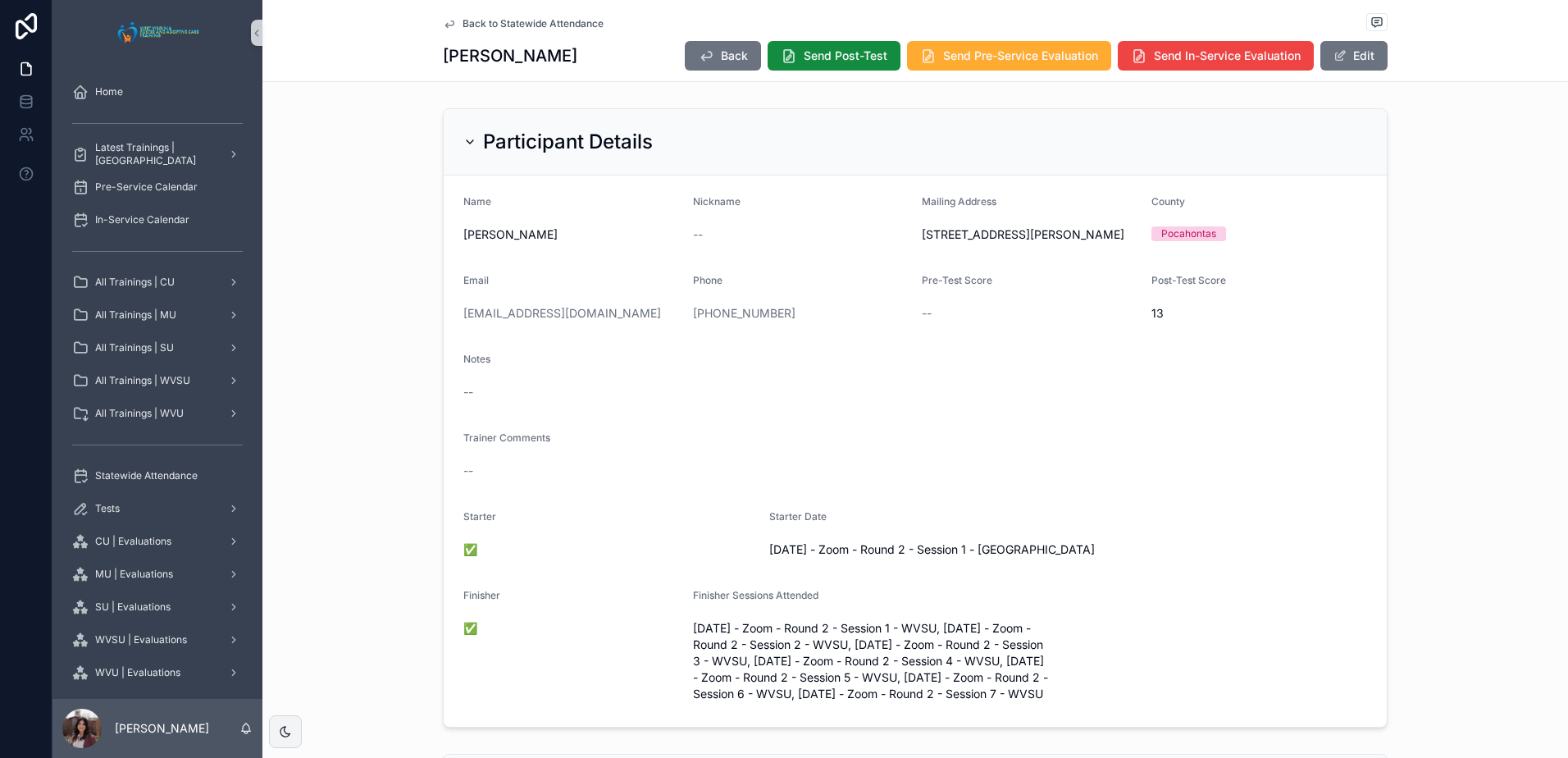
click at [1422, 406] on div "Participant Details Name [PERSON_NAME] Nickname -- Mailing Address [STREET_ADDR…" at bounding box center [915, 418] width 1305 height 633
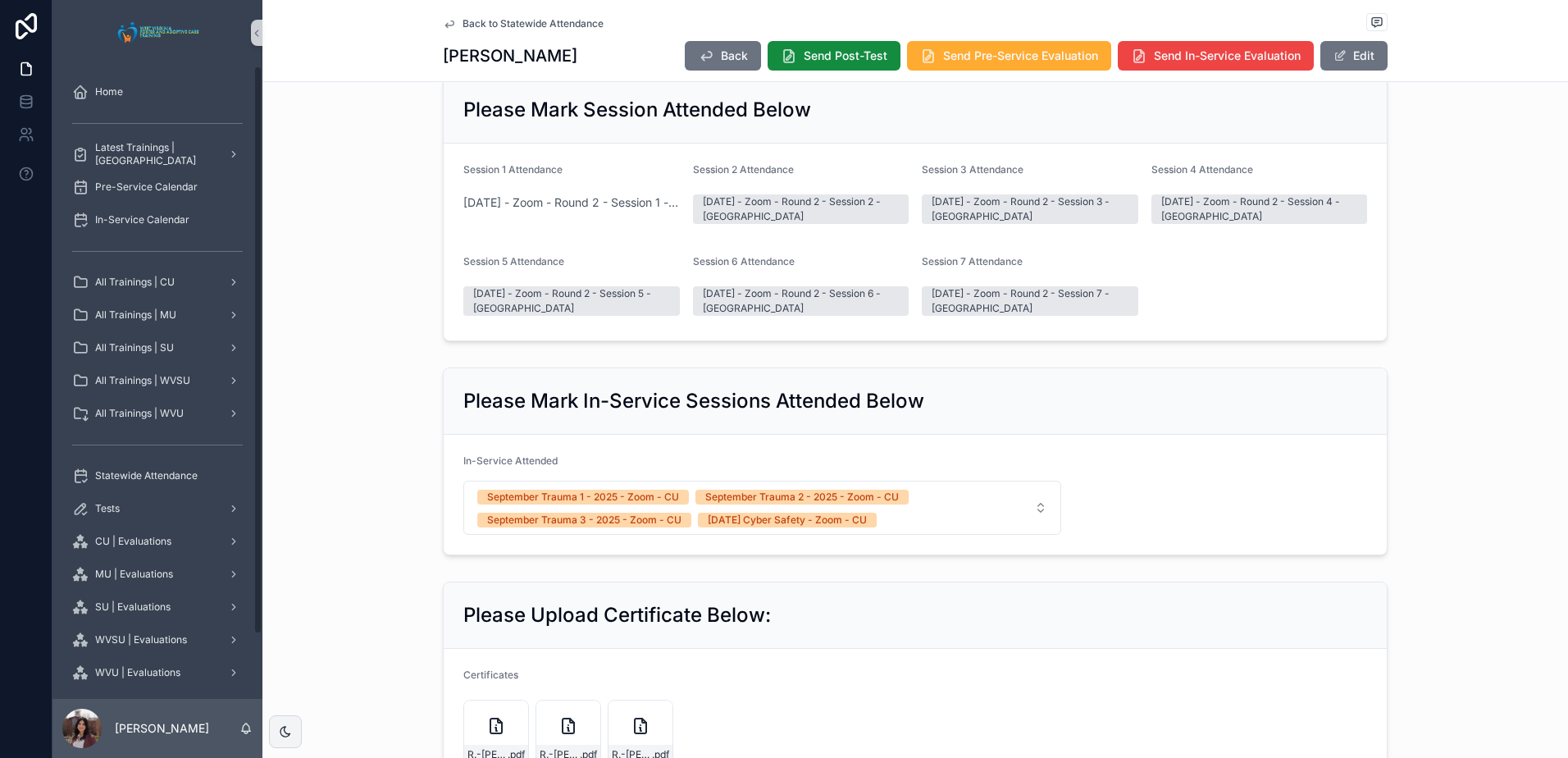
scroll to position [492, 0]
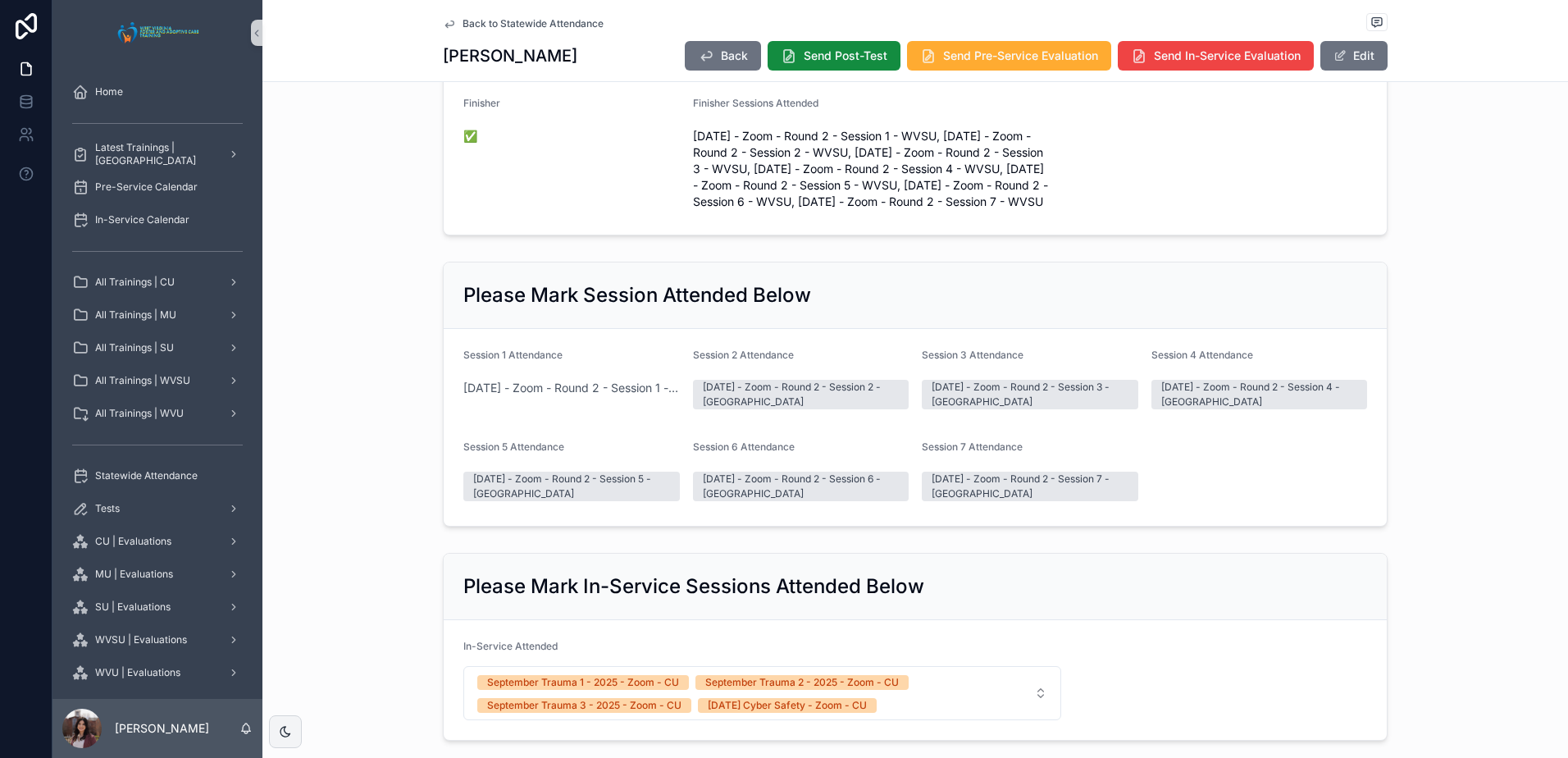
drag, startPoint x: 1169, startPoint y: 56, endPoint x: 1173, endPoint y: 73, distance: 17.5
click at [1169, 56] on span "Send In-Service Evaluation" at bounding box center [1227, 56] width 147 height 17
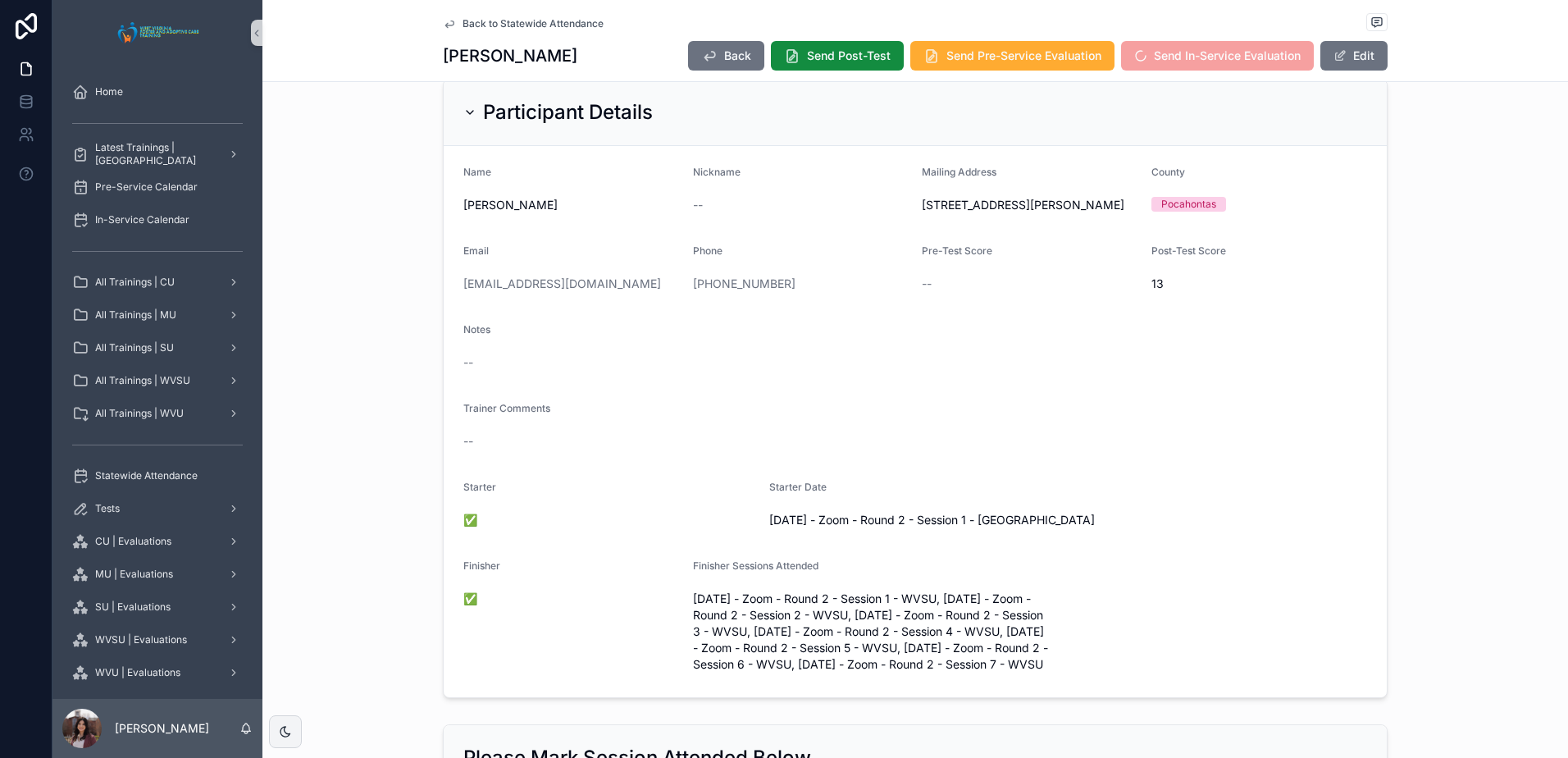
scroll to position [0, 0]
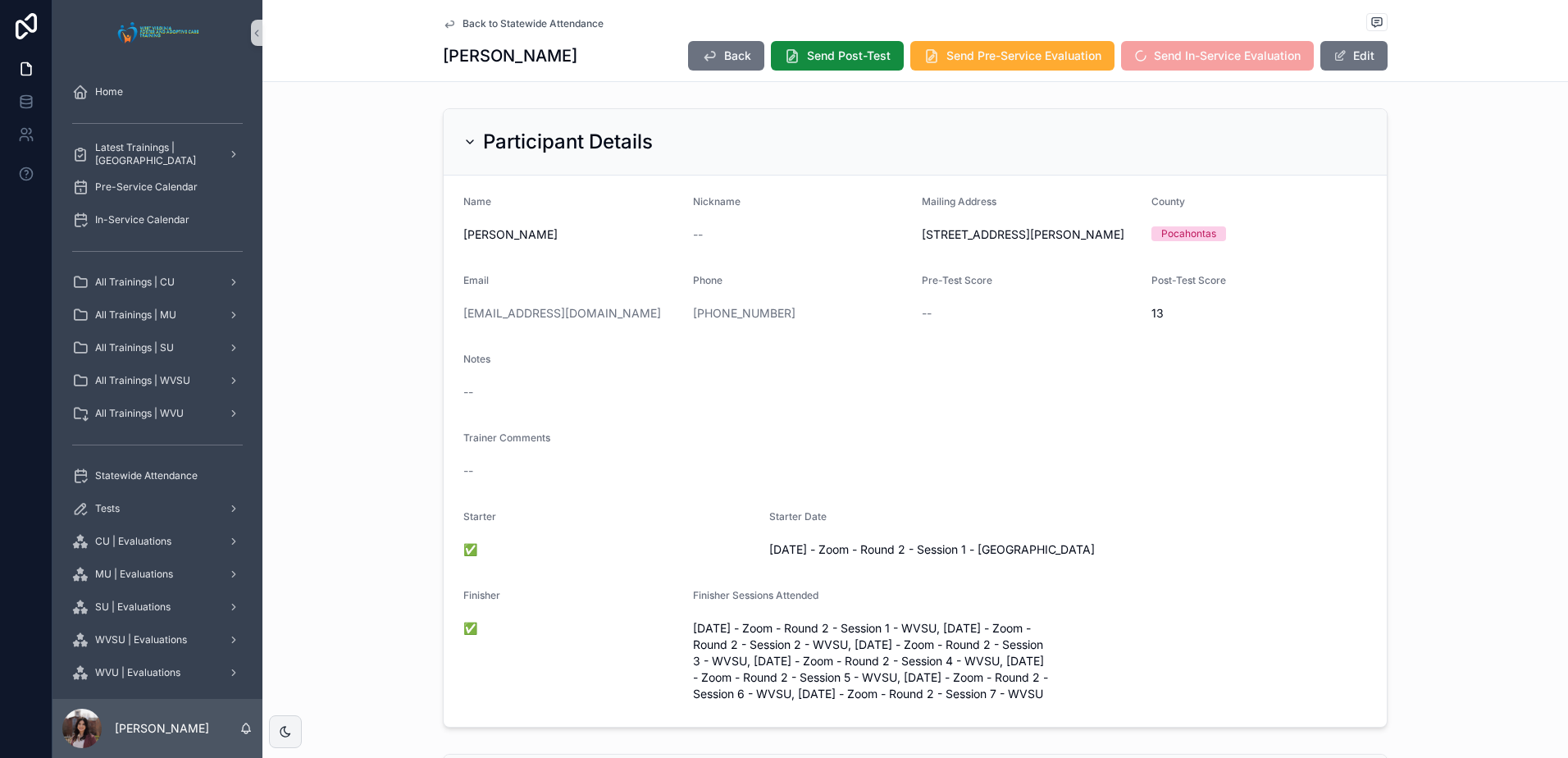
click at [534, 20] on span "Back to Statewide Attendance" at bounding box center [533, 24] width 141 height 13
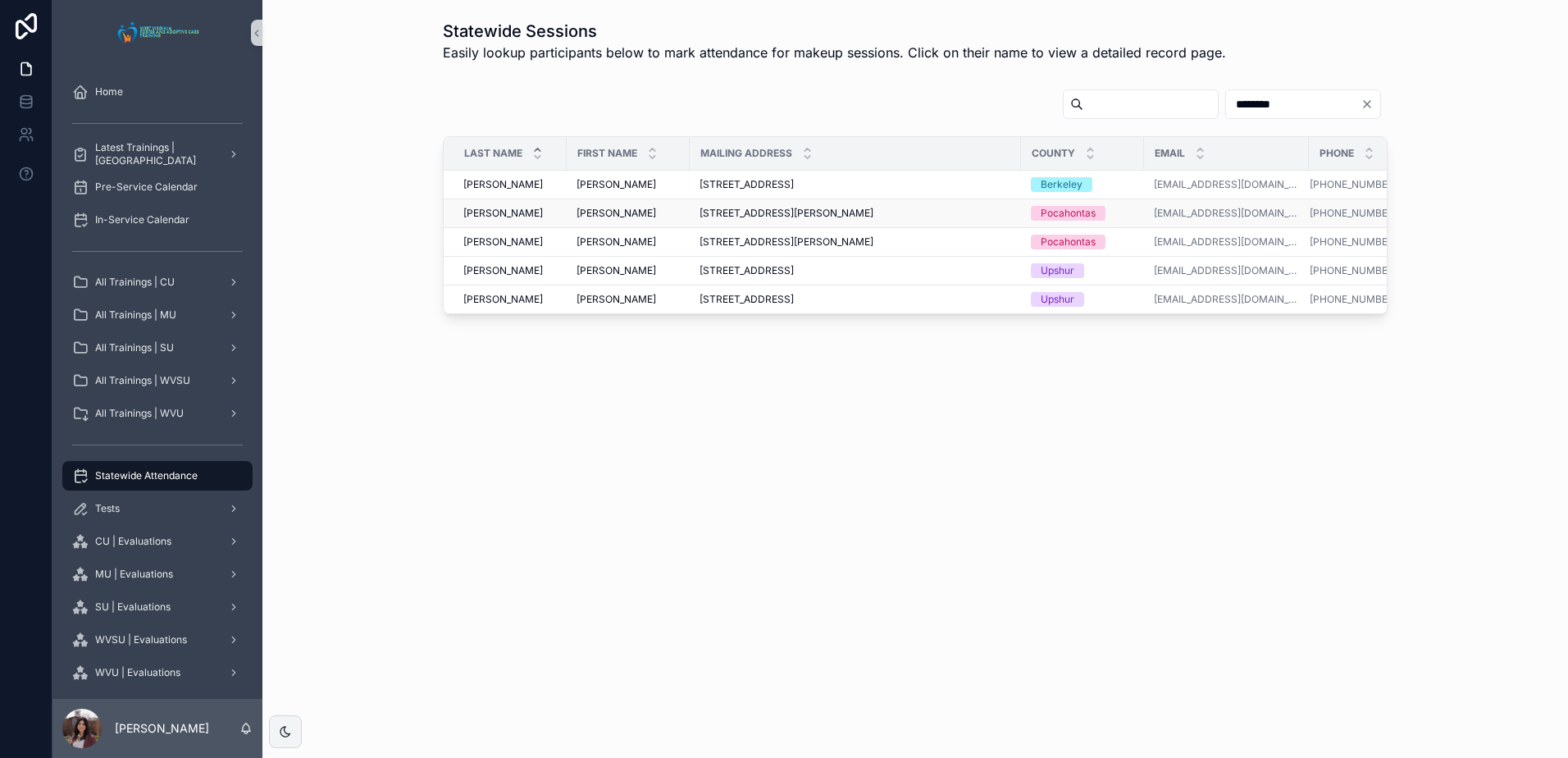
click at [601, 215] on span "[PERSON_NAME]" at bounding box center [616, 213] width 79 height 13
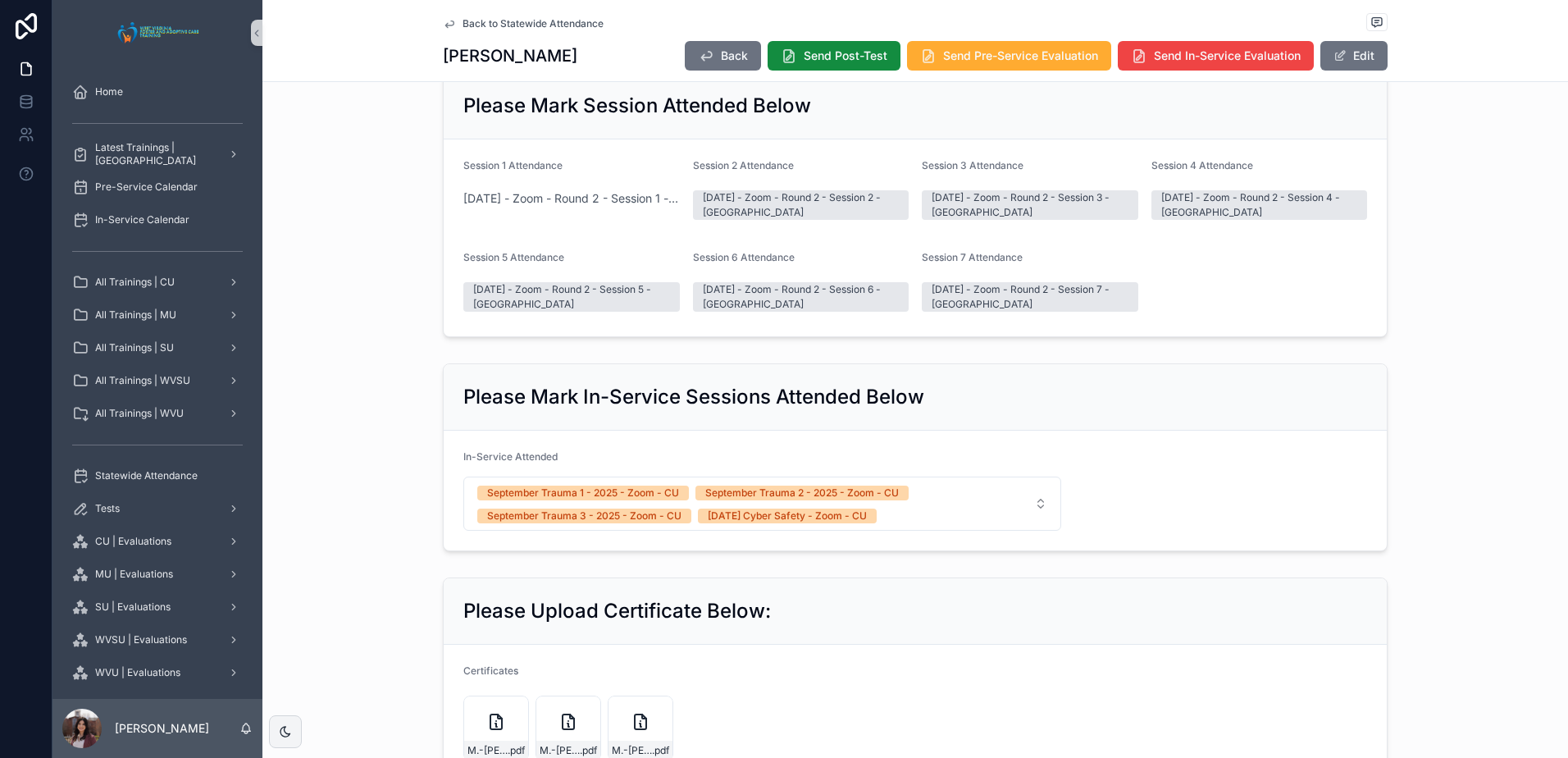
scroll to position [902, 0]
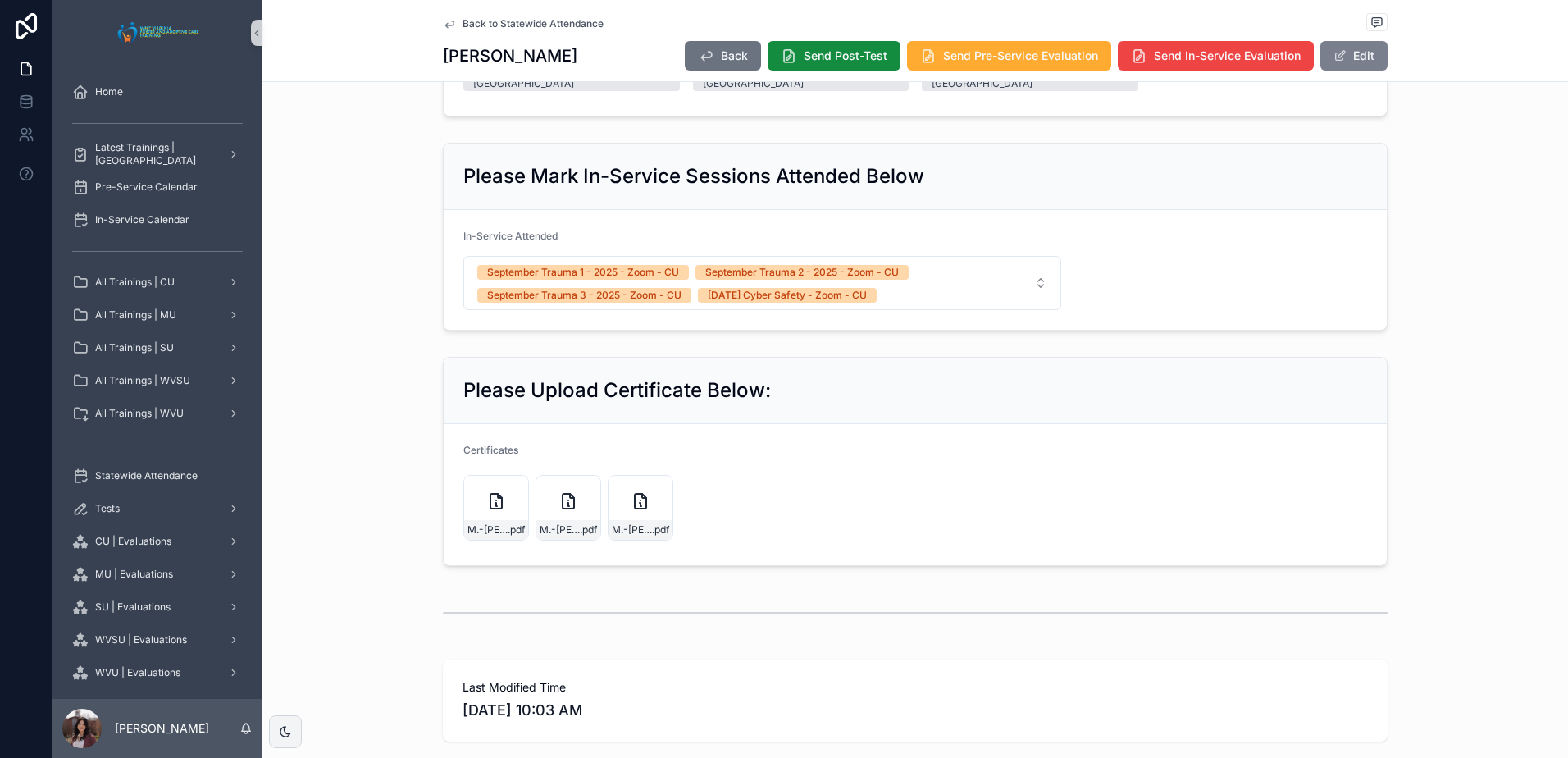
click at [1355, 61] on button "Edit" at bounding box center [1354, 55] width 68 height 29
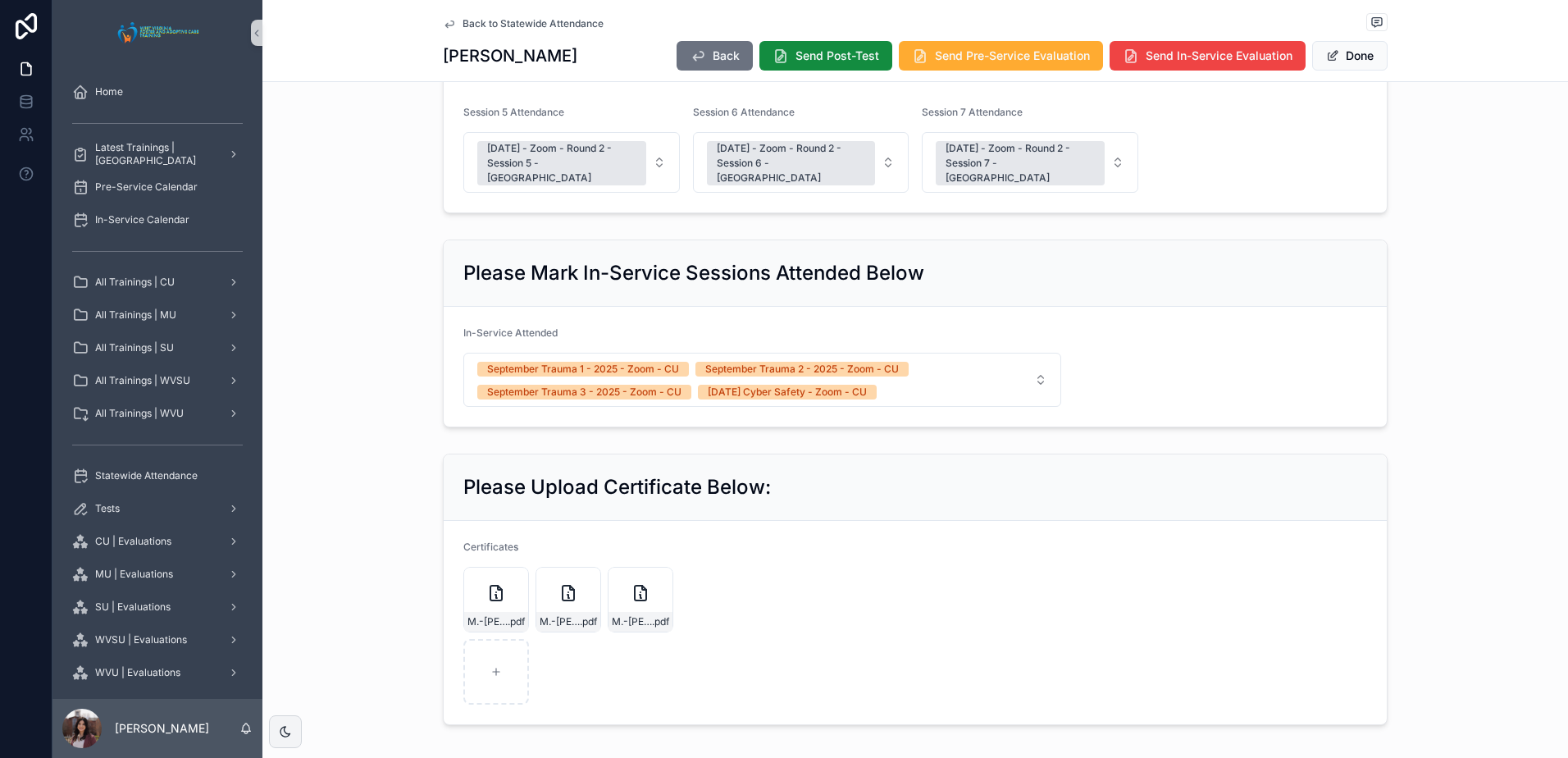
scroll to position [940, 0]
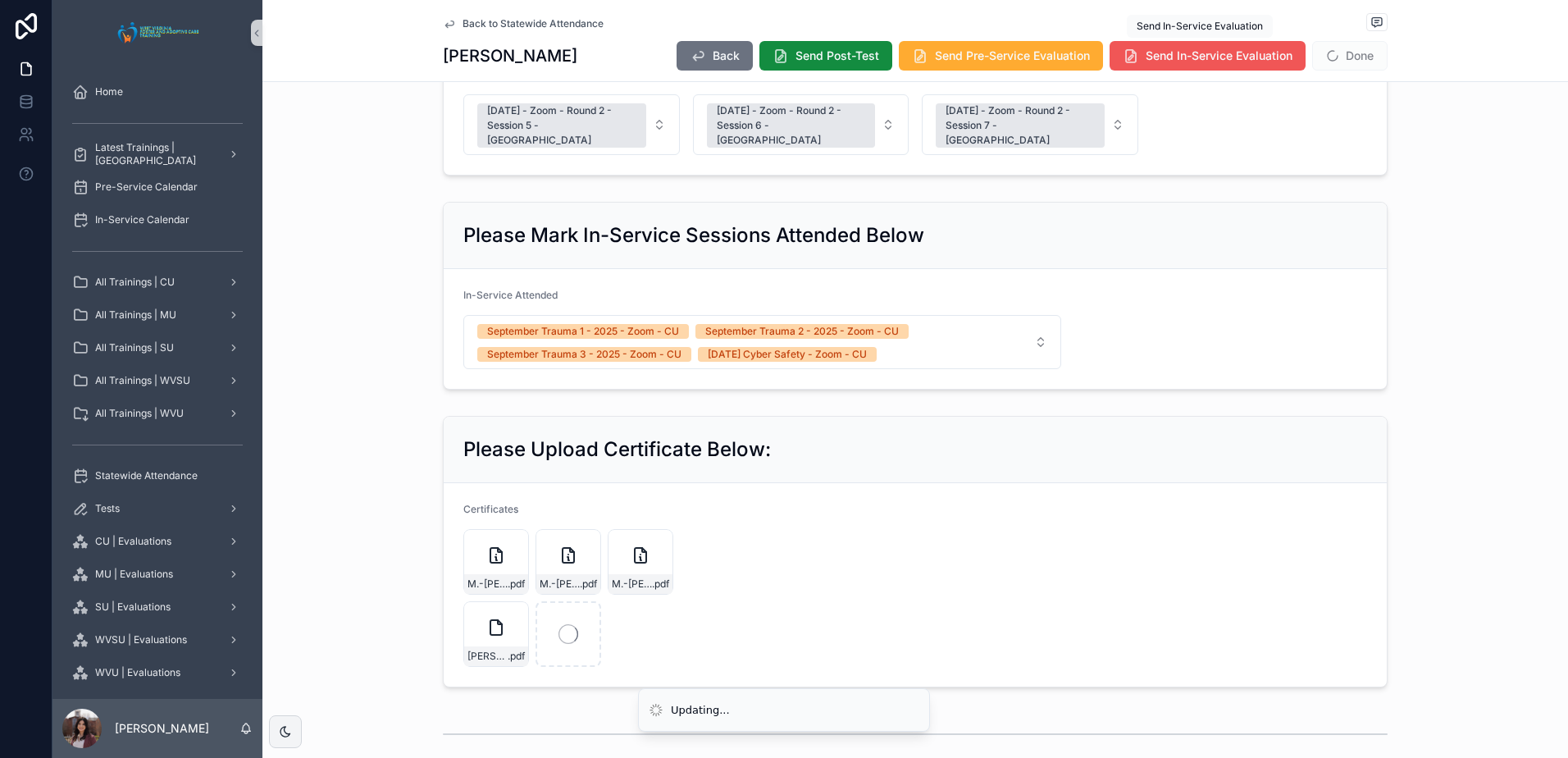
click at [1181, 48] on span "Send In-Service Evaluation" at bounding box center [1219, 56] width 147 height 17
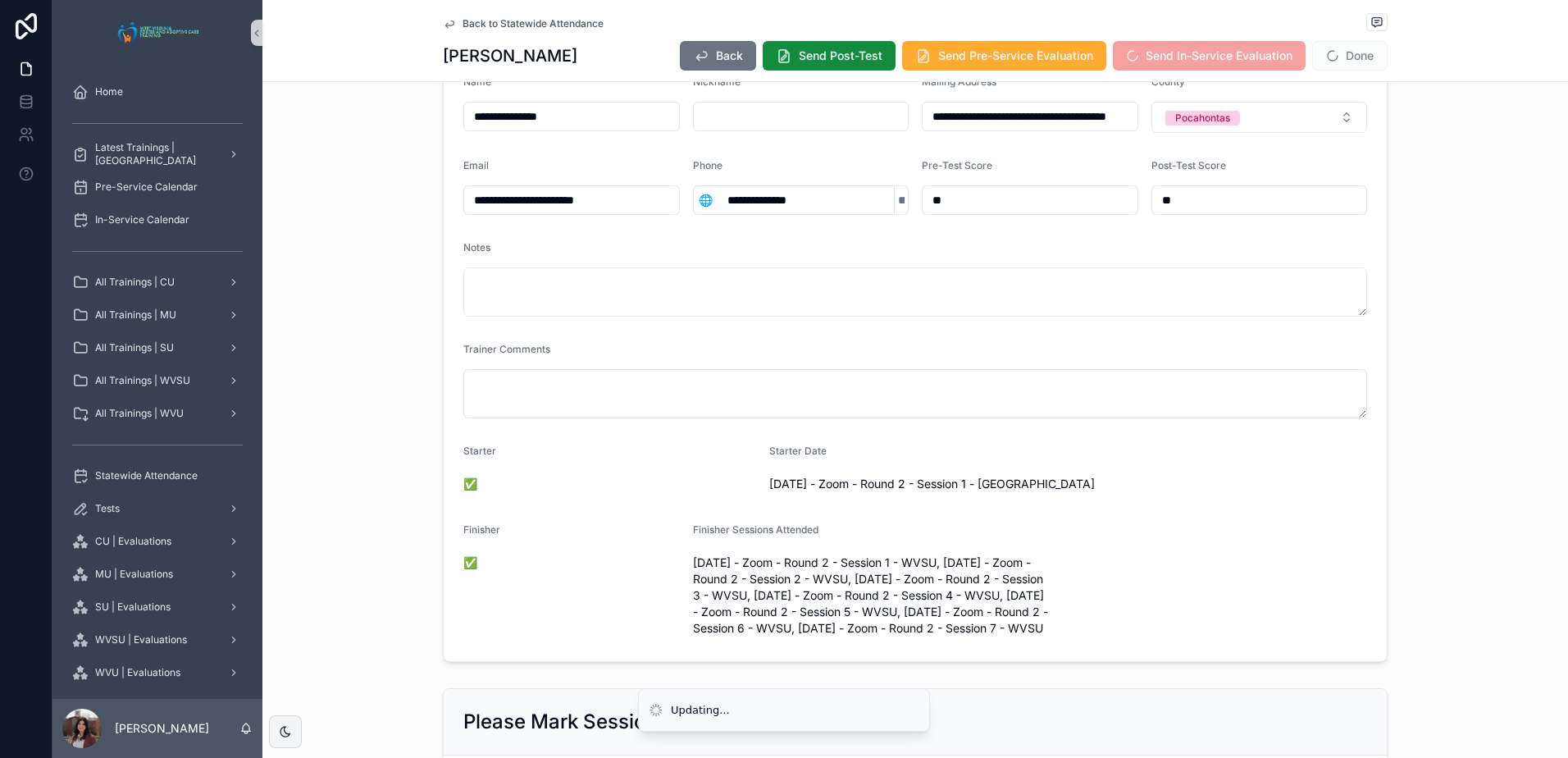
scroll to position [0, 0]
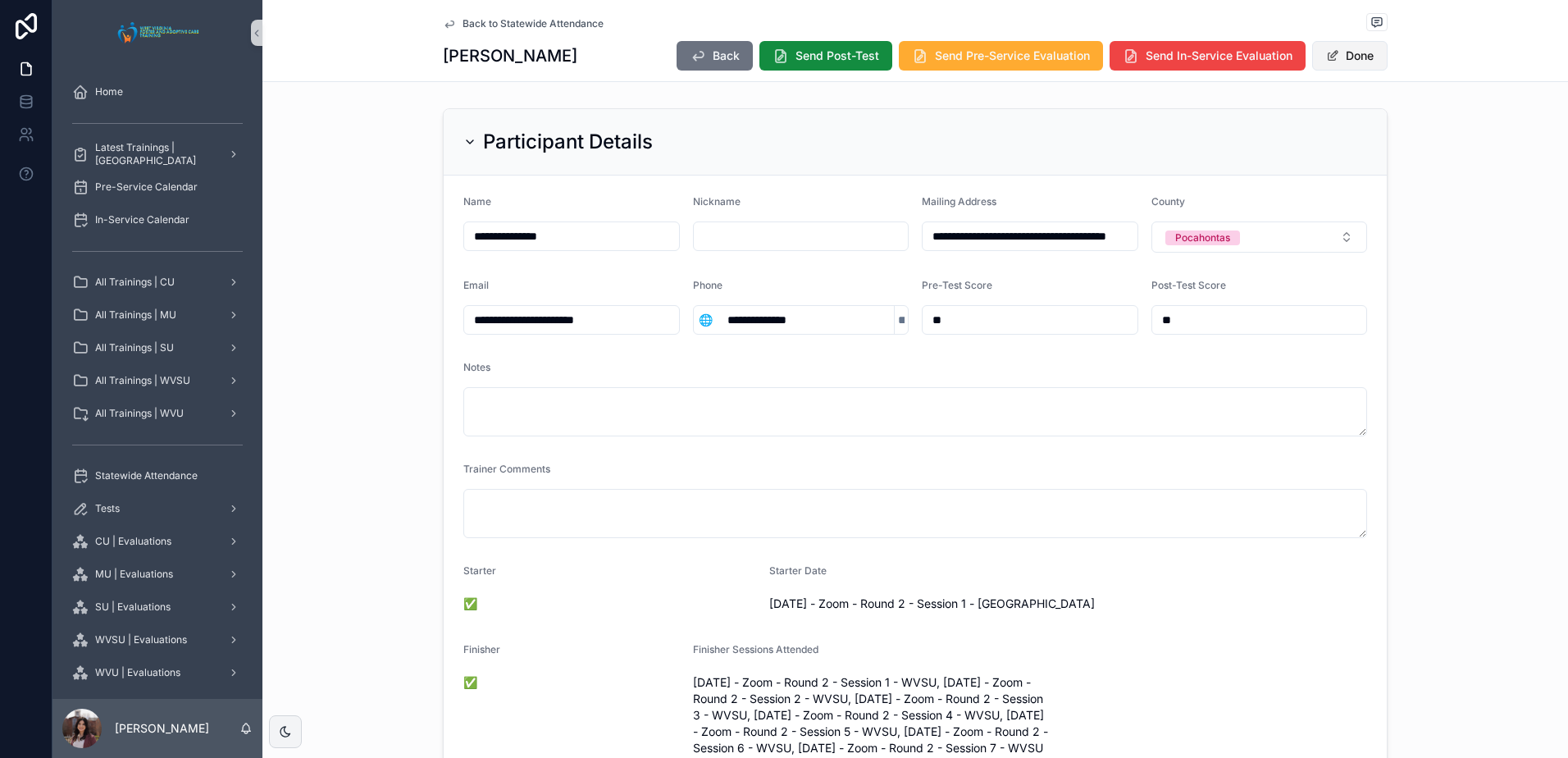
click at [1351, 61] on button "Done" at bounding box center [1350, 55] width 76 height 29
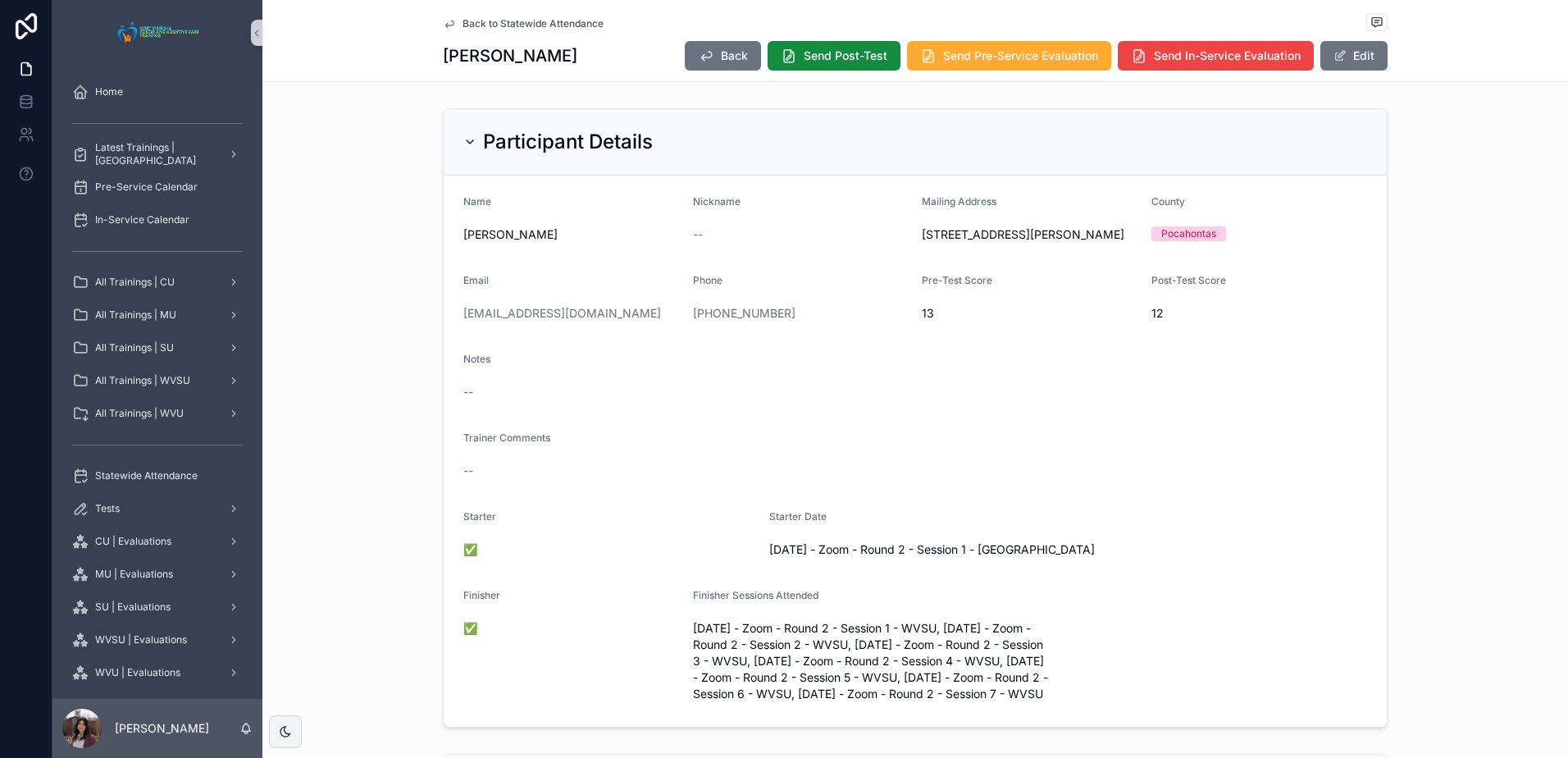
click at [501, 26] on span "Back to Statewide Attendance" at bounding box center [533, 24] width 141 height 13
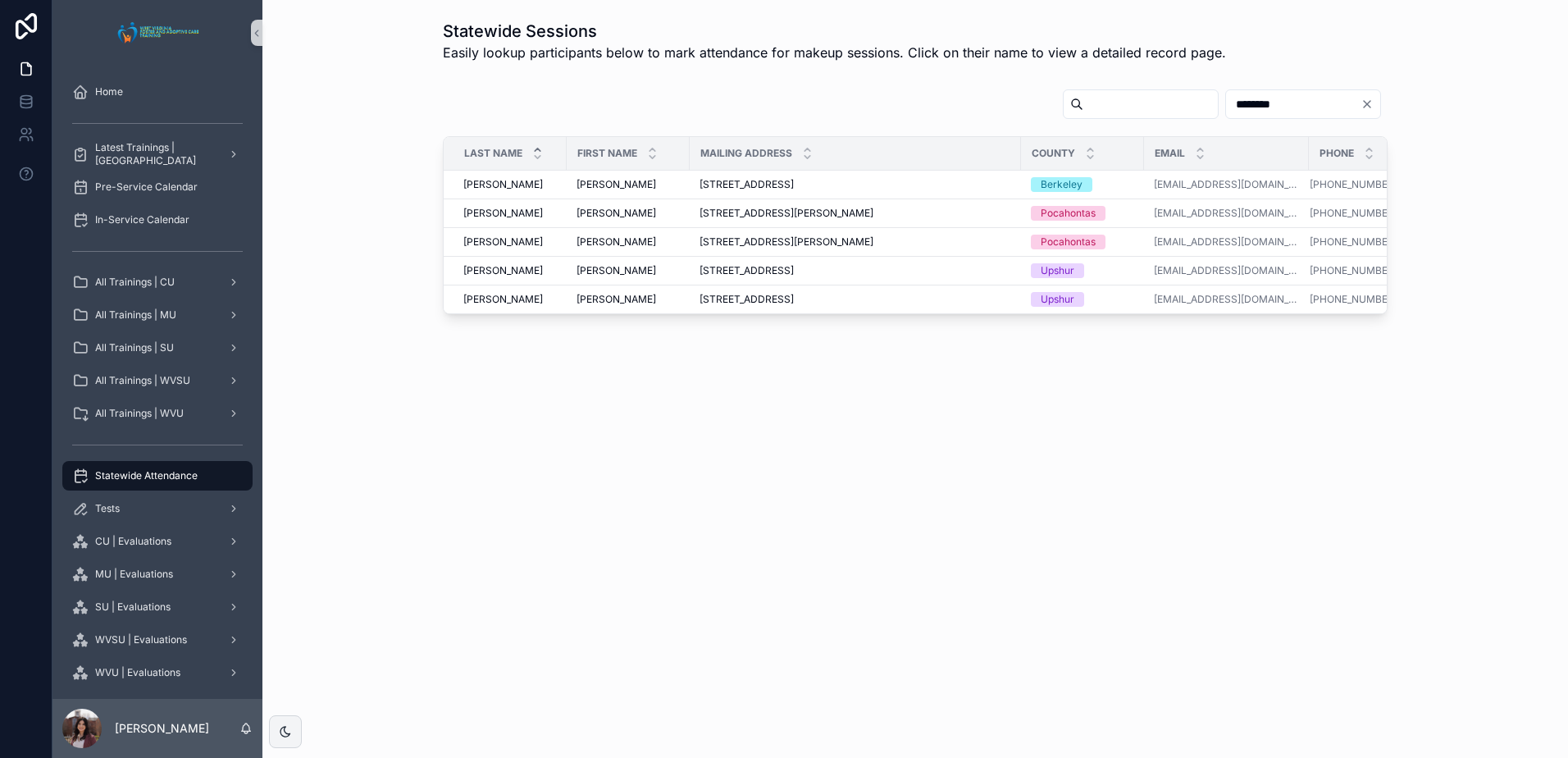
click at [1084, 100] on input "scrollable content" at bounding box center [1150, 104] width 134 height 23
click at [1263, 96] on input "********" at bounding box center [1293, 104] width 134 height 23
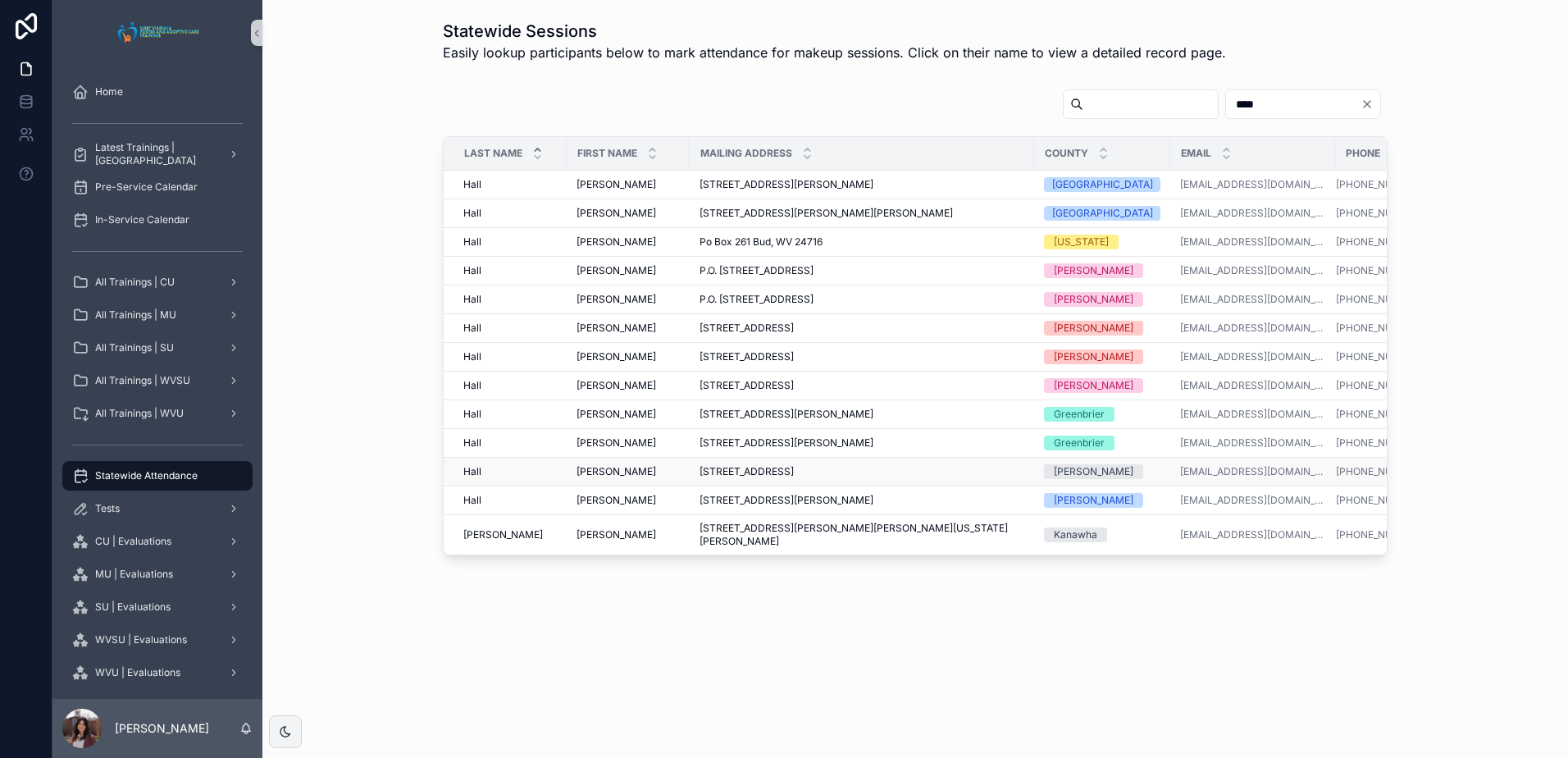
type input "****"
click at [614, 480] on td "[PERSON_NAME] [PERSON_NAME]" at bounding box center [629, 472] width 123 height 28
click at [587, 474] on span "[PERSON_NAME]" at bounding box center [616, 472] width 79 height 13
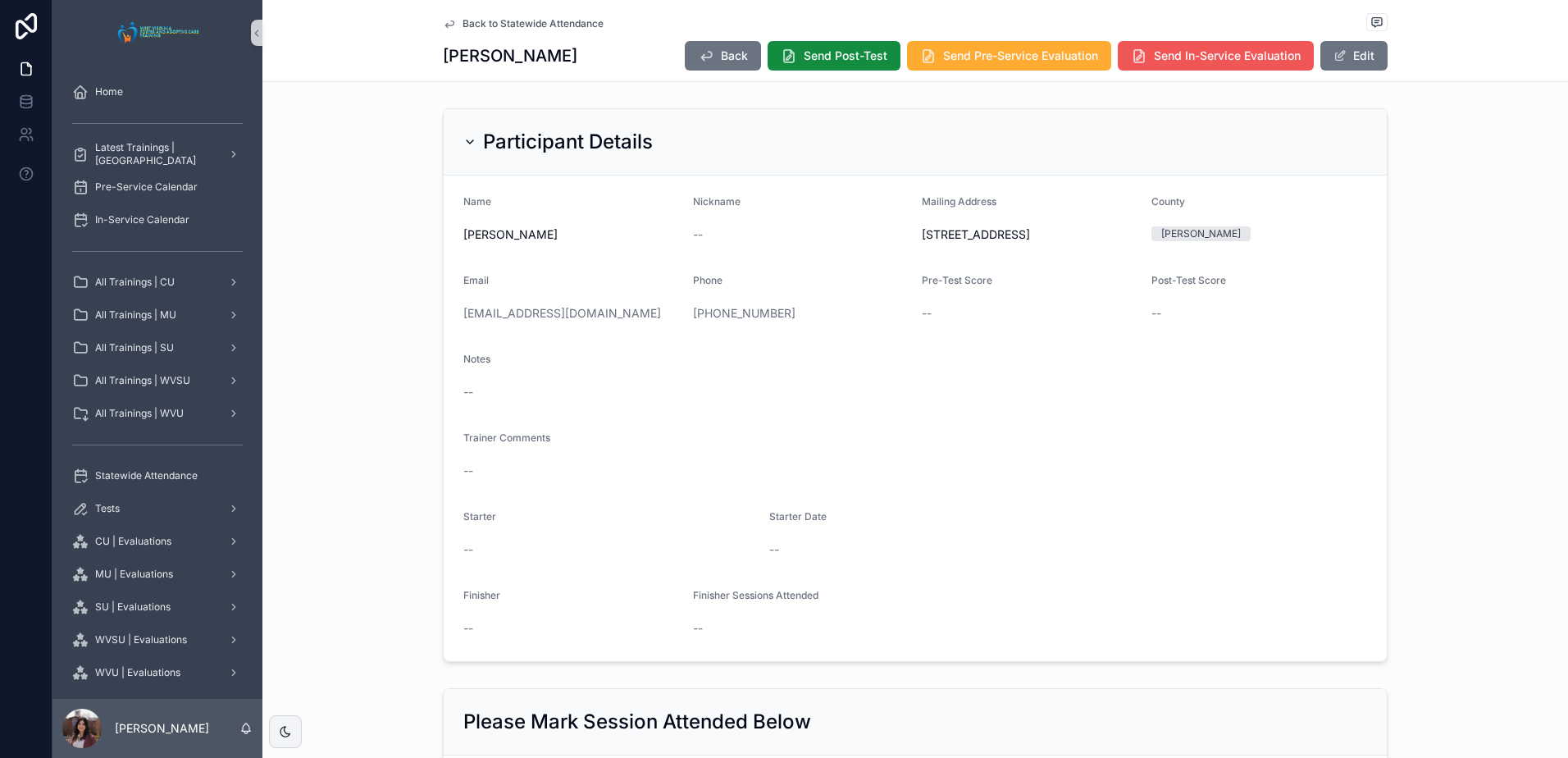
click at [1243, 45] on button "Send In-Service Evaluation" at bounding box center [1215, 55] width 196 height 29
click at [1351, 52] on button "Edit" at bounding box center [1354, 55] width 68 height 29
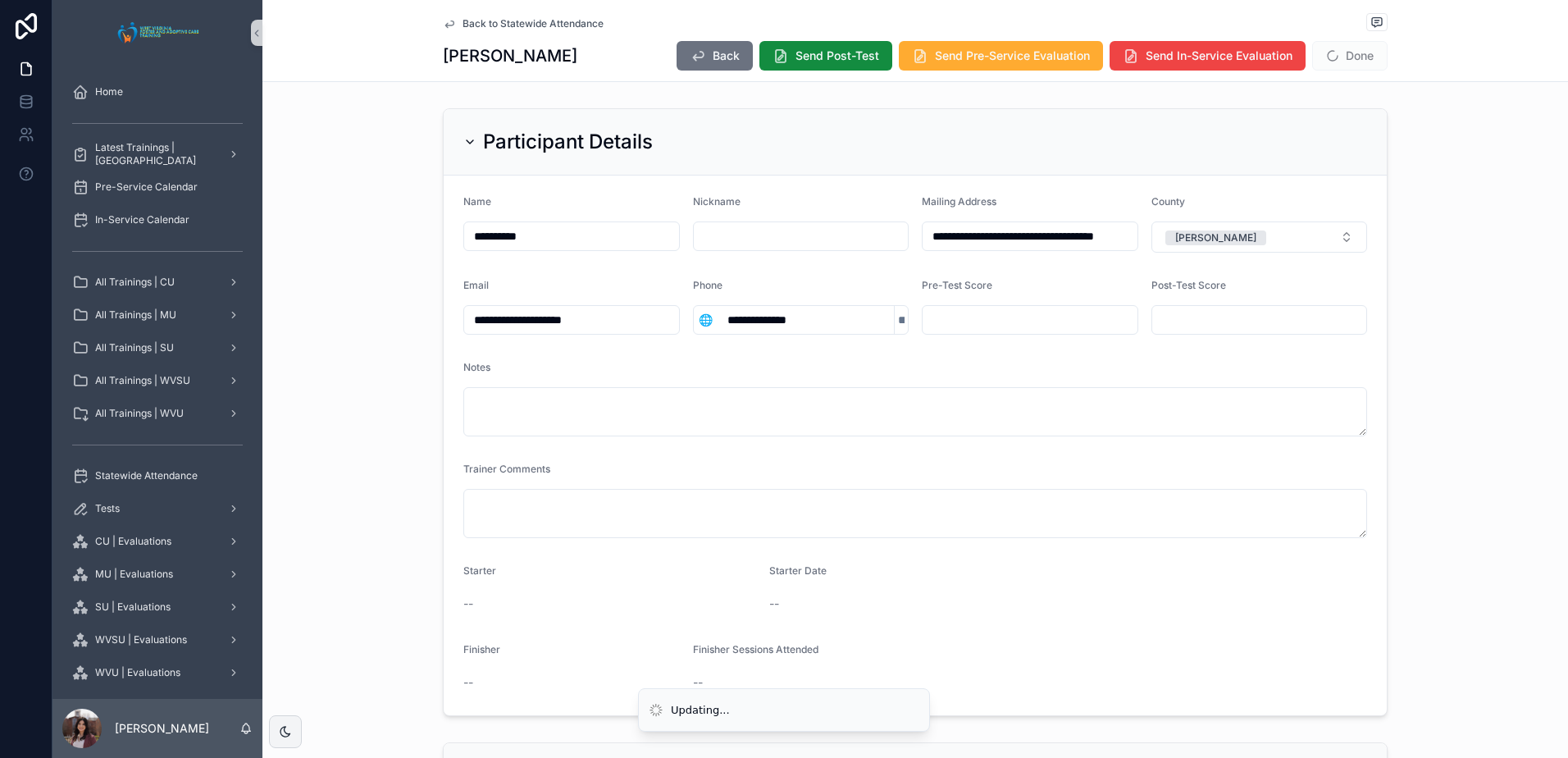
drag, startPoint x: 617, startPoint y: 326, endPoint x: 379, endPoint y: 316, distance: 238.2
click at [383, 317] on div "**********" at bounding box center [915, 412] width 1305 height 621
drag, startPoint x: 1410, startPoint y: 73, endPoint x: 1403, endPoint y: 77, distance: 8.1
click at [1407, 73] on div "Back to Statewide Attendance [PERSON_NAME] Back Send Post-Test Send Pre-Service…" at bounding box center [915, 41] width 1305 height 82
click at [1415, 125] on div "**********" at bounding box center [915, 412] width 1305 height 621
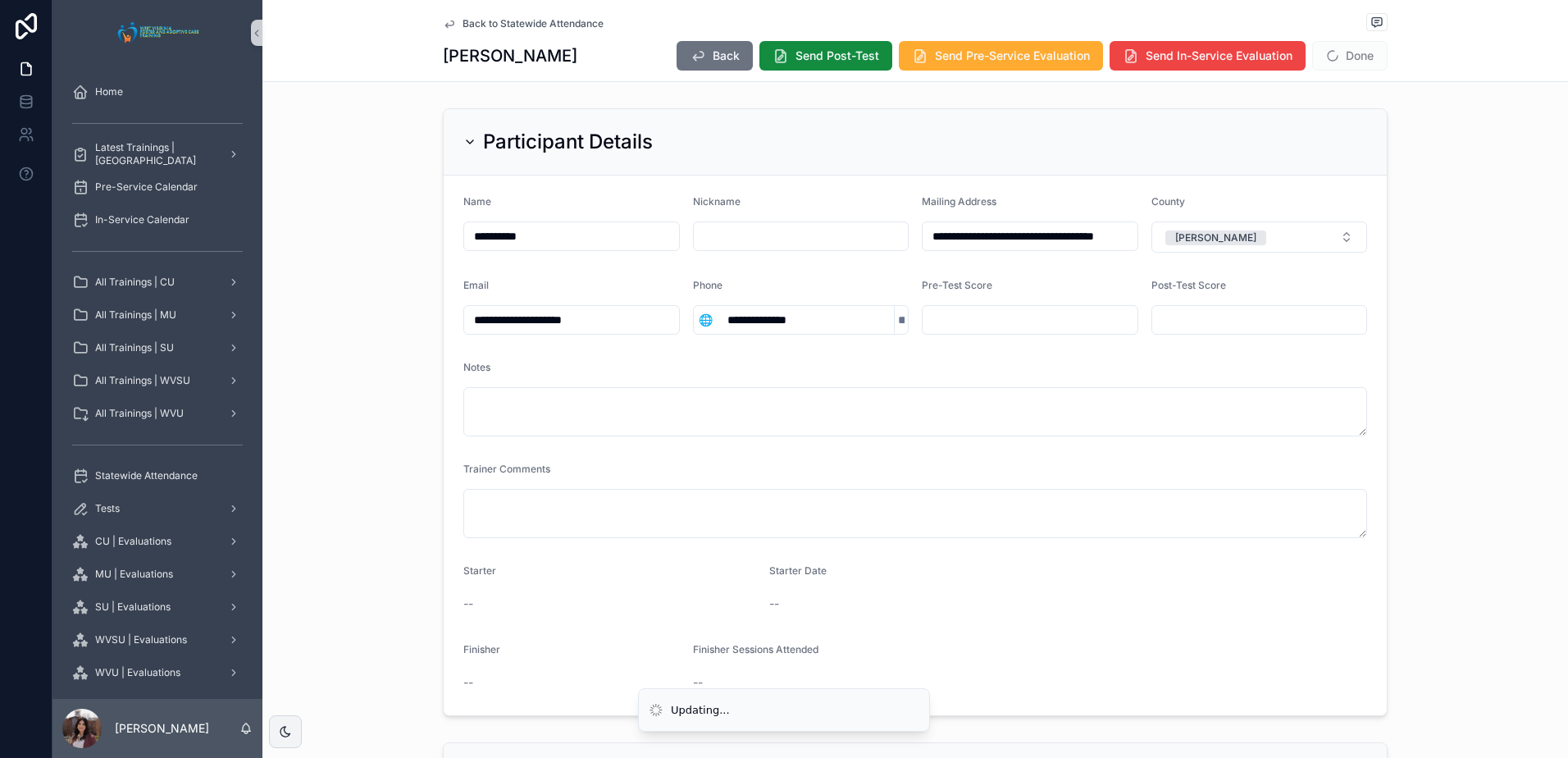
click at [1397, 117] on div "**********" at bounding box center [915, 412] width 1305 height 621
drag, startPoint x: 1340, startPoint y: 52, endPoint x: 1549, endPoint y: 126, distance: 221.7
click at [1340, 52] on button "Done" at bounding box center [1350, 55] width 76 height 29
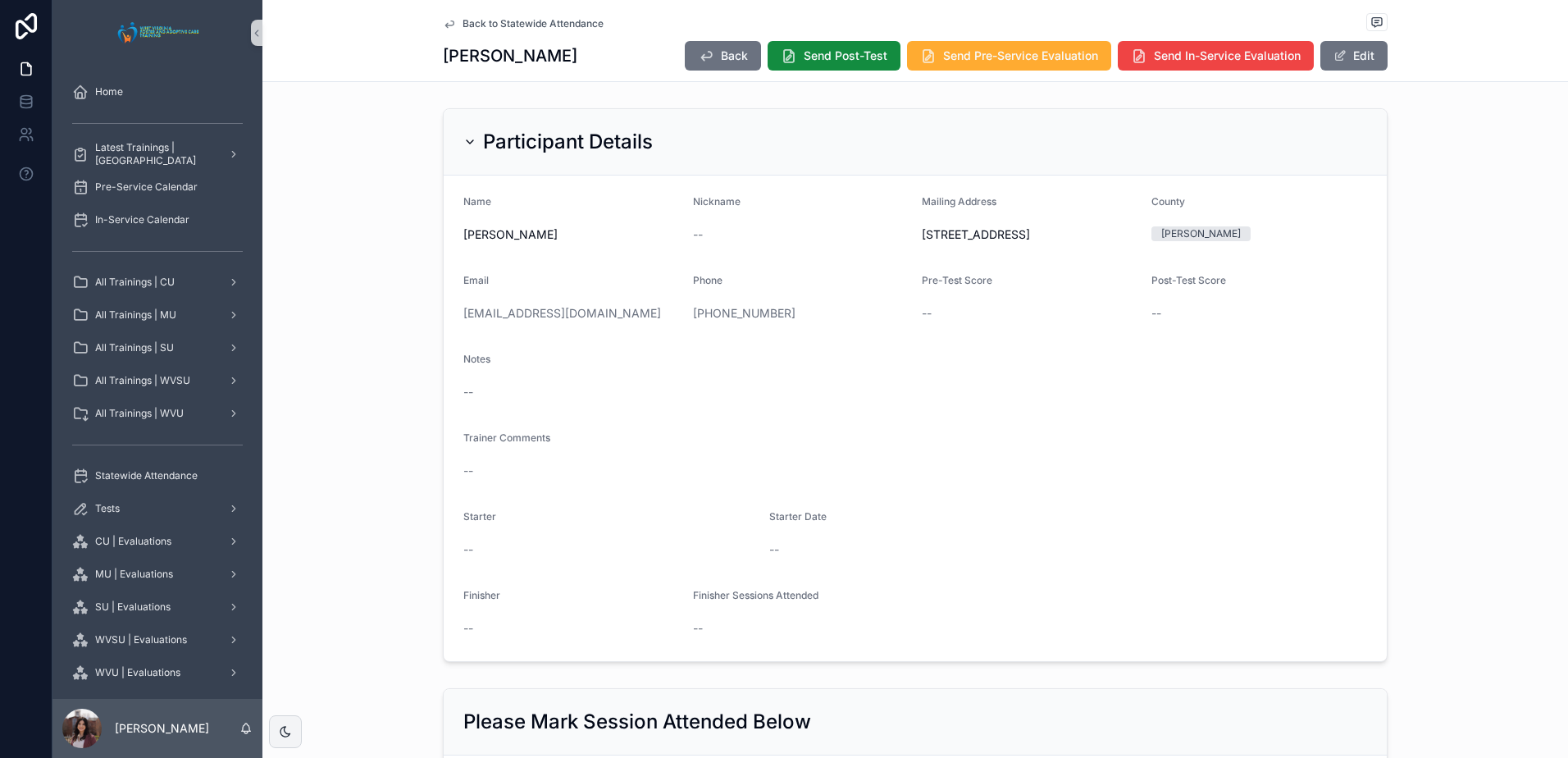
click at [498, 29] on span "Back to Statewide Attendance" at bounding box center [533, 24] width 141 height 13
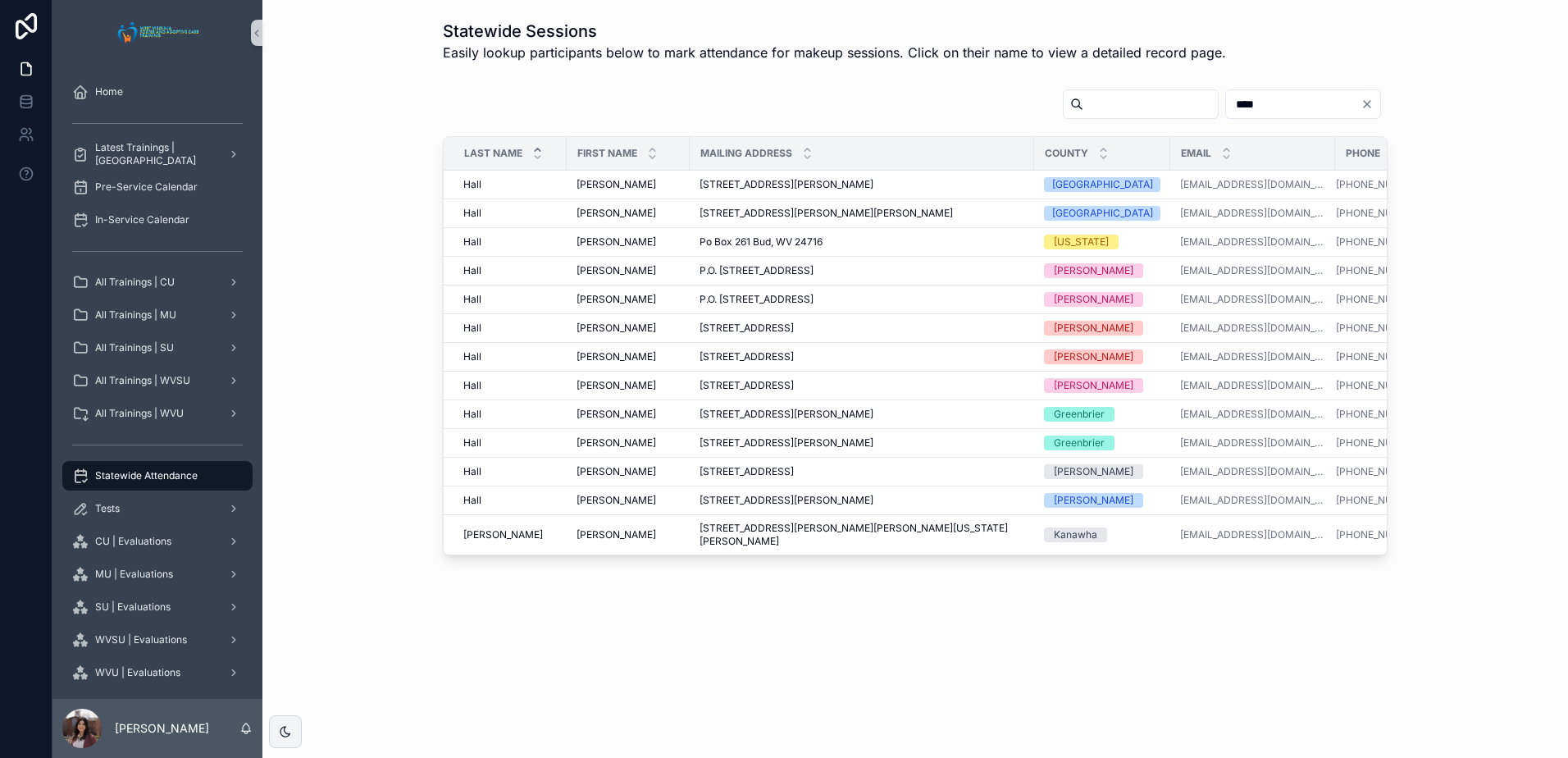
click at [1164, 650] on div "Statewide Sessions Easily lookup participants below to mark attendance for make…" at bounding box center [915, 334] width 1305 height 667
click at [1373, 103] on icon "Clear" at bounding box center [1367, 104] width 13 height 13
click at [1494, 128] on div "Last Name First Name Mailing Address County Email [GEOGRAPHIC_DATA][PERSON_NAME…" at bounding box center [915, 322] width 1280 height 480
